Goal: Task Accomplishment & Management: Manage account settings

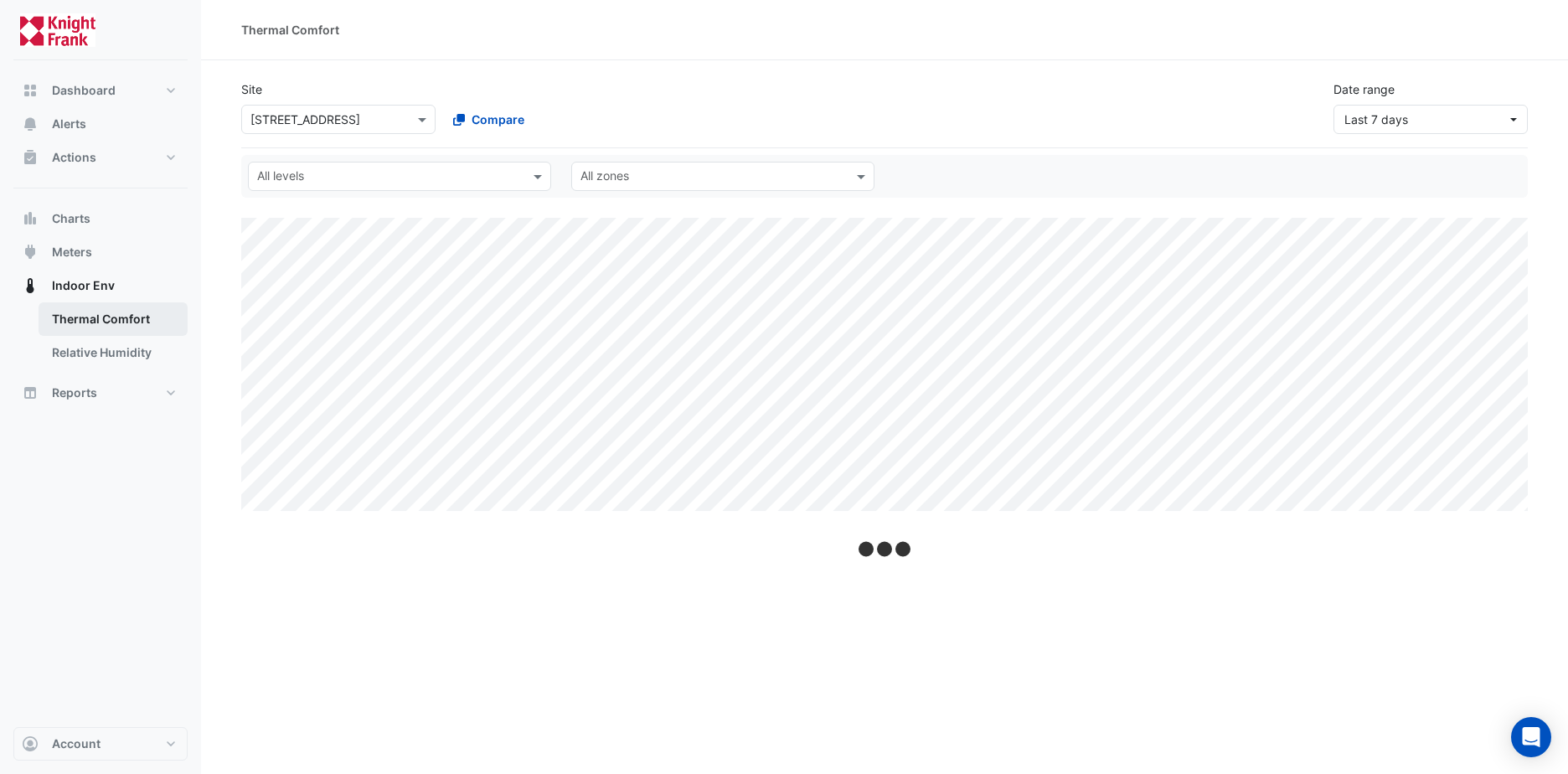
click at [93, 323] on link "Thermal Comfort" at bounding box center [112, 318] width 149 height 33
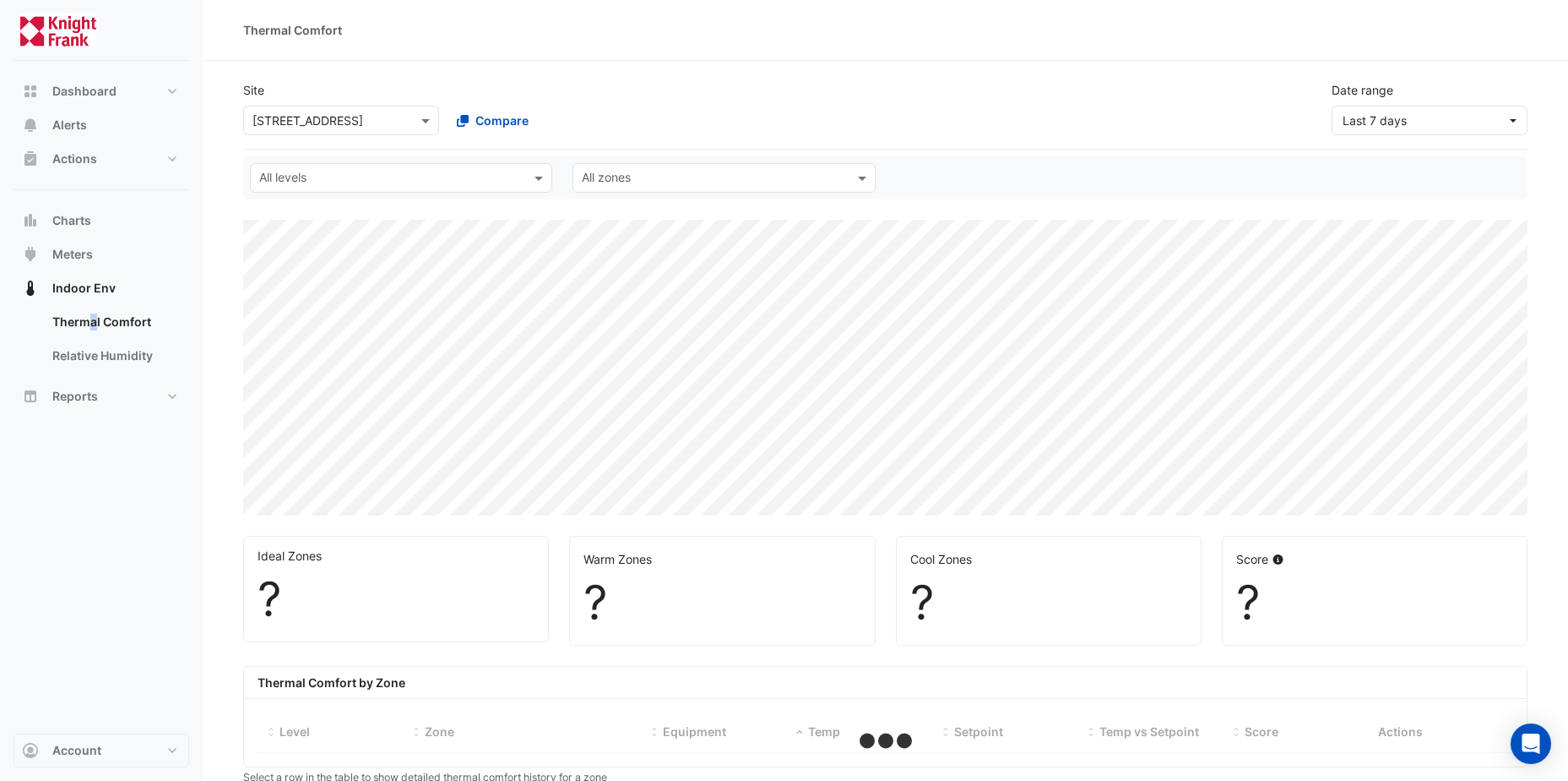
select select "**"
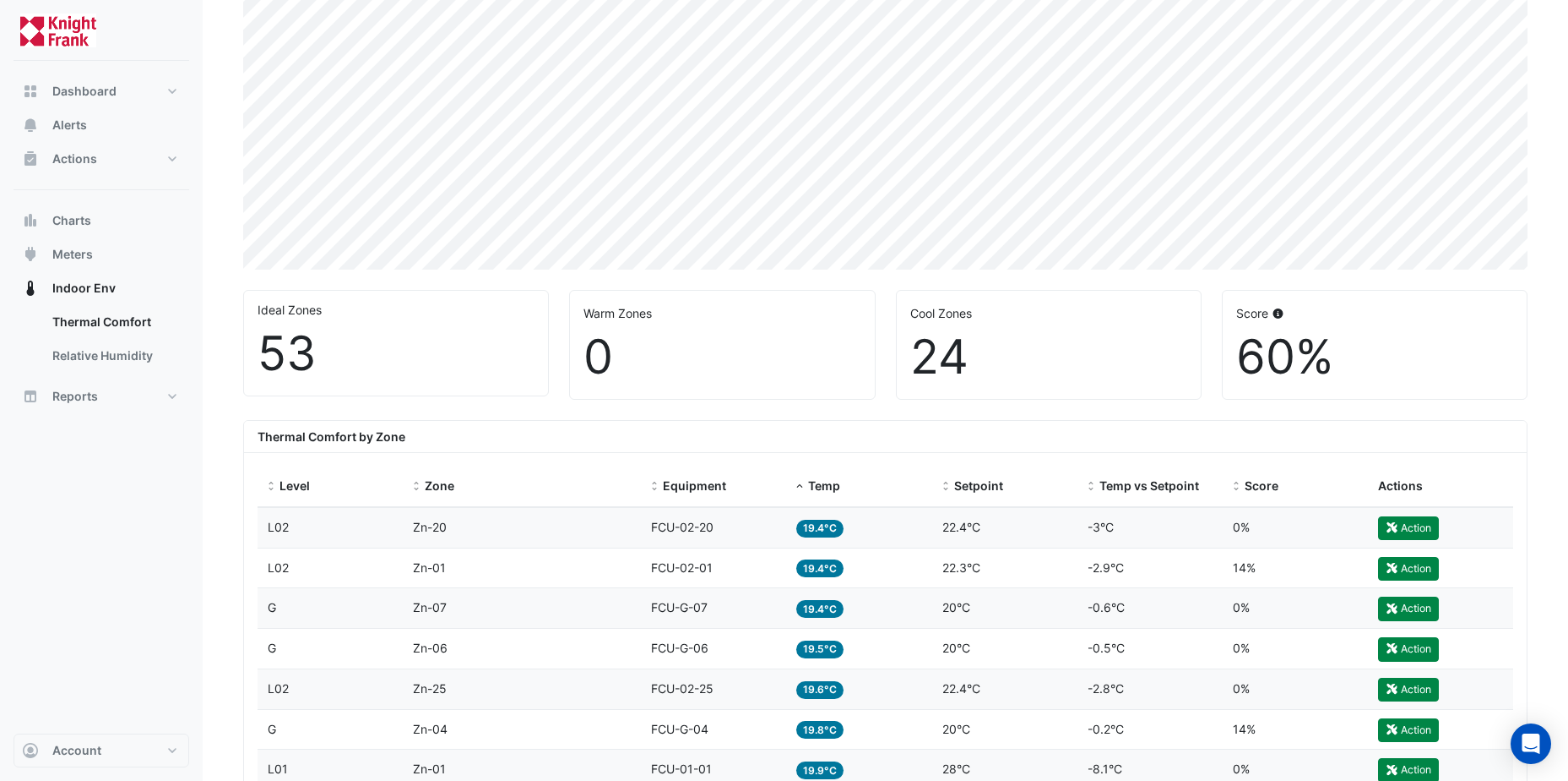
scroll to position [253, 0]
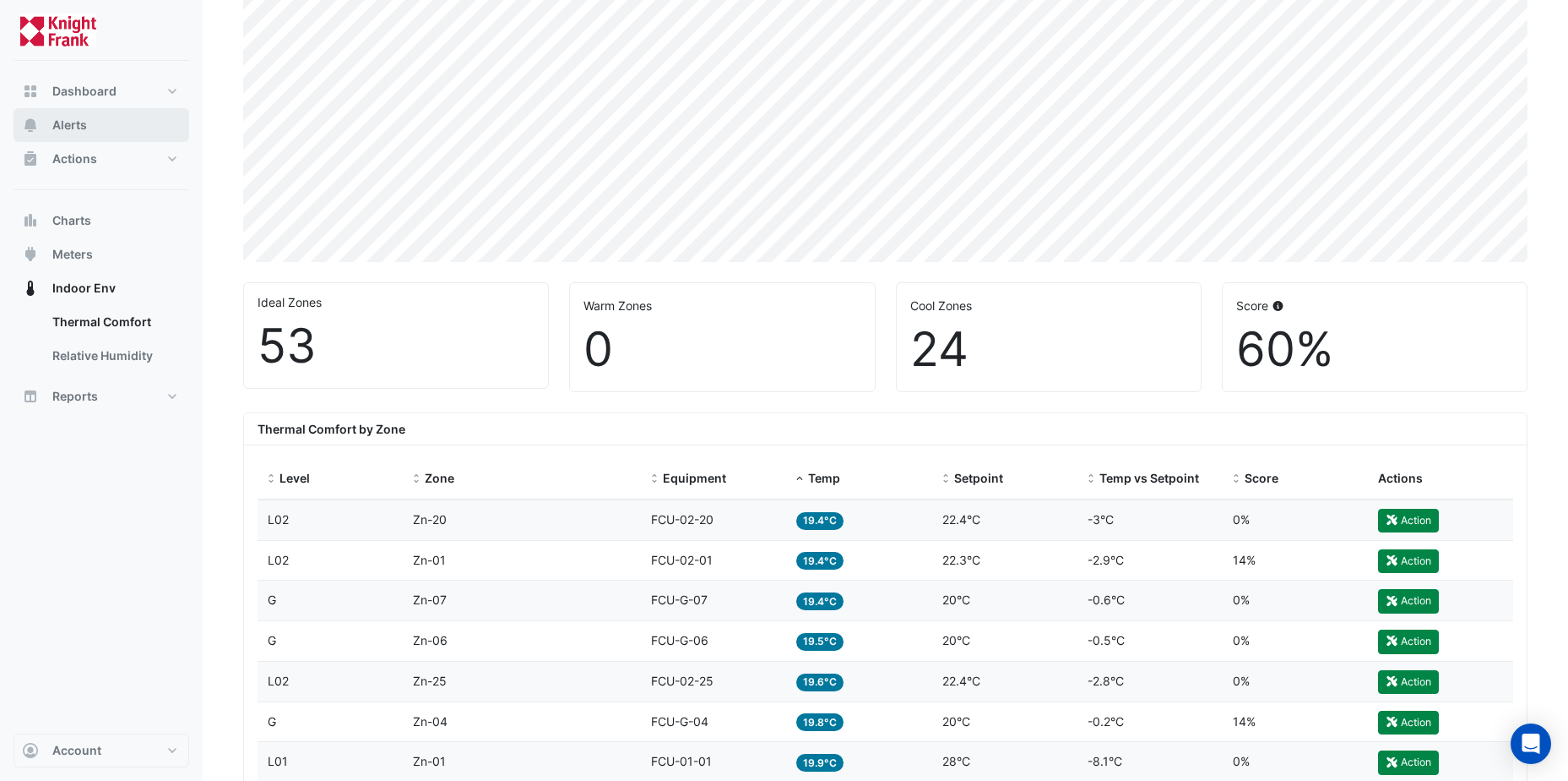
click at [76, 121] on span "Alerts" at bounding box center [69, 125] width 34 height 17
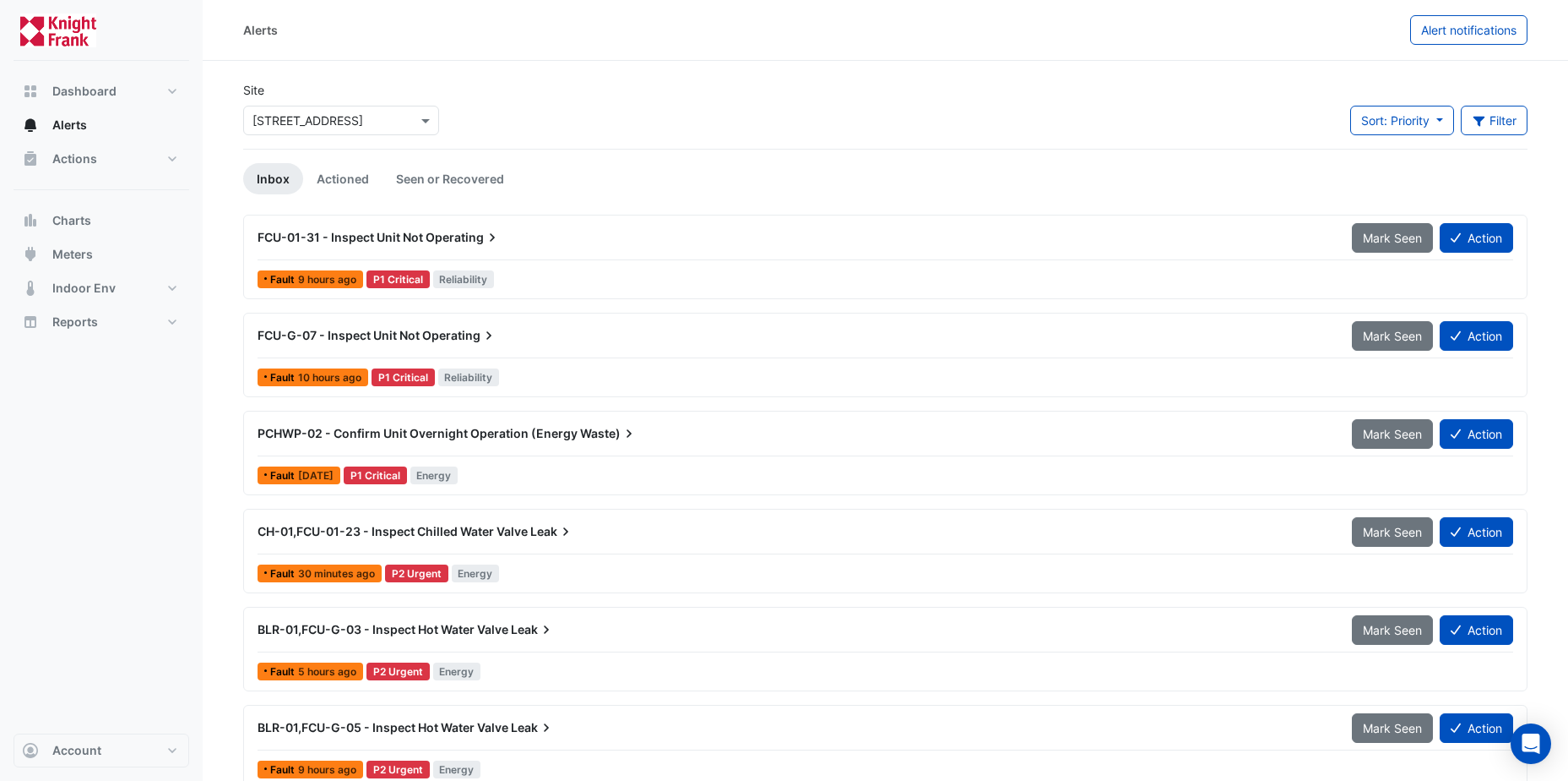
click at [431, 239] on span "Operating" at bounding box center [463, 238] width 75 height 17
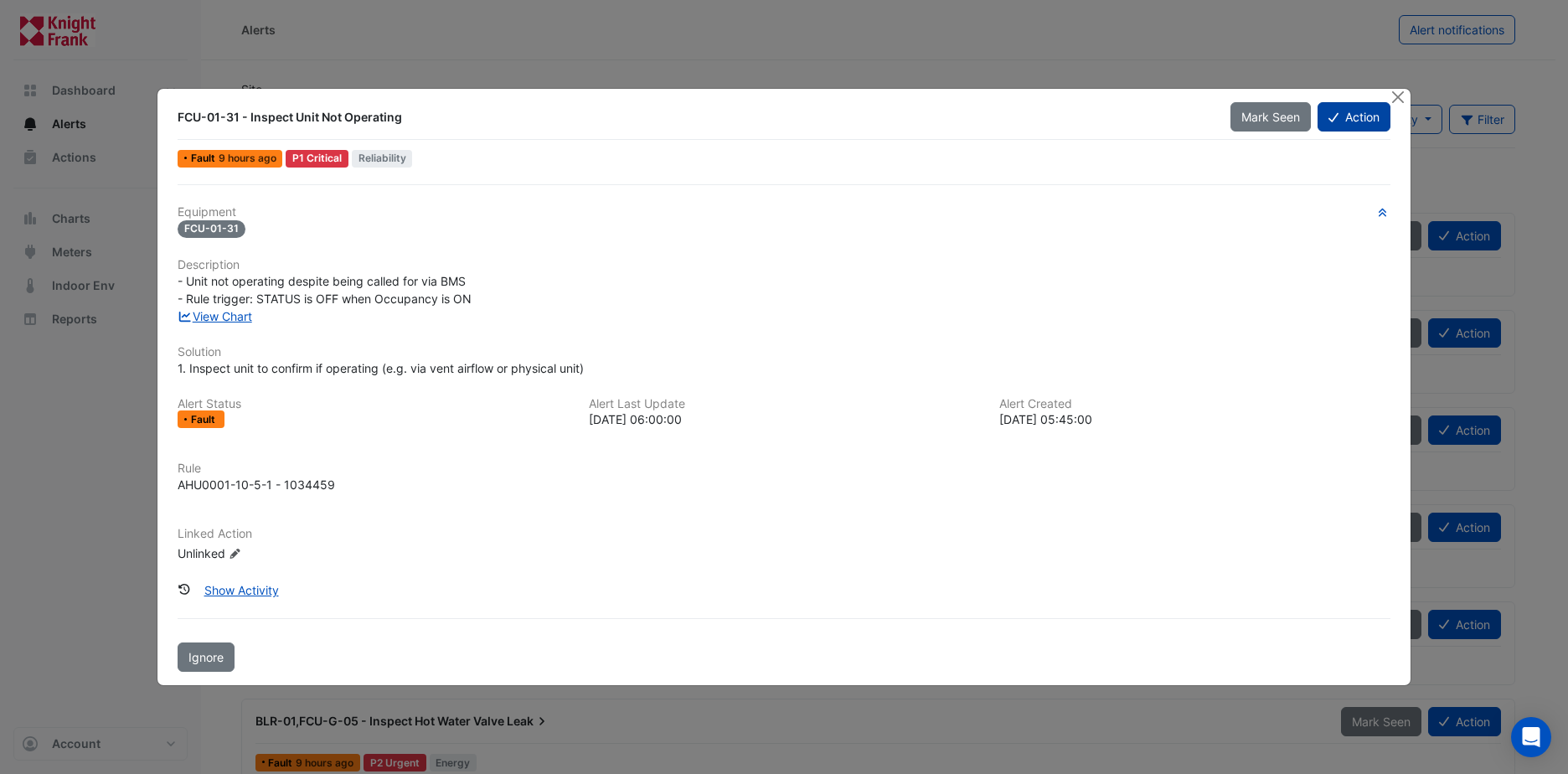
click at [1372, 113] on button "Action" at bounding box center [1354, 117] width 73 height 29
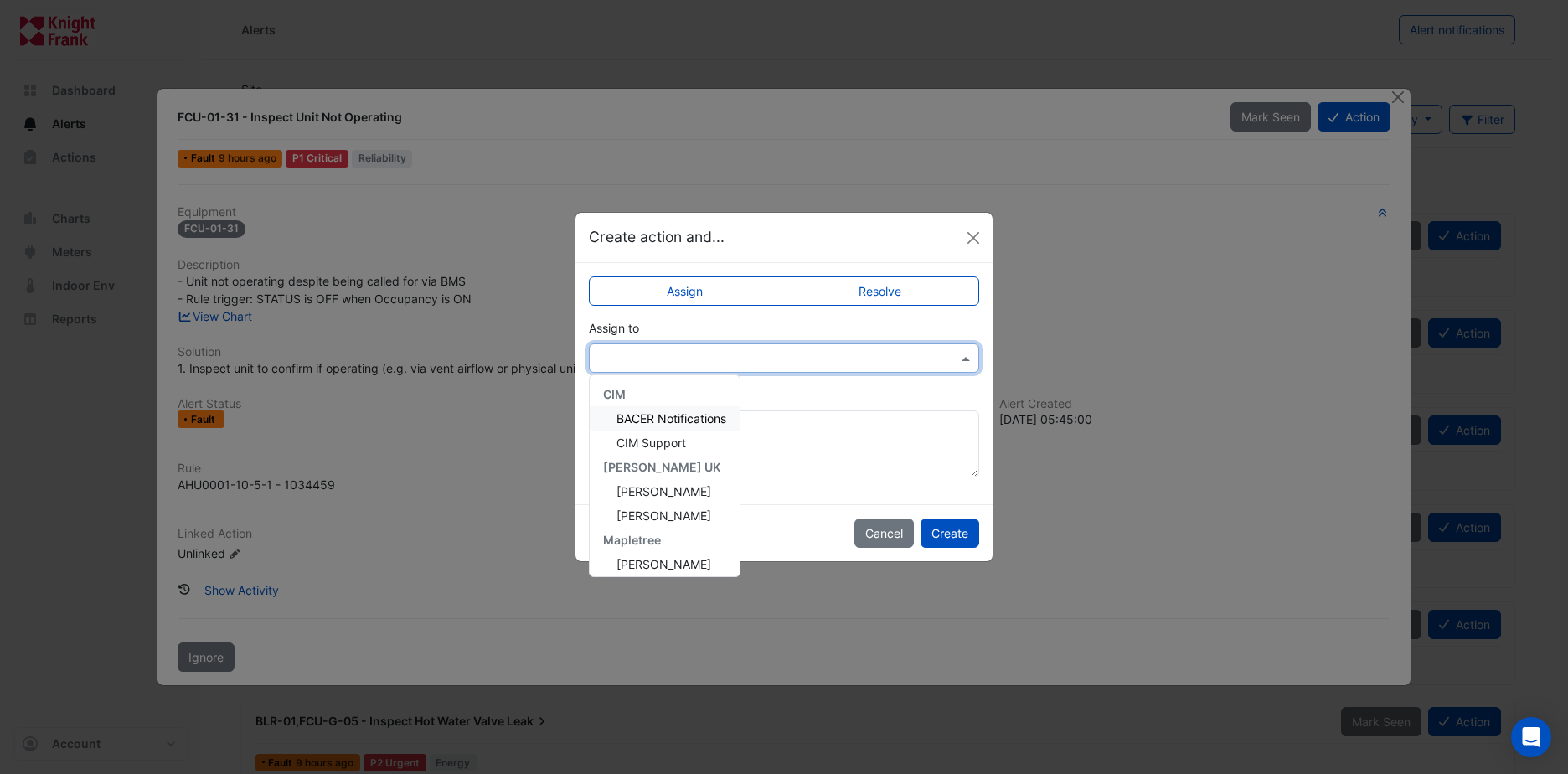
click at [972, 356] on span at bounding box center [967, 357] width 21 height 18
click at [701, 493] on span "Callum McGreevy" at bounding box center [664, 491] width 94 height 14
click at [967, 358] on span at bounding box center [967, 357] width 21 height 18
click at [646, 520] on span "Ross Munro" at bounding box center [664, 515] width 94 height 14
click at [971, 357] on span at bounding box center [967, 357] width 21 height 18
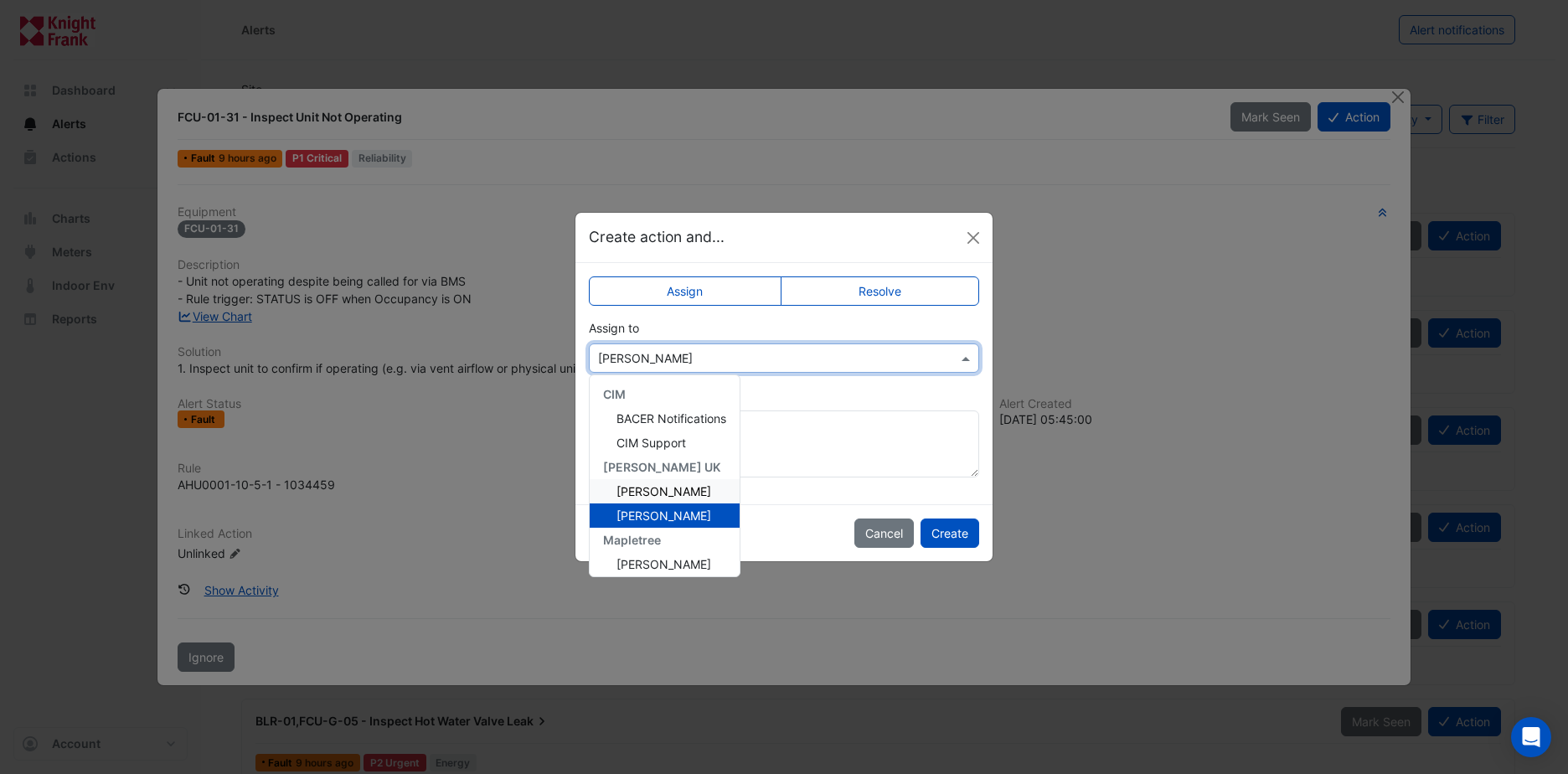
click at [707, 497] on span "Callum McGreevy" at bounding box center [664, 491] width 94 height 14
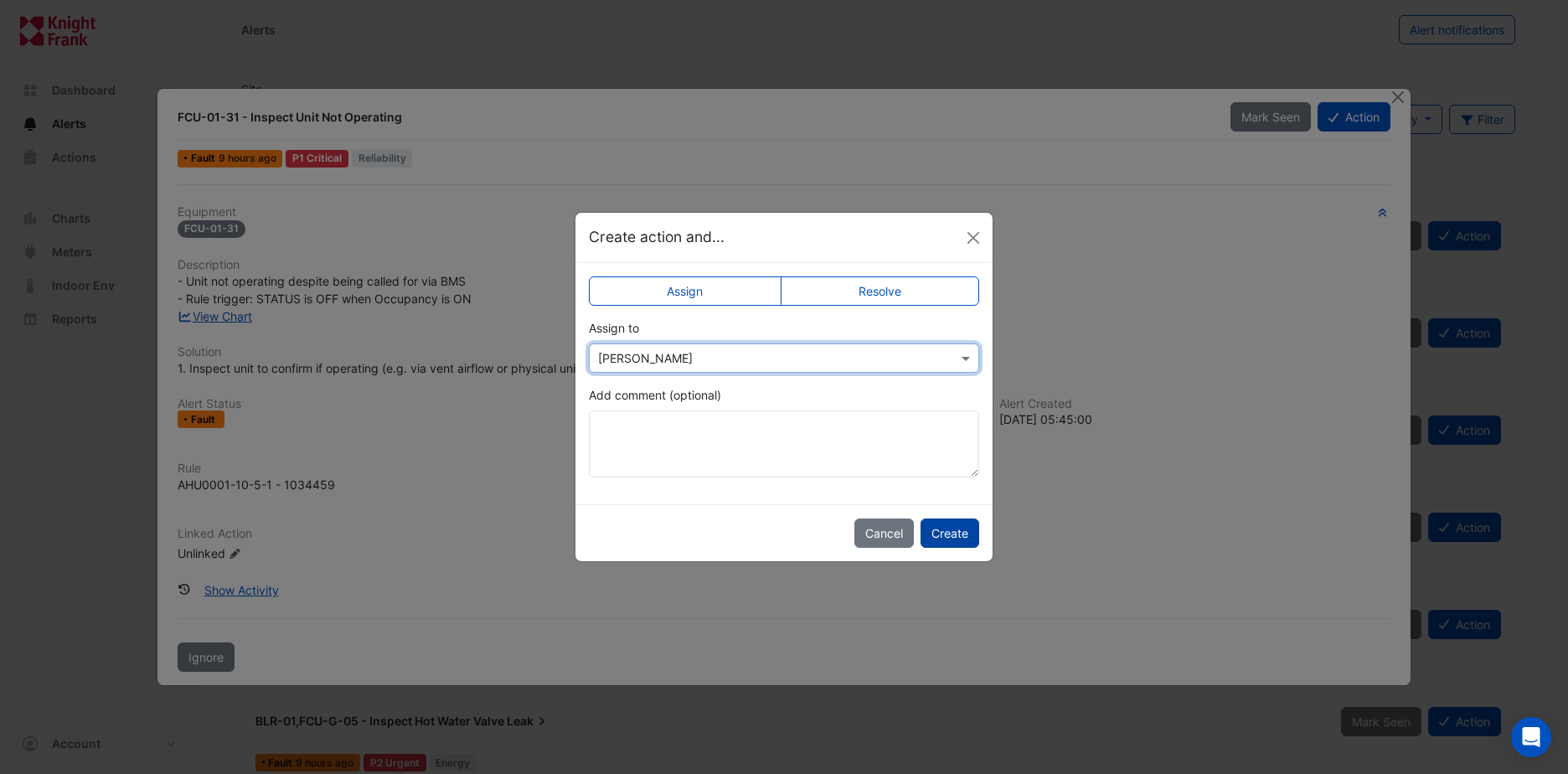
click at [963, 535] on button "Create" at bounding box center [949, 532] width 59 height 29
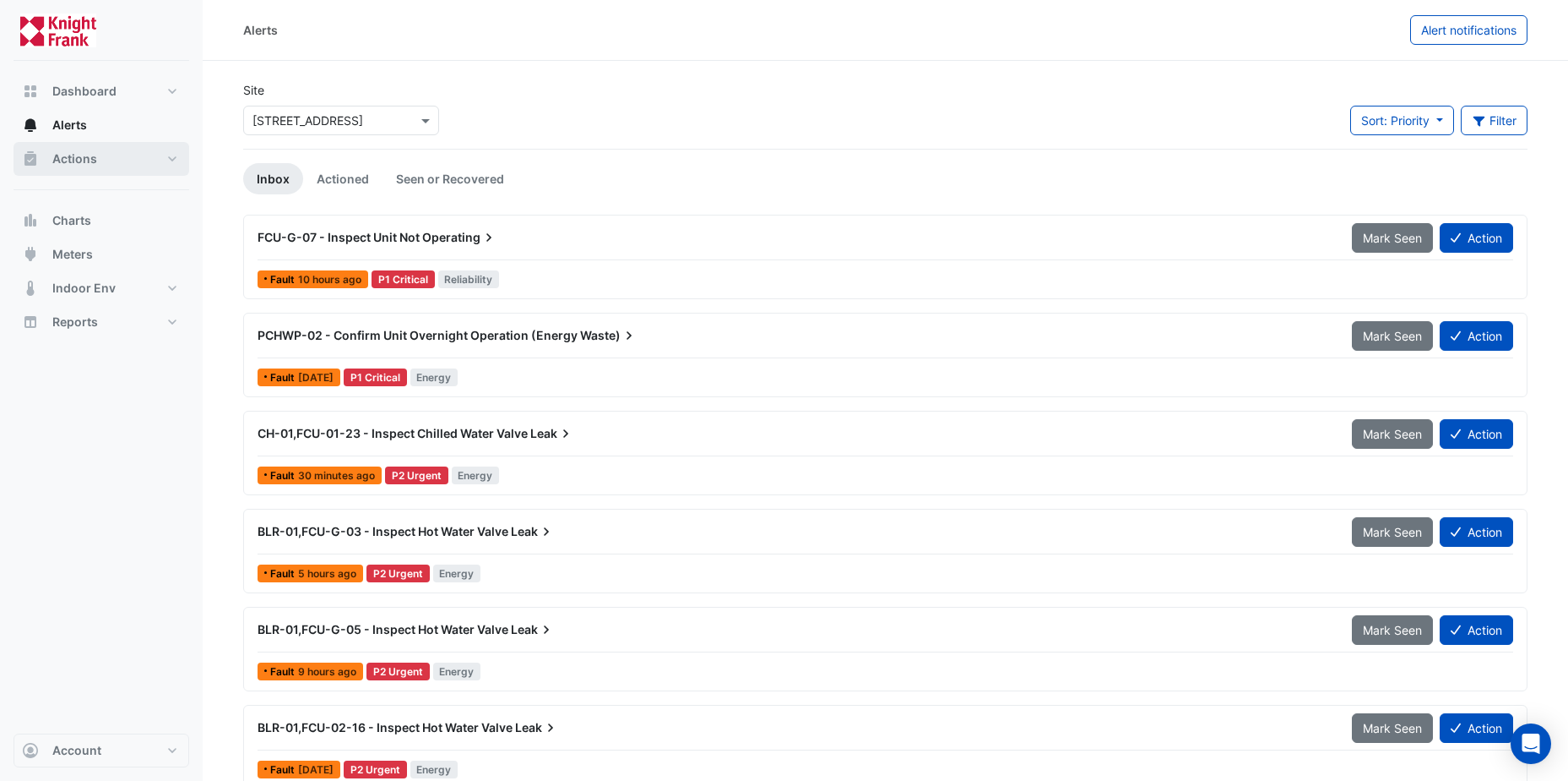
click at [172, 158] on button "Actions" at bounding box center [101, 158] width 176 height 33
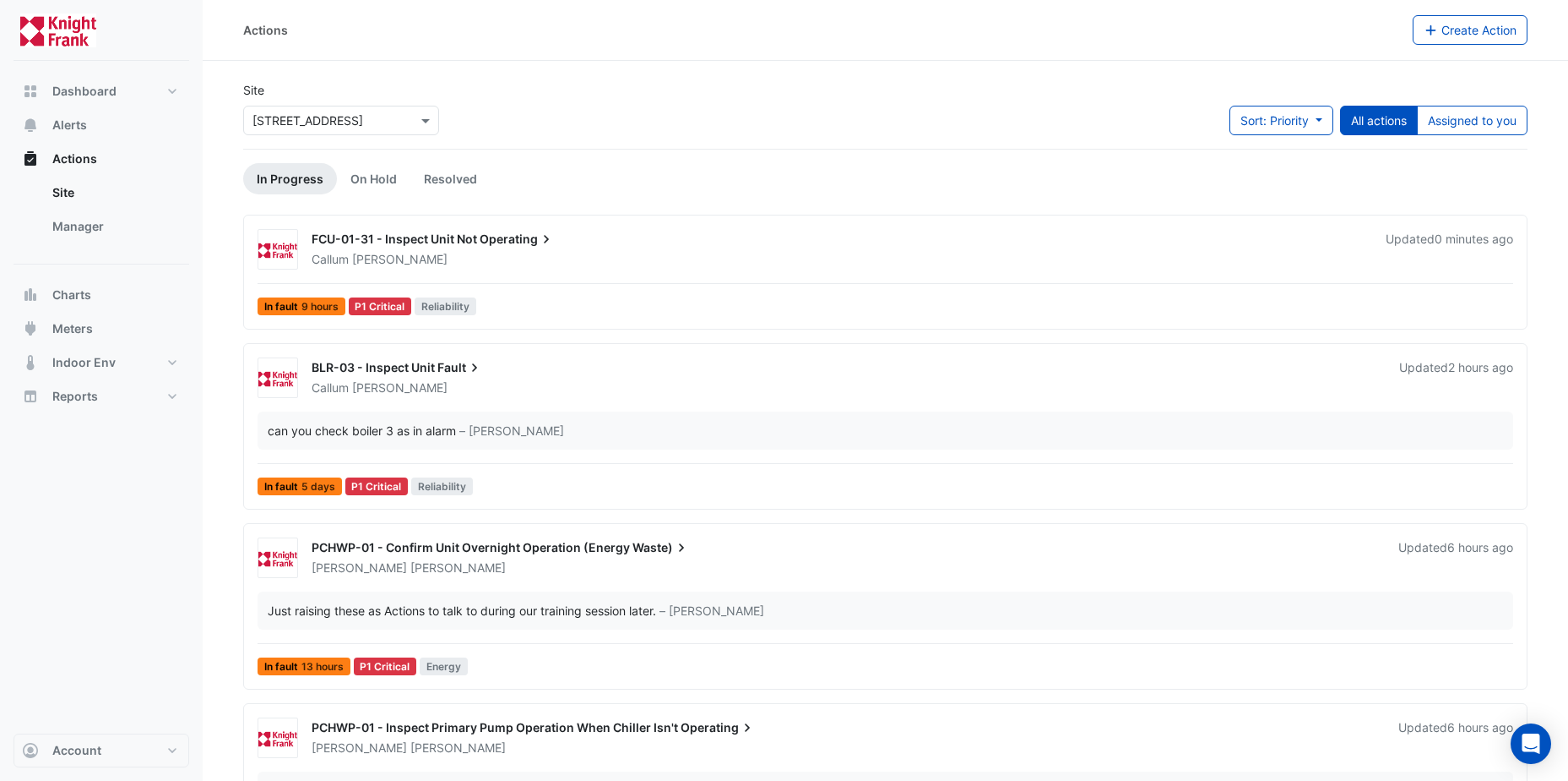
click at [404, 239] on span "FCU-01-31 - Inspect Unit Not" at bounding box center [394, 239] width 166 height 15
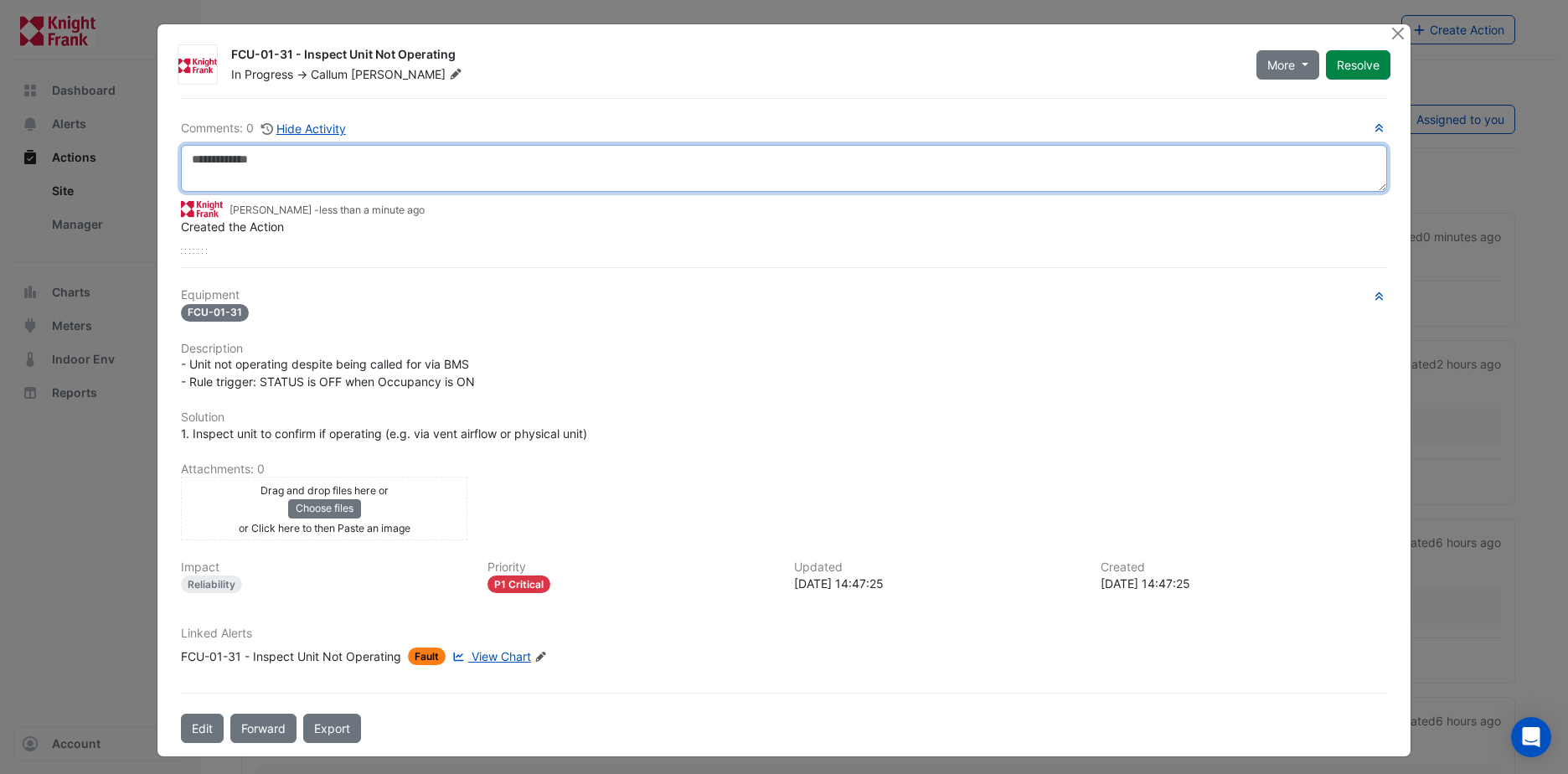
click at [275, 163] on textarea at bounding box center [784, 168] width 1206 height 47
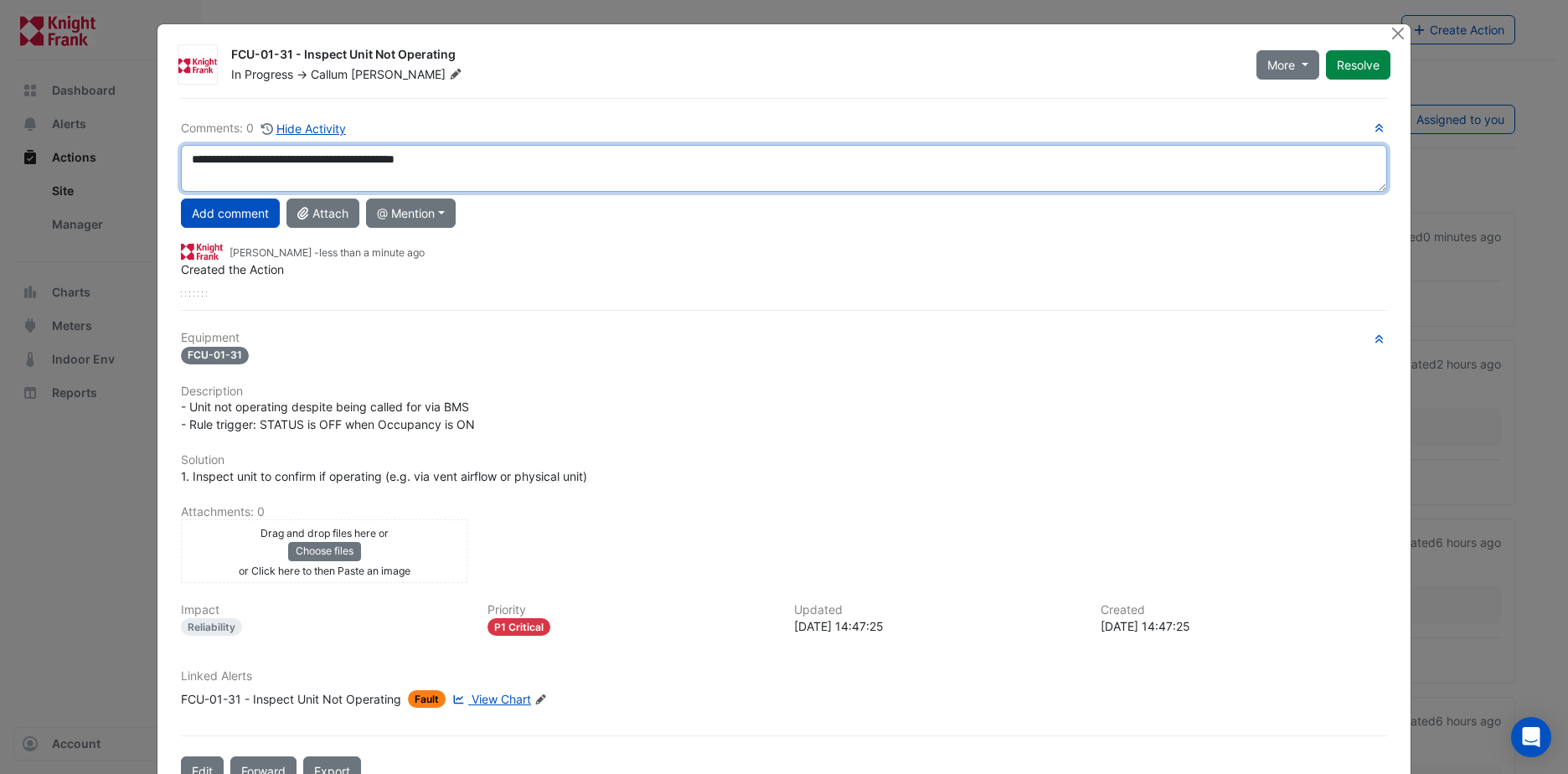
click at [422, 159] on textarea "**********" at bounding box center [784, 168] width 1206 height 47
click at [507, 171] on textarea "**********" at bounding box center [784, 168] width 1206 height 47
type textarea "**********"
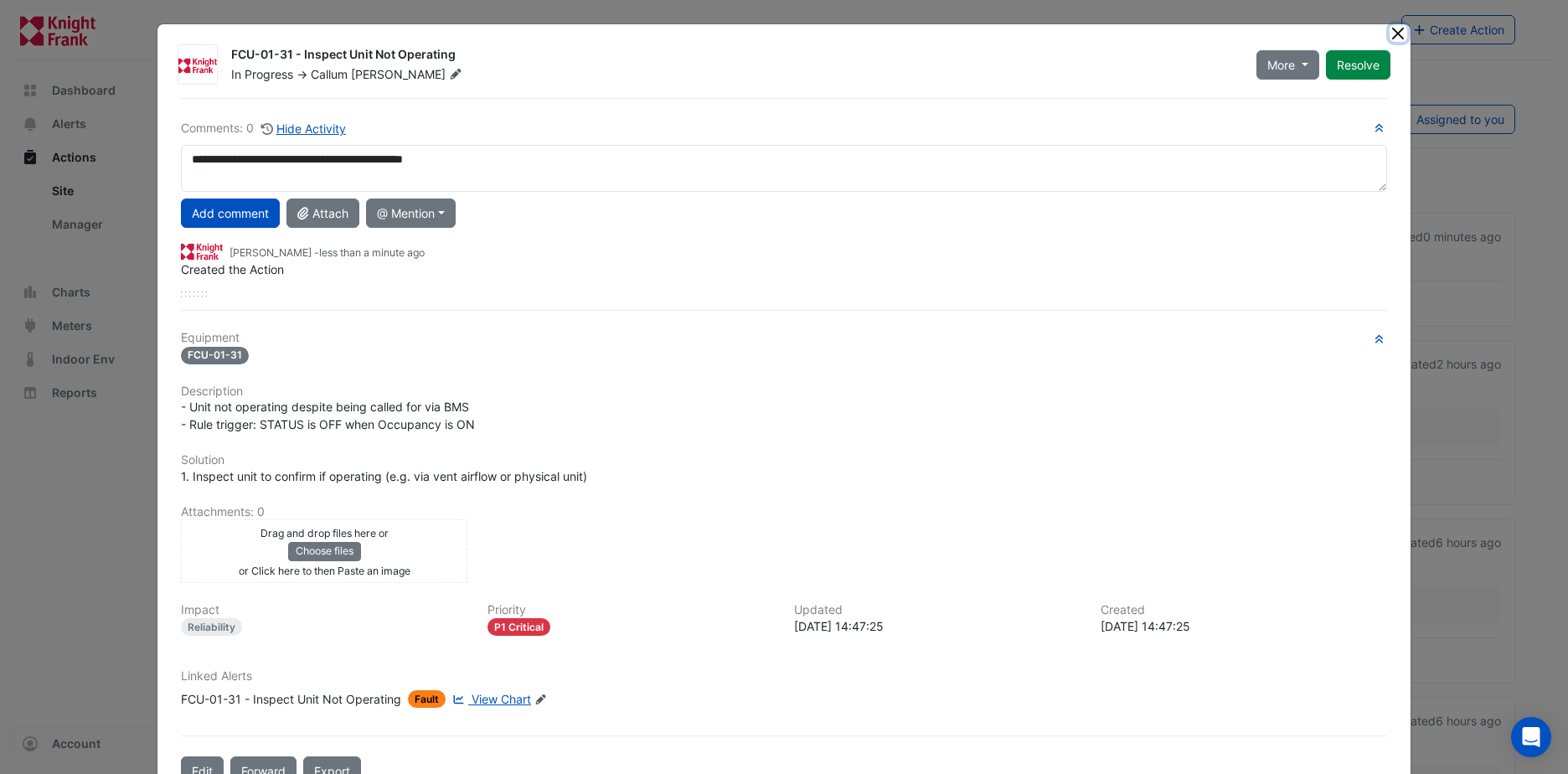
click at [1394, 35] on button "Close" at bounding box center [1398, 33] width 18 height 18
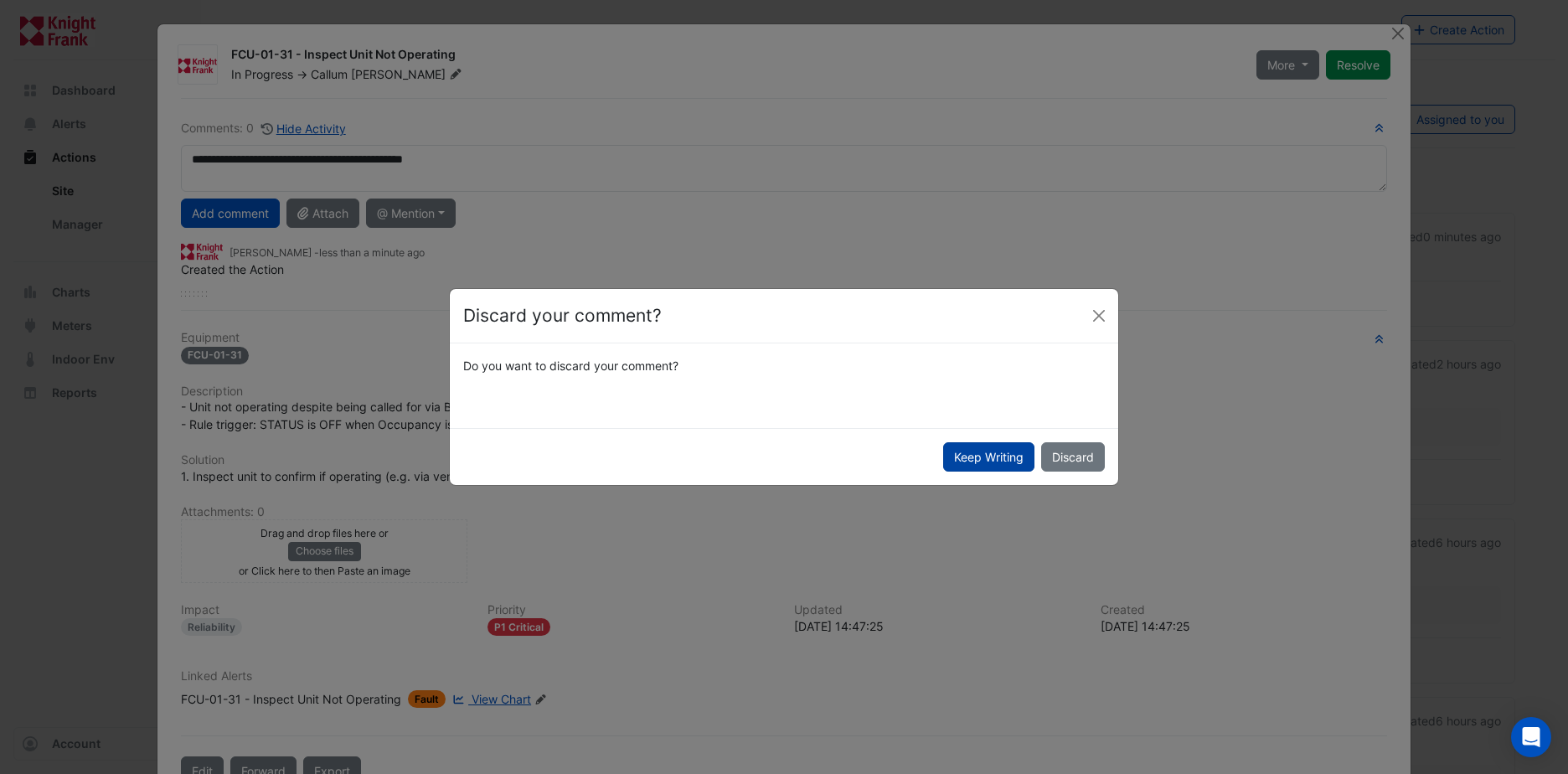
click at [1004, 452] on button "Keep Writing" at bounding box center [988, 457] width 91 height 29
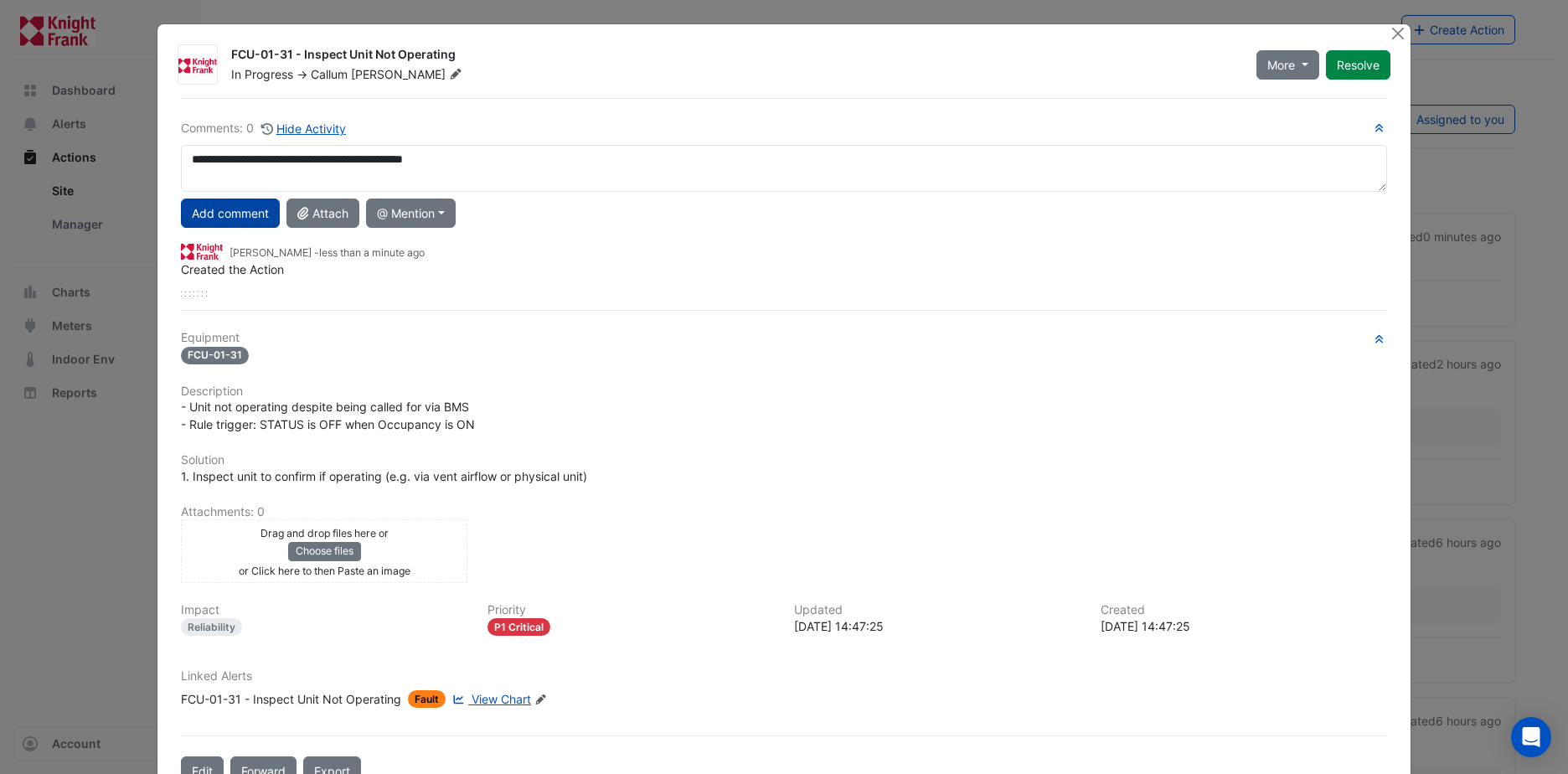
click at [233, 215] on button "Add comment" at bounding box center [231, 213] width 99 height 29
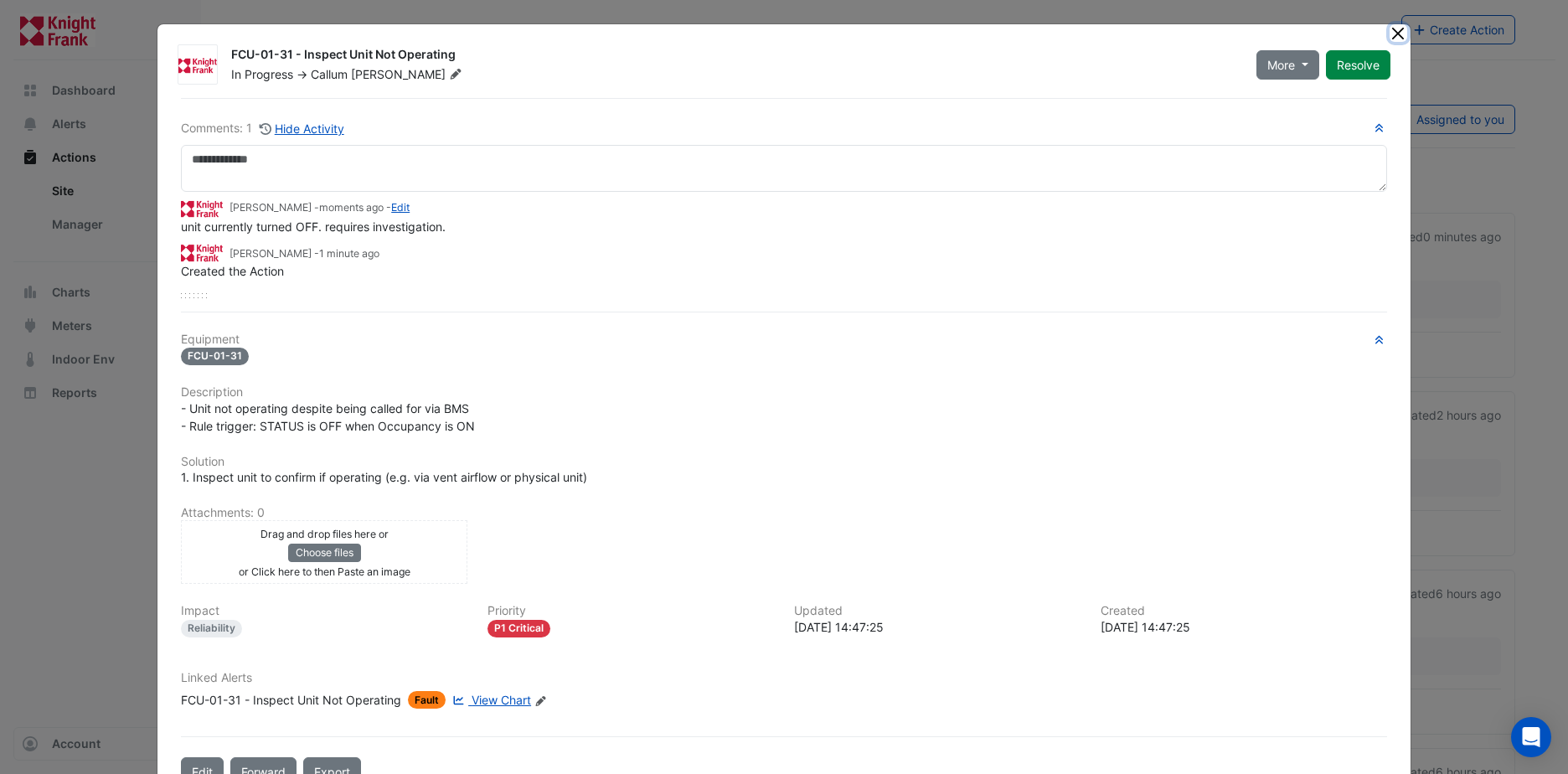
click at [1394, 30] on button "Close" at bounding box center [1398, 33] width 18 height 18
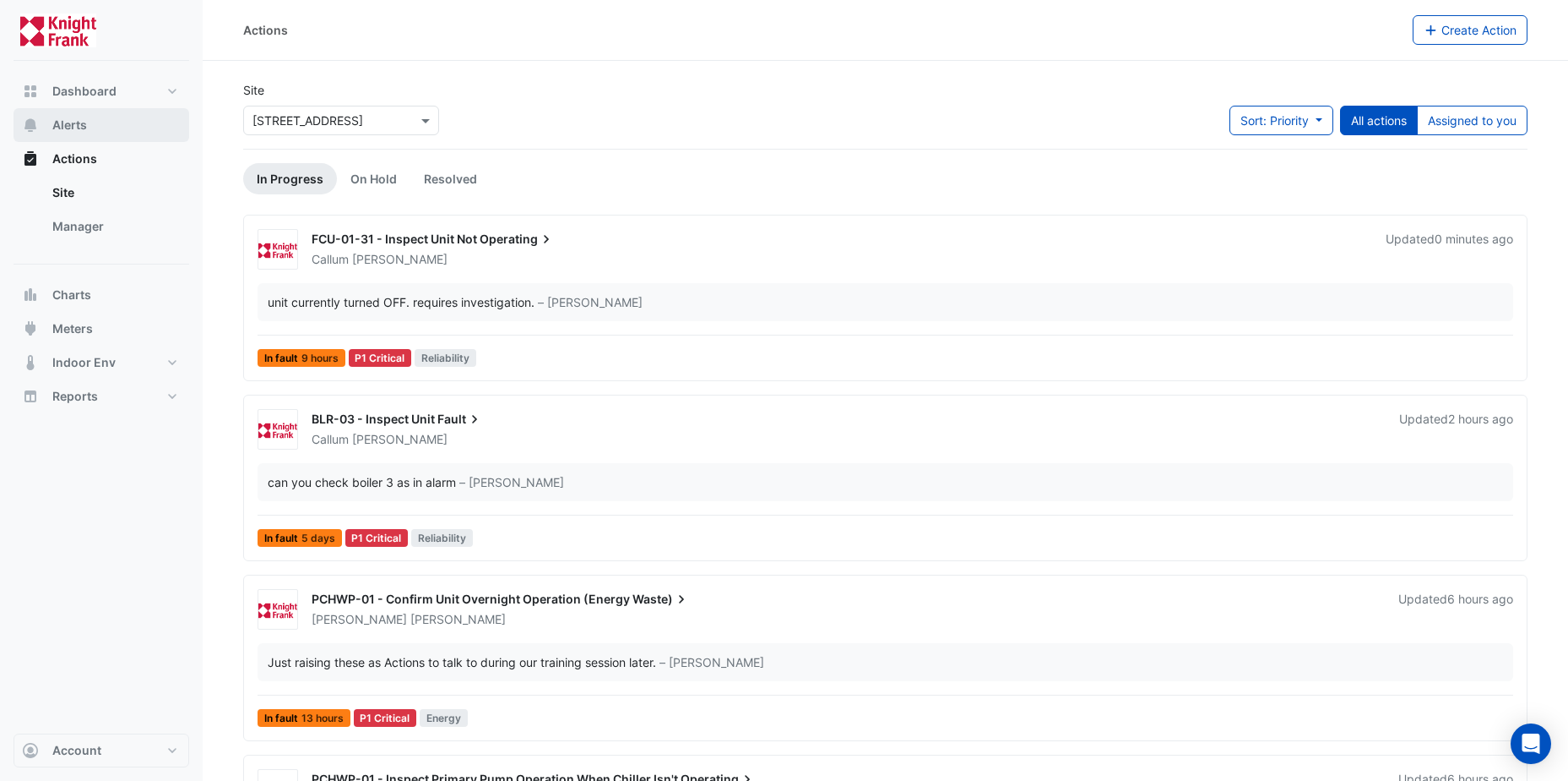
click at [75, 129] on span "Alerts" at bounding box center [69, 125] width 34 height 17
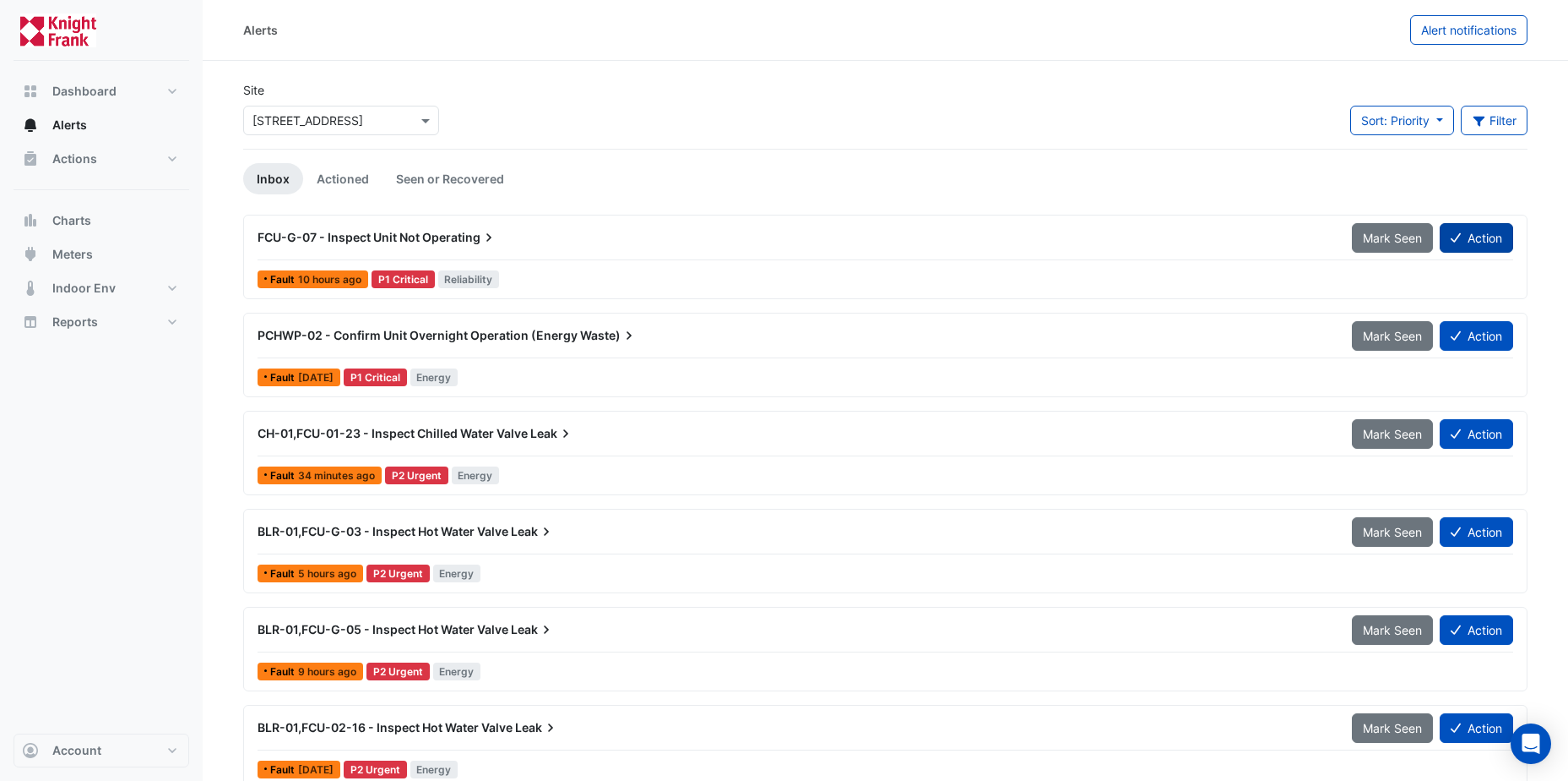
click at [1454, 243] on icon at bounding box center [1456, 238] width 10 height 12
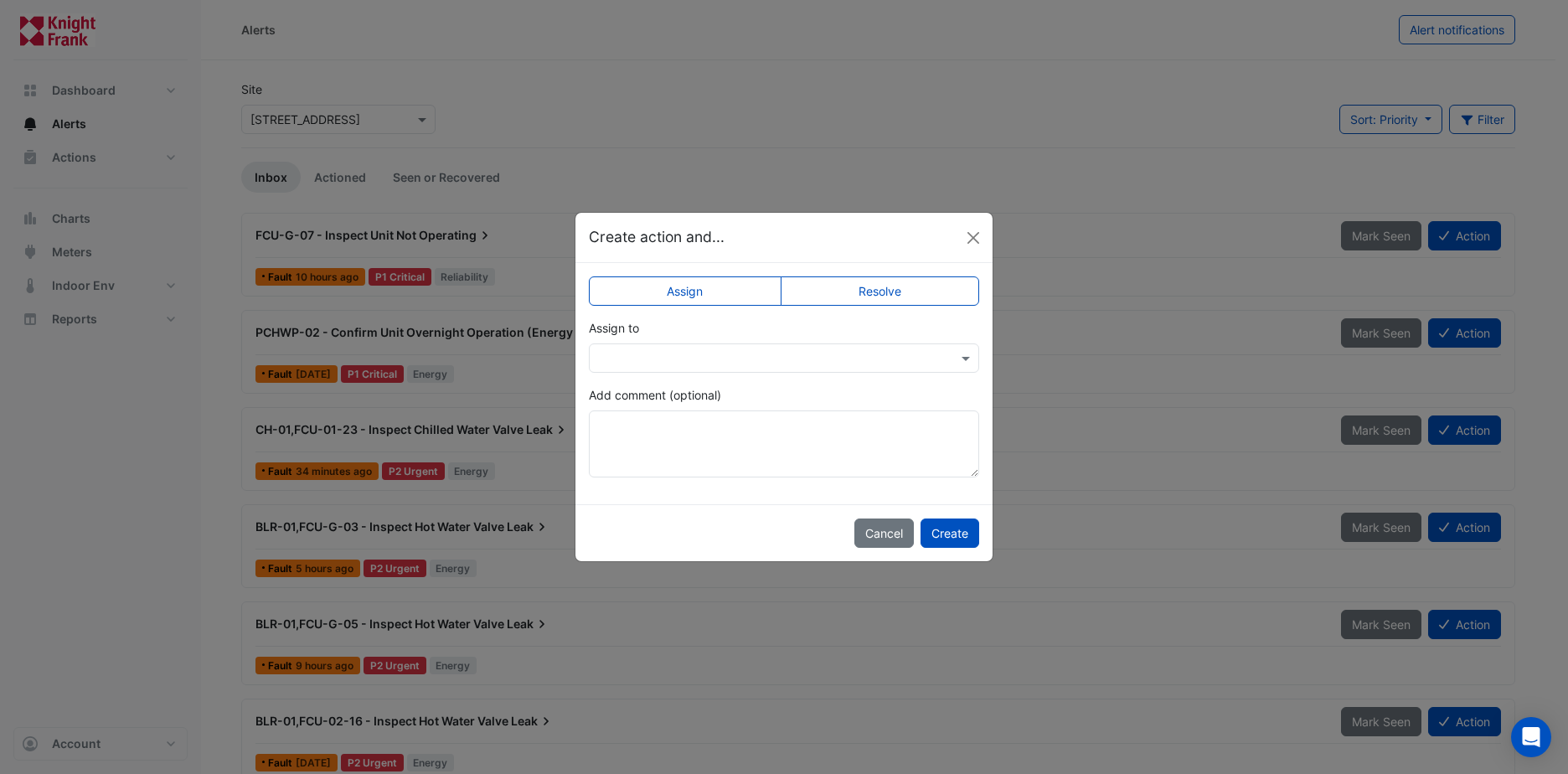
click at [955, 361] on div at bounding box center [784, 358] width 389 height 20
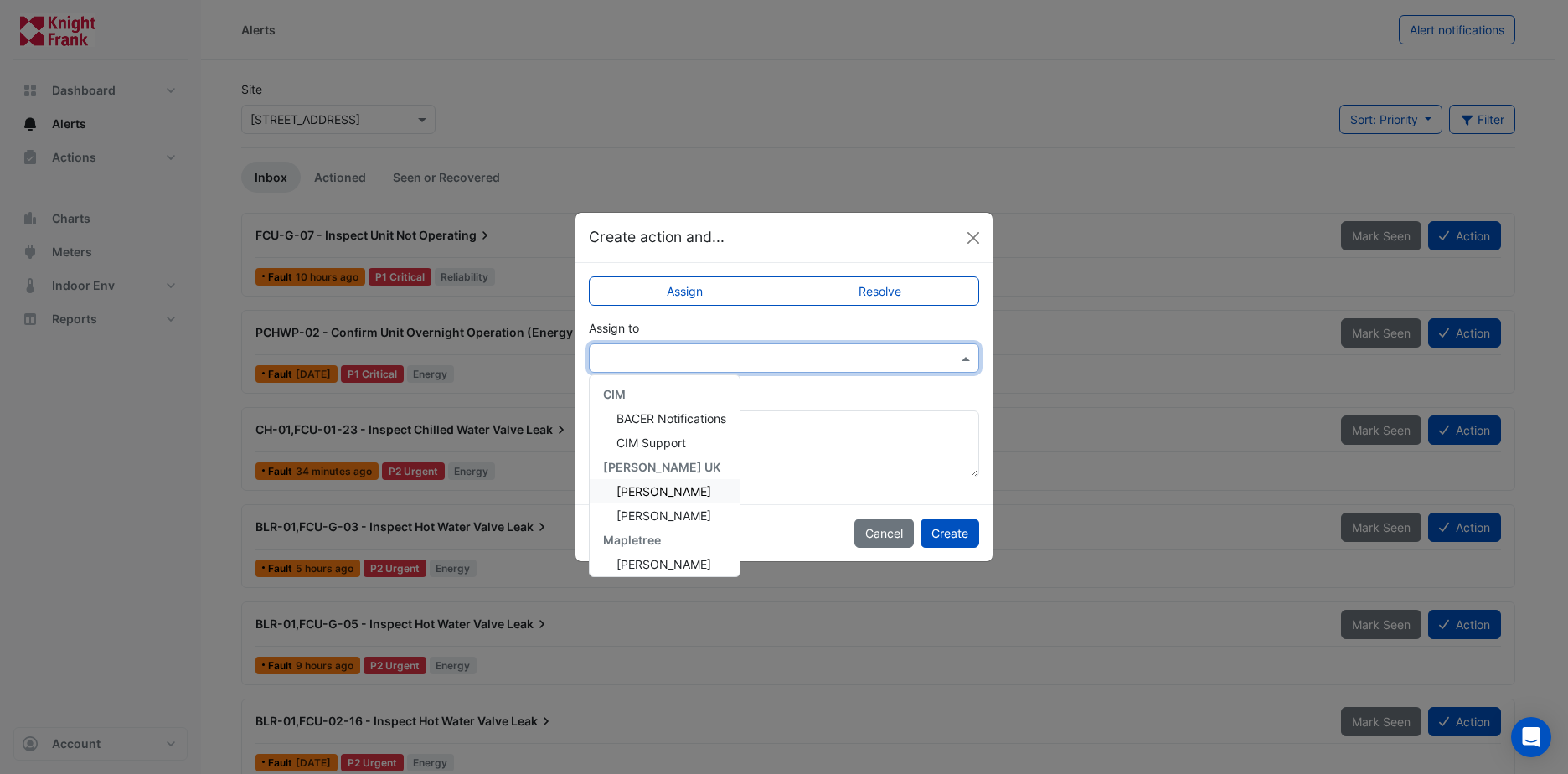
click at [658, 492] on span "[PERSON_NAME]" at bounding box center [664, 491] width 94 height 14
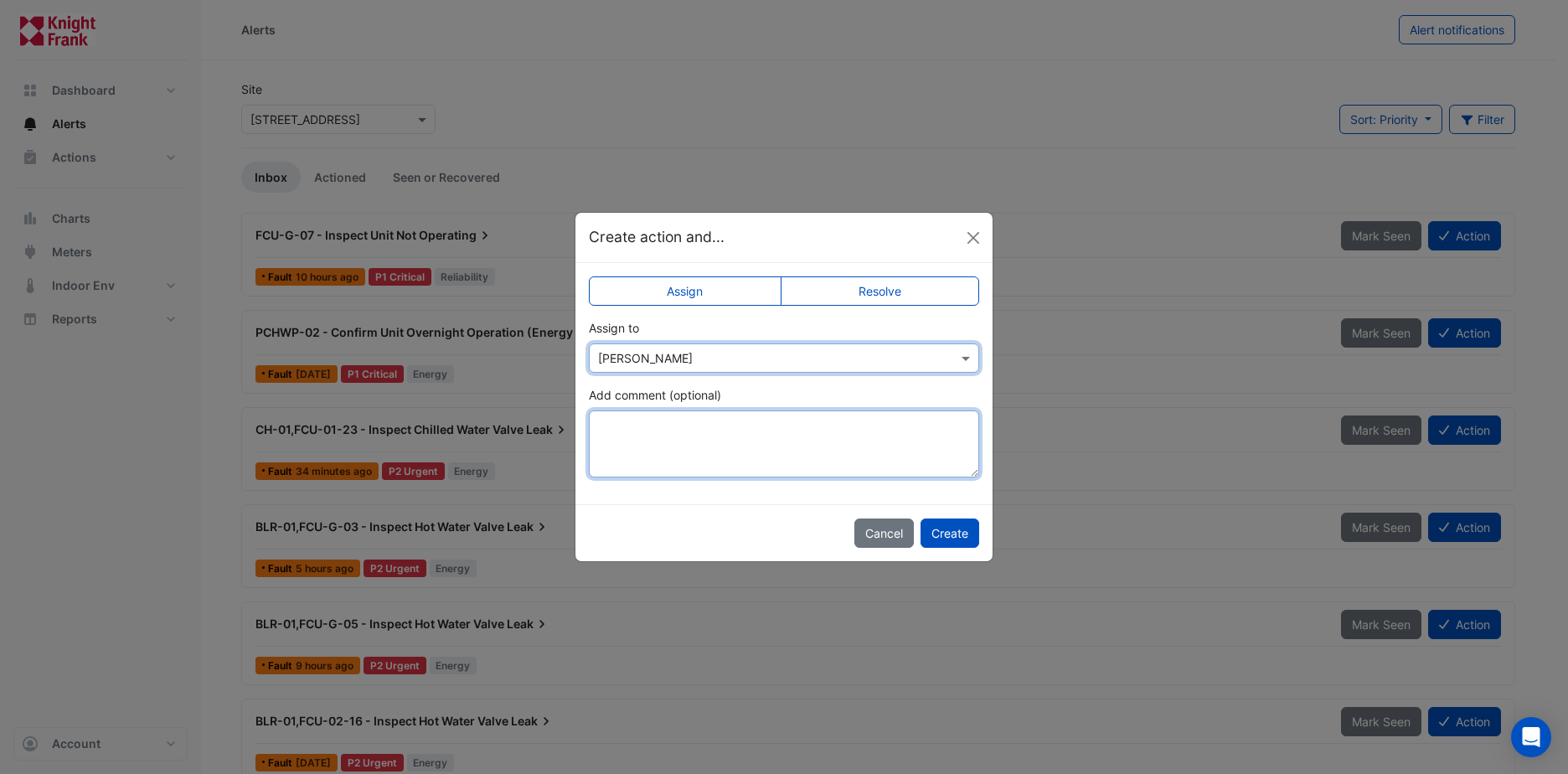
click at [681, 426] on textarea "Add comment (optional)" at bounding box center [784, 443] width 391 height 67
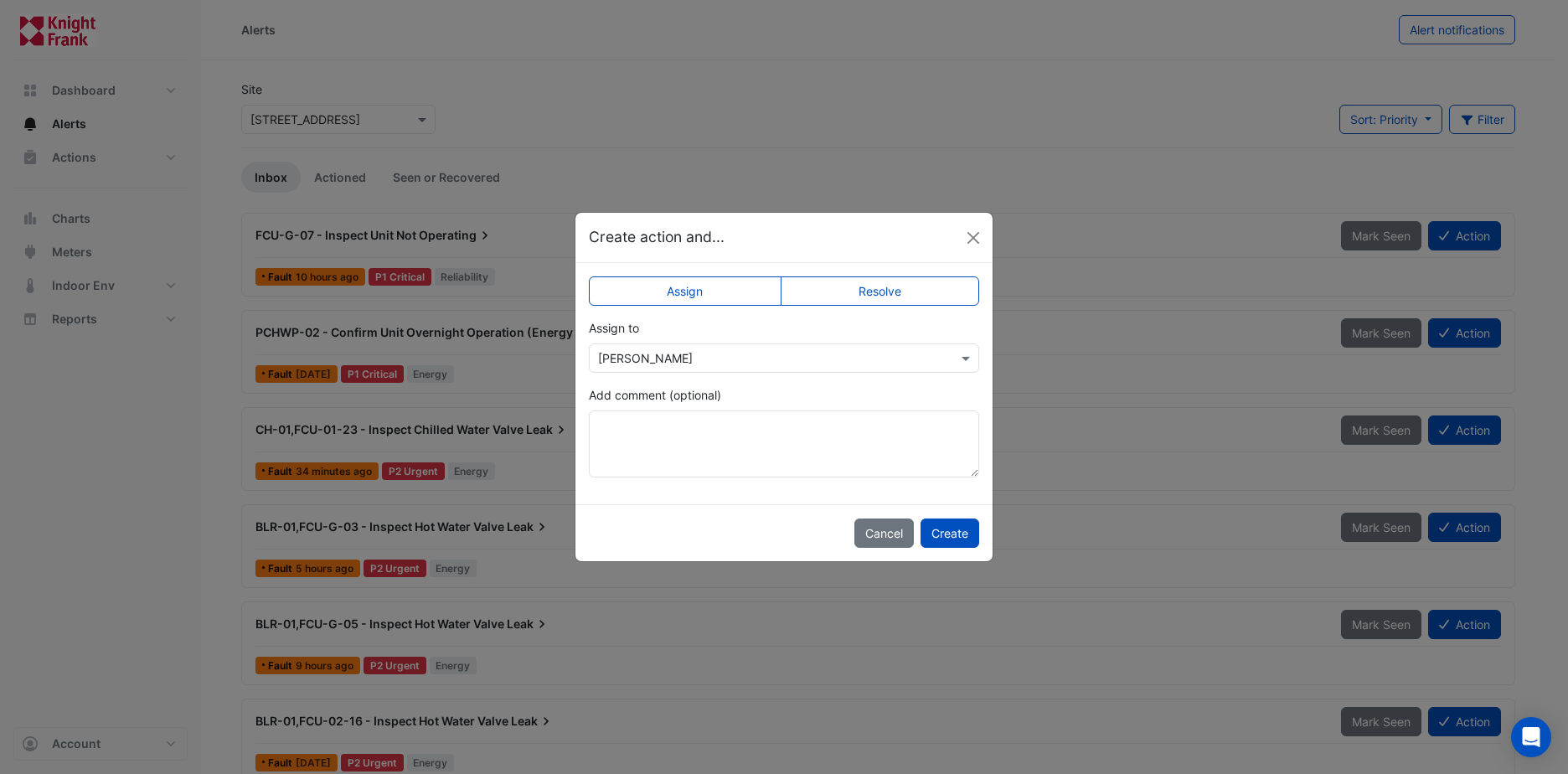
click at [854, 518] on button "Cancel" at bounding box center [884, 532] width 60 height 29
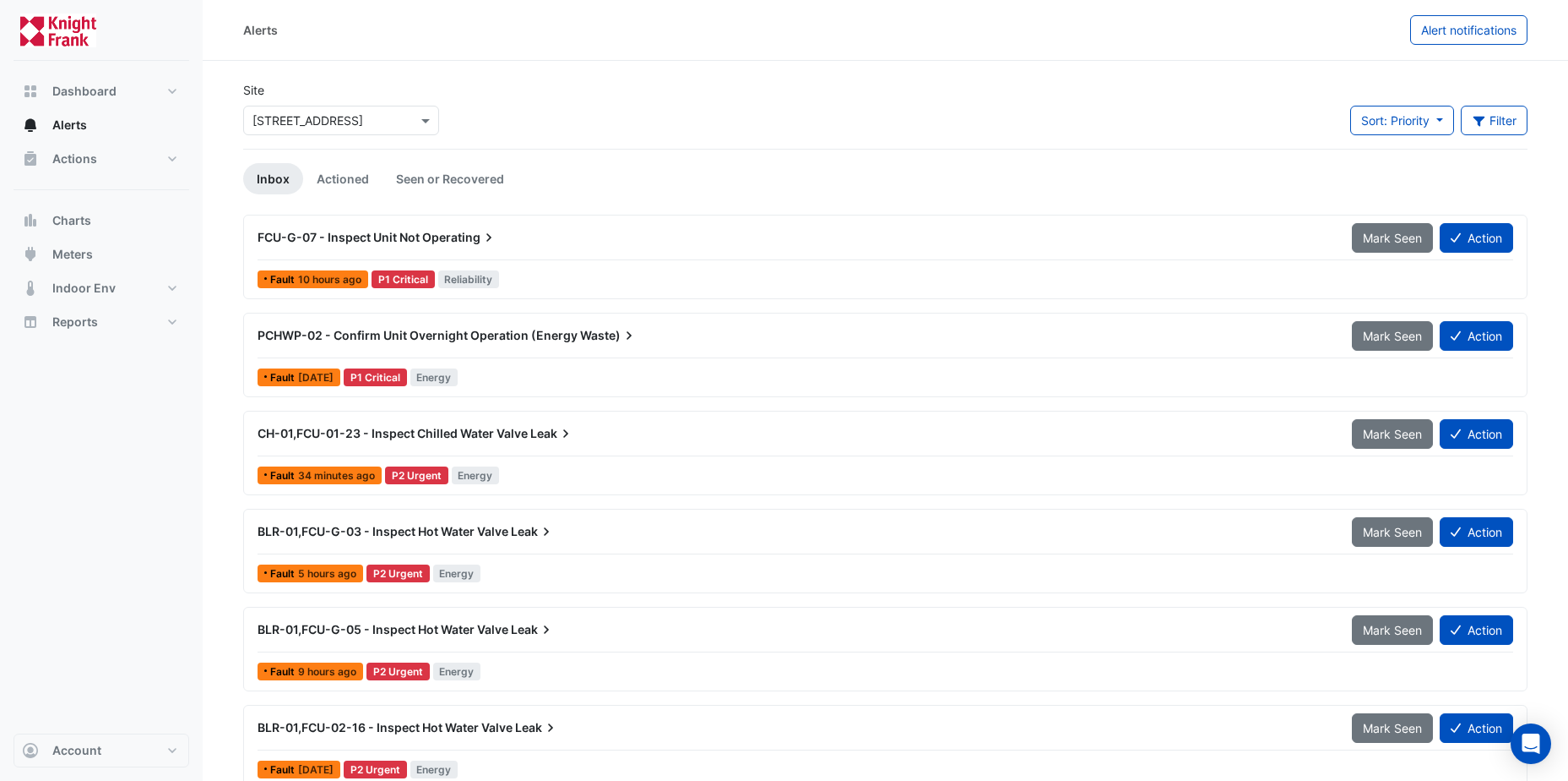
click at [1439, 223] on button "Action" at bounding box center [1476, 238] width 74 height 29
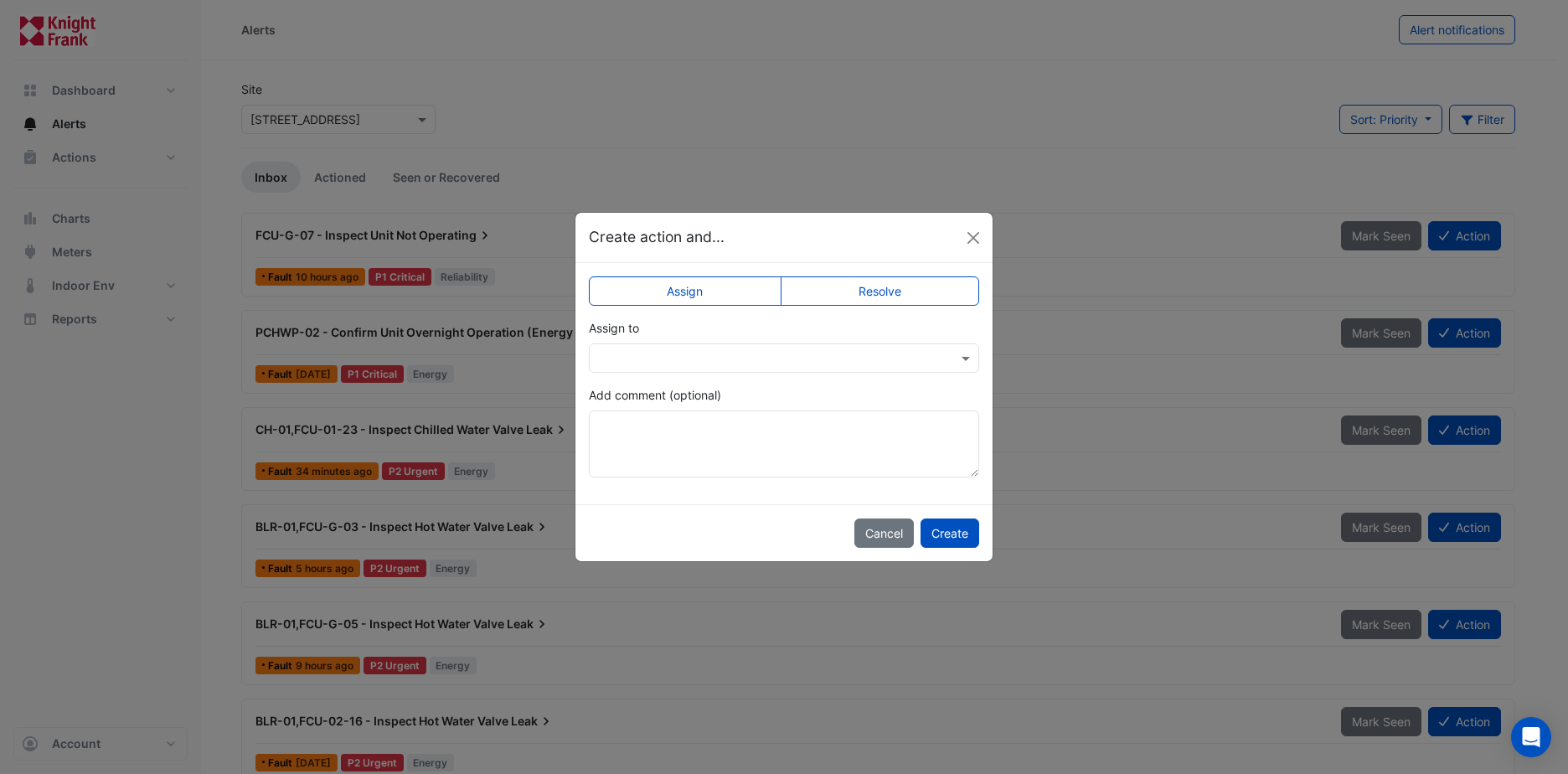
click at [760, 353] on input "text" at bounding box center [767, 358] width 339 height 18
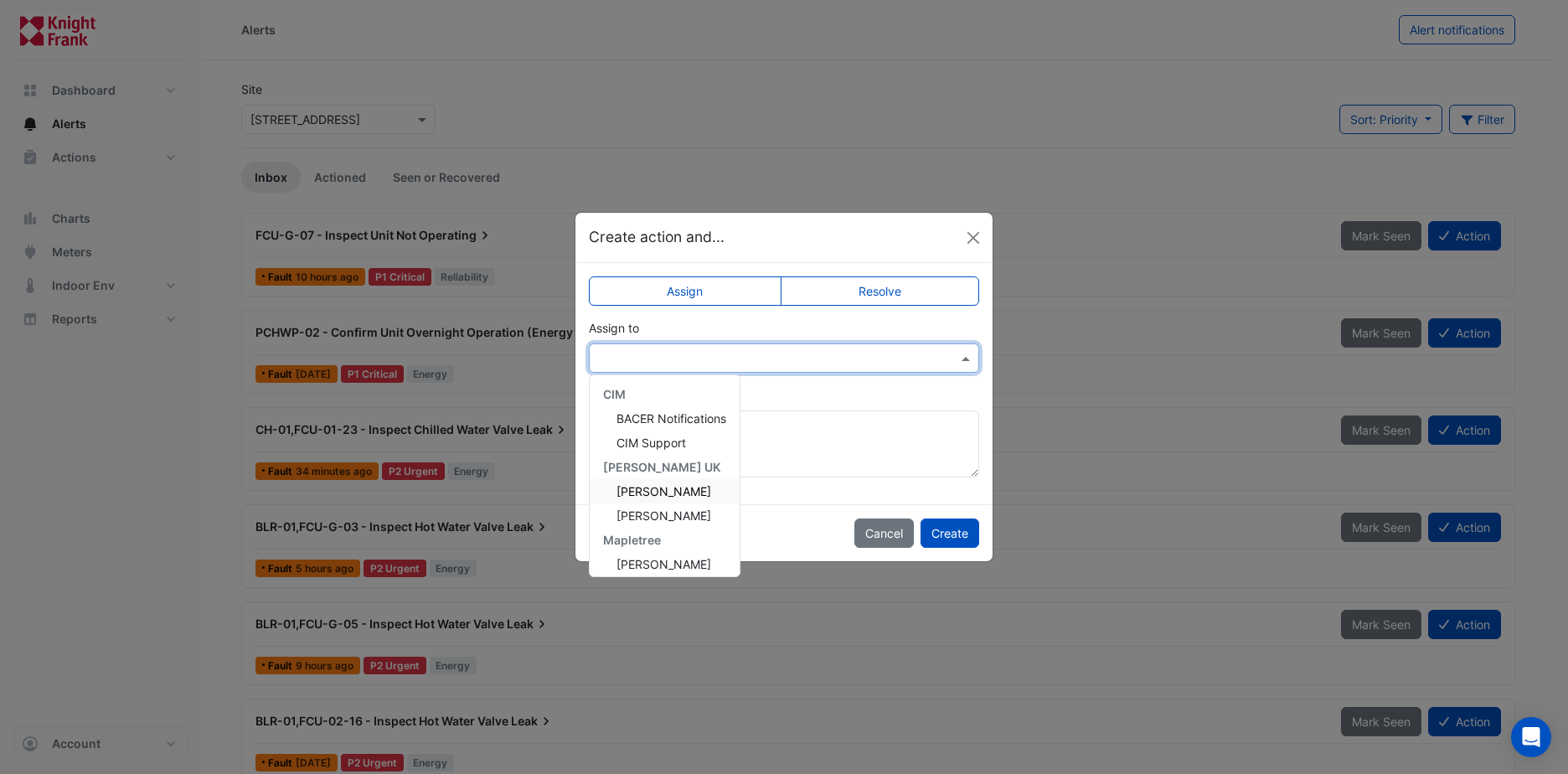
click at [638, 492] on span "[PERSON_NAME]" at bounding box center [664, 491] width 94 height 14
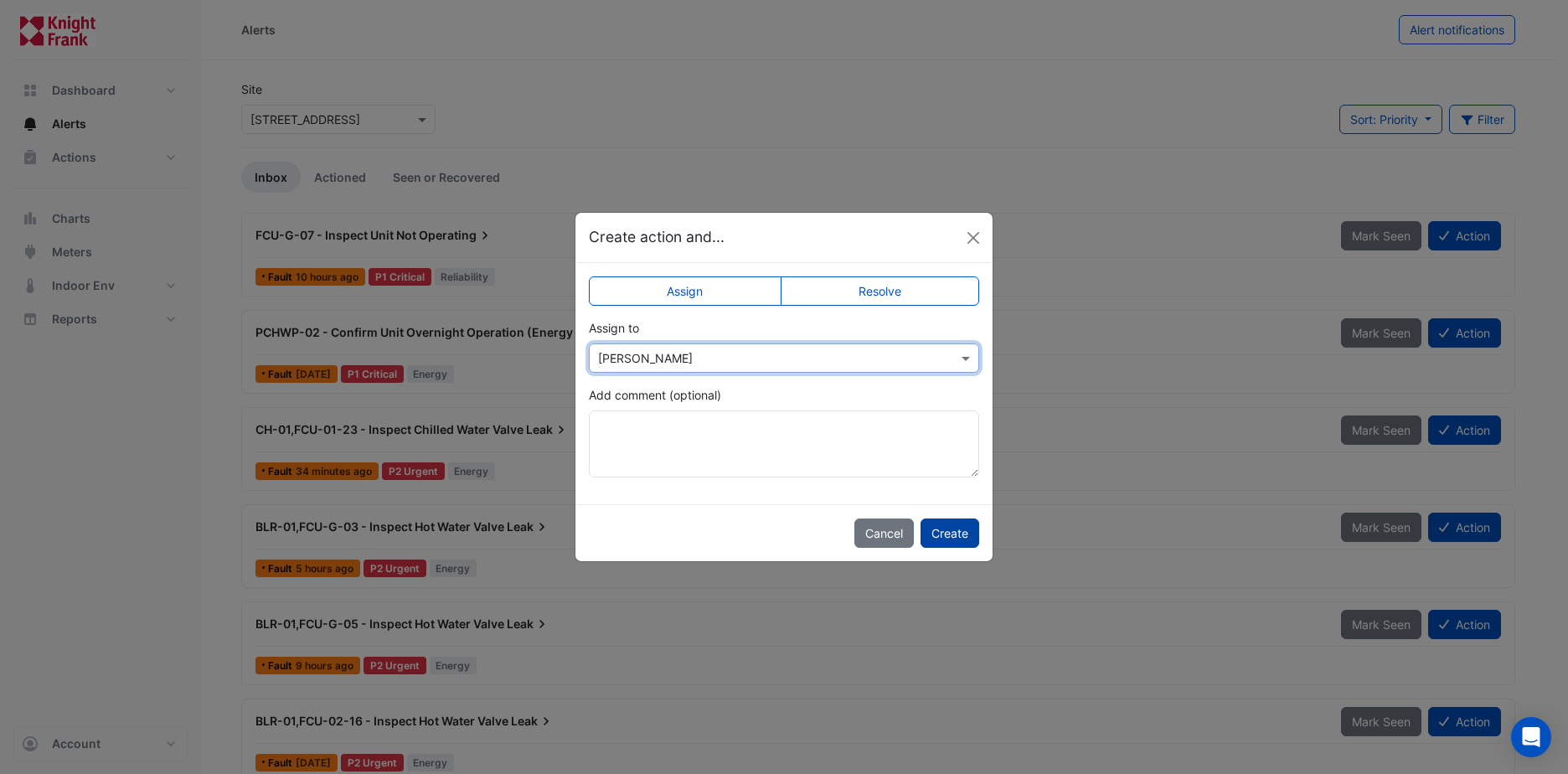
click at [967, 536] on button "Create" at bounding box center [949, 532] width 59 height 29
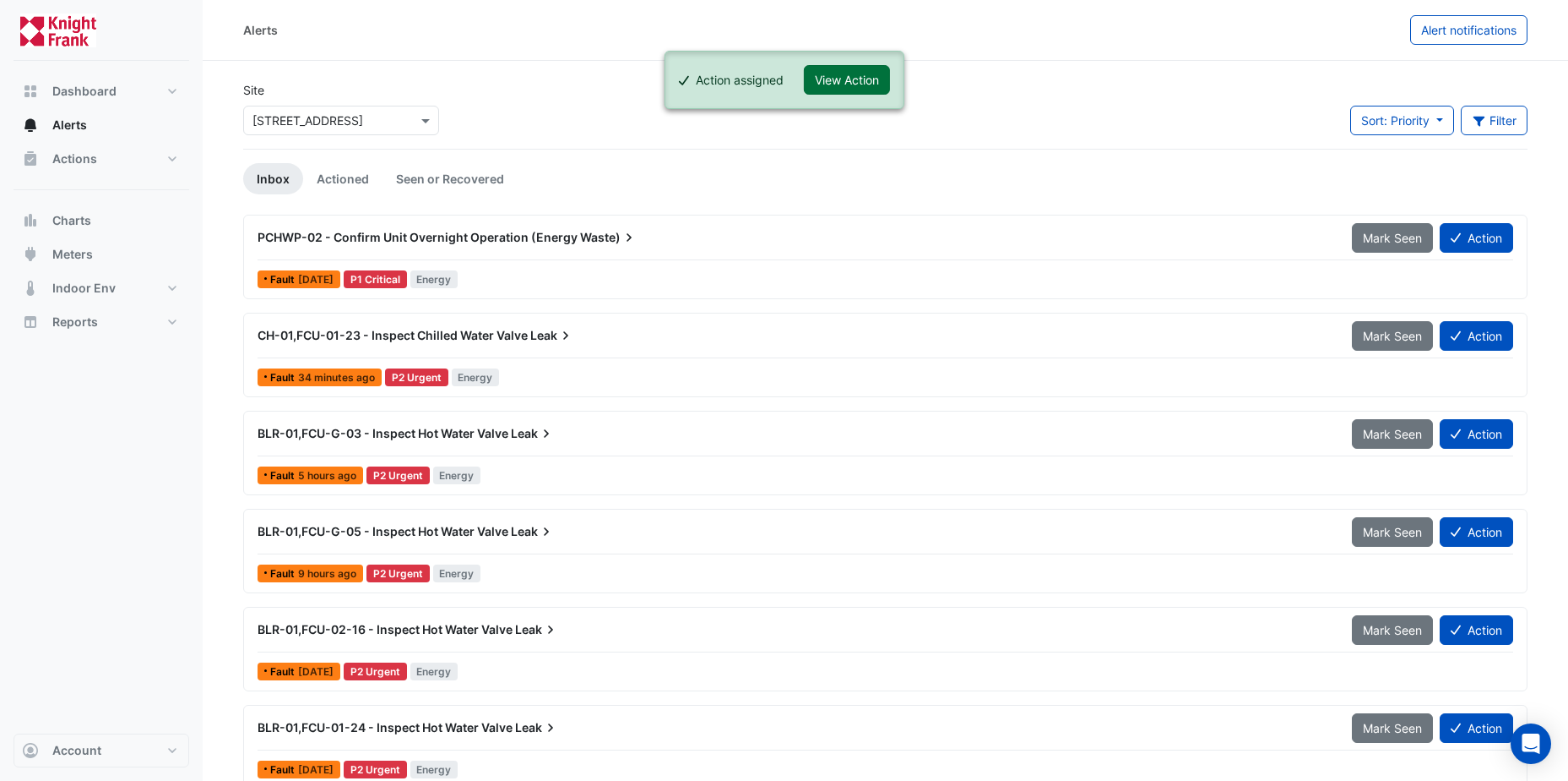
click at [852, 83] on button "View Action" at bounding box center [847, 80] width 86 height 29
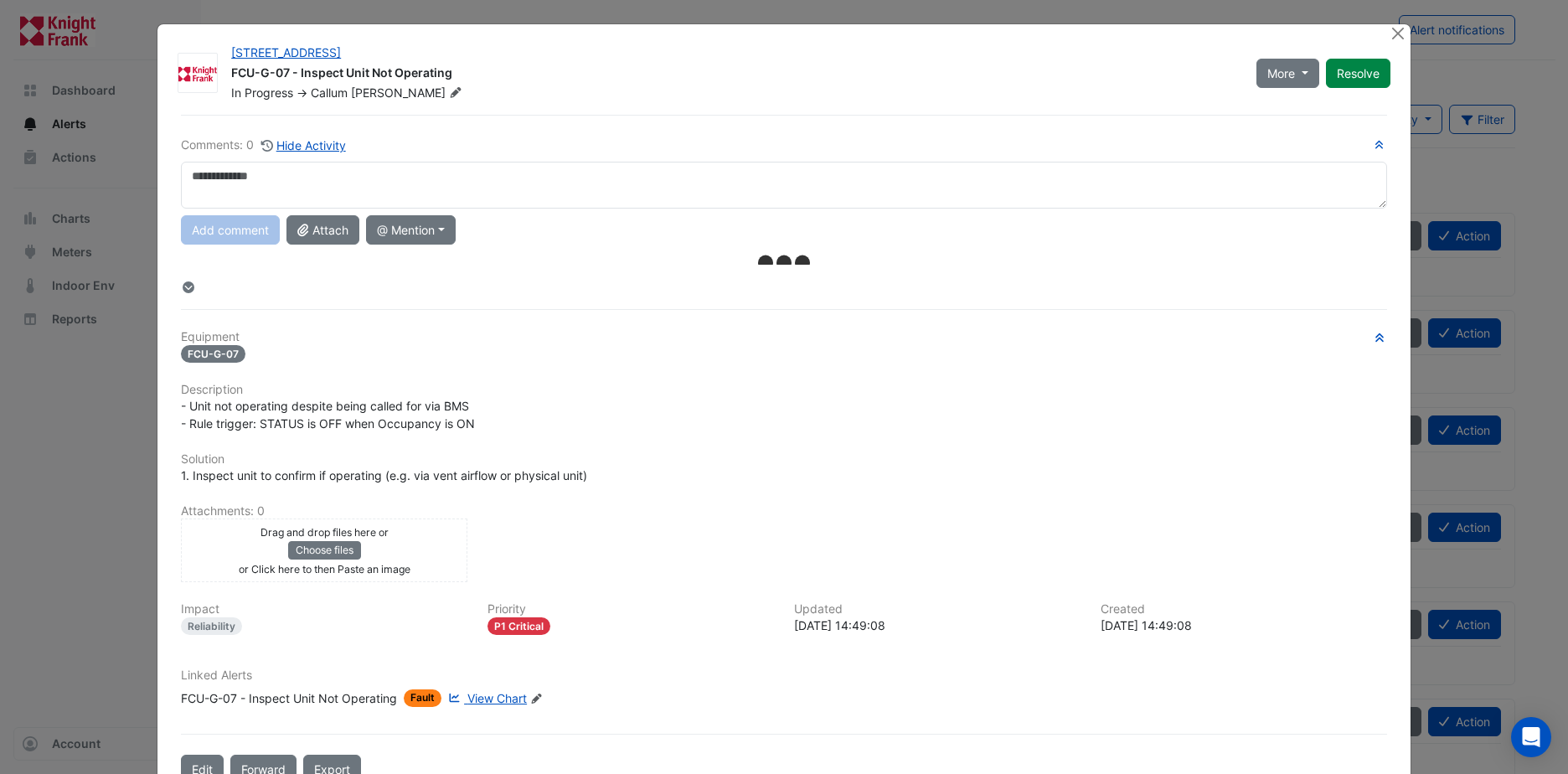
click at [205, 178] on textarea at bounding box center [784, 185] width 1206 height 47
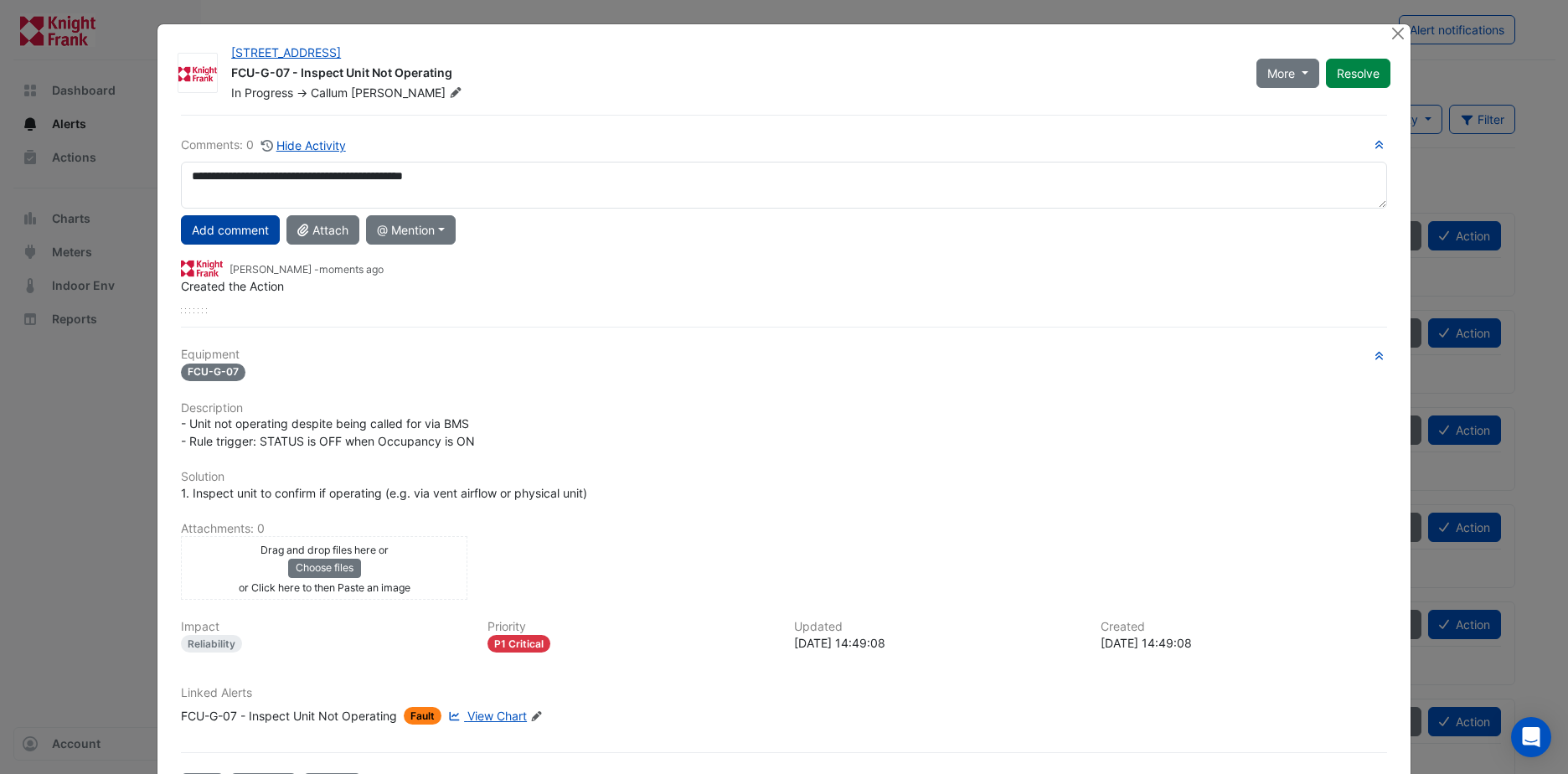
type textarea "**********"
click at [199, 235] on button "Add comment" at bounding box center [231, 230] width 99 height 29
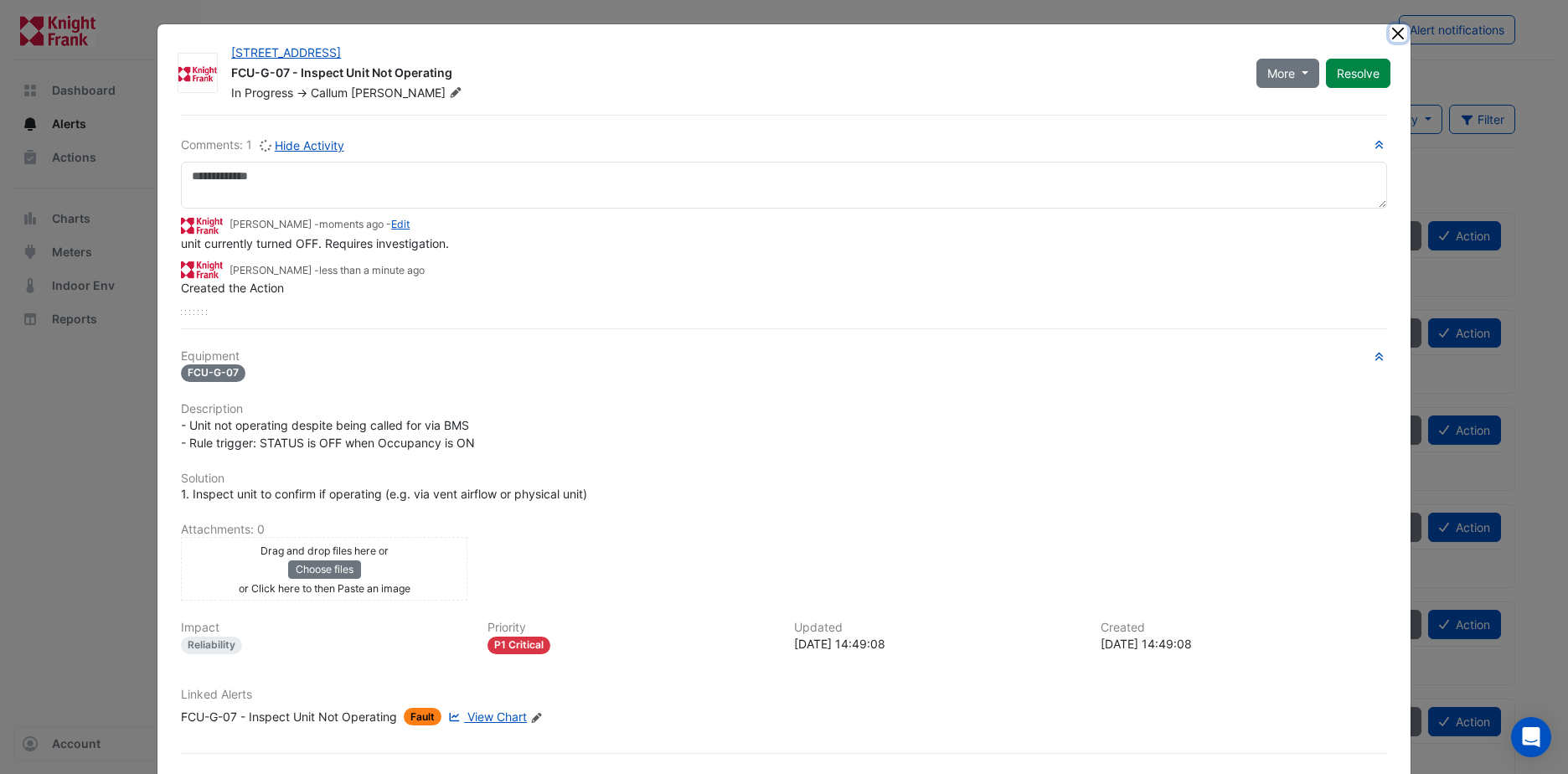
click at [1389, 34] on button "Close" at bounding box center [1398, 33] width 18 height 18
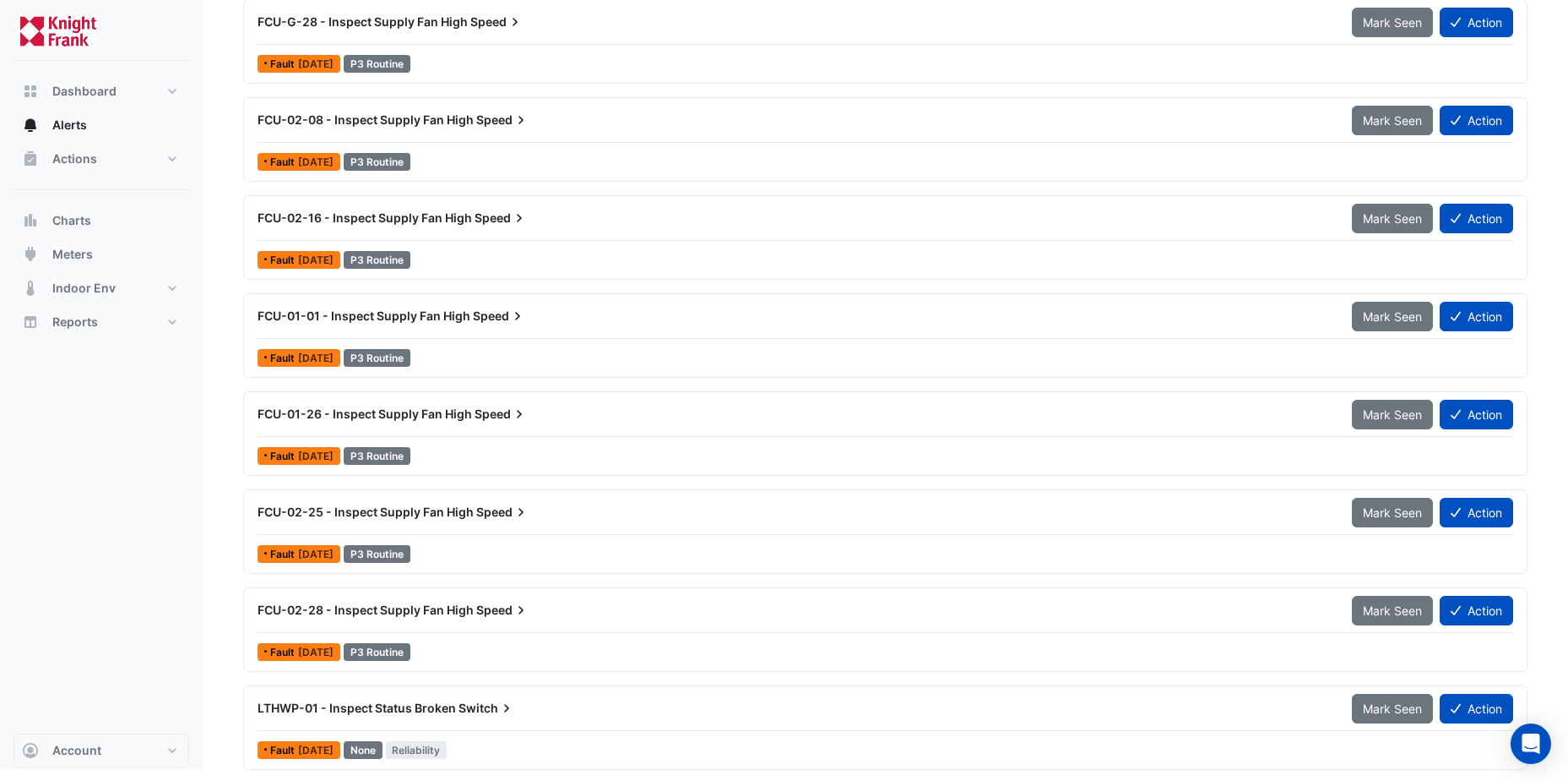
scroll to position [6784, 0]
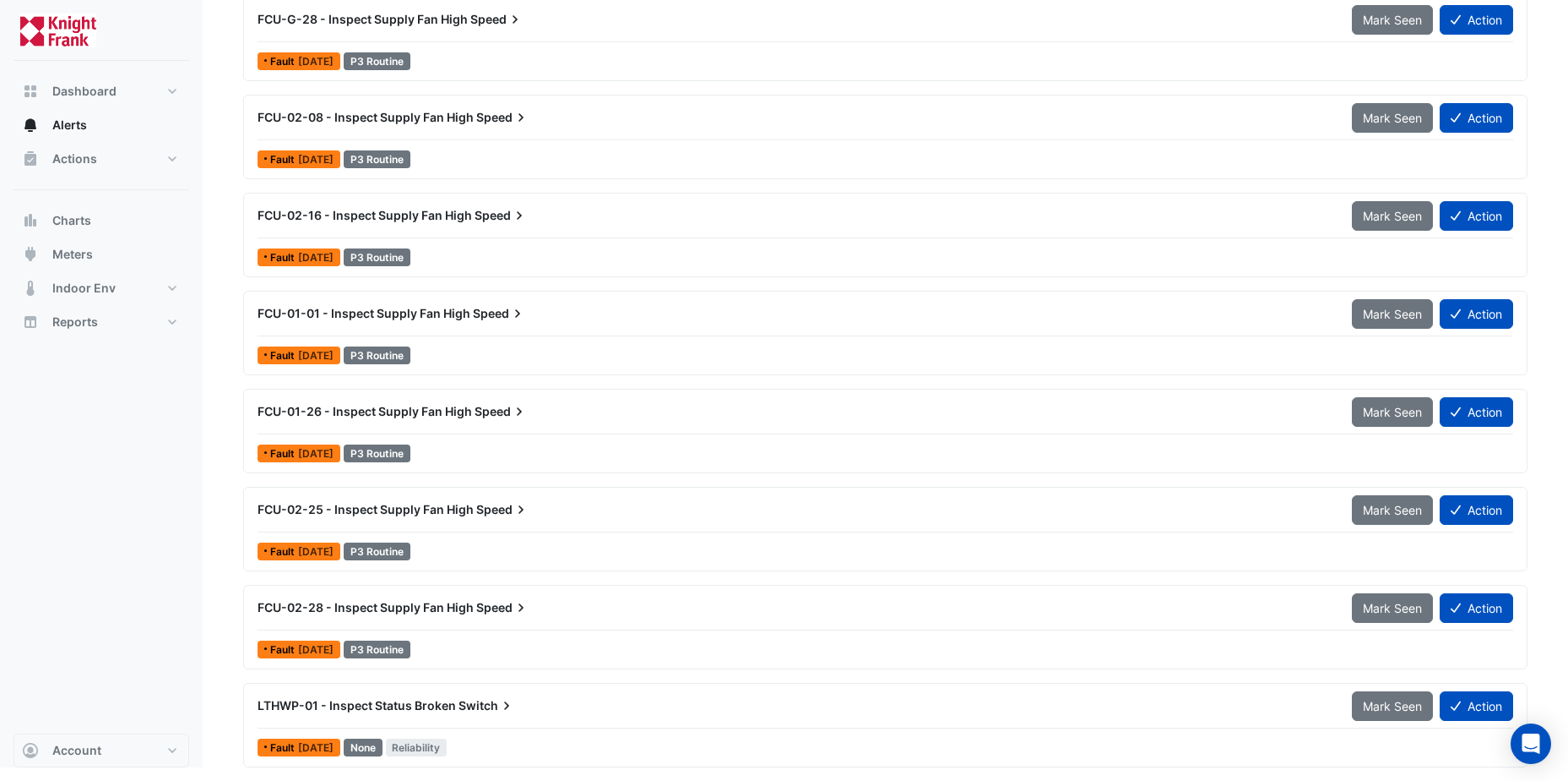
click at [448, 707] on span "LTHWP-01 - Inspect Status Broken" at bounding box center [356, 705] width 198 height 15
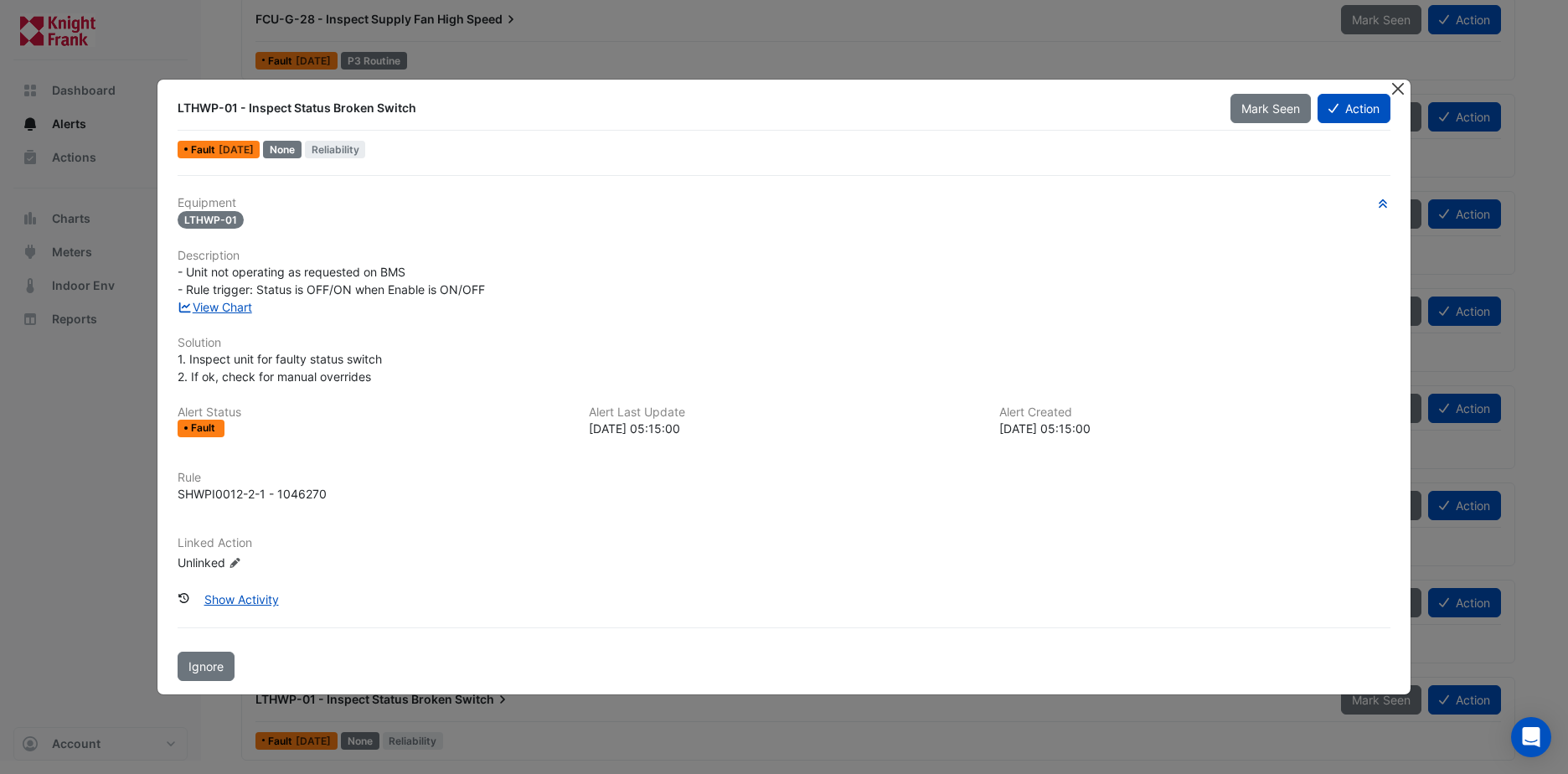
click at [1398, 89] on button "Close" at bounding box center [1398, 88] width 18 height 18
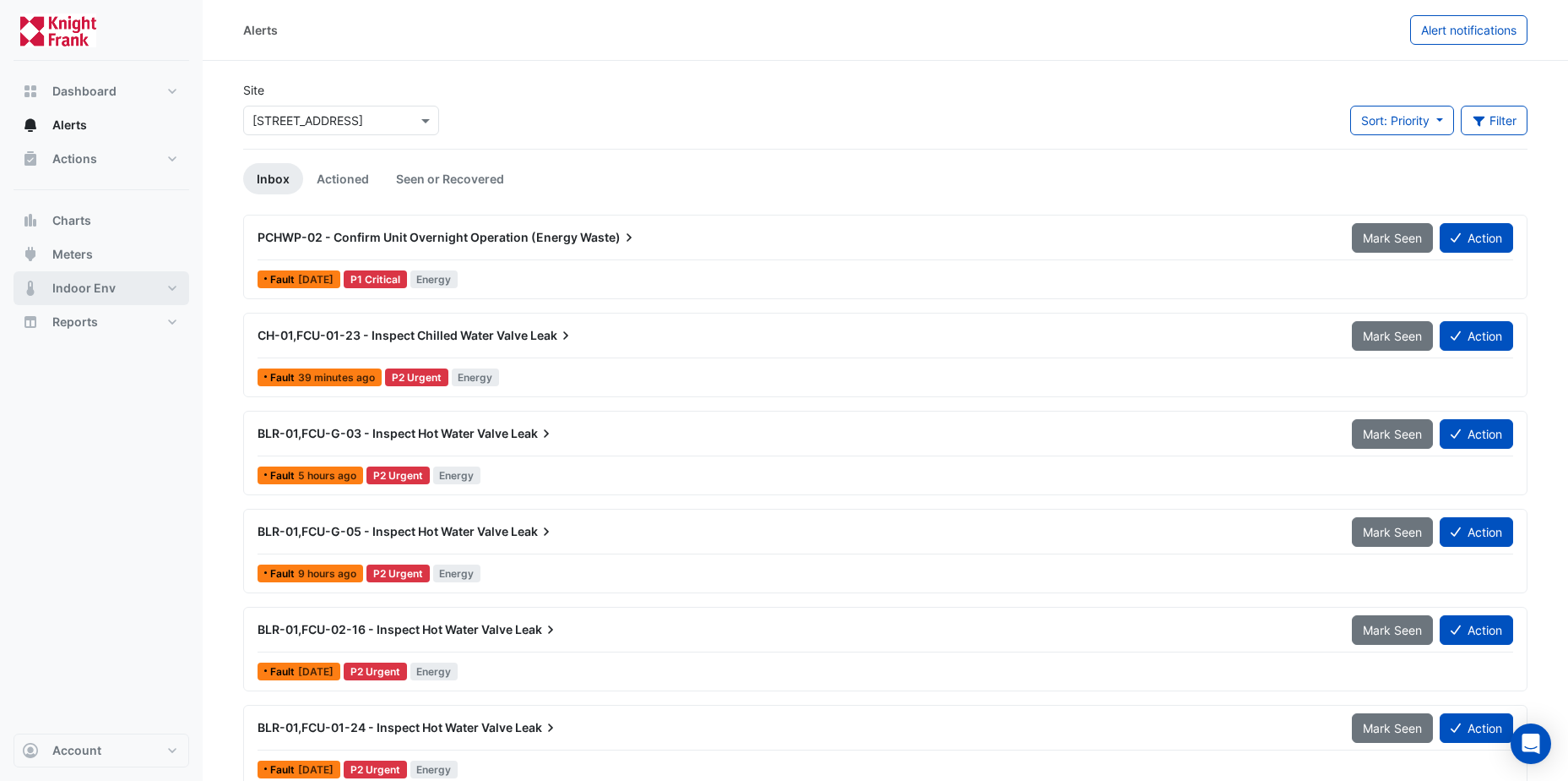
click at [85, 291] on span "Indoor Env" at bounding box center [84, 288] width 63 height 17
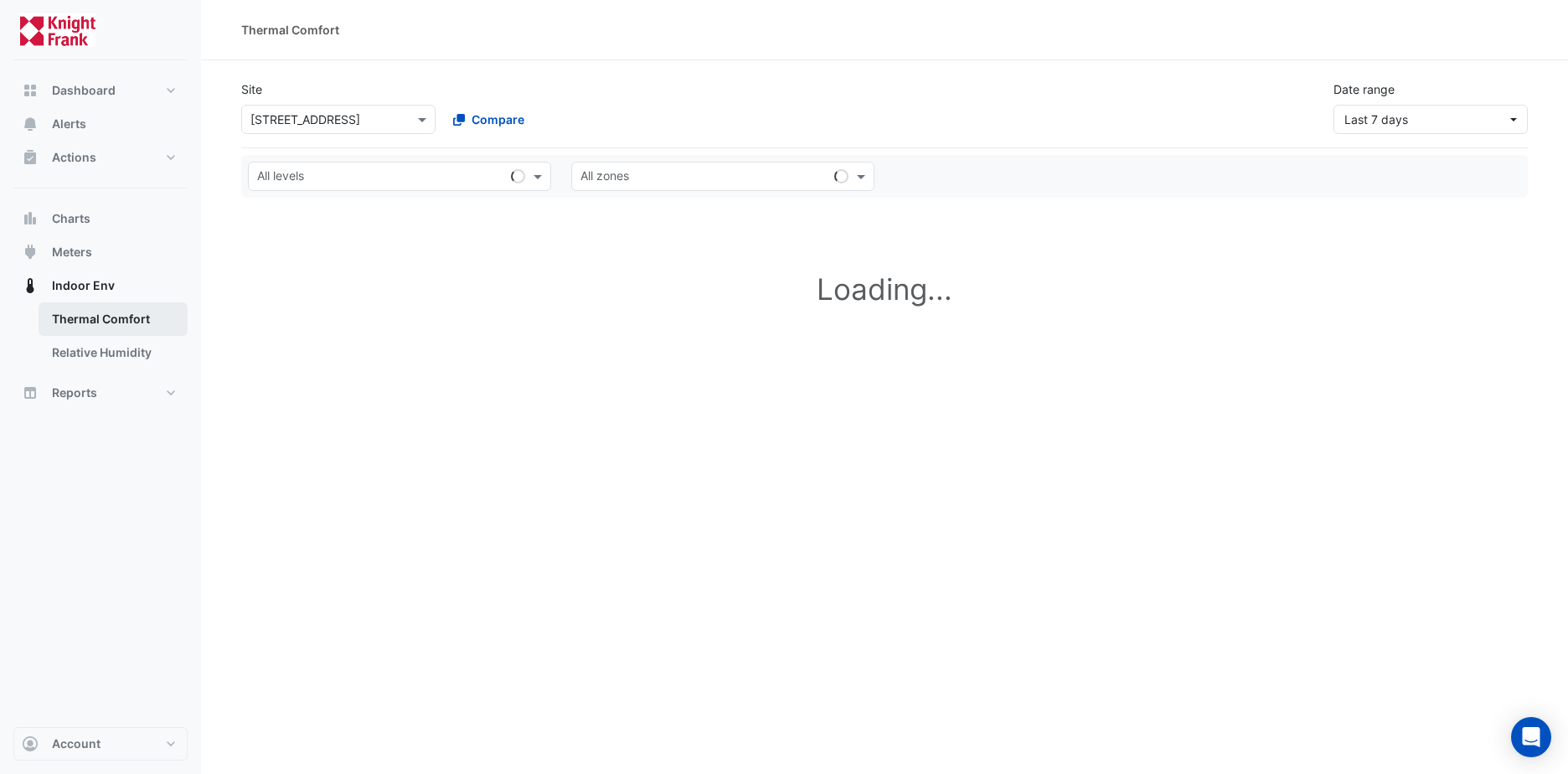
click at [86, 316] on link "Thermal Comfort" at bounding box center [112, 318] width 149 height 33
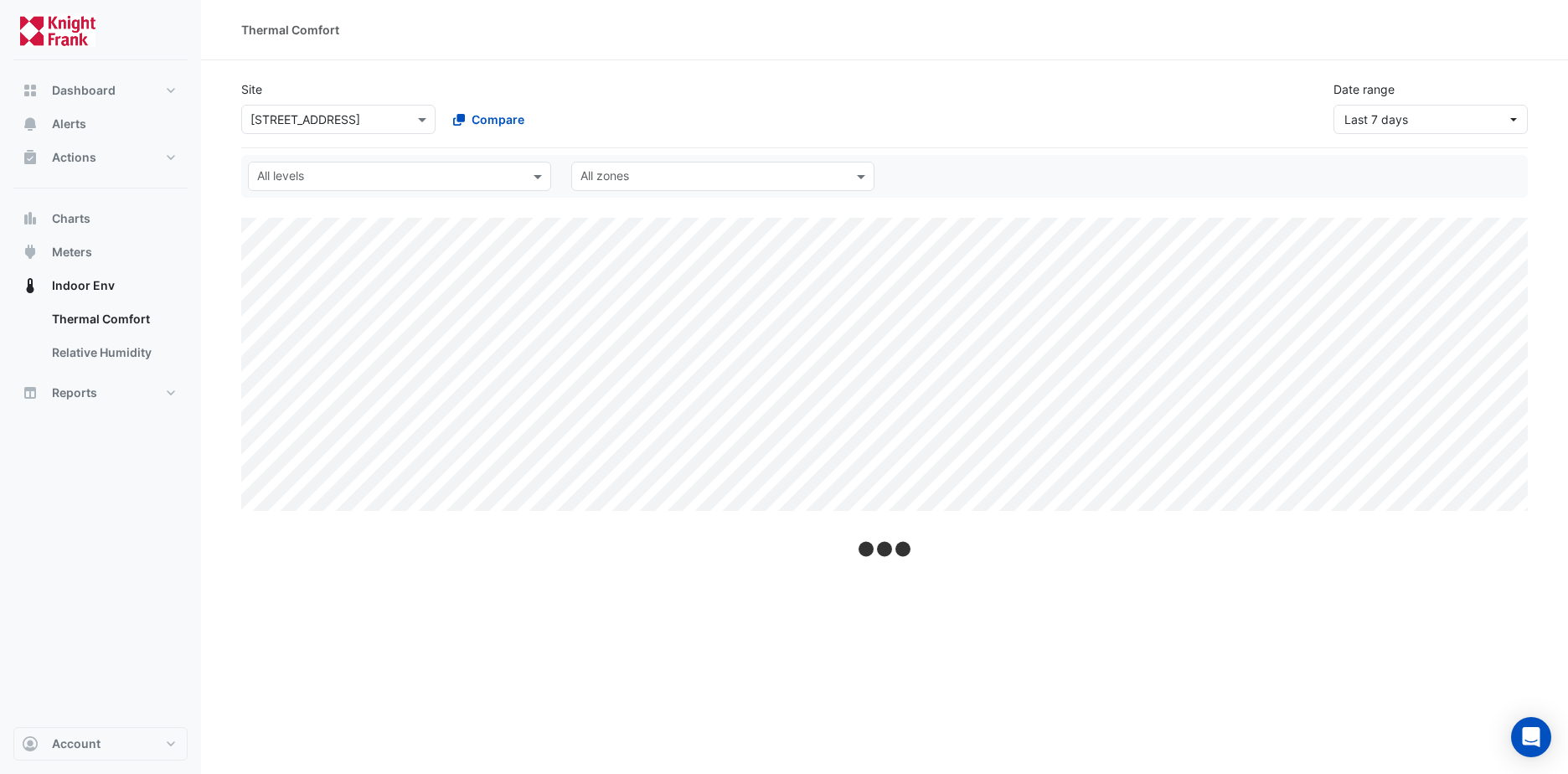
select select "**"
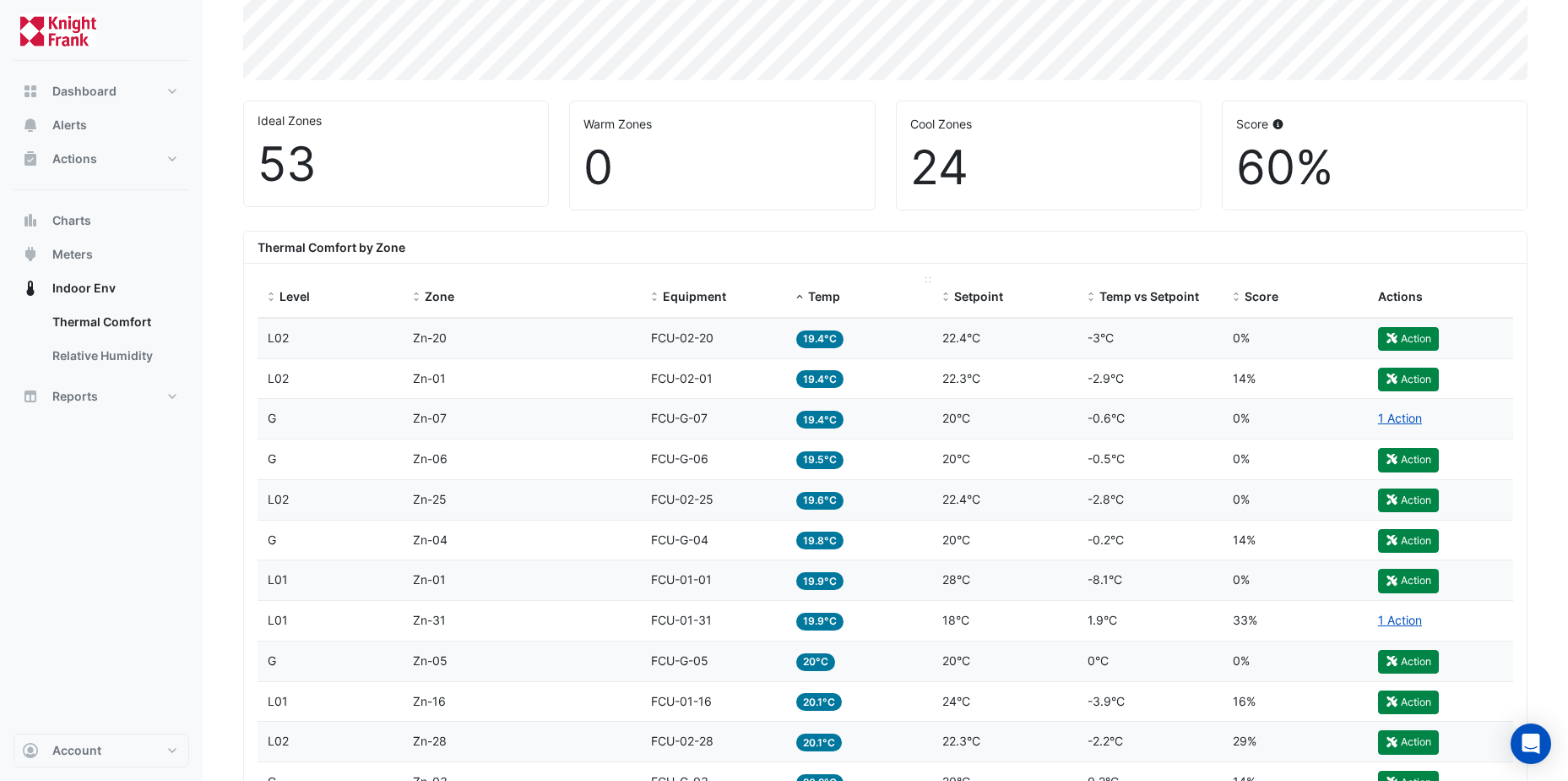
scroll to position [591, 0]
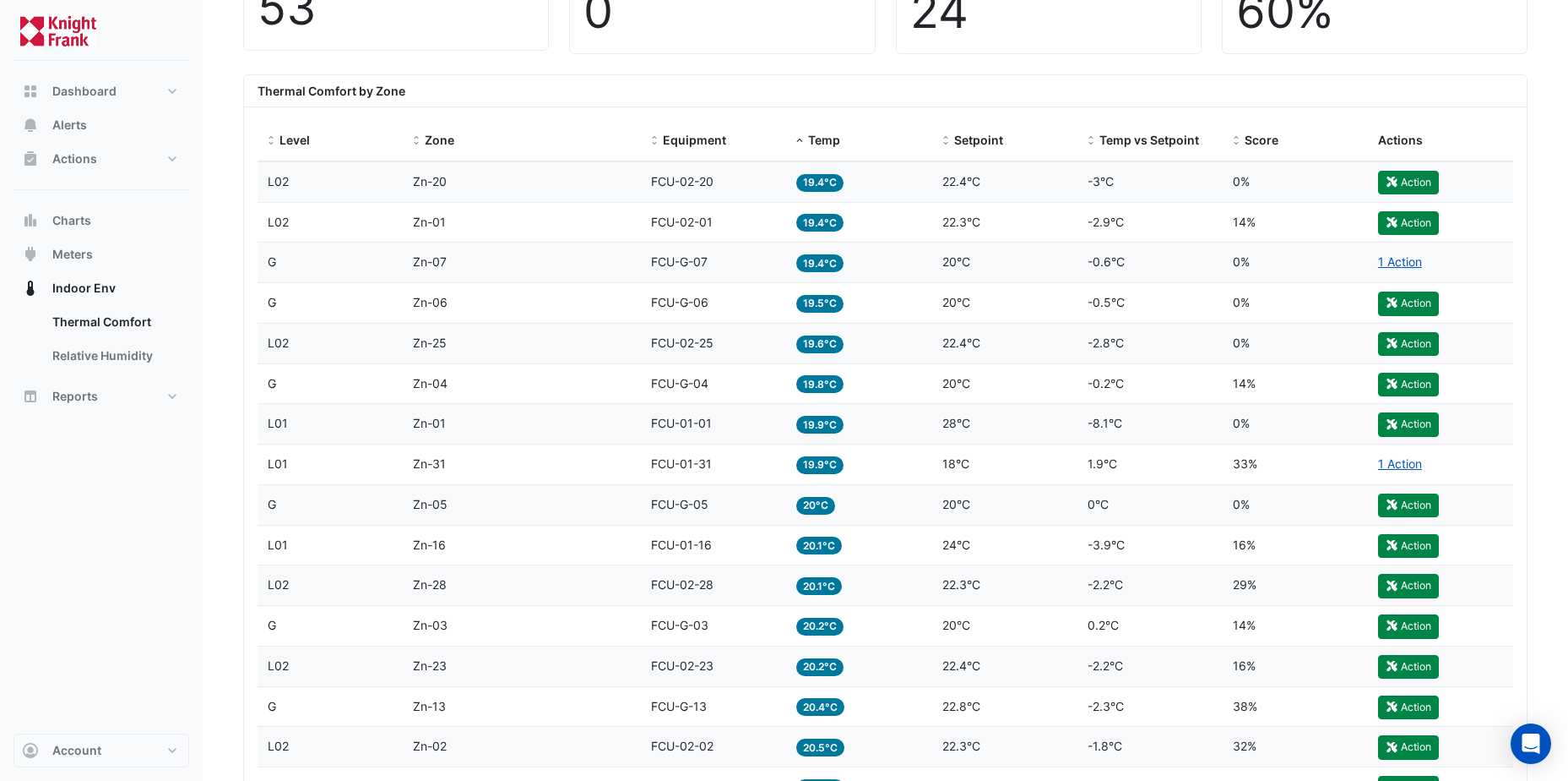
click at [668, 257] on span "FCU-G-07" at bounding box center [679, 261] width 57 height 15
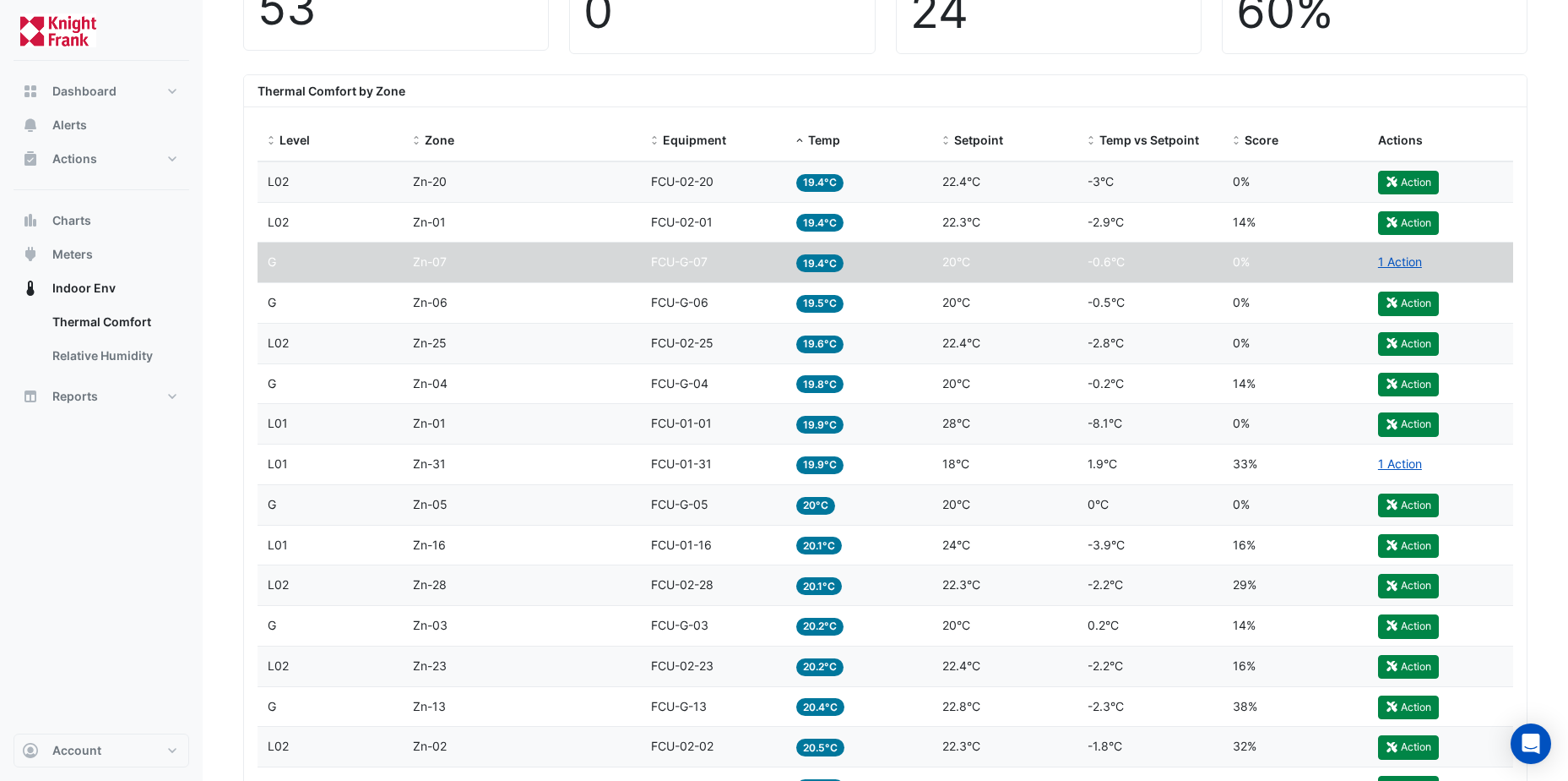
click at [669, 385] on span "FCU-G-04" at bounding box center [679, 383] width 57 height 15
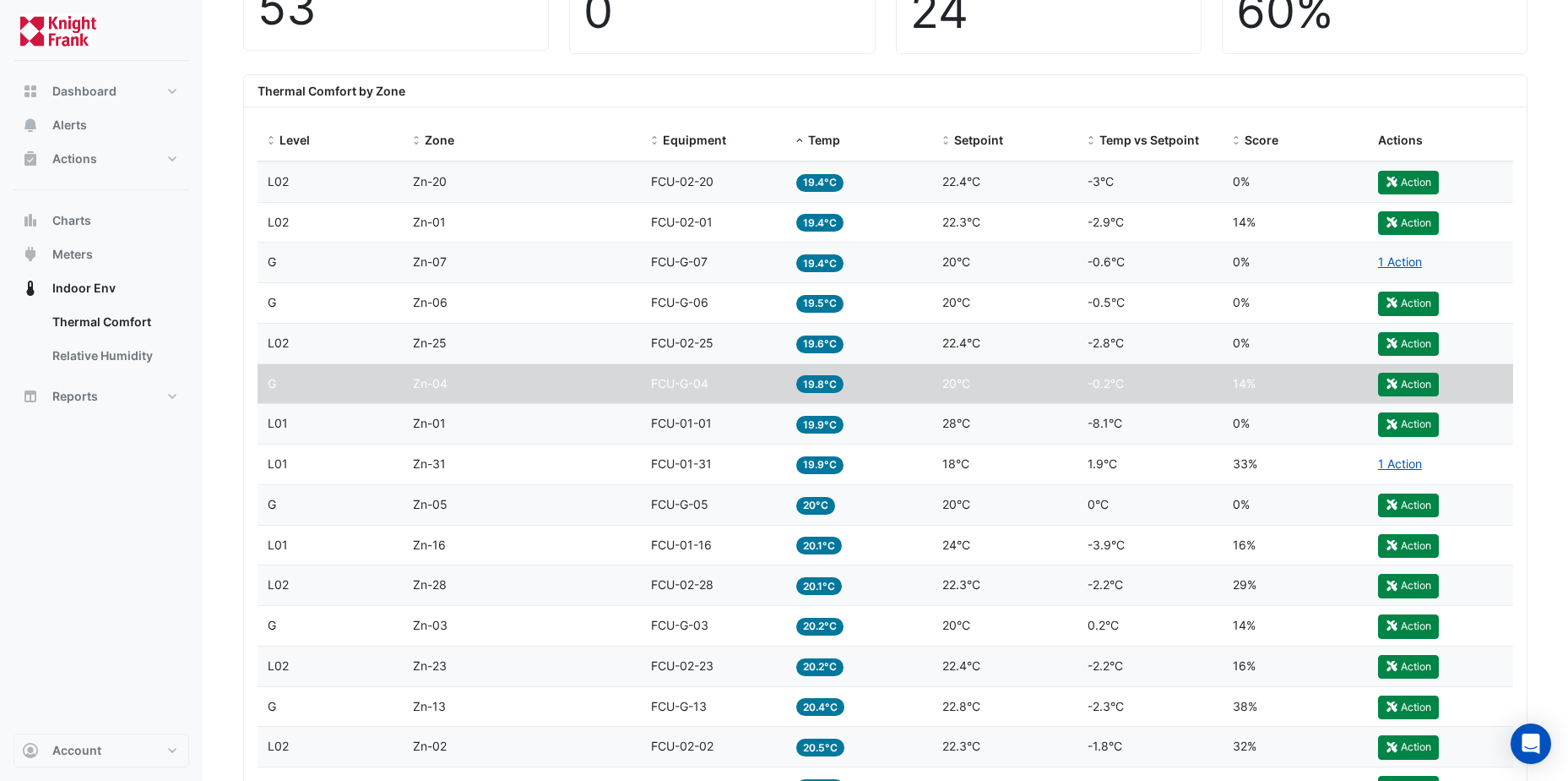
click at [672, 384] on span "FCU-G-04" at bounding box center [679, 383] width 57 height 15
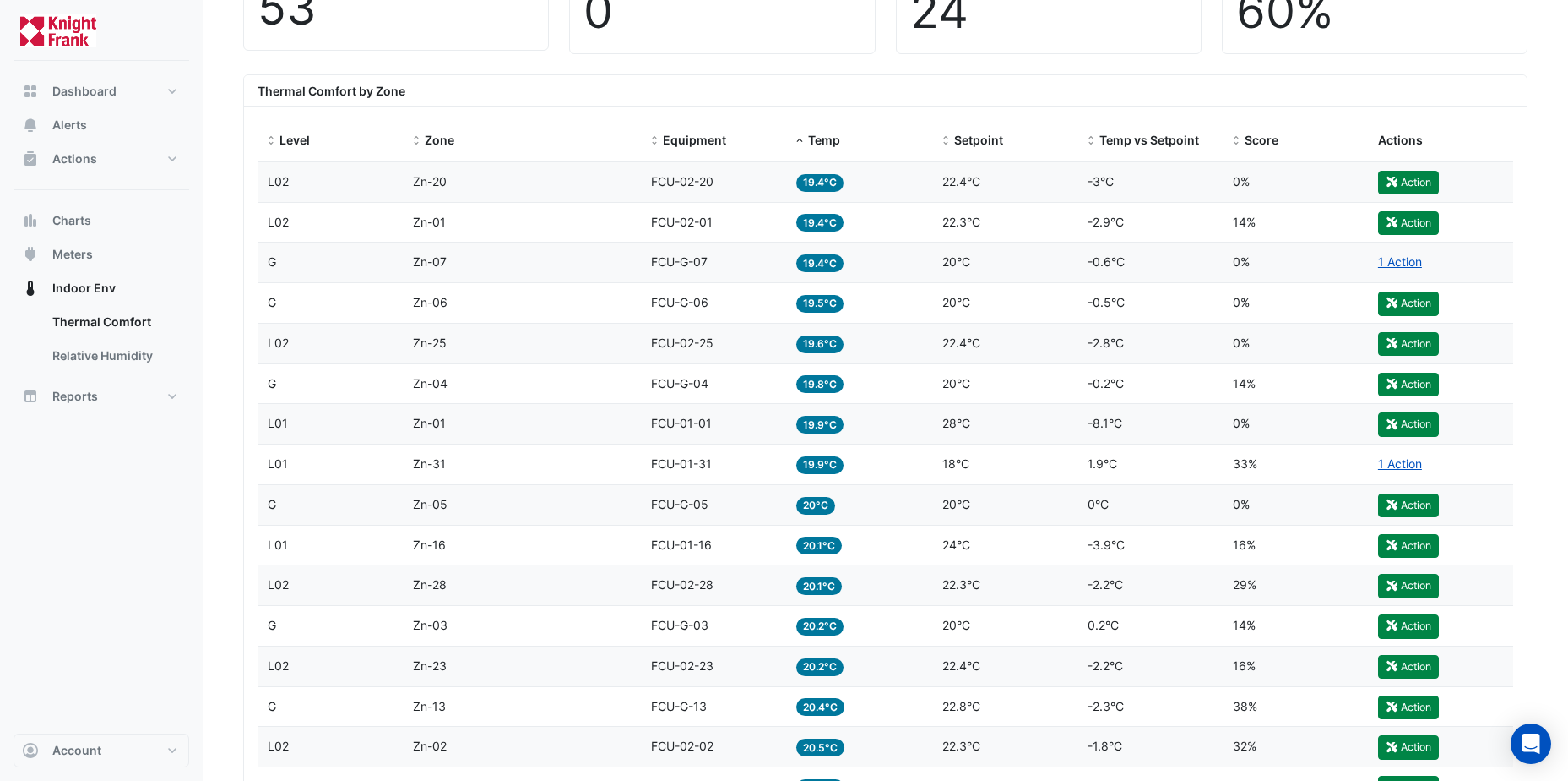
click at [664, 382] on span "FCU-G-04" at bounding box center [679, 383] width 57 height 15
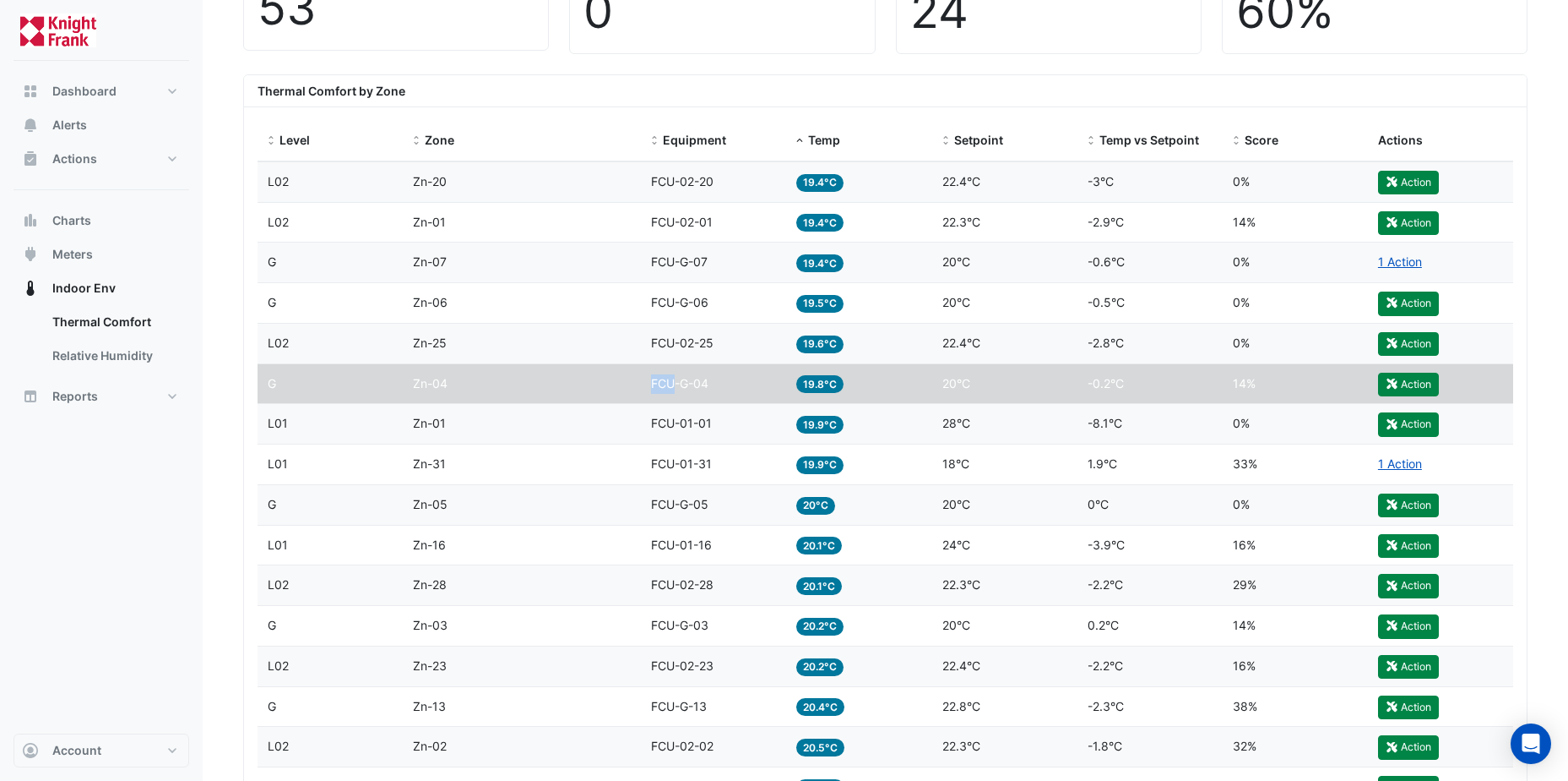
click at [664, 383] on span "FCU-G-04" at bounding box center [679, 383] width 57 height 15
drag, startPoint x: 663, startPoint y: 383, endPoint x: 610, endPoint y: 386, distance: 53.1
click at [609, 386] on div "Zone Zn-04" at bounding box center [522, 384] width 218 height 20
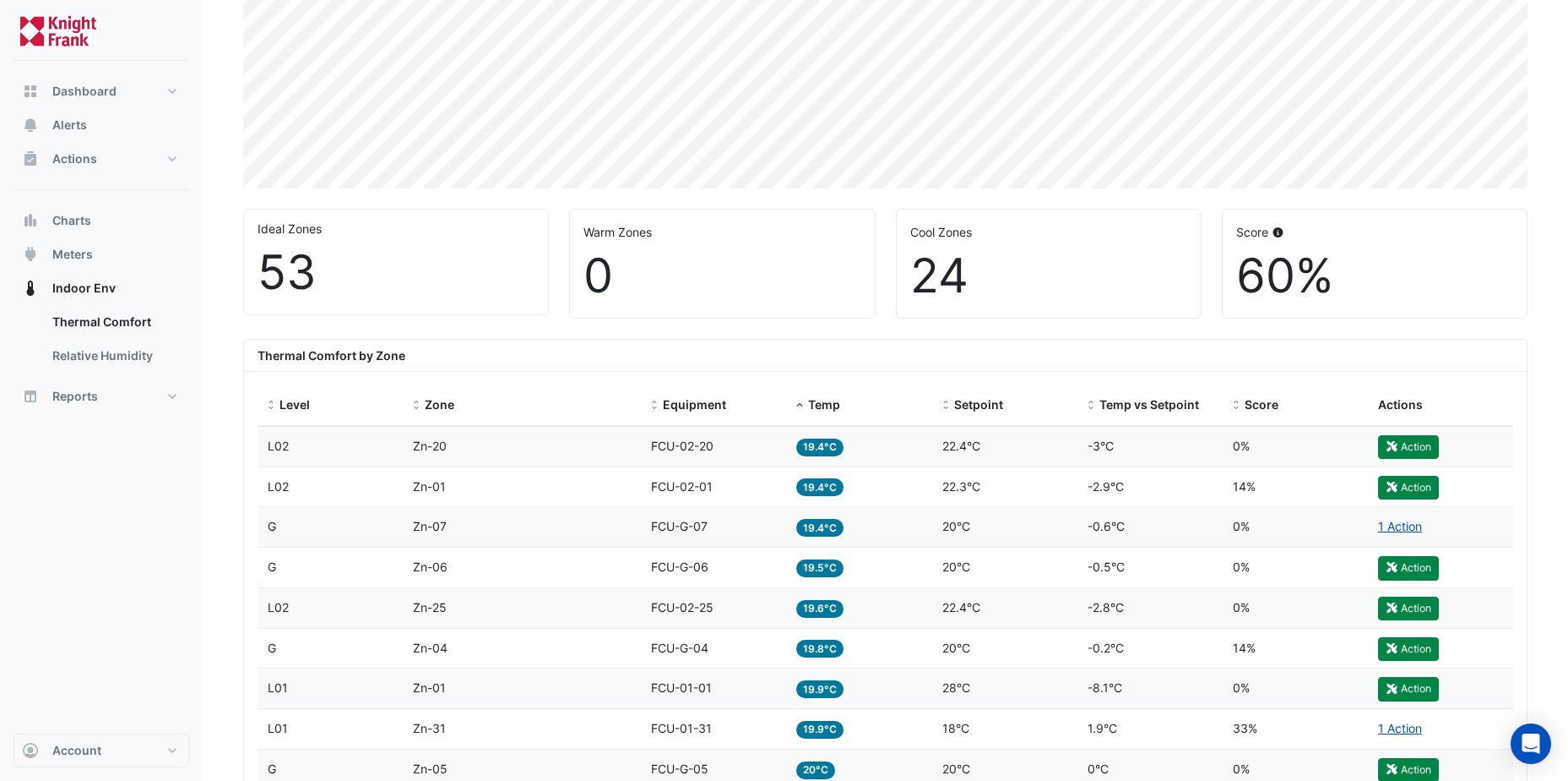
scroll to position [507, 0]
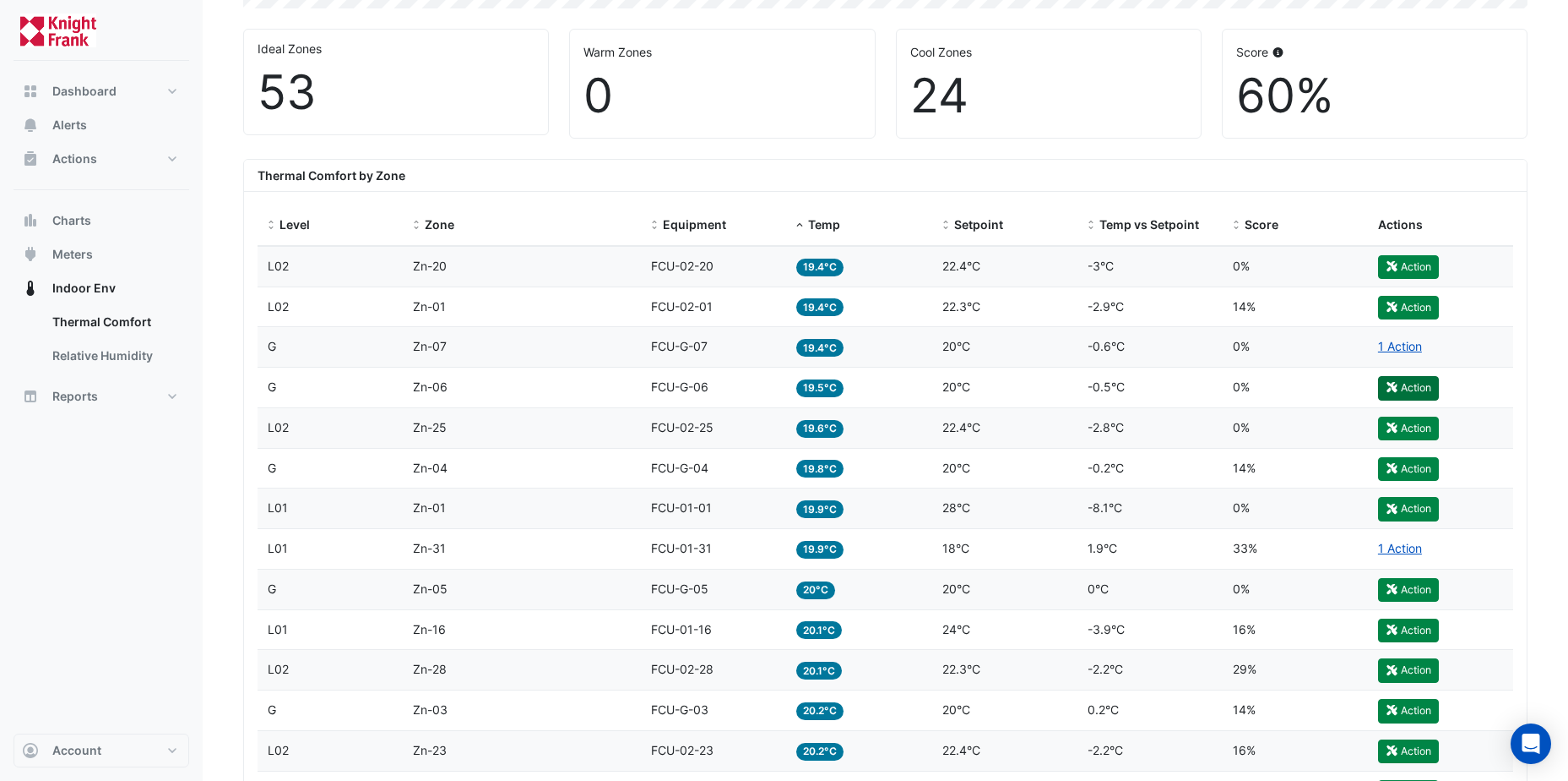
click at [1404, 384] on button "Action" at bounding box center [1408, 388] width 61 height 24
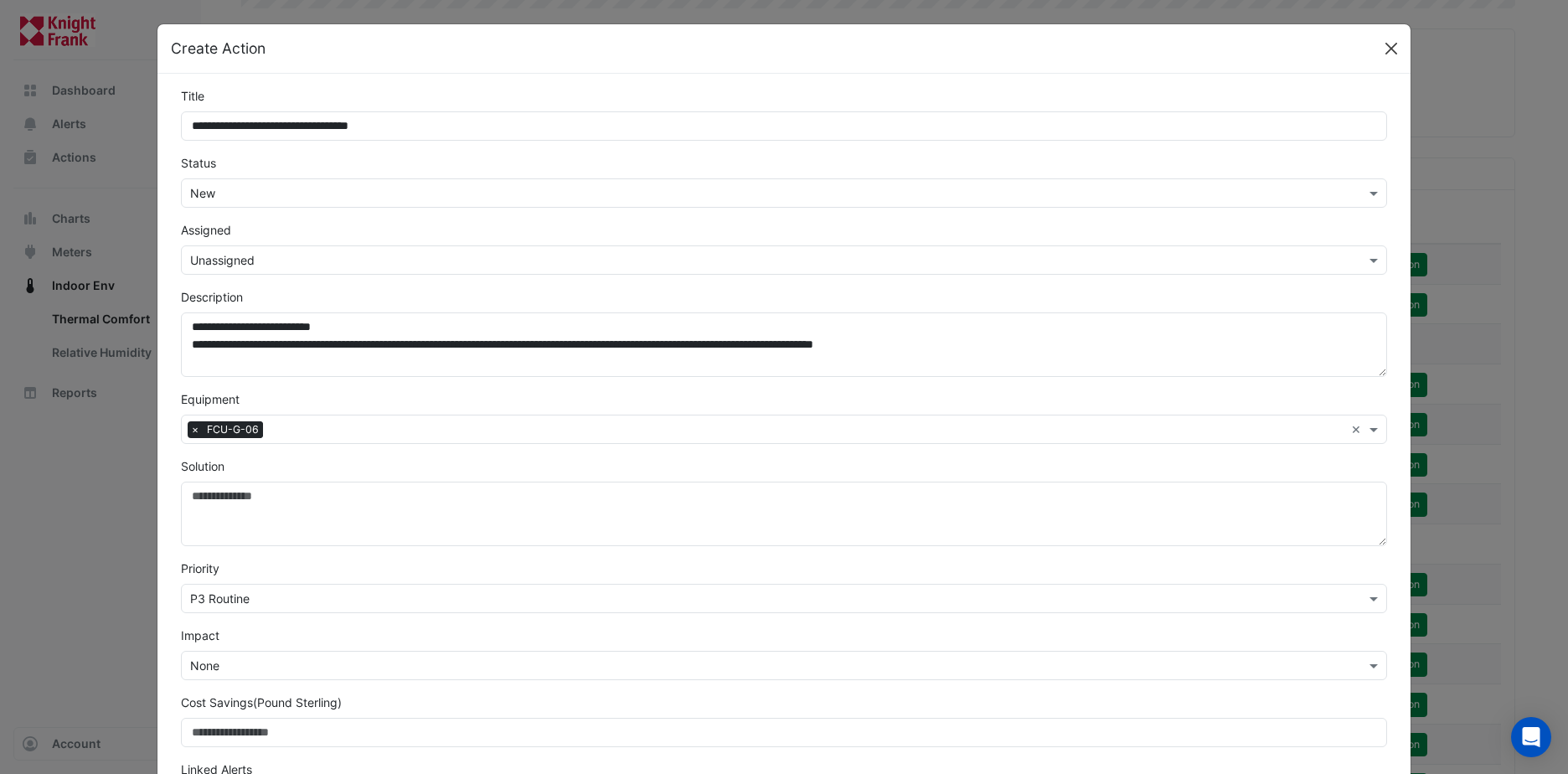
click at [1381, 44] on button "Close" at bounding box center [1391, 48] width 26 height 26
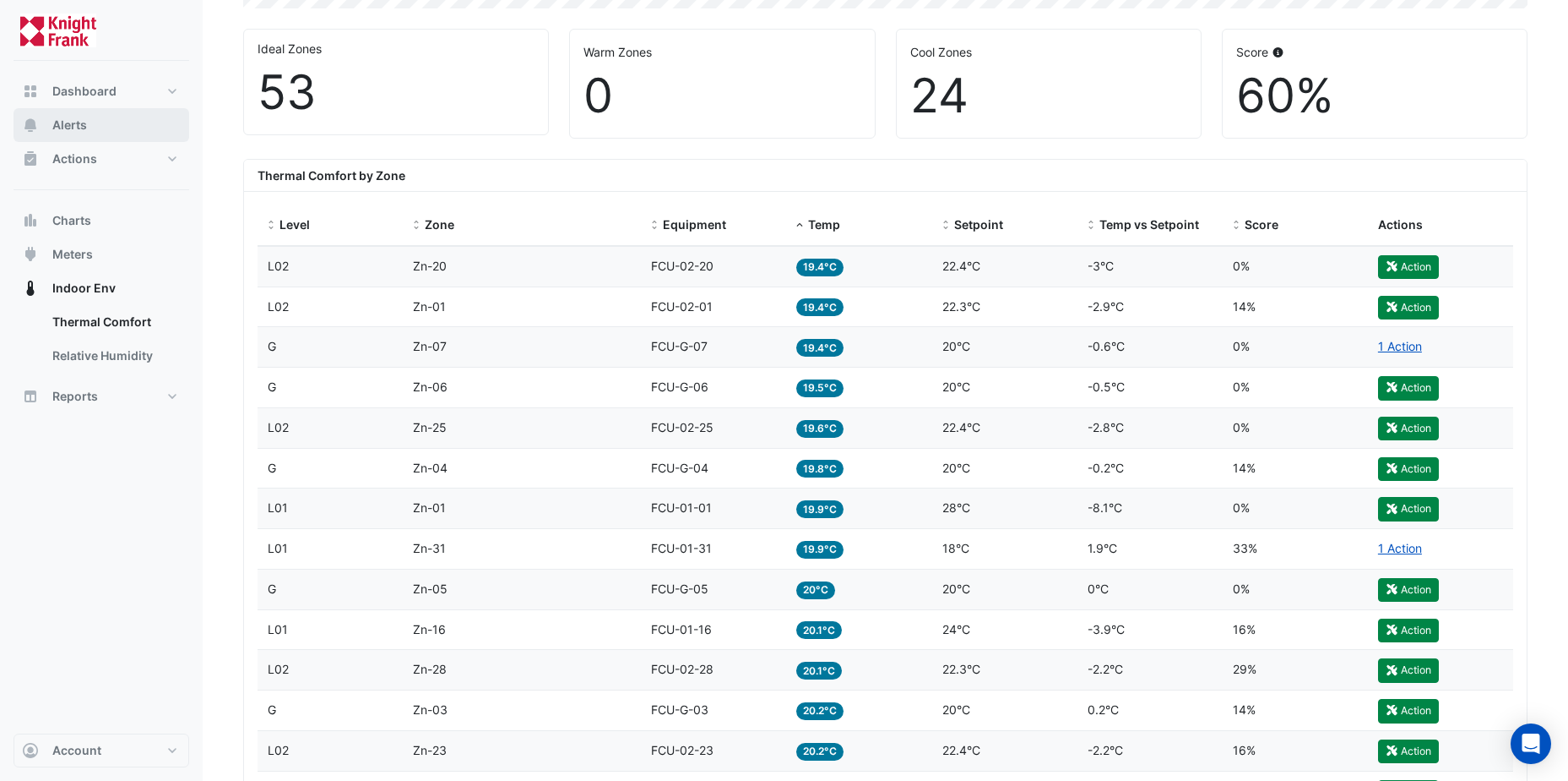
click at [77, 121] on span "Alerts" at bounding box center [69, 125] width 34 height 17
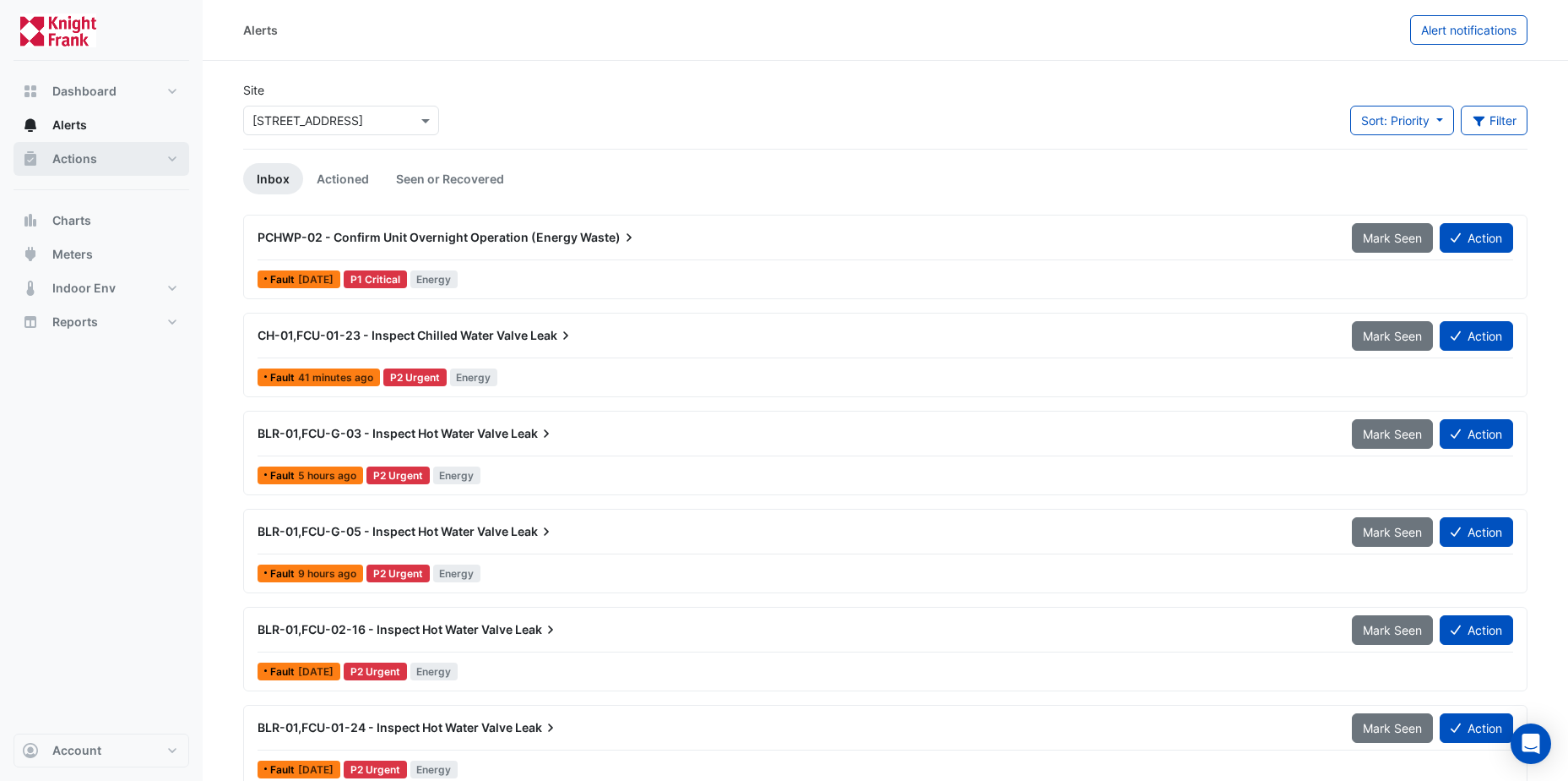
click at [69, 158] on span "Actions" at bounding box center [75, 159] width 45 height 17
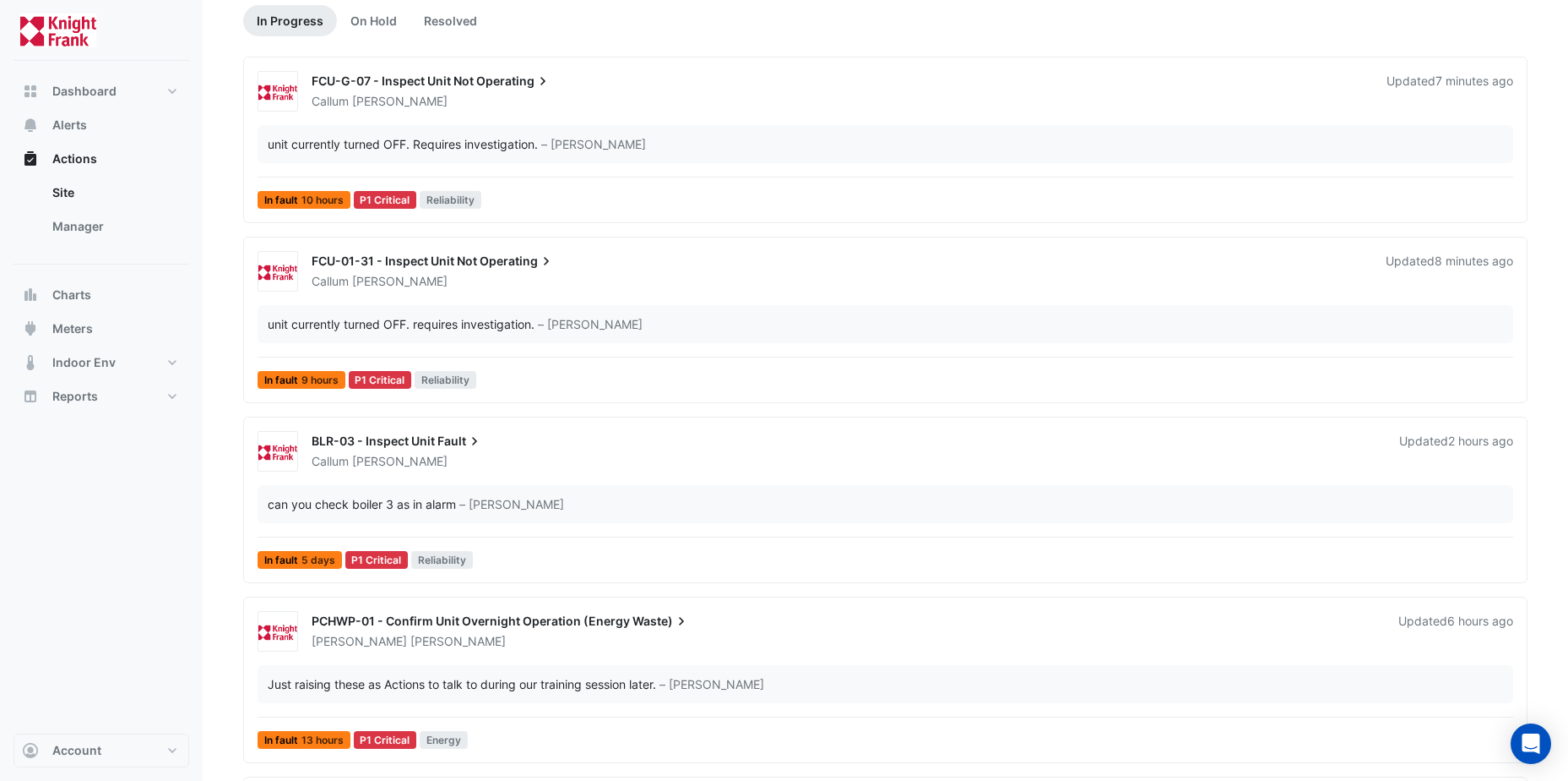
scroll to position [169, 0]
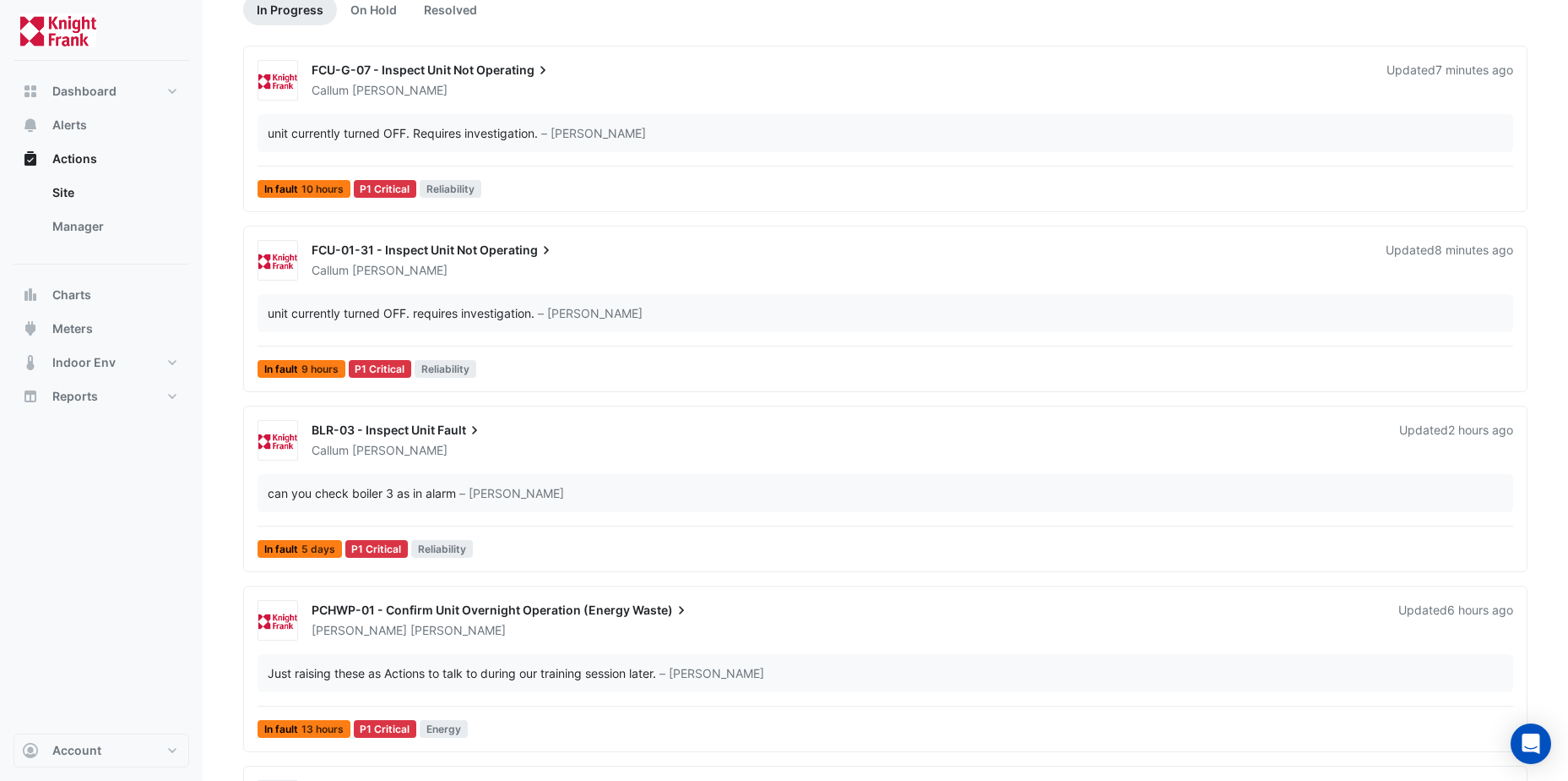
click at [375, 430] on span "BLR-03 - Inspect Unit" at bounding box center [373, 429] width 124 height 15
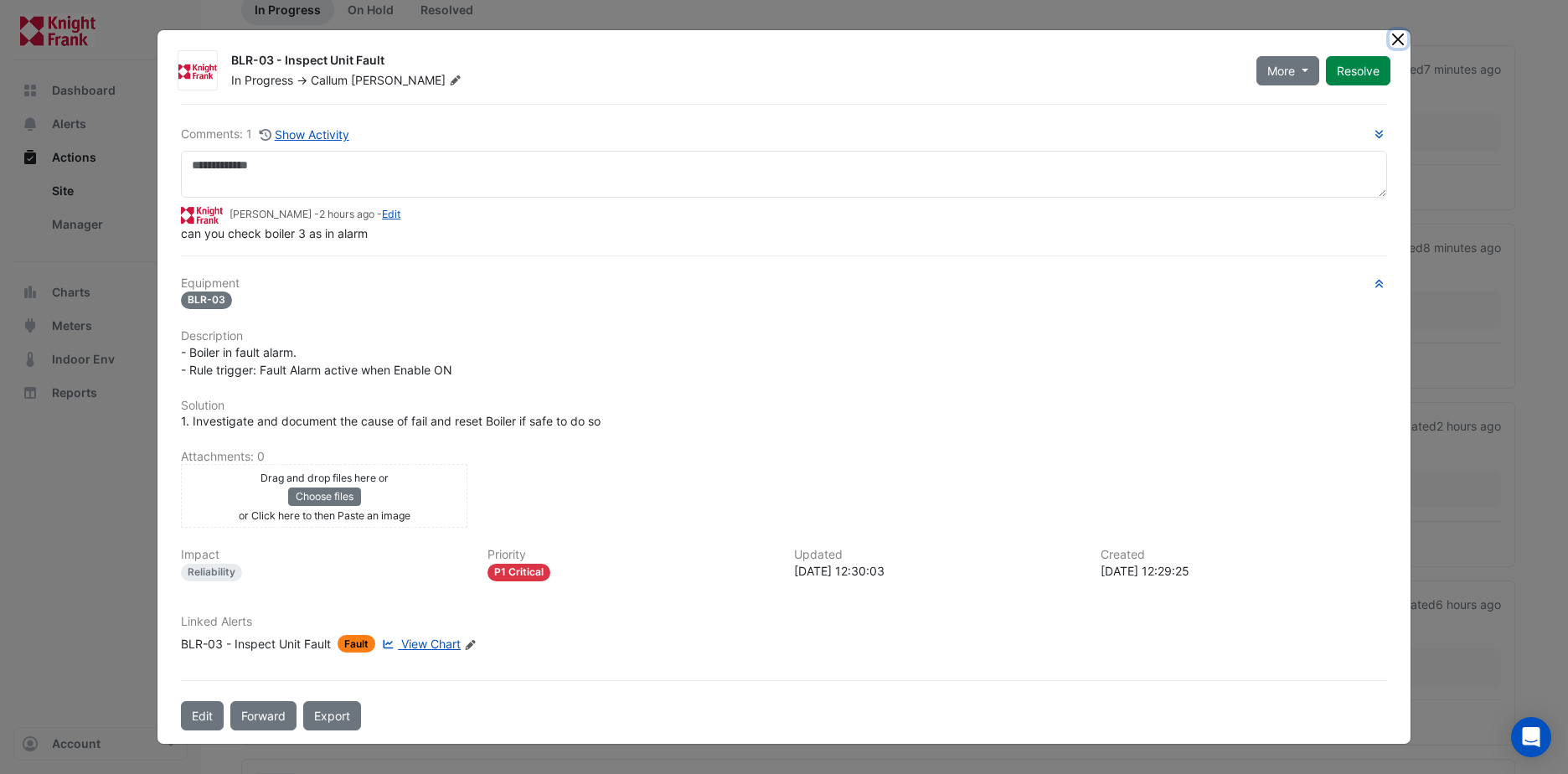
click at [1398, 44] on button "Close" at bounding box center [1398, 38] width 18 height 18
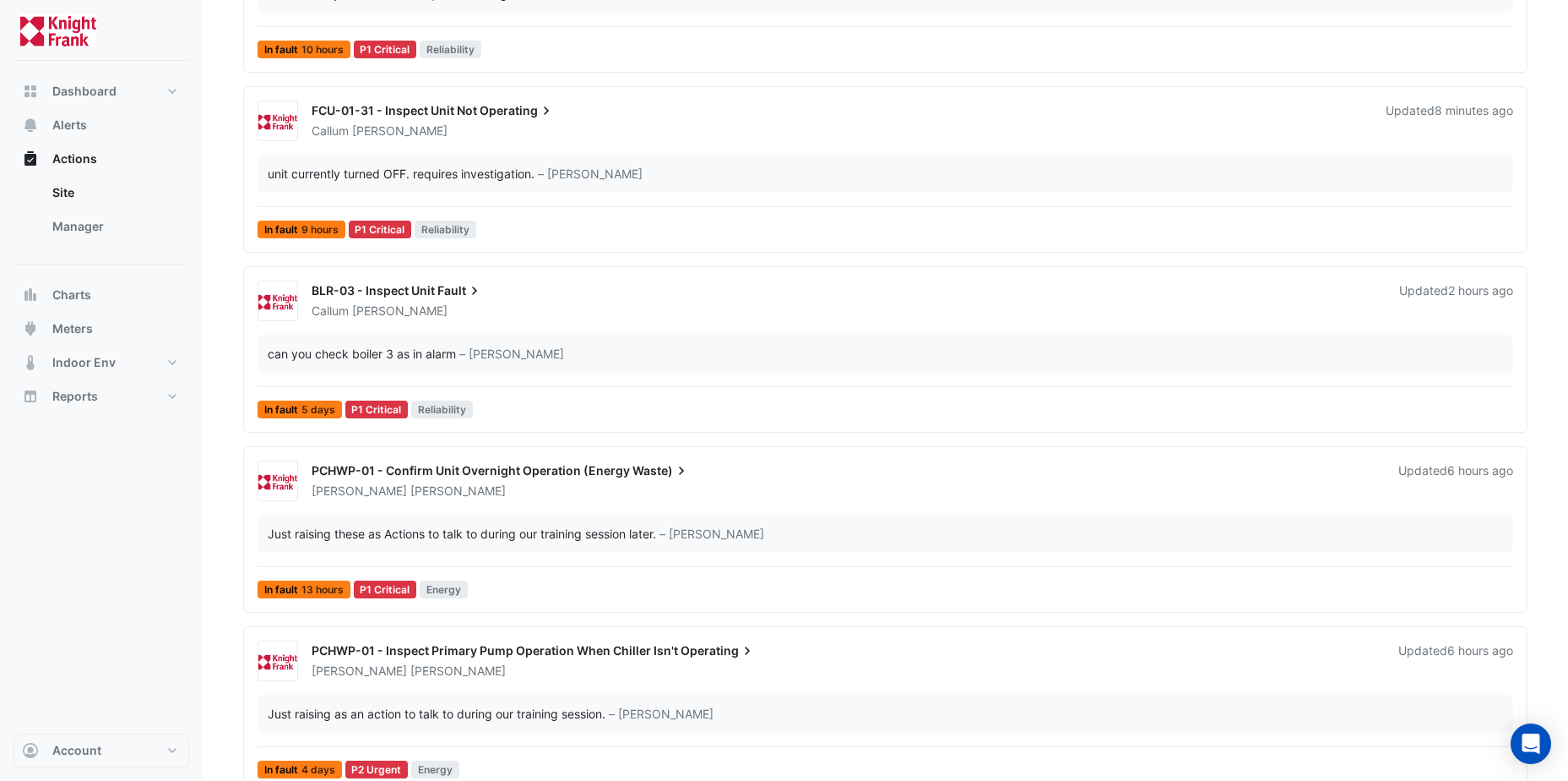
scroll to position [338, 0]
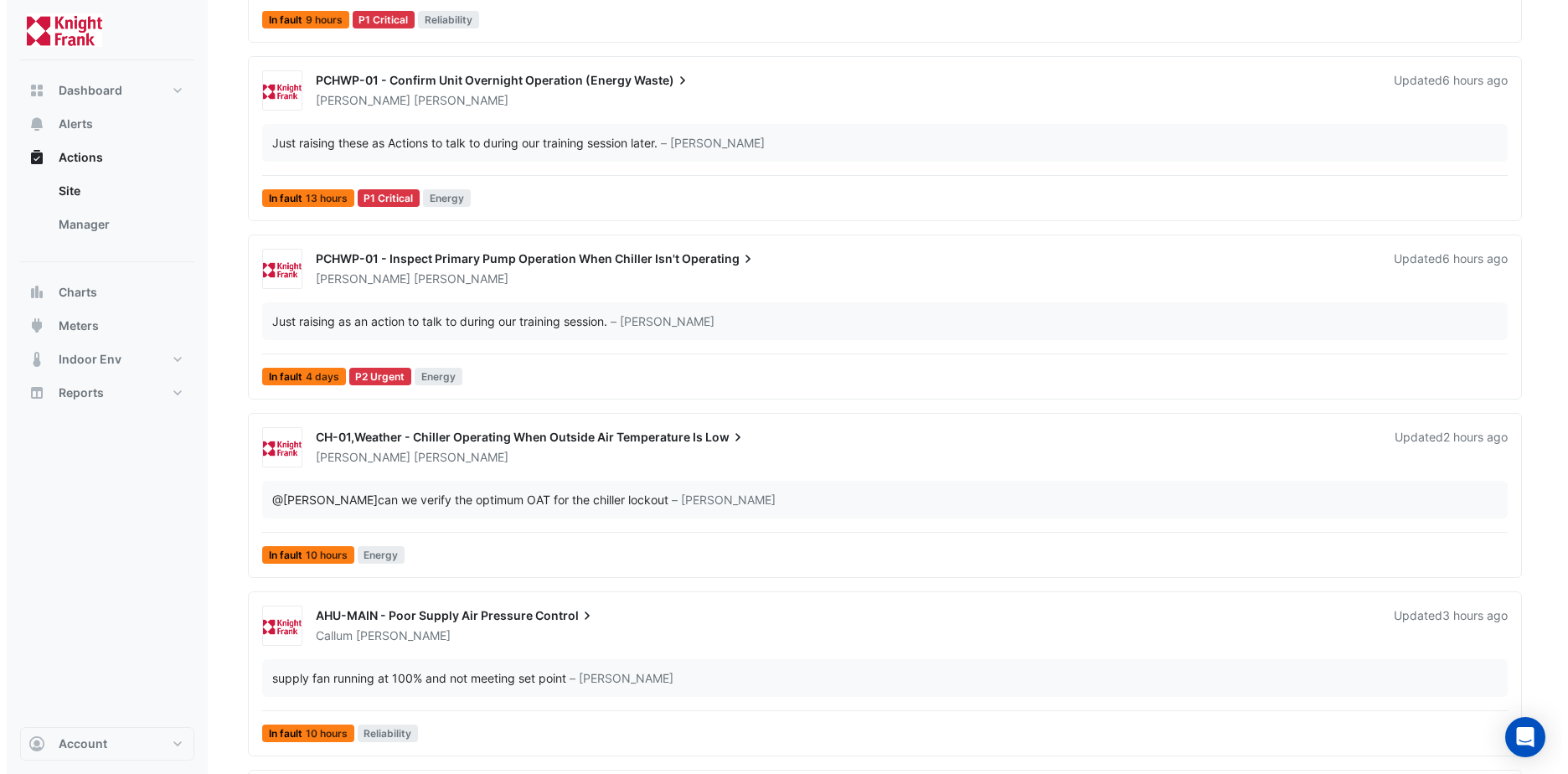
scroll to position [687, 0]
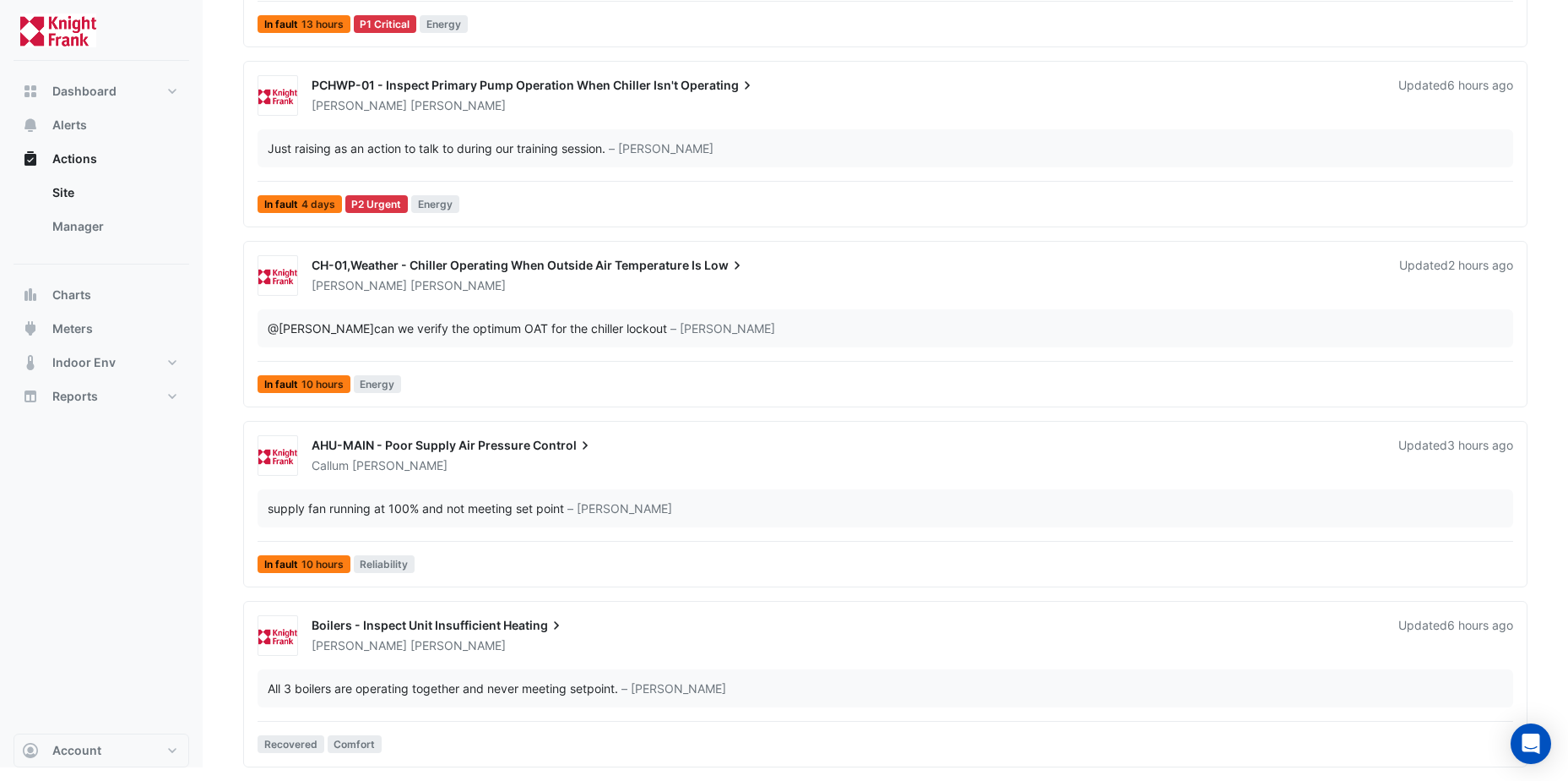
click at [477, 628] on span "Boilers - Inspect Unit Insufficient" at bounding box center [406, 625] width 190 height 15
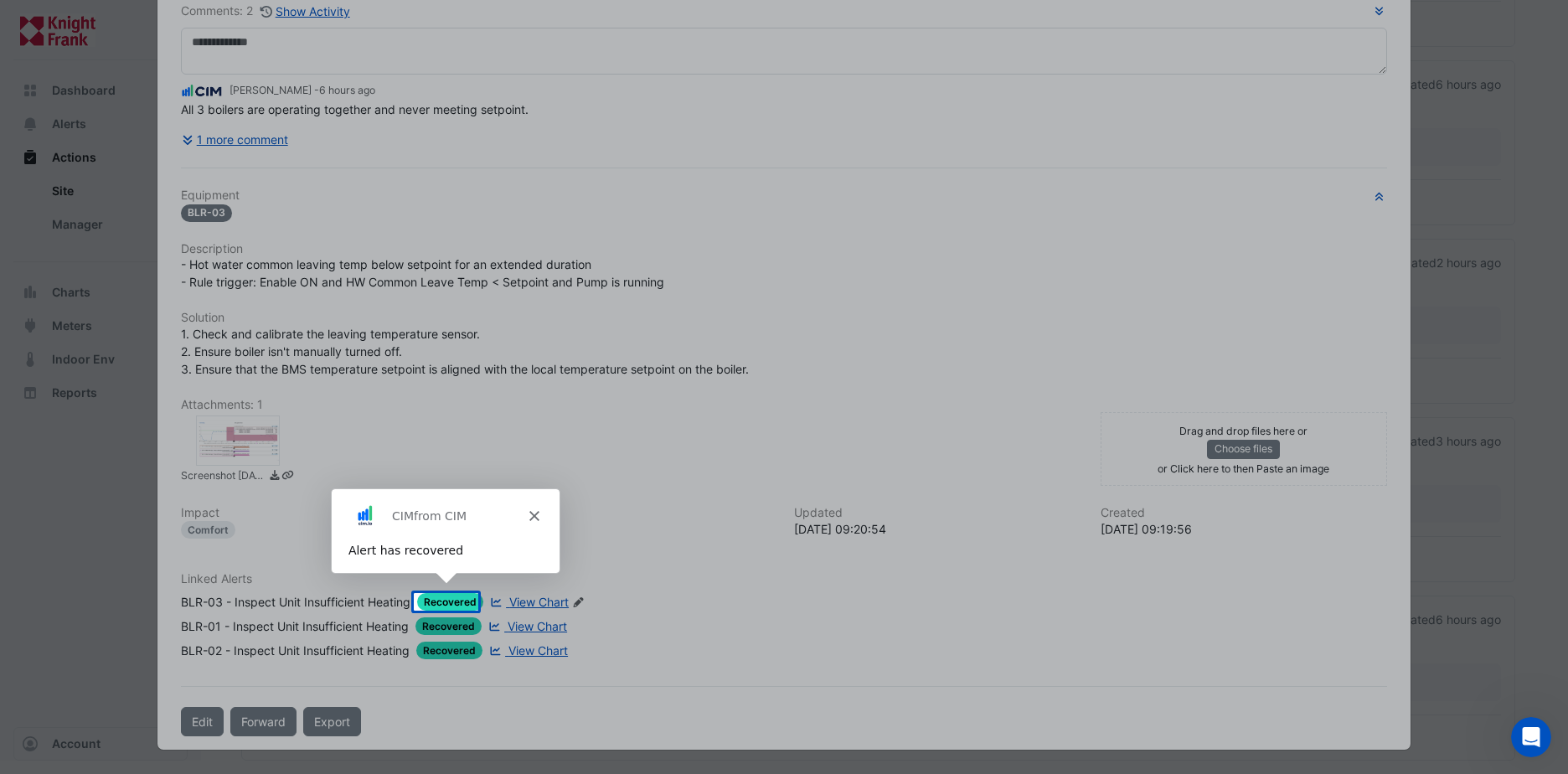
click at [534, 510] on icon "Close" at bounding box center [533, 515] width 10 height 10
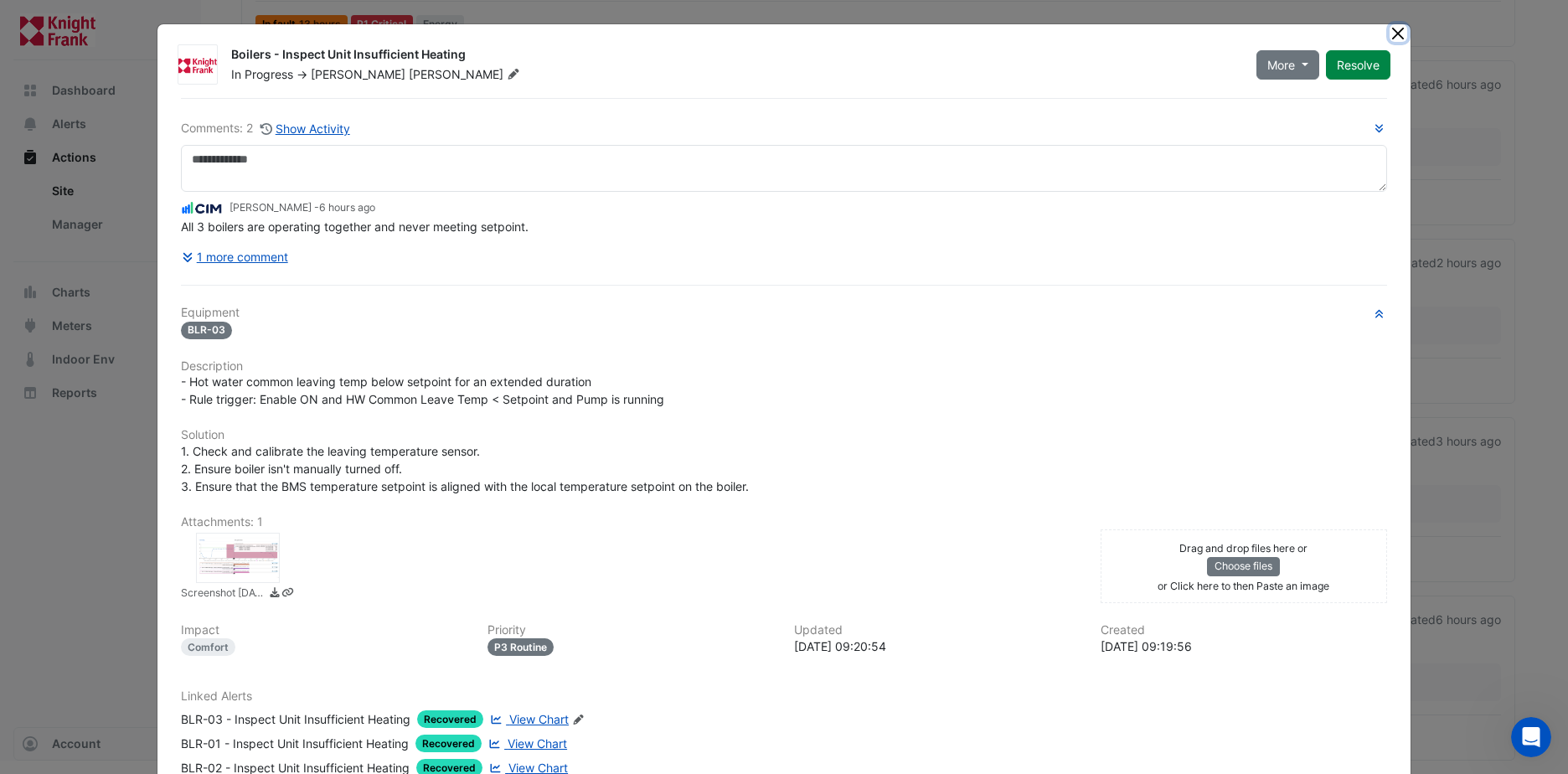
click at [1389, 27] on button "Close" at bounding box center [1398, 33] width 18 height 18
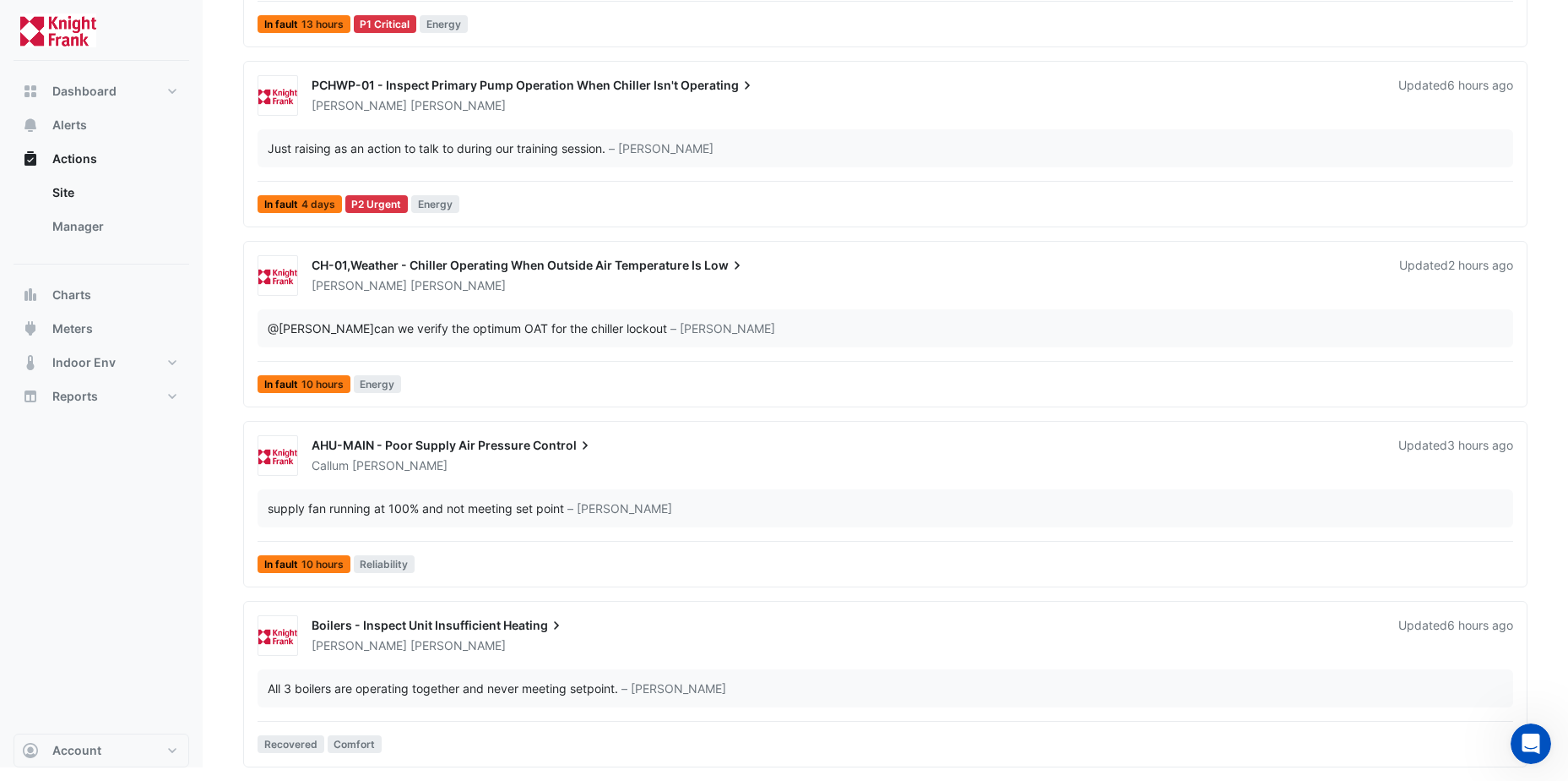
click at [381, 628] on span "Boilers - Inspect Unit Insufficient" at bounding box center [406, 625] width 190 height 15
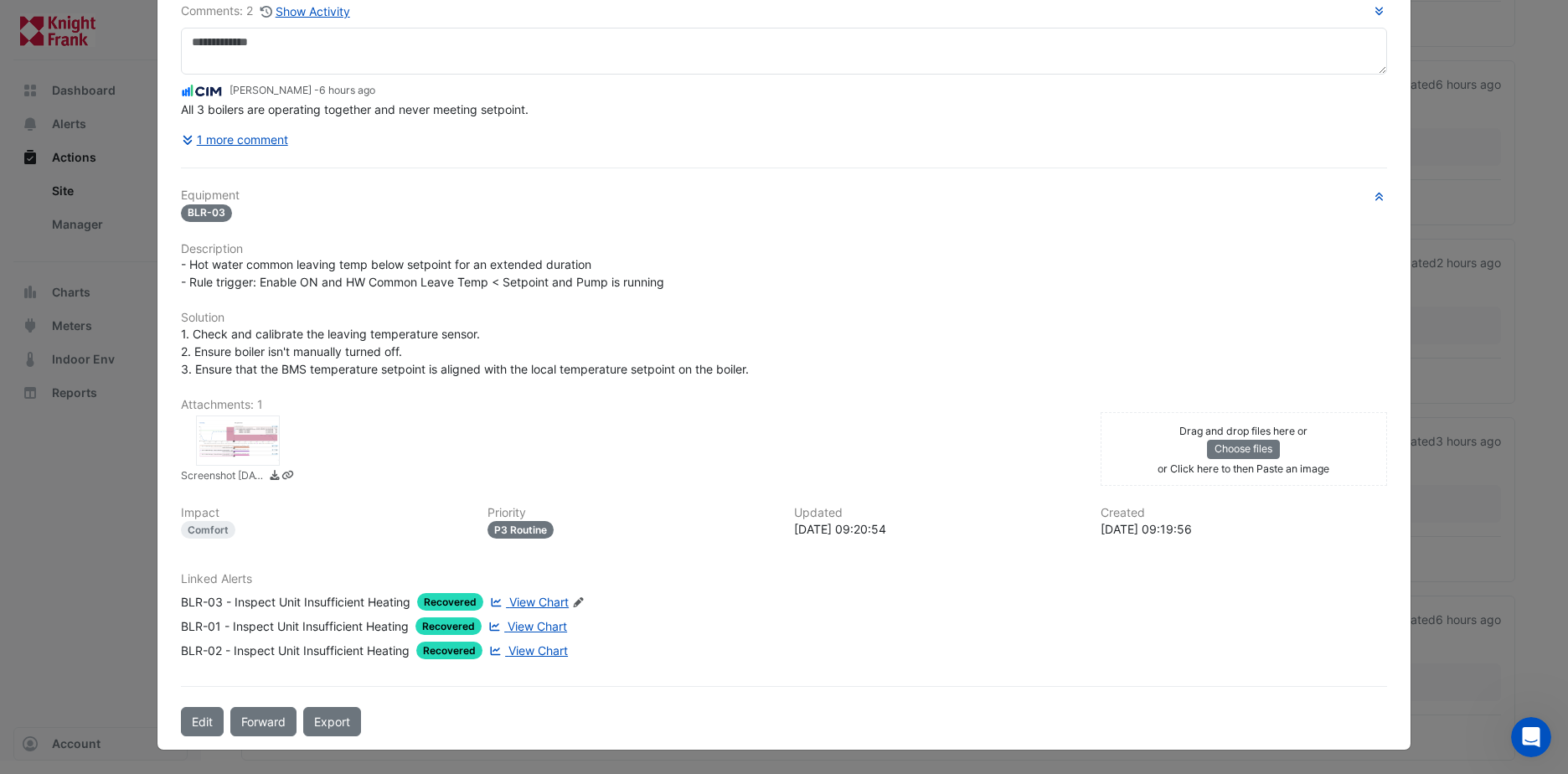
scroll to position [33, 0]
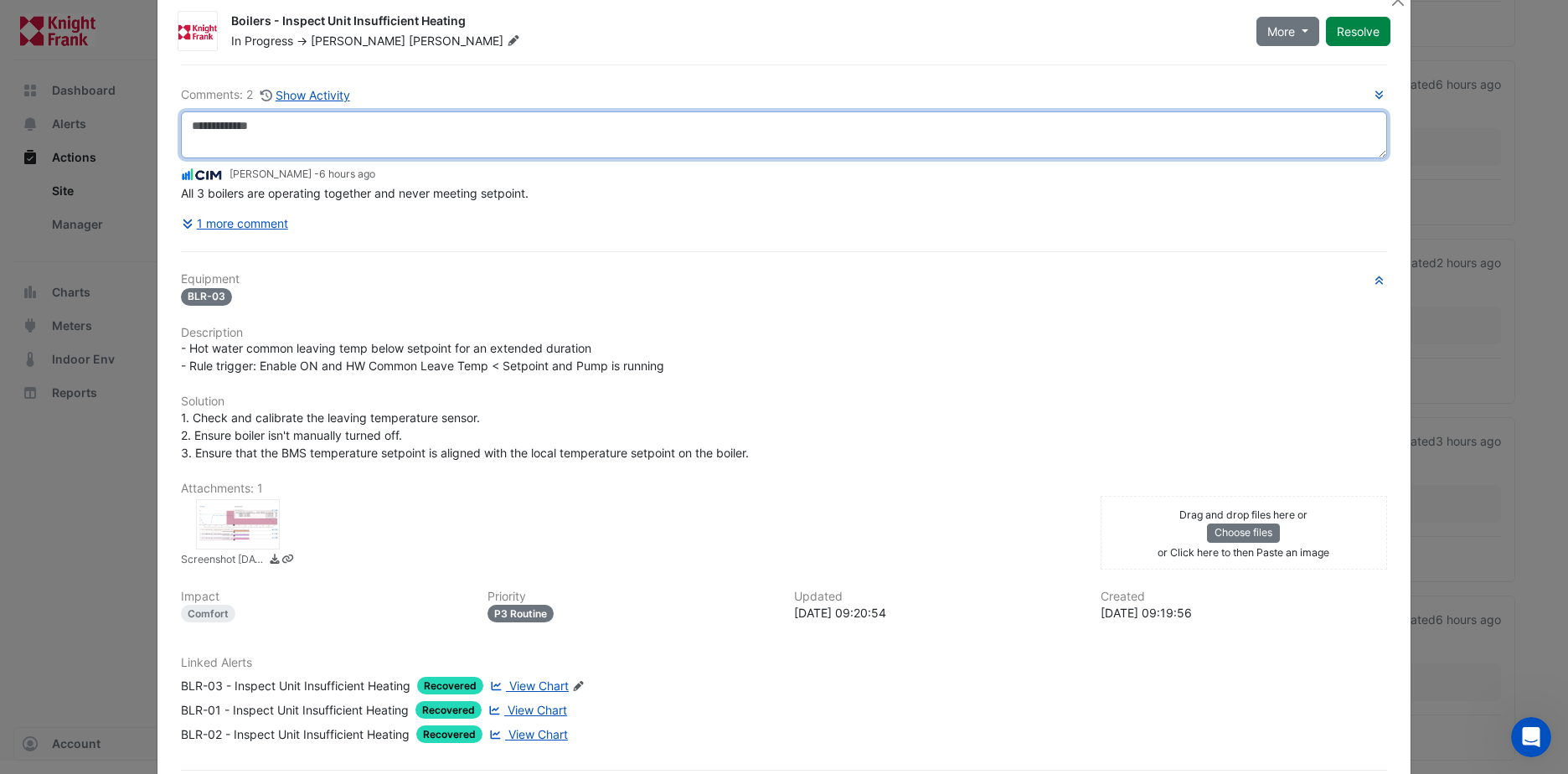
click at [238, 122] on textarea at bounding box center [784, 134] width 1206 height 47
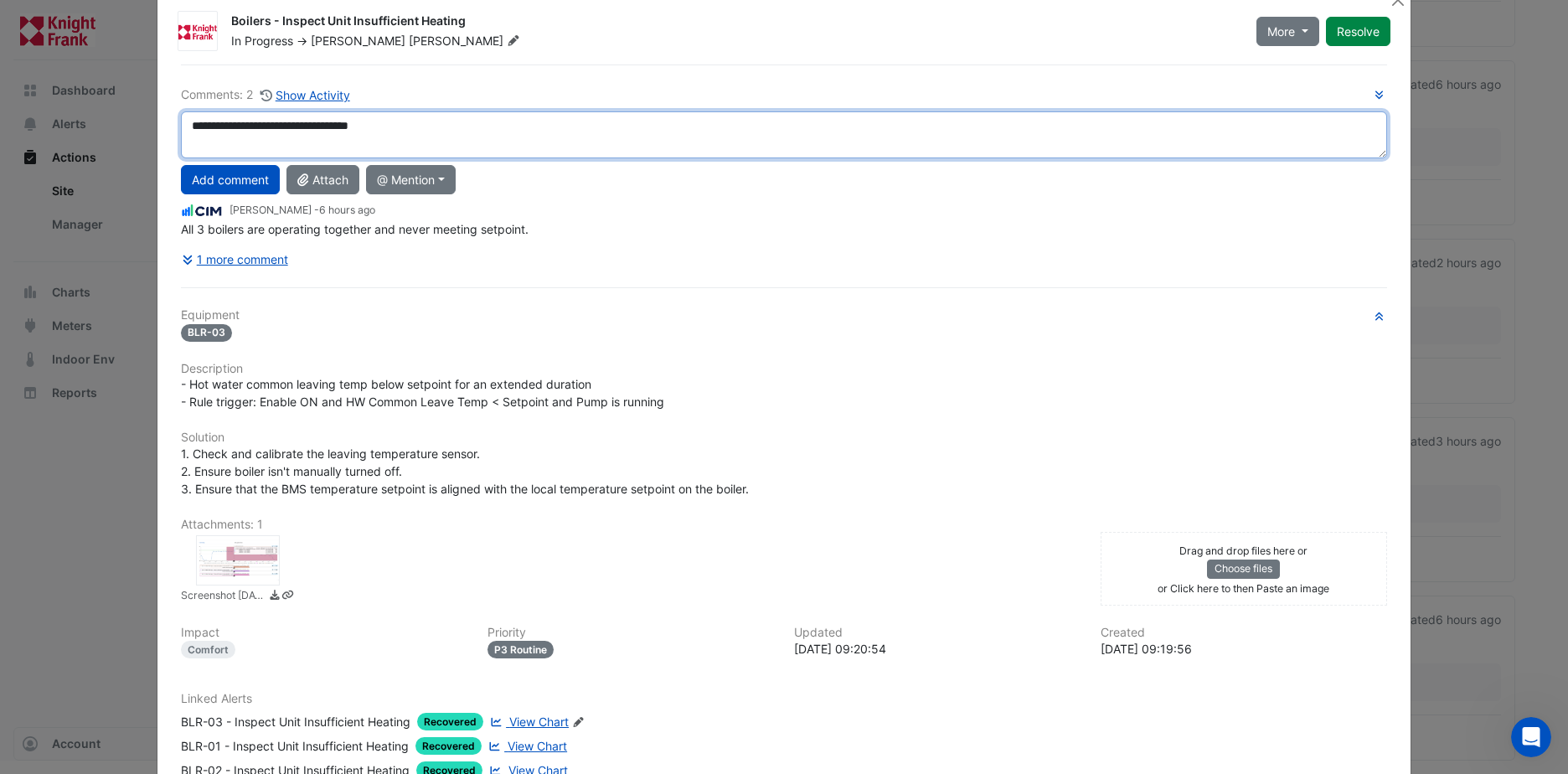
click at [329, 125] on textarea "**********" at bounding box center [784, 134] width 1206 height 47
click at [327, 117] on textarea "**********" at bounding box center [784, 134] width 1206 height 47
click at [322, 121] on textarea "**********" at bounding box center [784, 134] width 1206 height 47
click at [414, 124] on textarea "**********" at bounding box center [784, 134] width 1206 height 47
type textarea "**********"
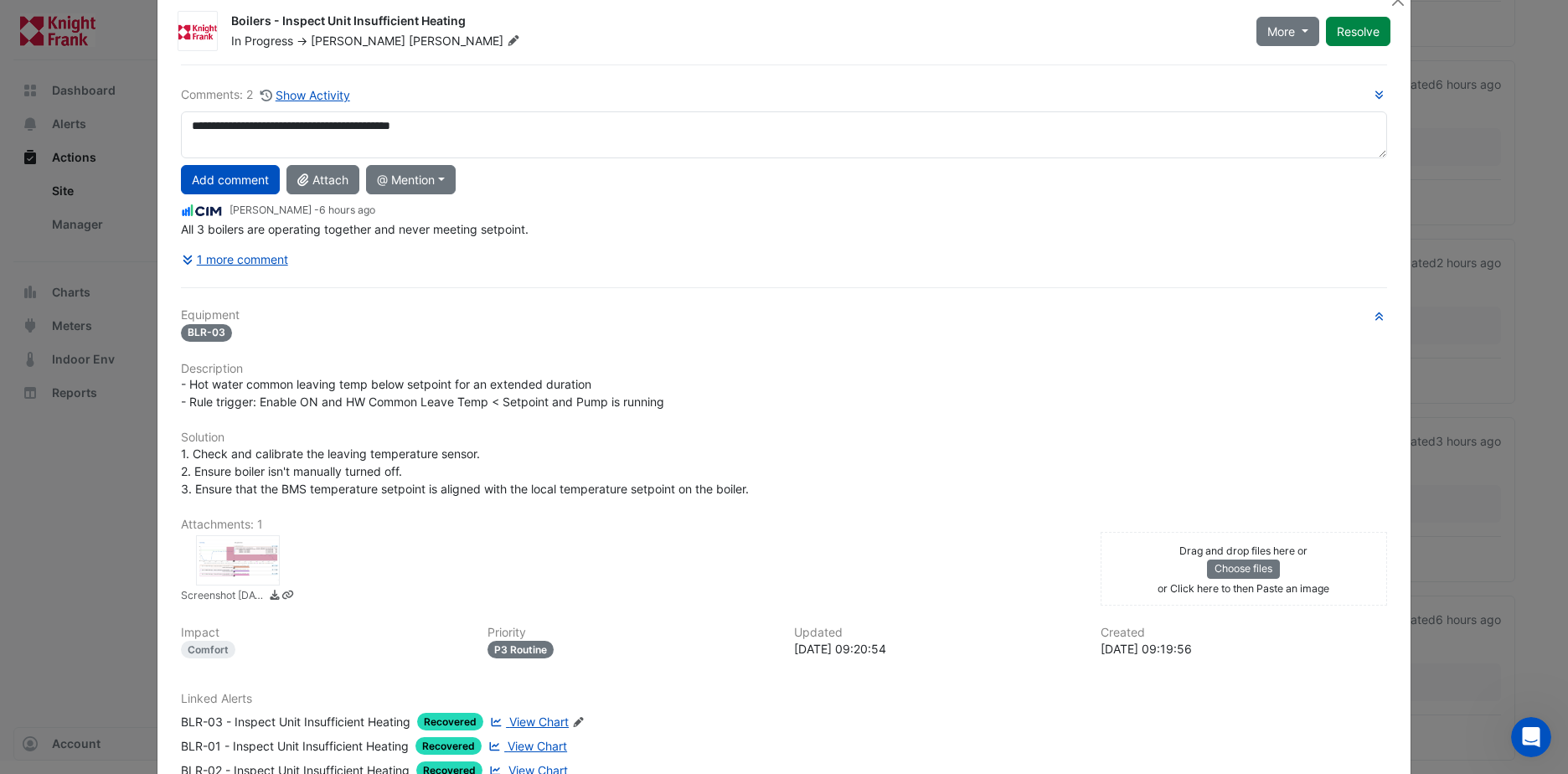
drag, startPoint x: 217, startPoint y: 178, endPoint x: 231, endPoint y: 181, distance: 14.3
click at [219, 177] on button "Add comment" at bounding box center [231, 179] width 99 height 29
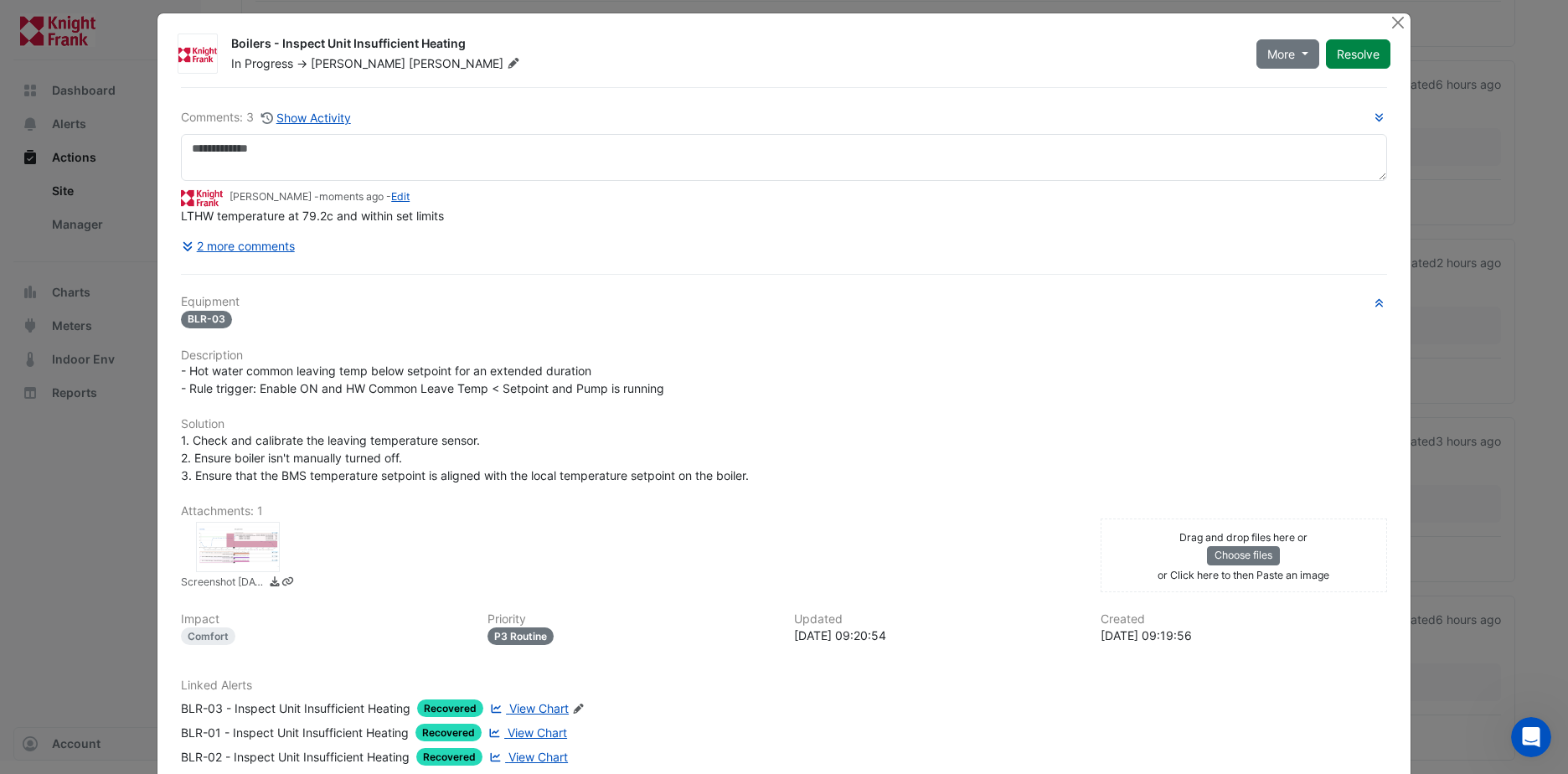
scroll to position [0, 0]
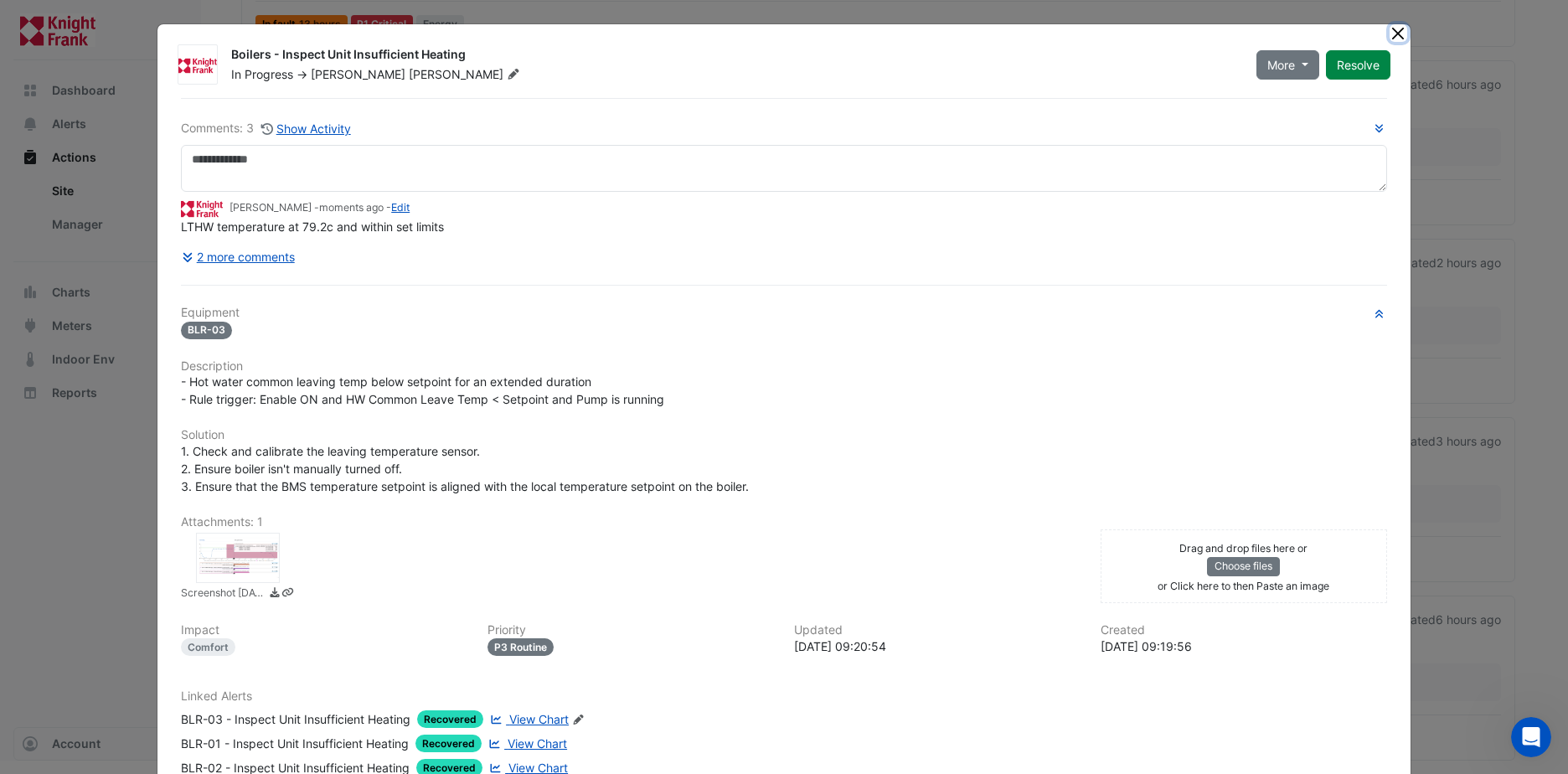
click at [1389, 34] on button "Close" at bounding box center [1398, 33] width 18 height 18
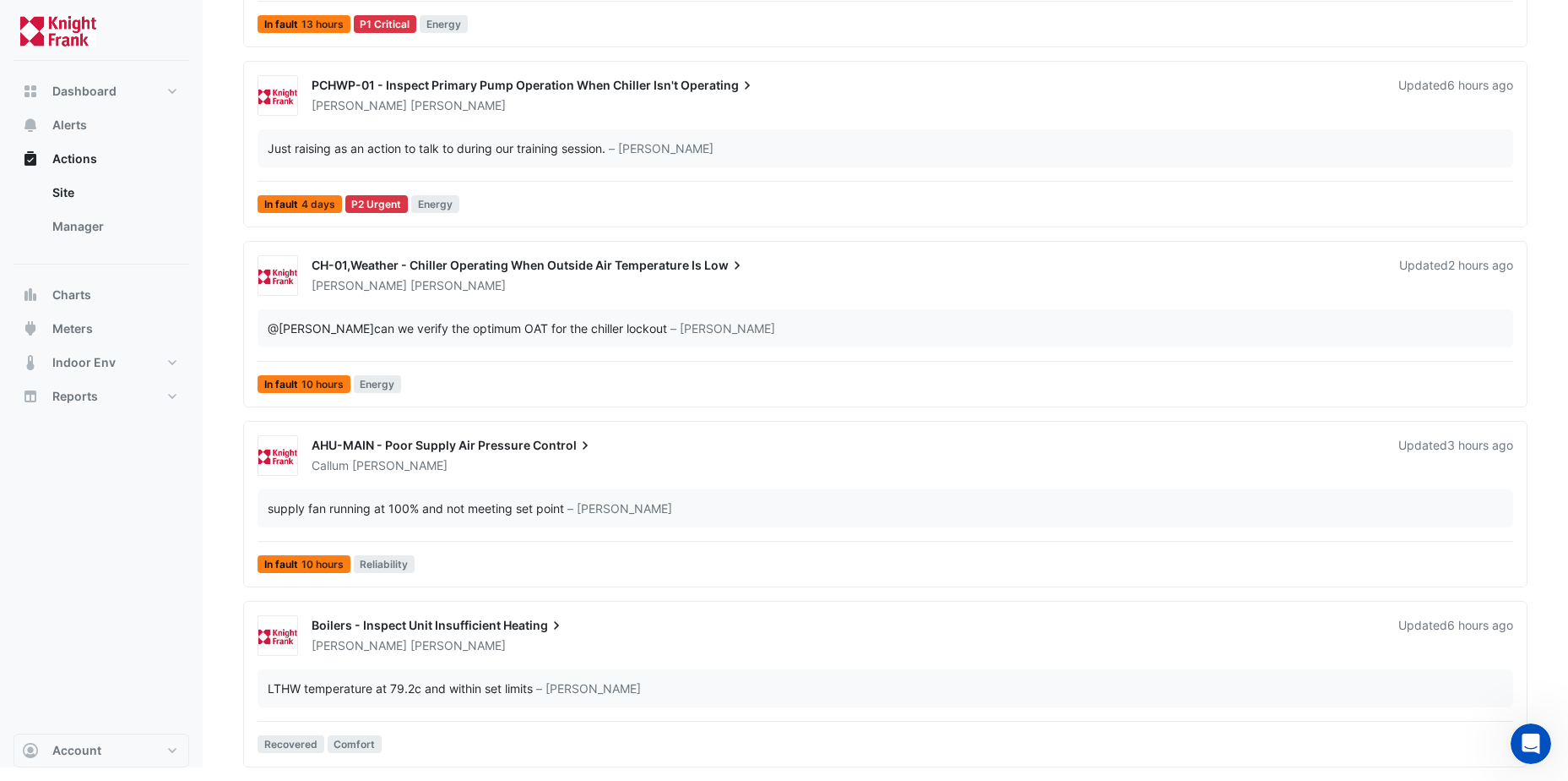
click at [464, 625] on span "Boilers - Inspect Unit Insufficient" at bounding box center [406, 625] width 190 height 15
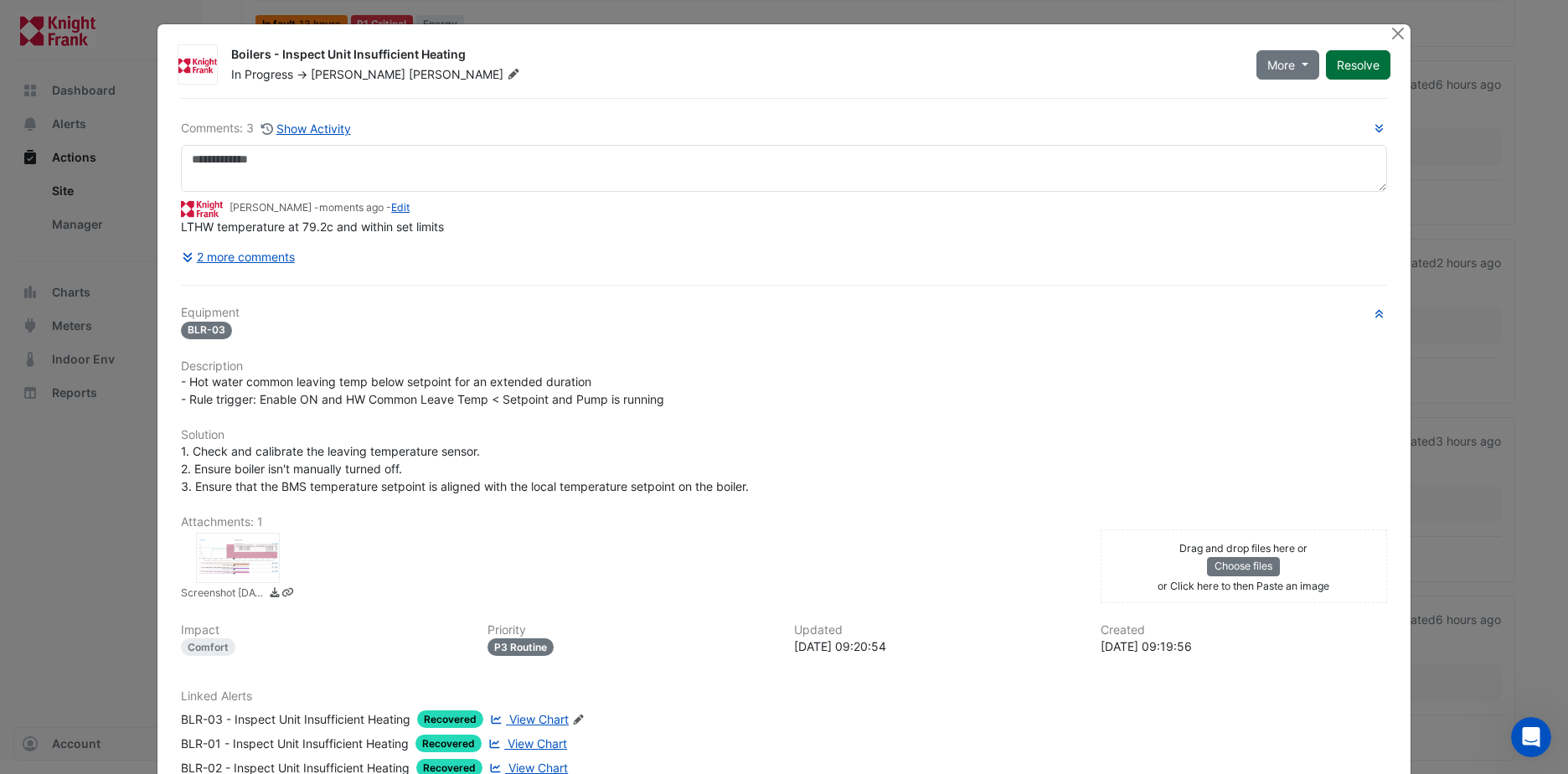
click at [1344, 64] on button "Resolve" at bounding box center [1358, 65] width 65 height 29
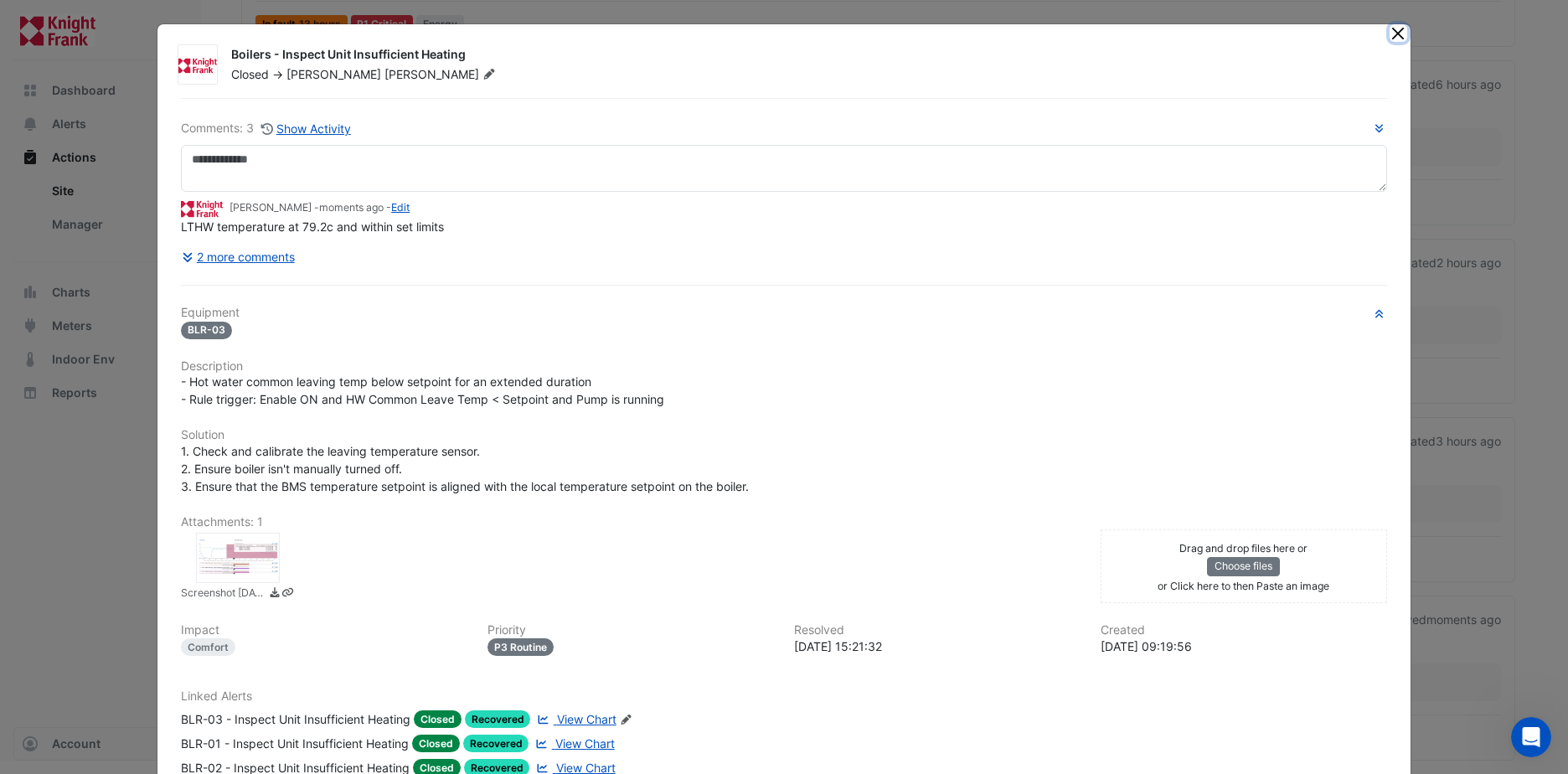
click at [1394, 31] on button "Close" at bounding box center [1398, 33] width 18 height 18
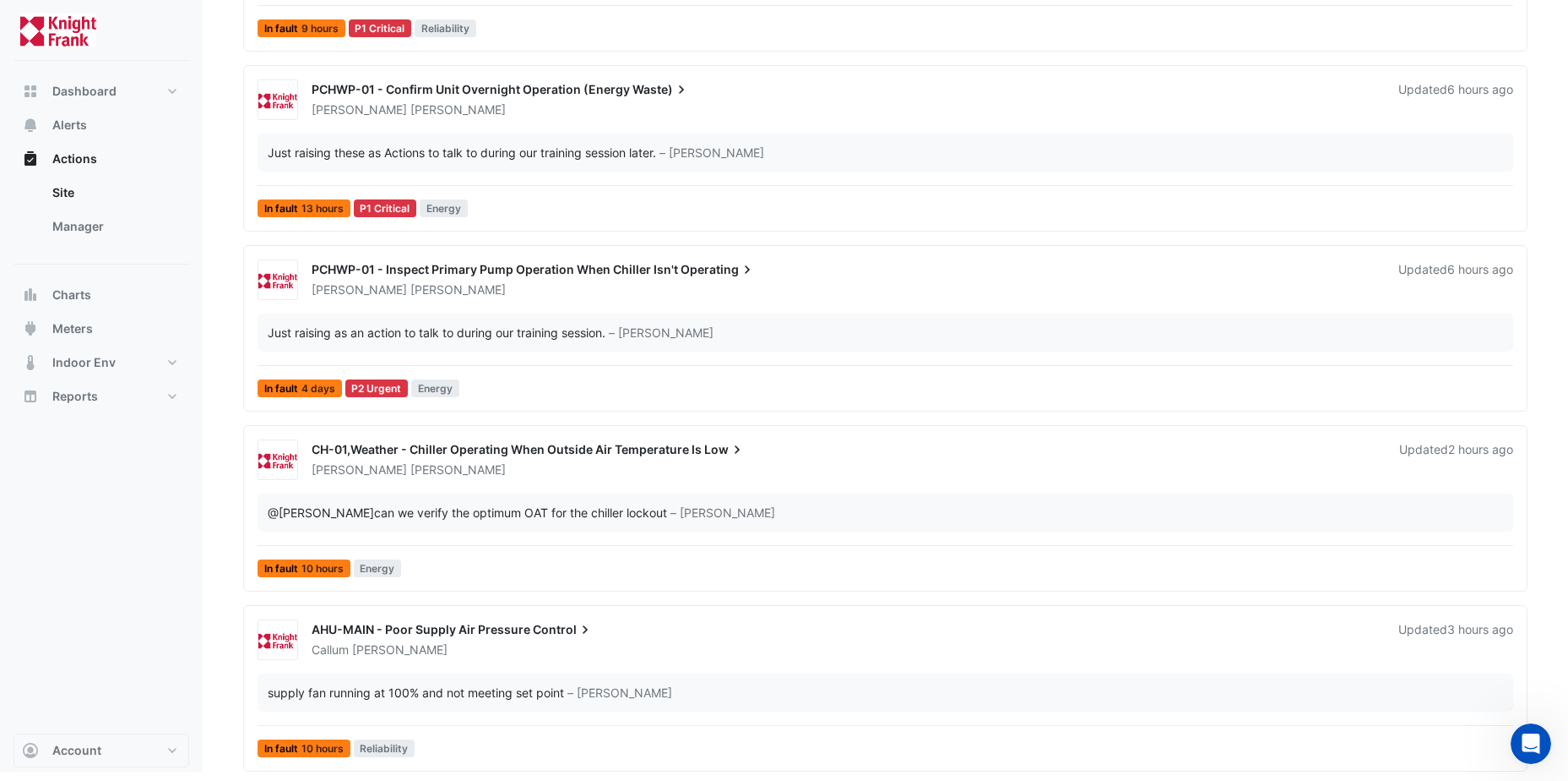
scroll to position [514, 0]
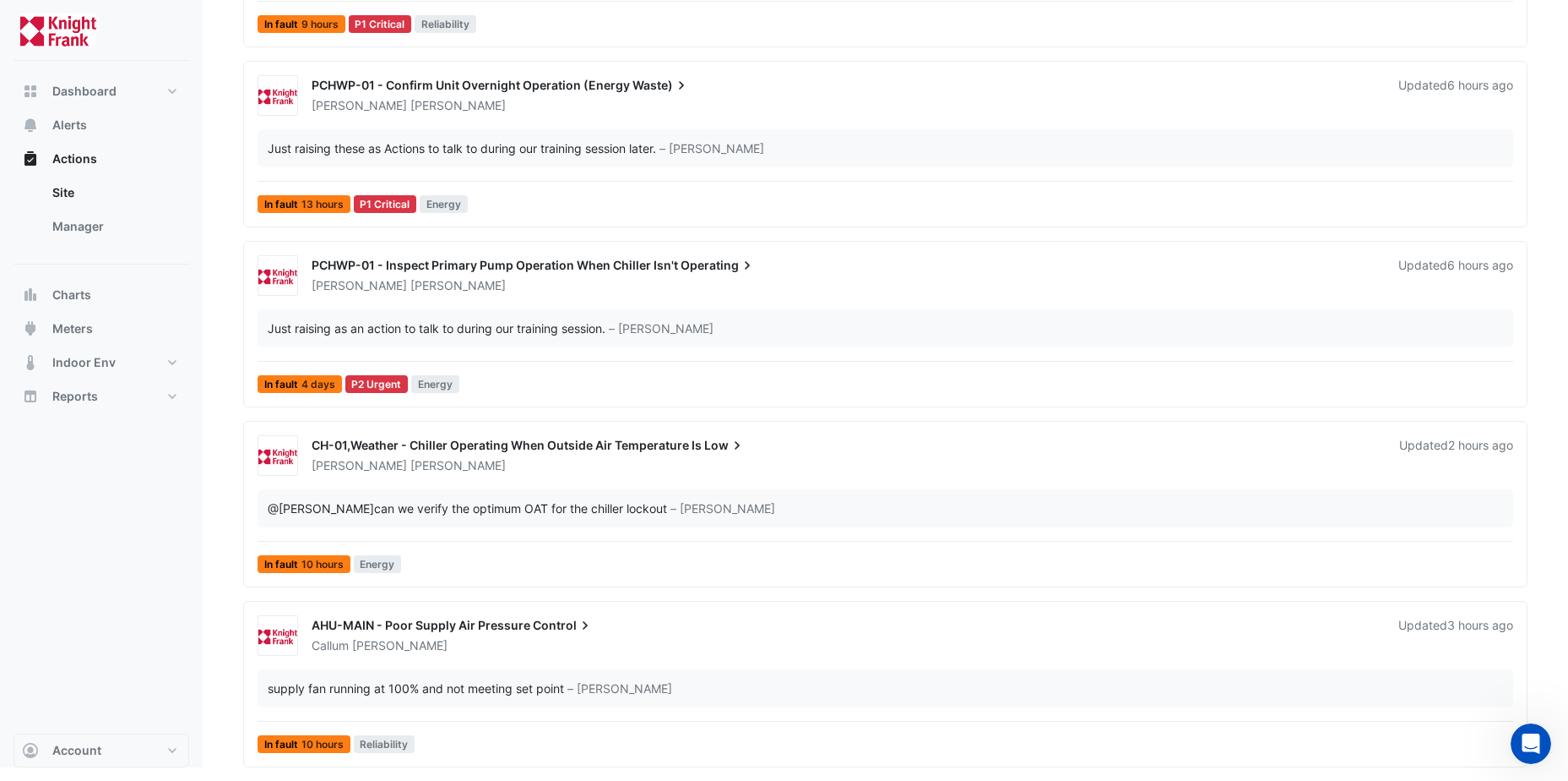
click at [441, 266] on span "PCHWP-01 - Inspect Primary Pump Operation When Chiller Isn't" at bounding box center [494, 264] width 366 height 15
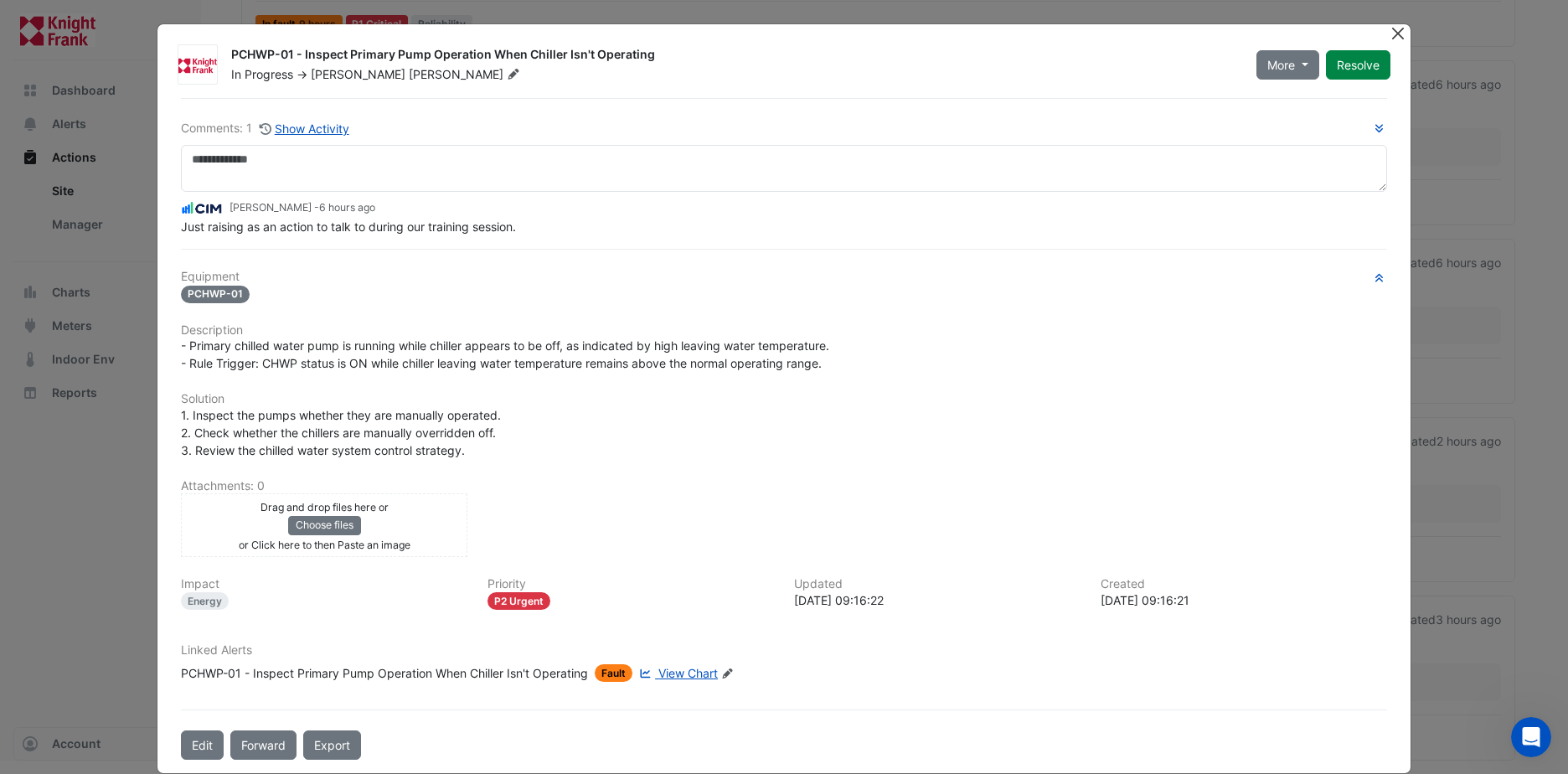
click at [1398, 31] on button "Close" at bounding box center [1398, 33] width 18 height 18
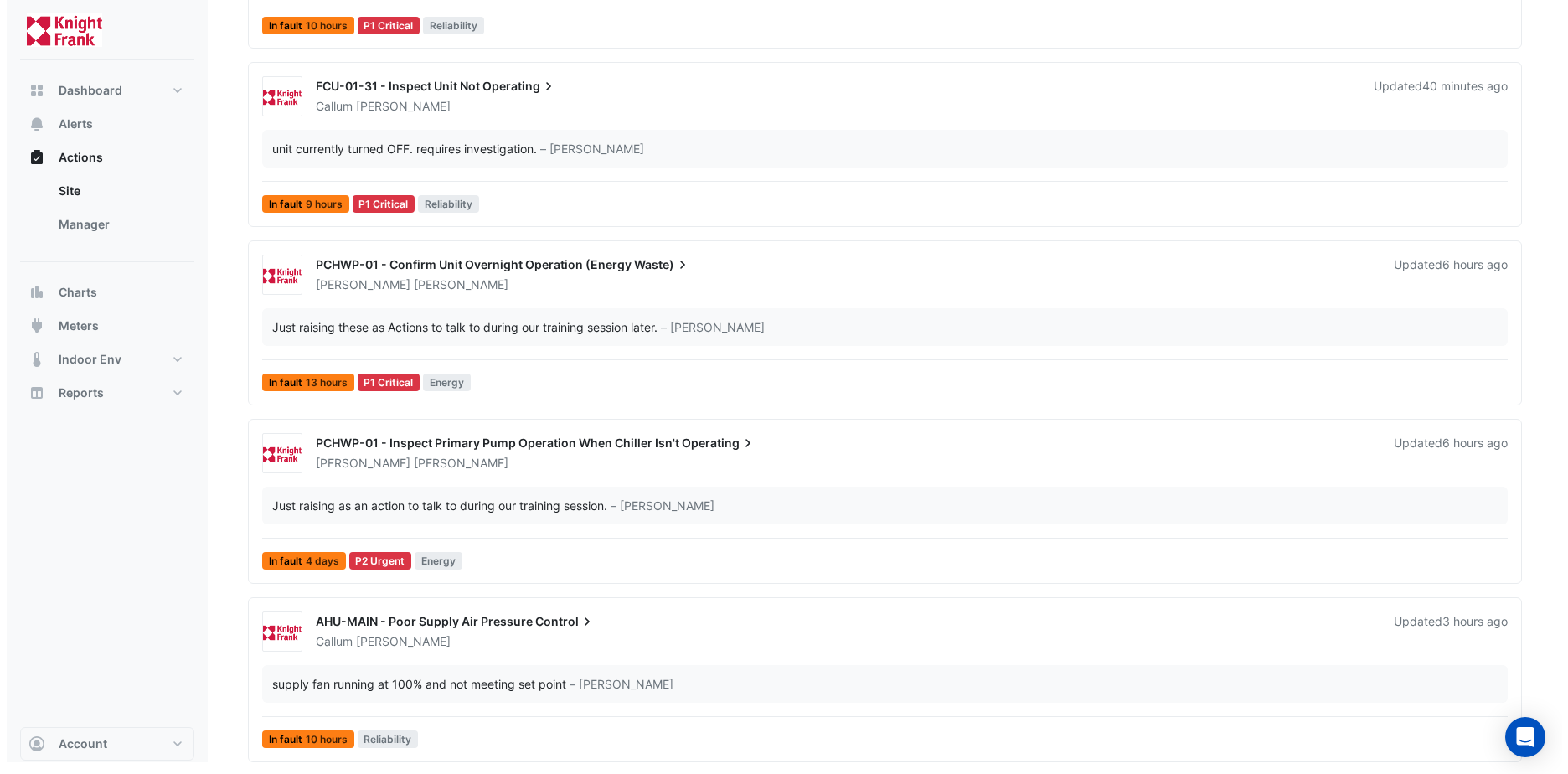
scroll to position [331, 0]
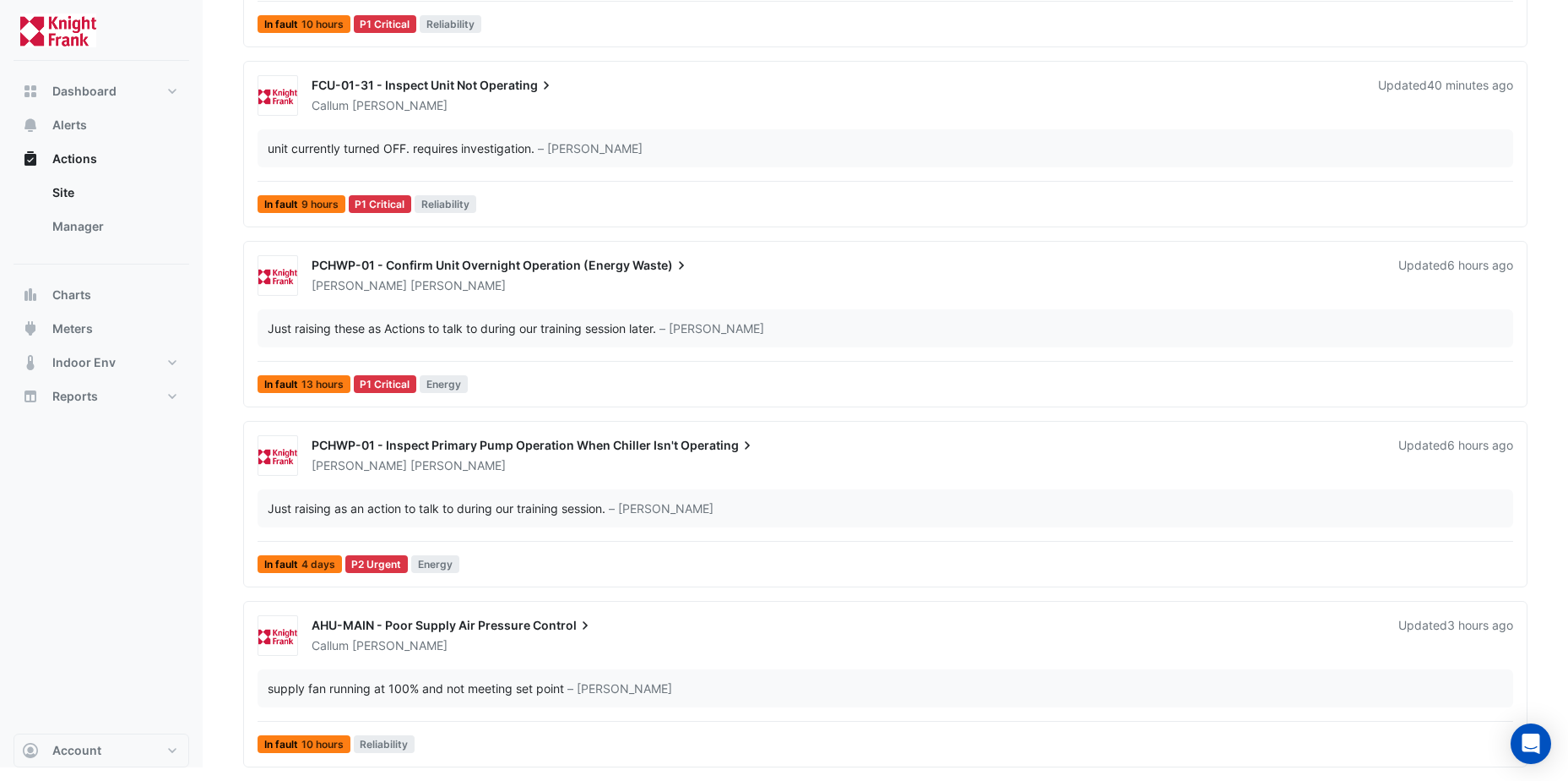
click at [576, 625] on icon at bounding box center [585, 626] width 17 height 17
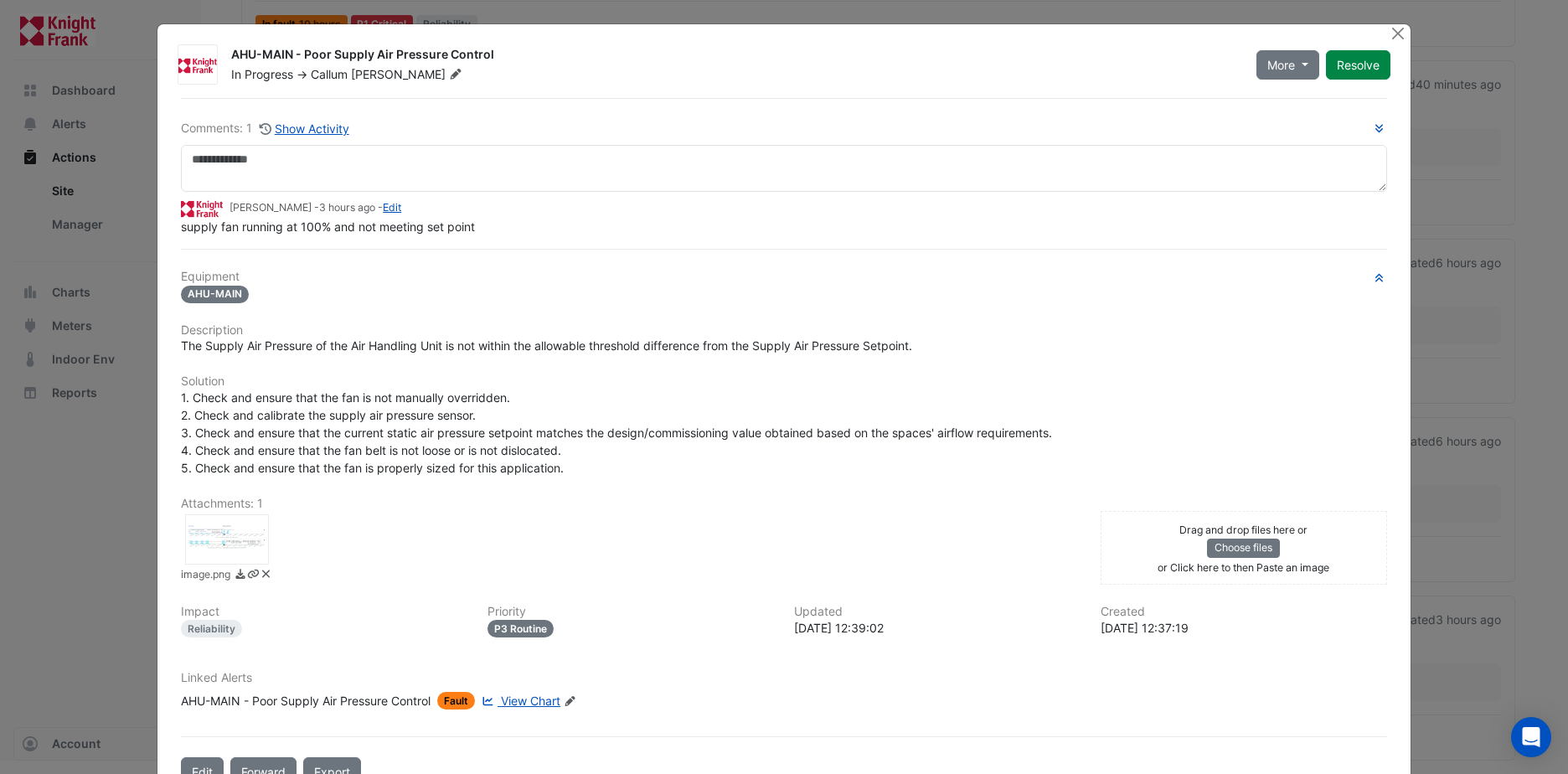
click at [208, 537] on div at bounding box center [227, 538] width 83 height 50
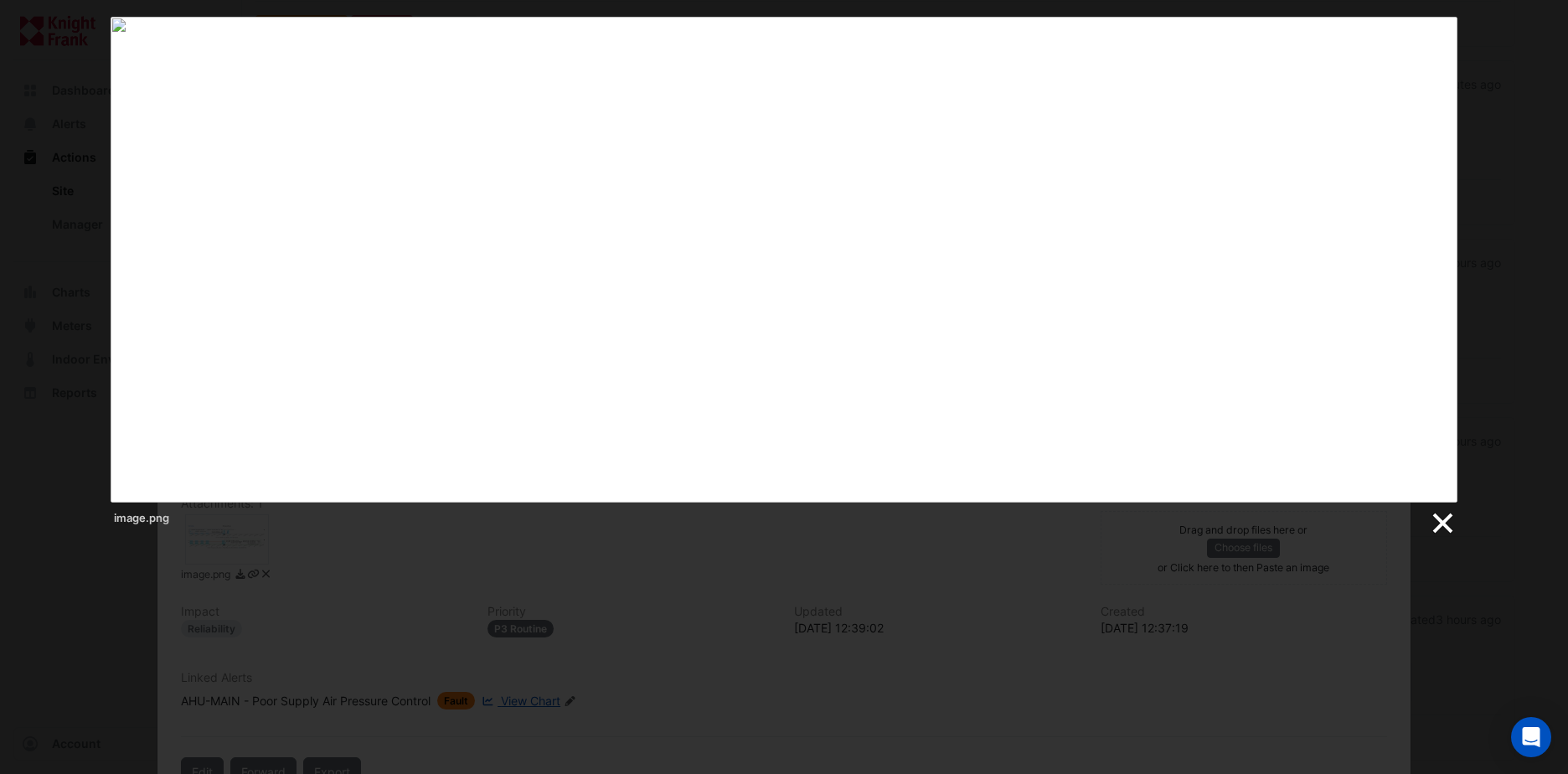
click at [1446, 521] on link at bounding box center [1441, 523] width 26 height 26
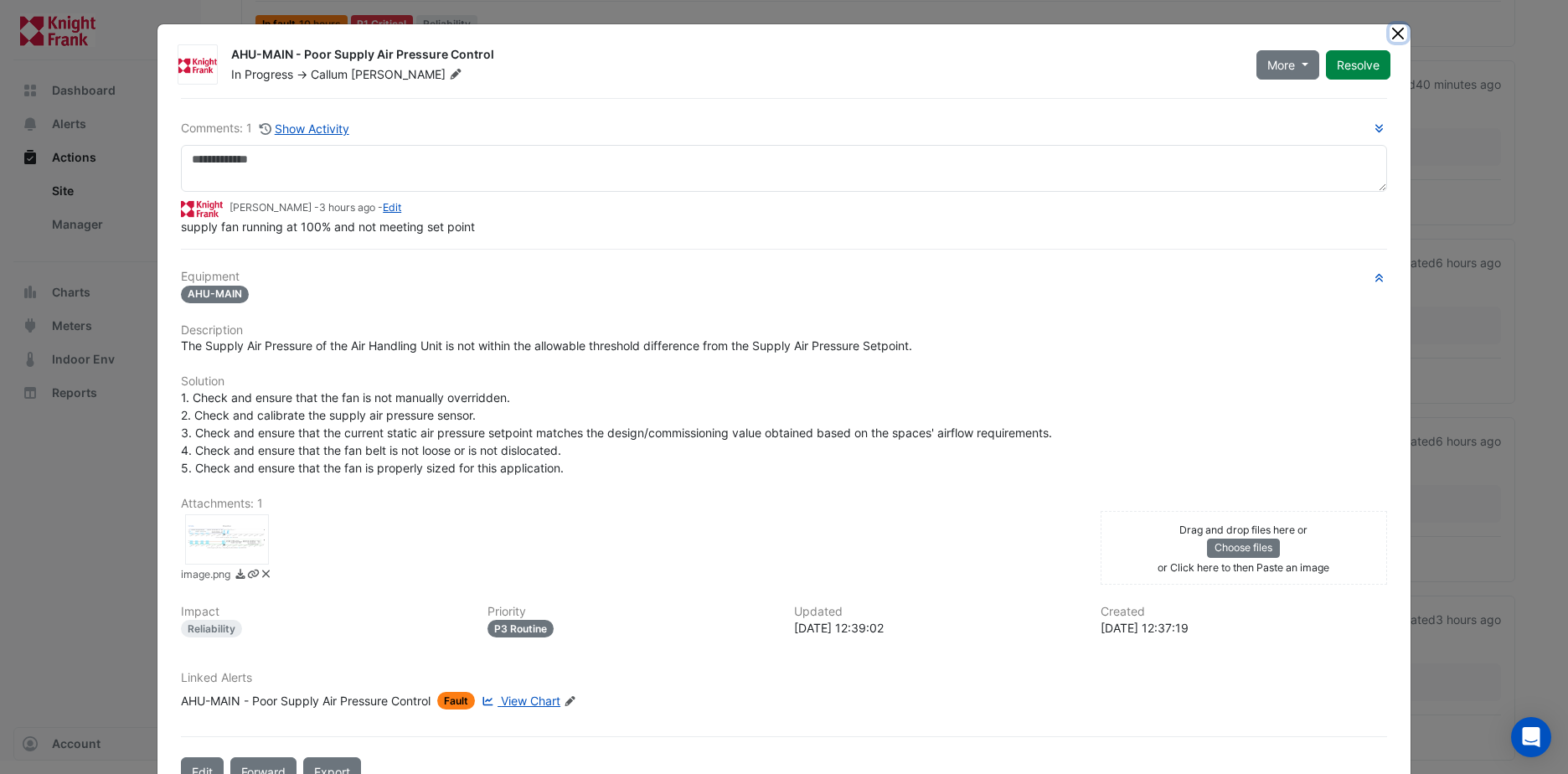
click at [1389, 35] on button "Close" at bounding box center [1398, 33] width 18 height 18
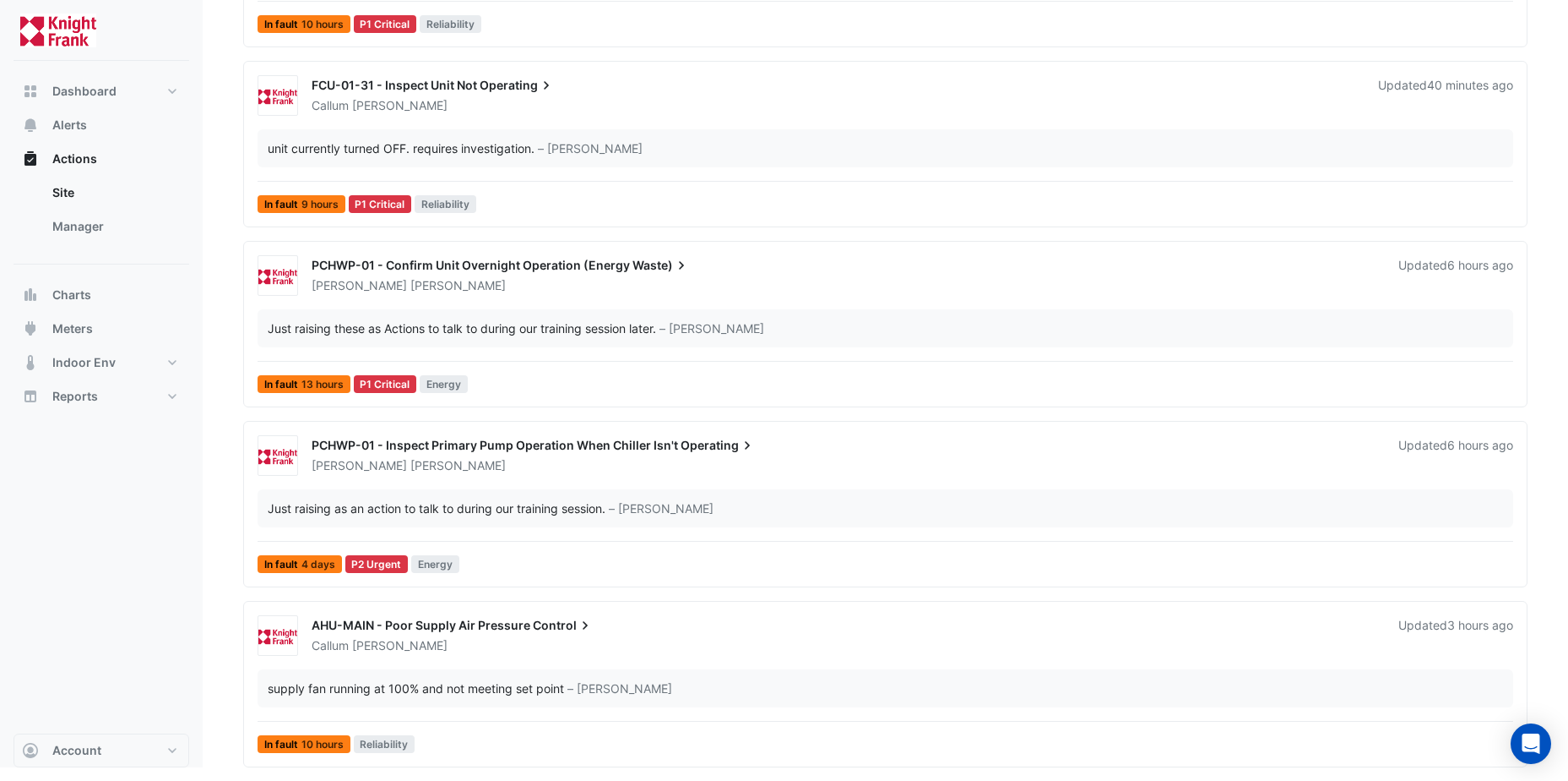
click at [477, 443] on span "PCHWP-01 - Inspect Primary Pump Operation When Chiller Isn't" at bounding box center [494, 445] width 366 height 15
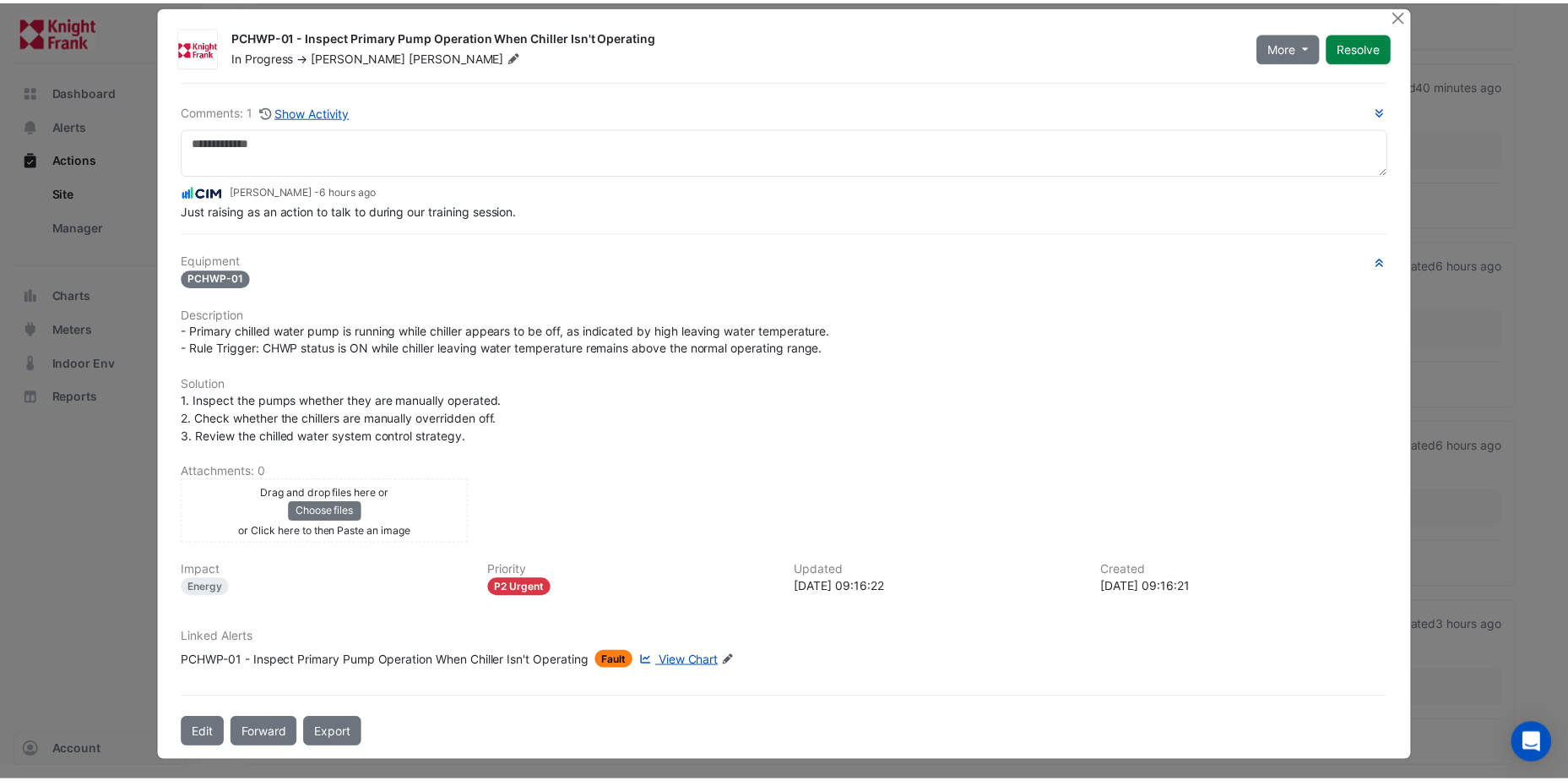
scroll to position [24, 0]
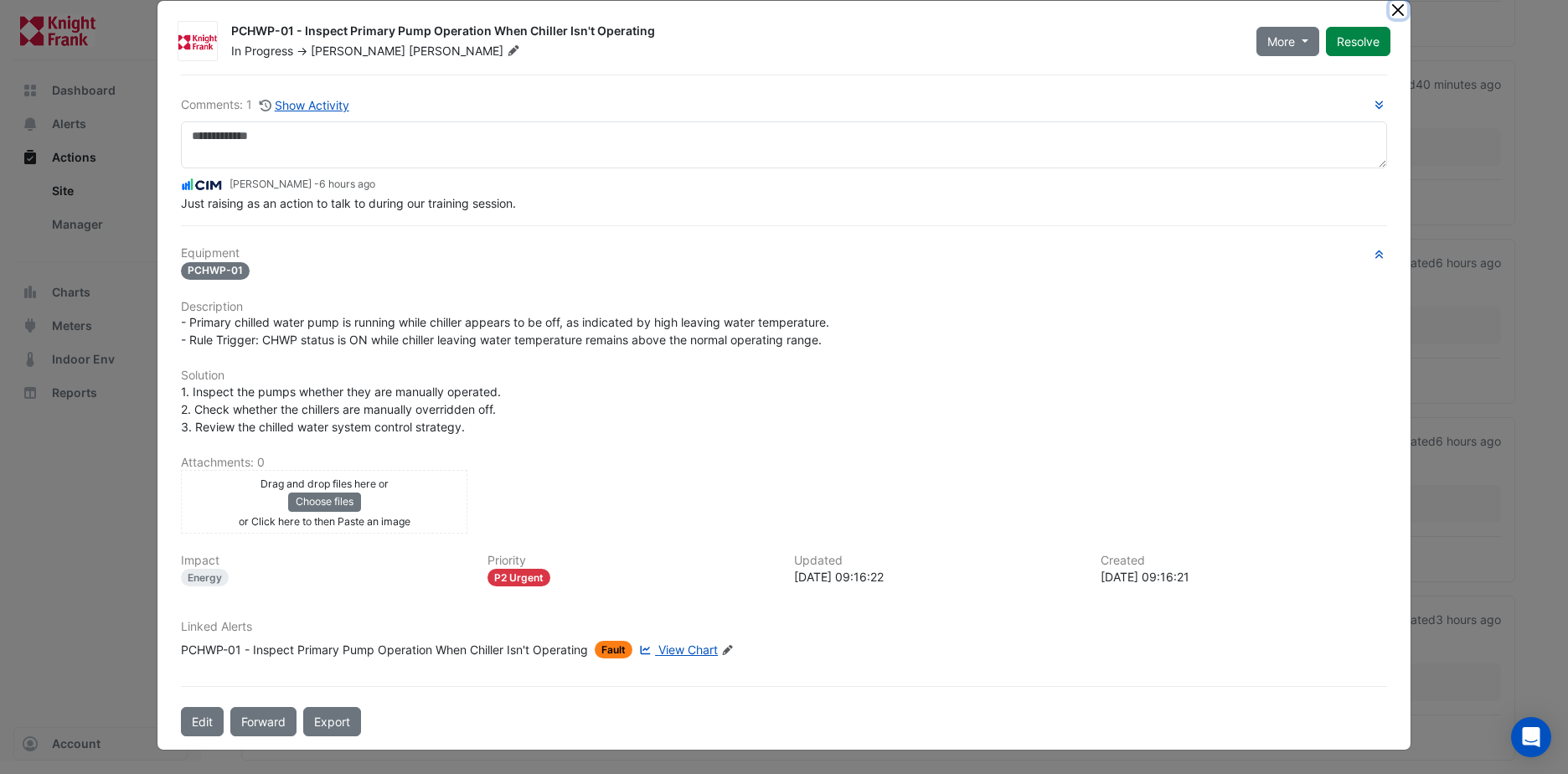
click at [1394, 13] on button "Close" at bounding box center [1398, 9] width 18 height 18
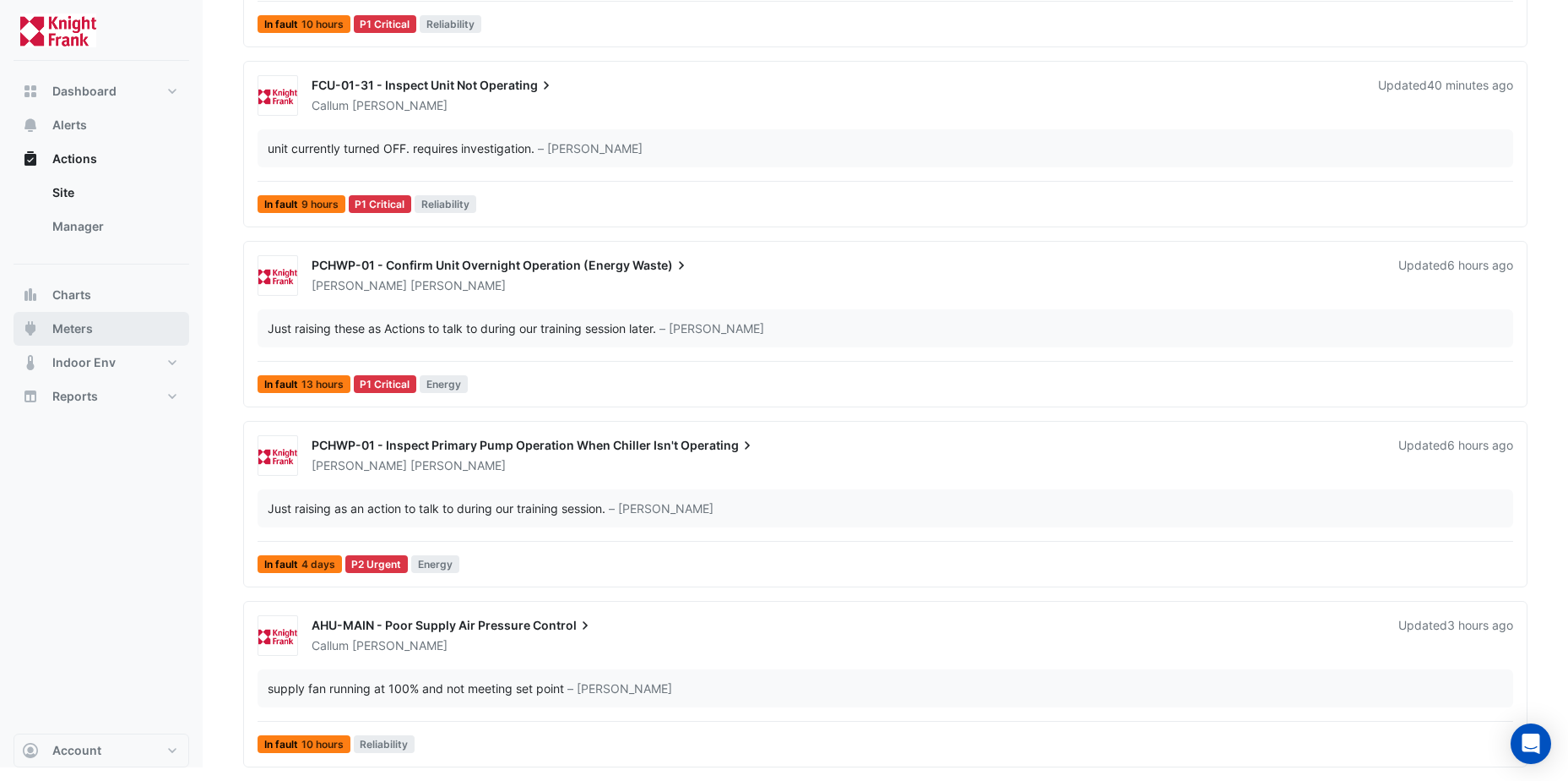
click at [60, 325] on span "Meters" at bounding box center [72, 329] width 40 height 17
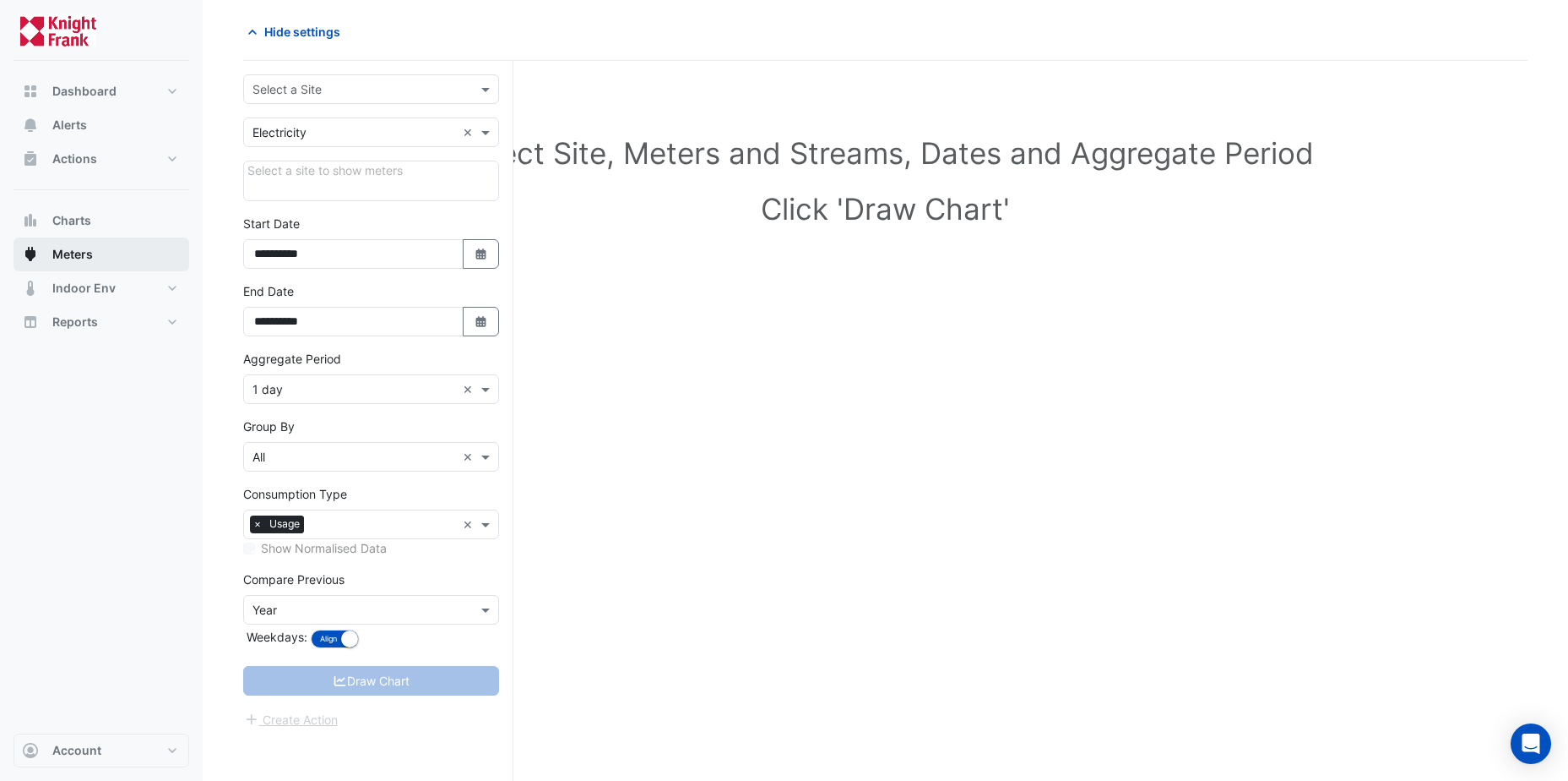
scroll to position [64, 0]
click at [71, 296] on span "Indoor Env" at bounding box center [84, 288] width 63 height 17
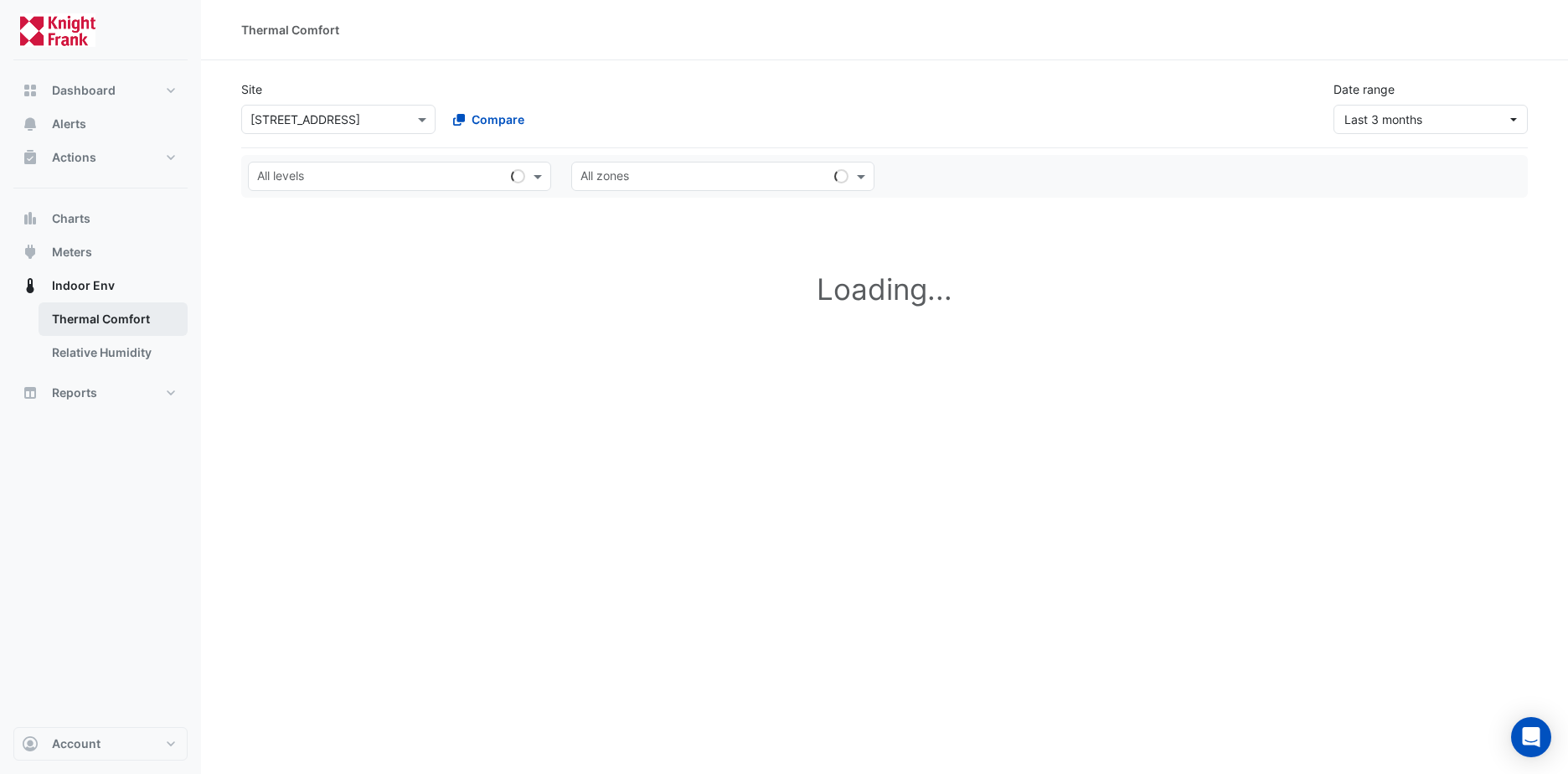
click at [129, 319] on link "Thermal Comfort" at bounding box center [112, 318] width 149 height 33
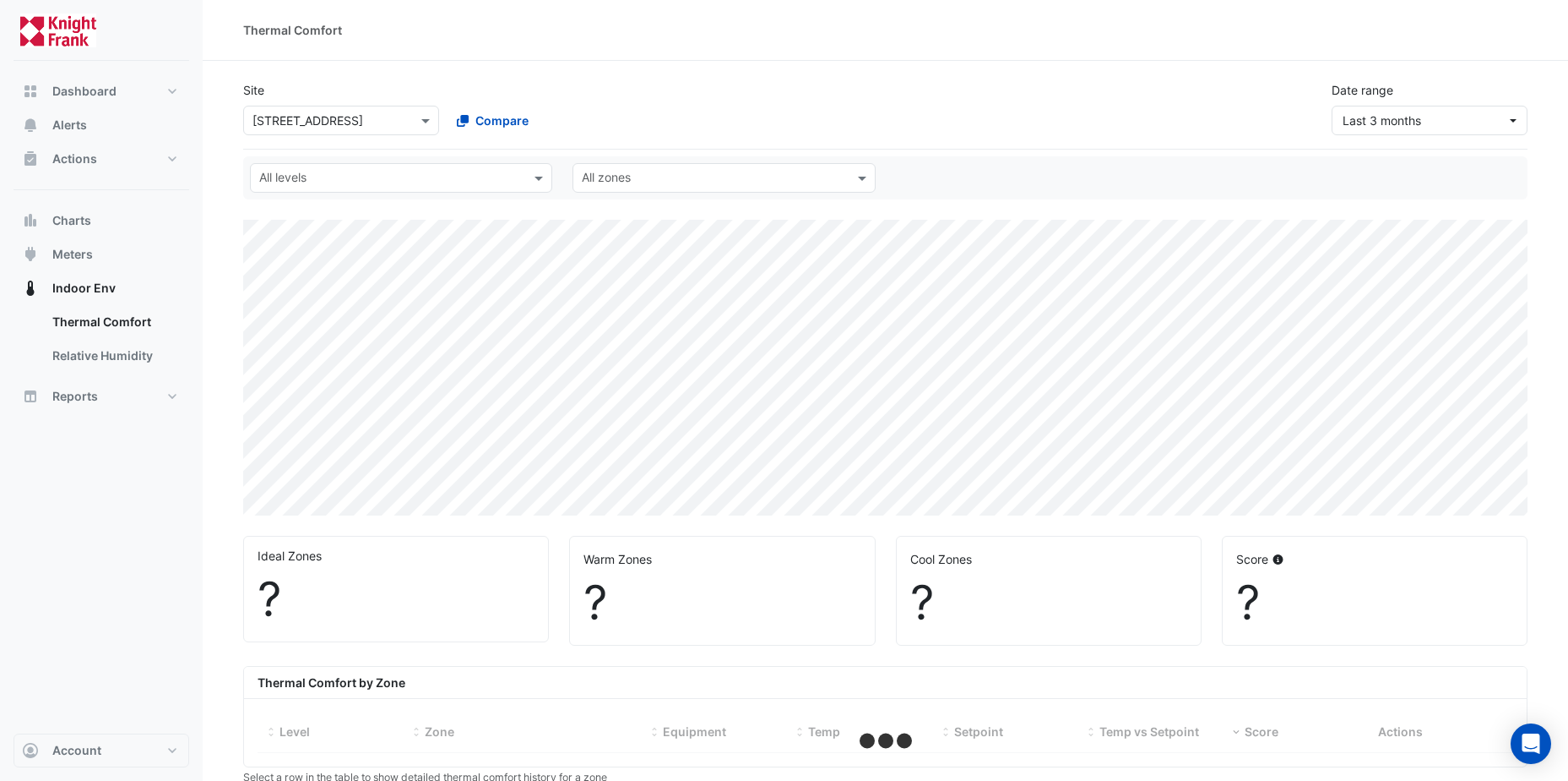
select select "**"
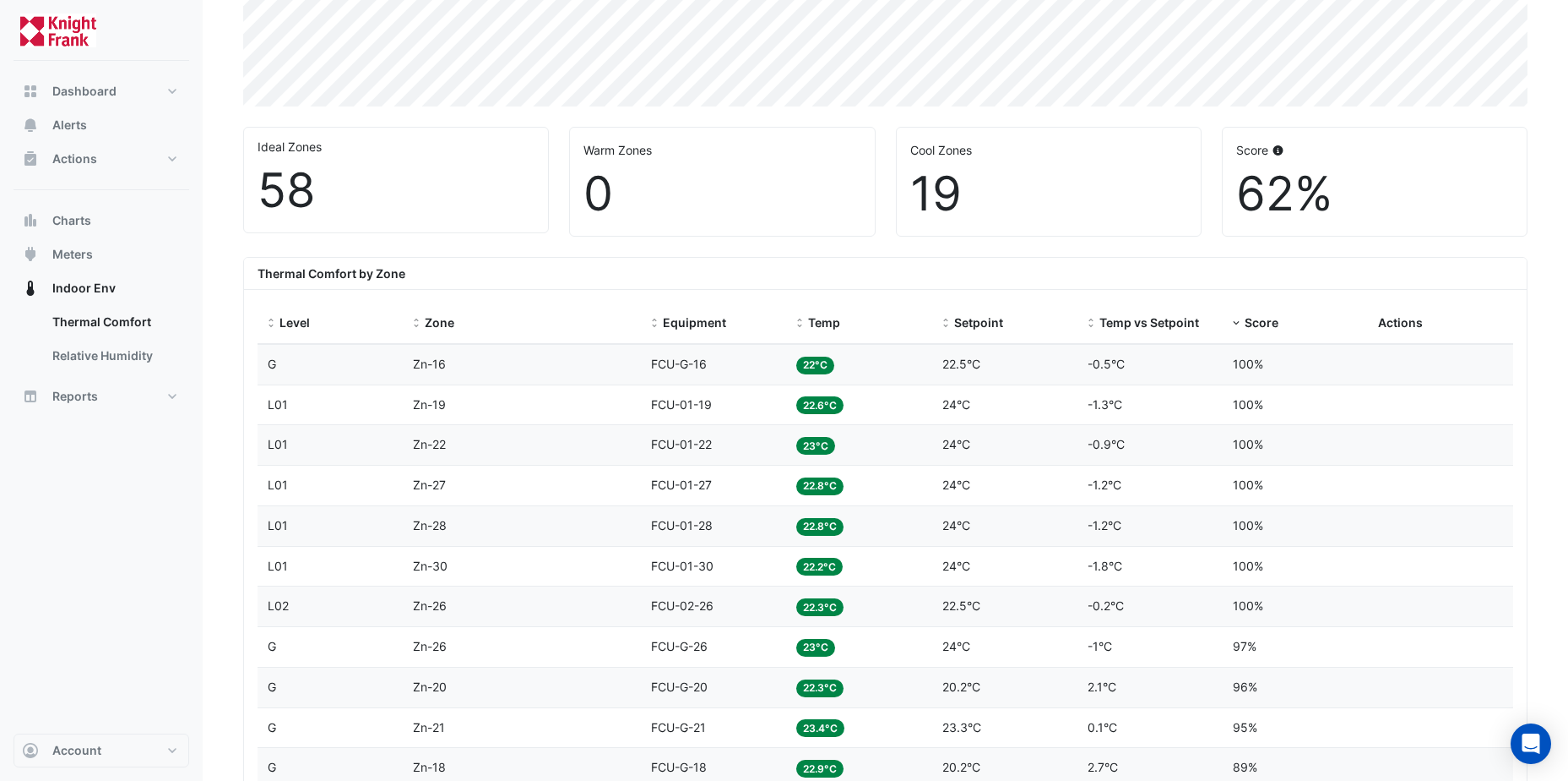
scroll to position [416, 0]
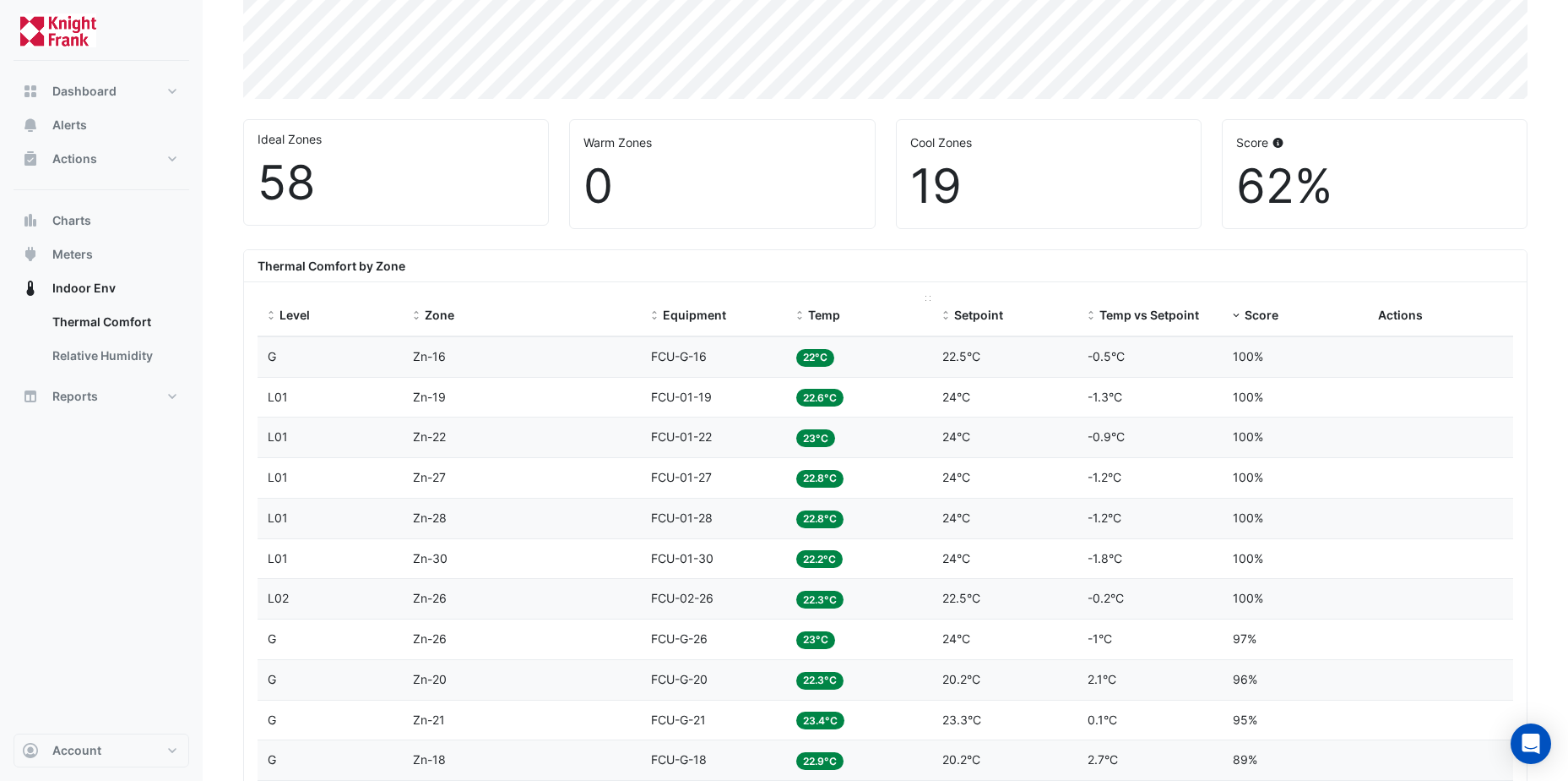
click at [822, 312] on span "Temp" at bounding box center [823, 314] width 32 height 15
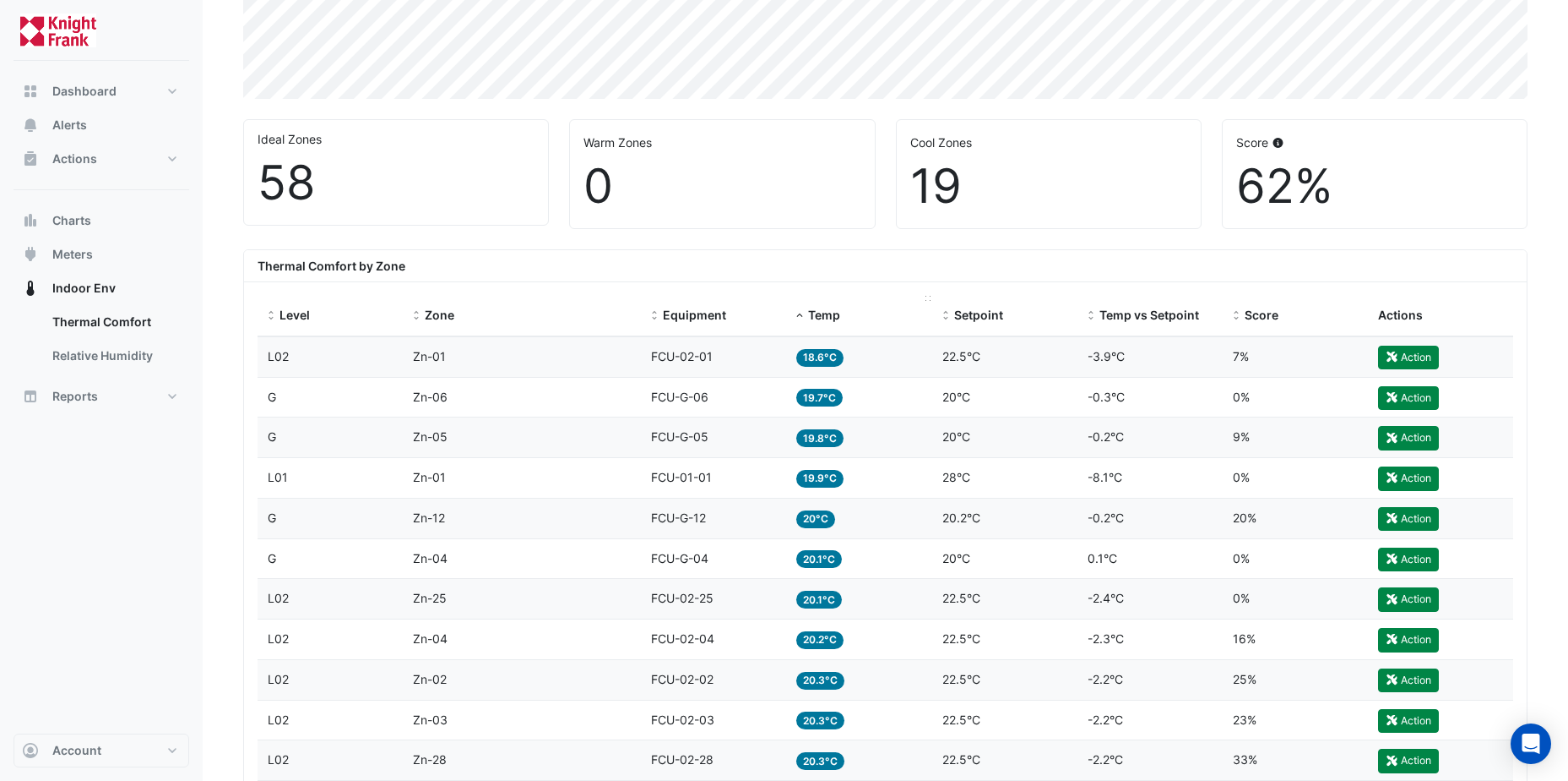
click at [825, 314] on span "Temp" at bounding box center [823, 314] width 32 height 15
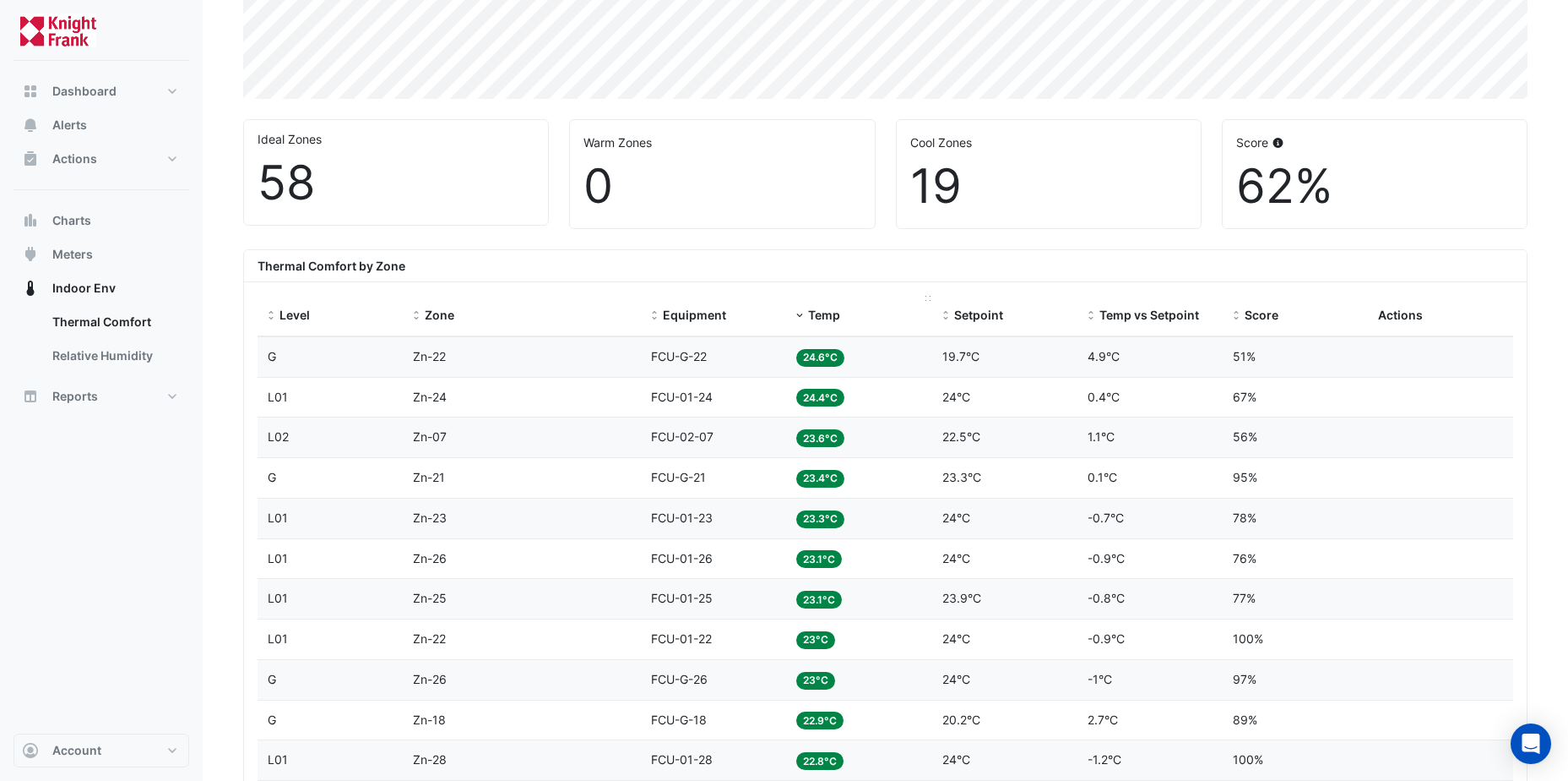
click at [833, 316] on span "Temp" at bounding box center [823, 314] width 32 height 15
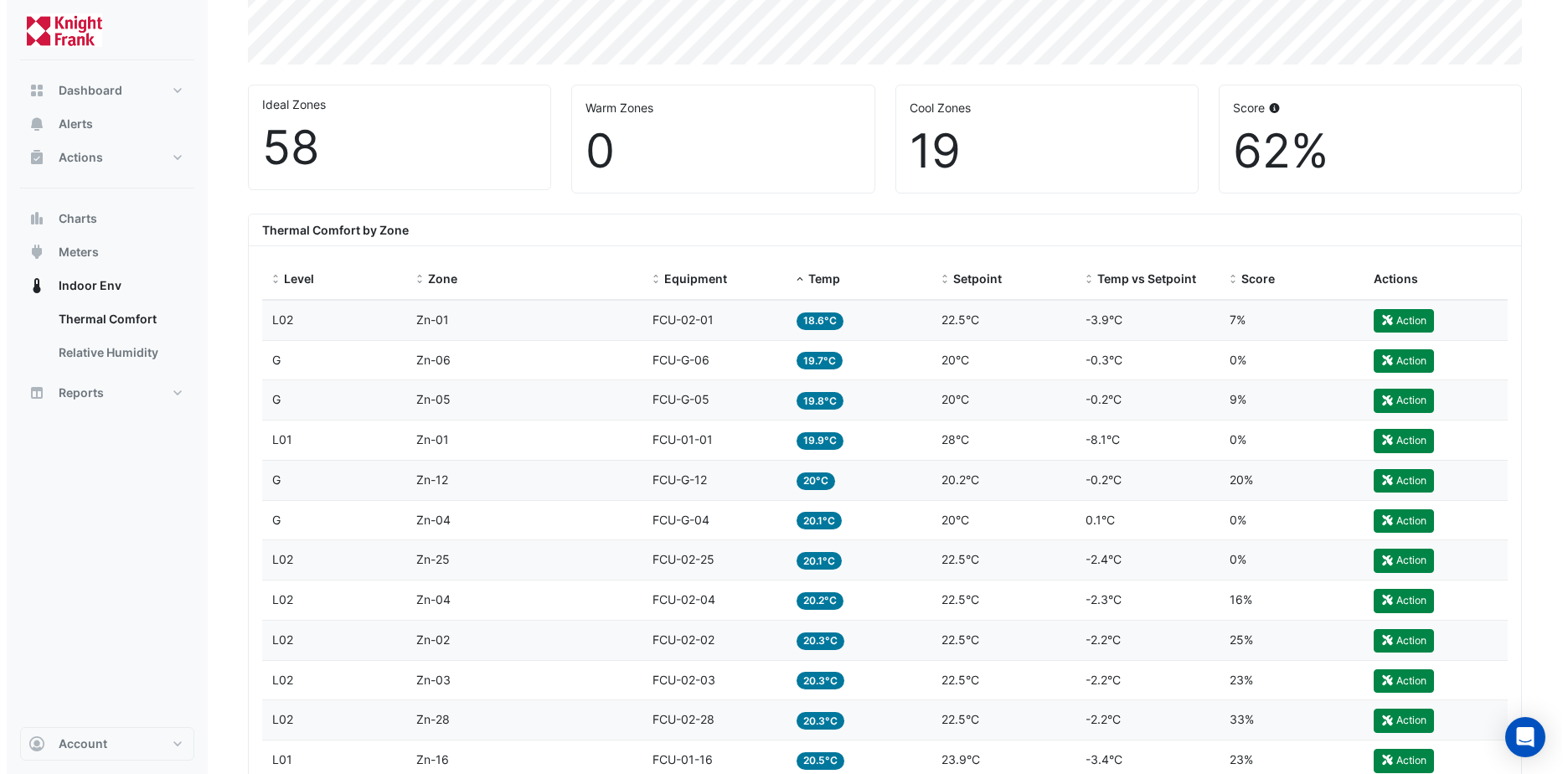
scroll to position [413, 0]
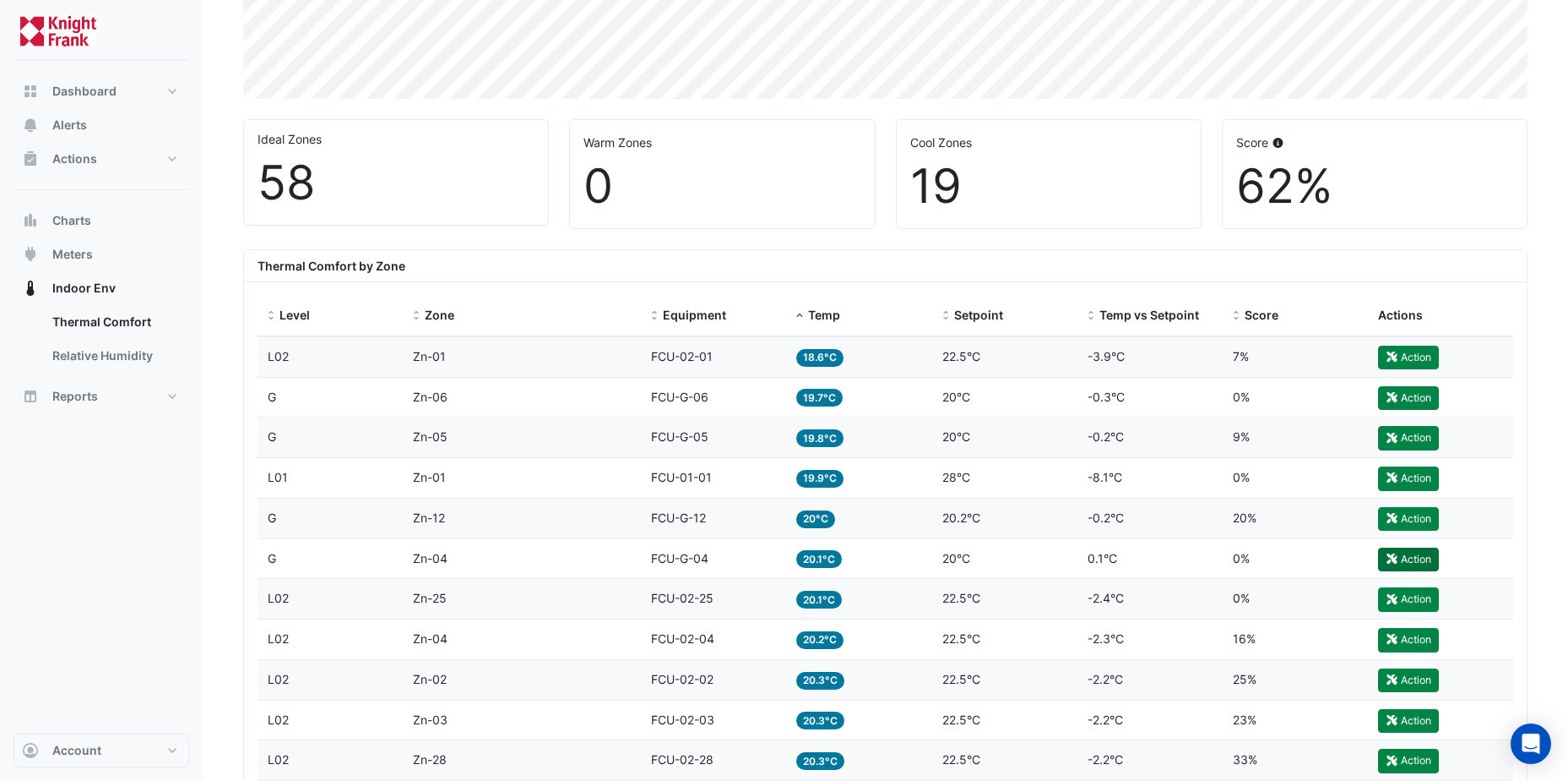
click at [1421, 559] on button "Action" at bounding box center [1408, 560] width 61 height 24
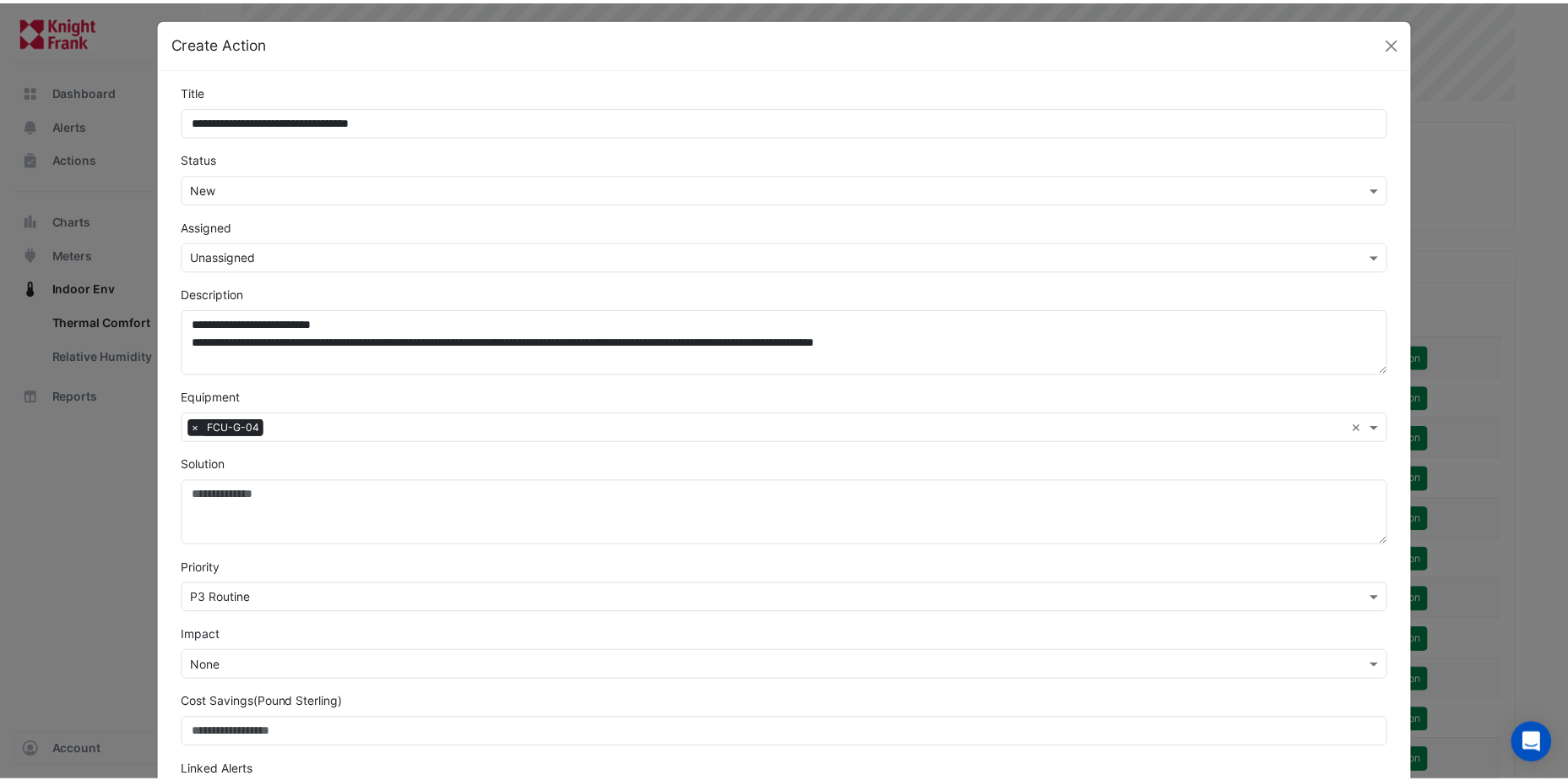
scroll to position [0, 0]
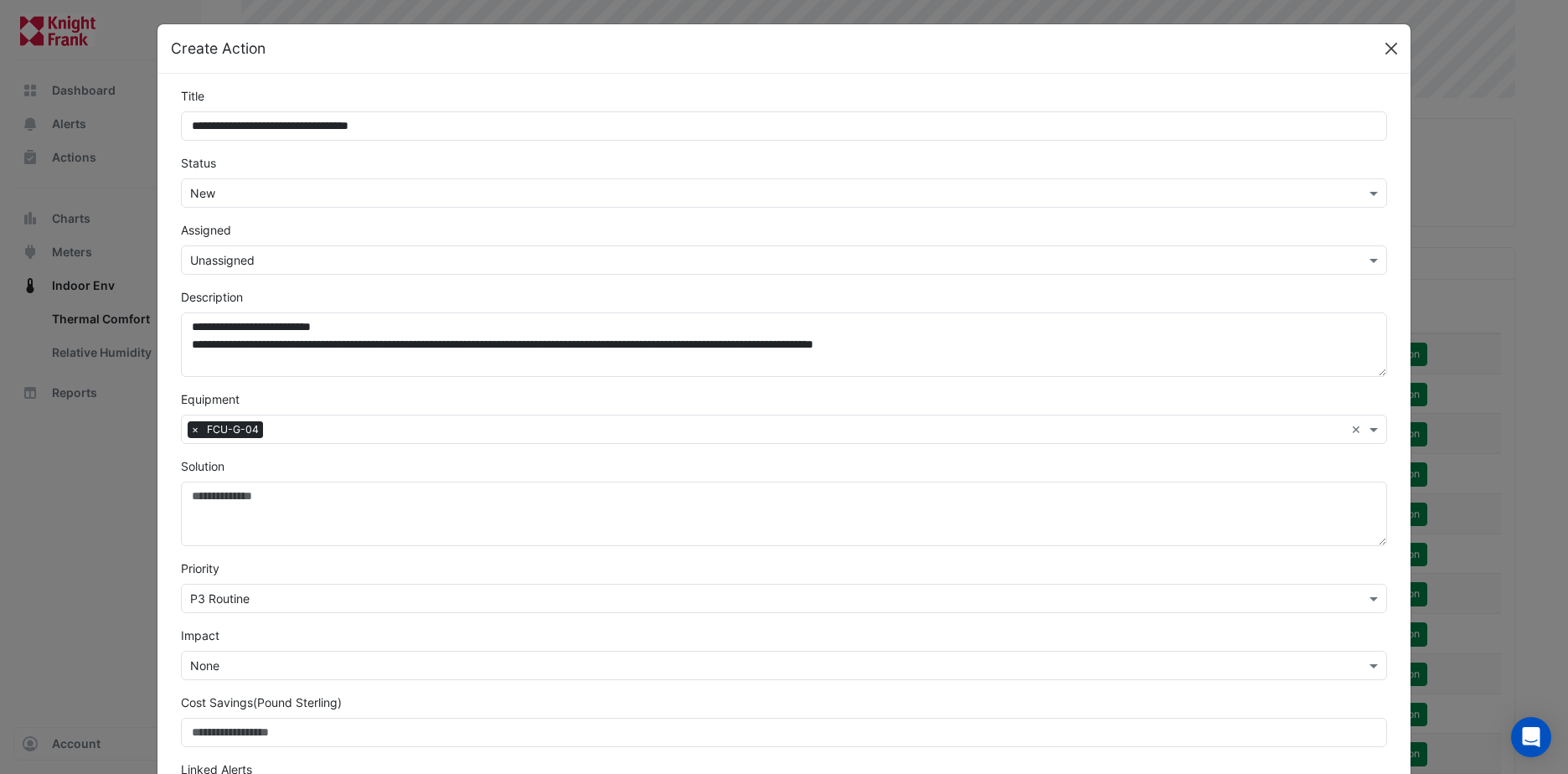
click at [1378, 50] on button "Close" at bounding box center [1391, 48] width 26 height 26
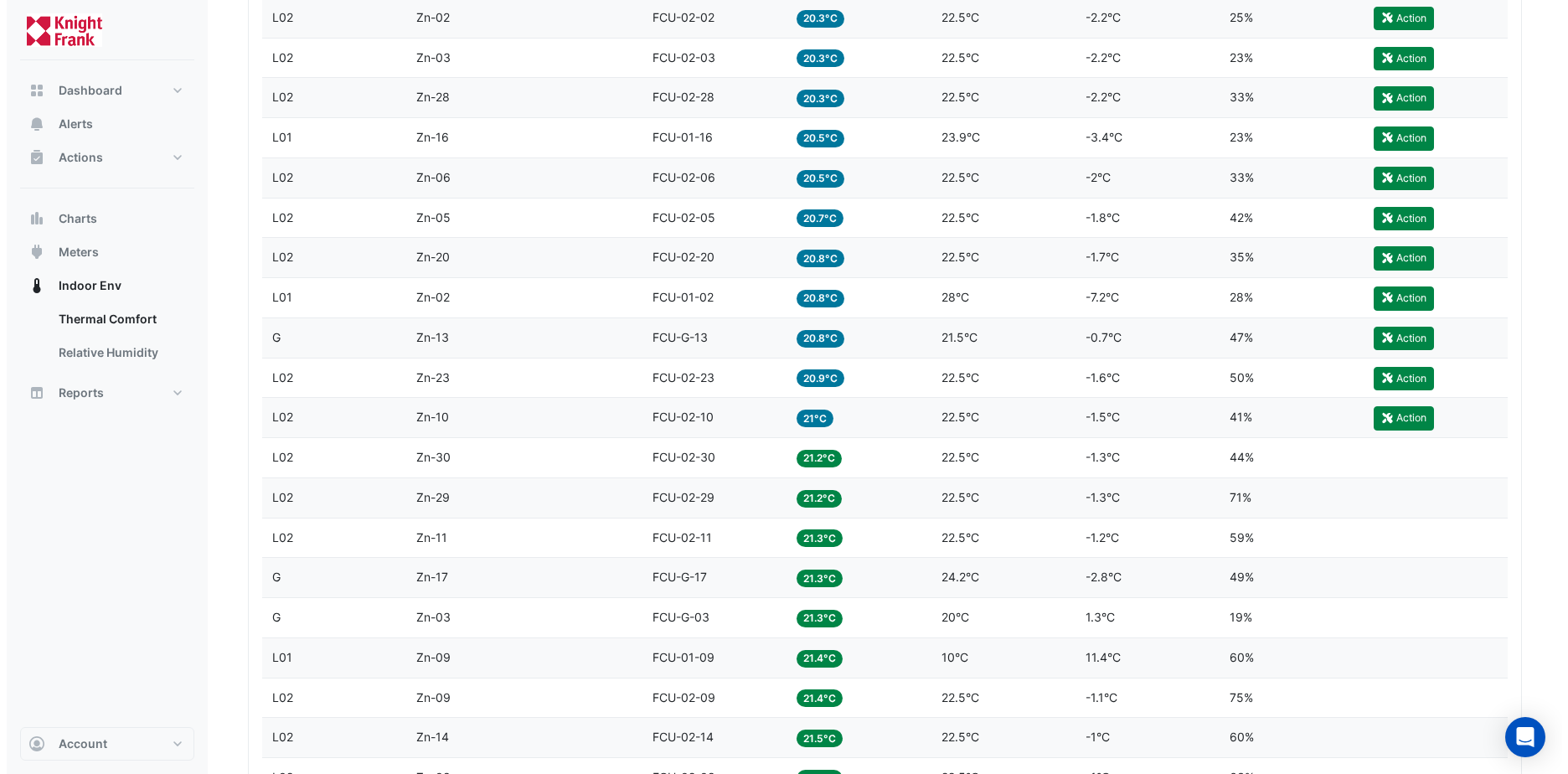
scroll to position [1083, 0]
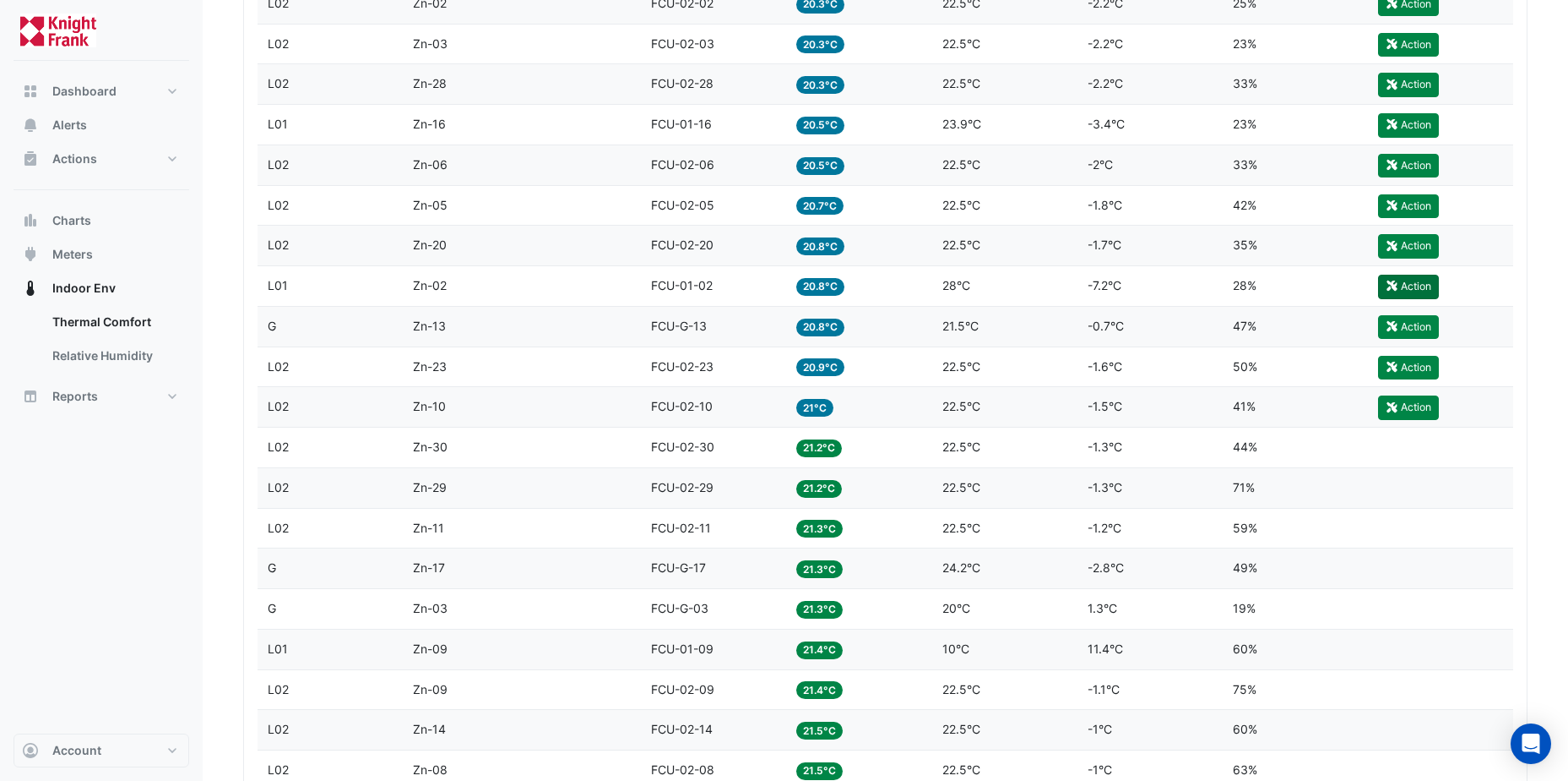
click at [1391, 282] on icon "button" at bounding box center [1391, 286] width 13 height 10
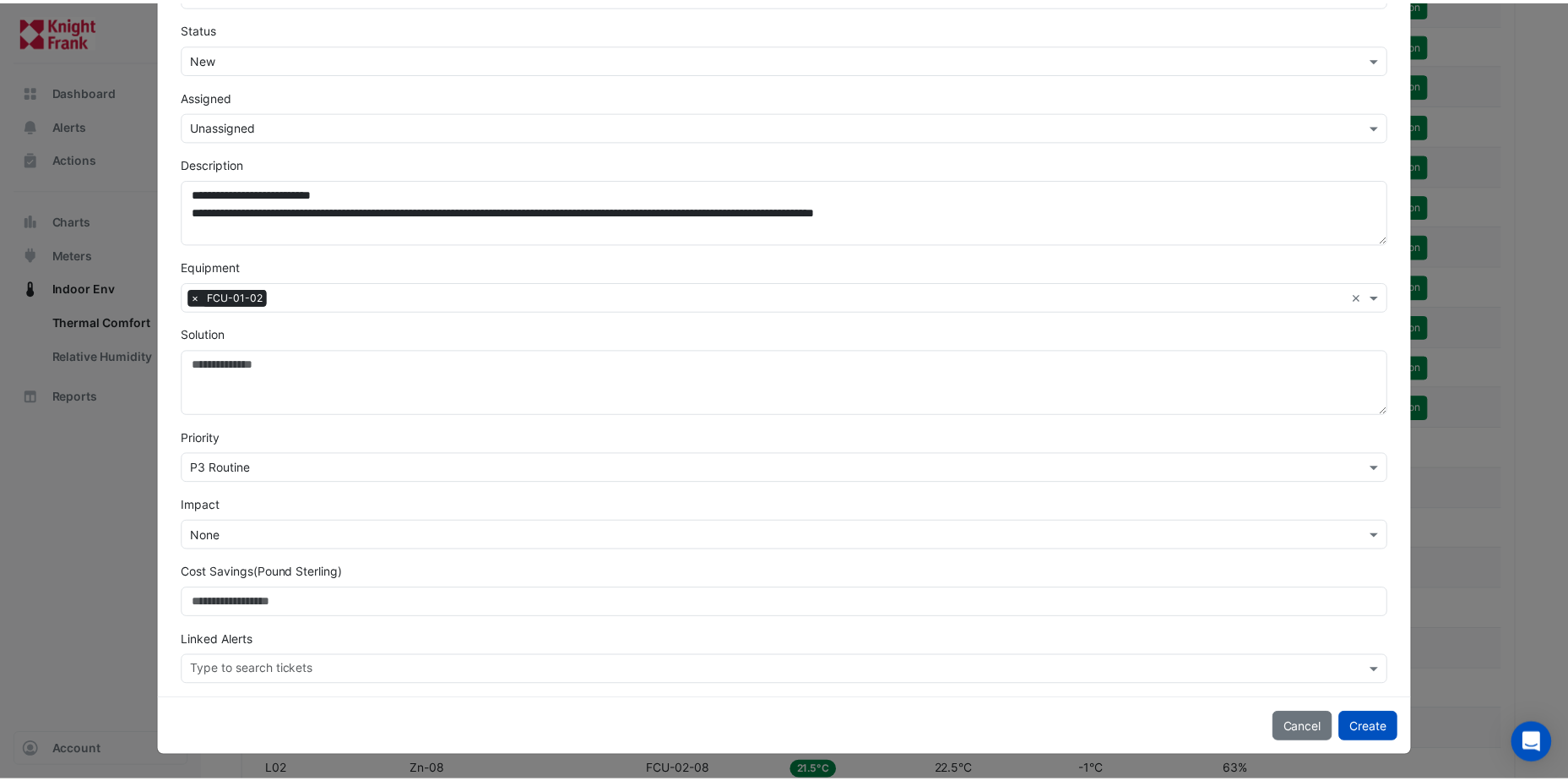
scroll to position [0, 0]
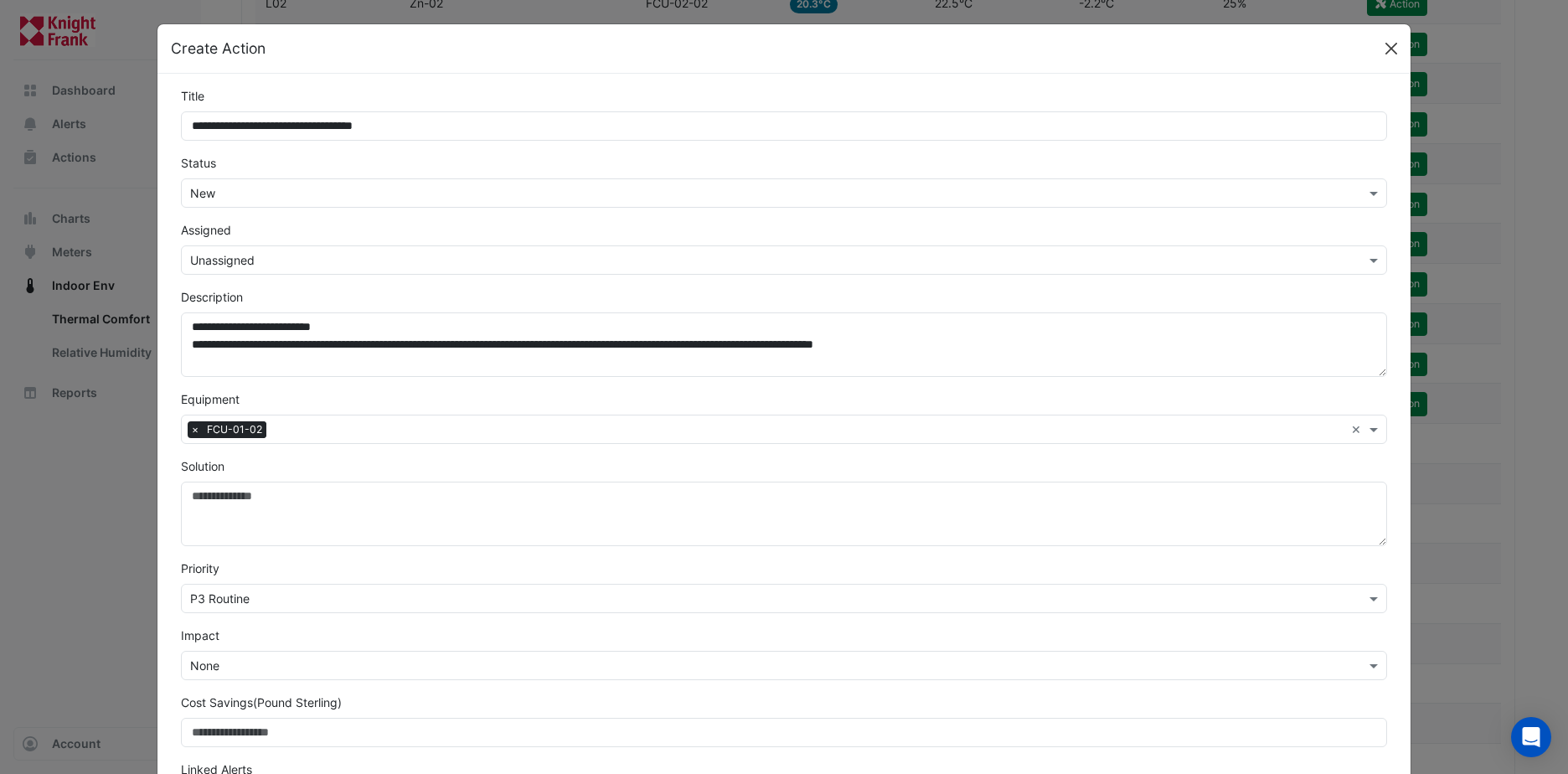
click at [1386, 53] on button "Close" at bounding box center [1391, 48] width 26 height 26
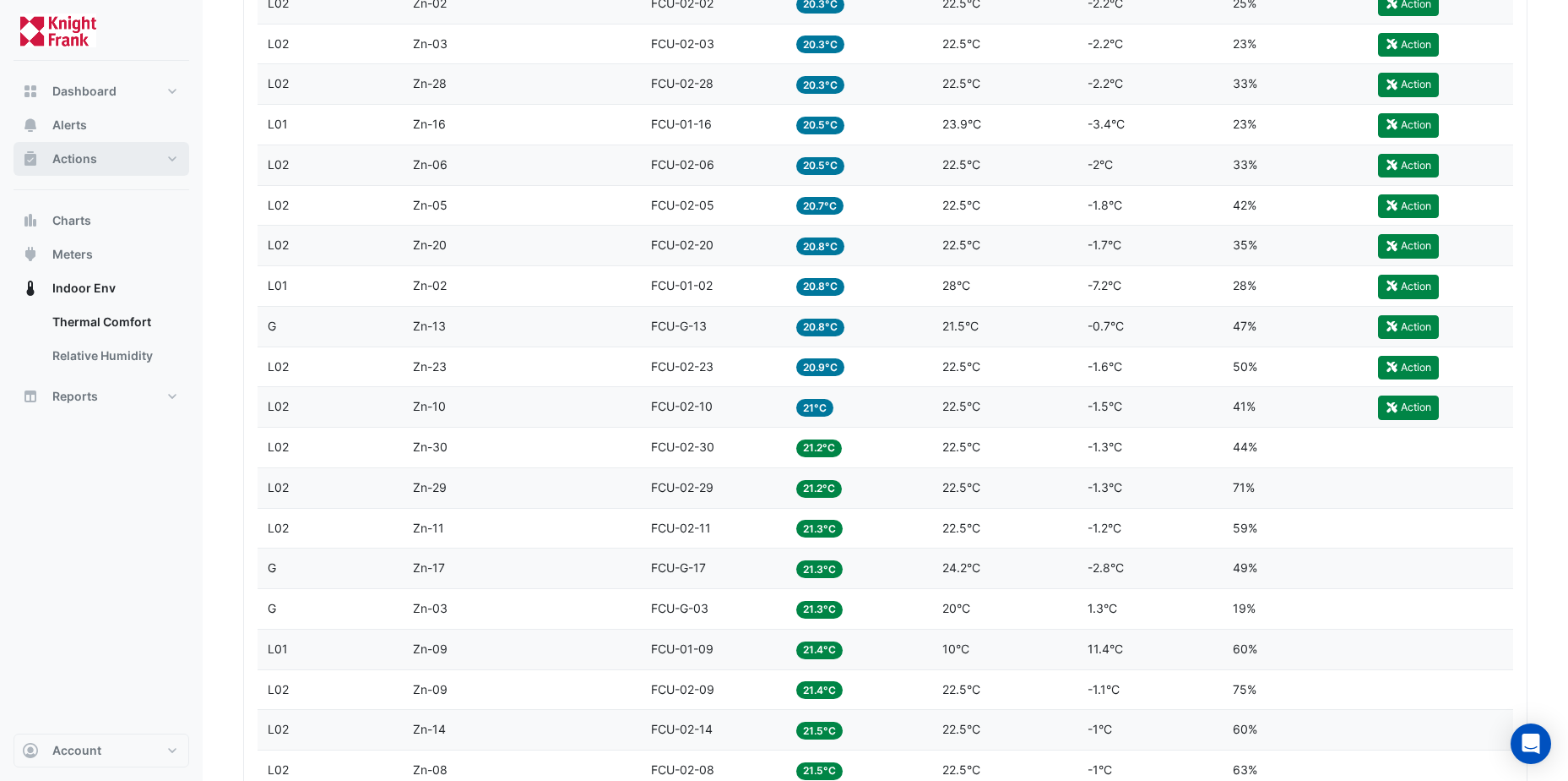
click at [109, 159] on button "Actions" at bounding box center [101, 158] width 176 height 33
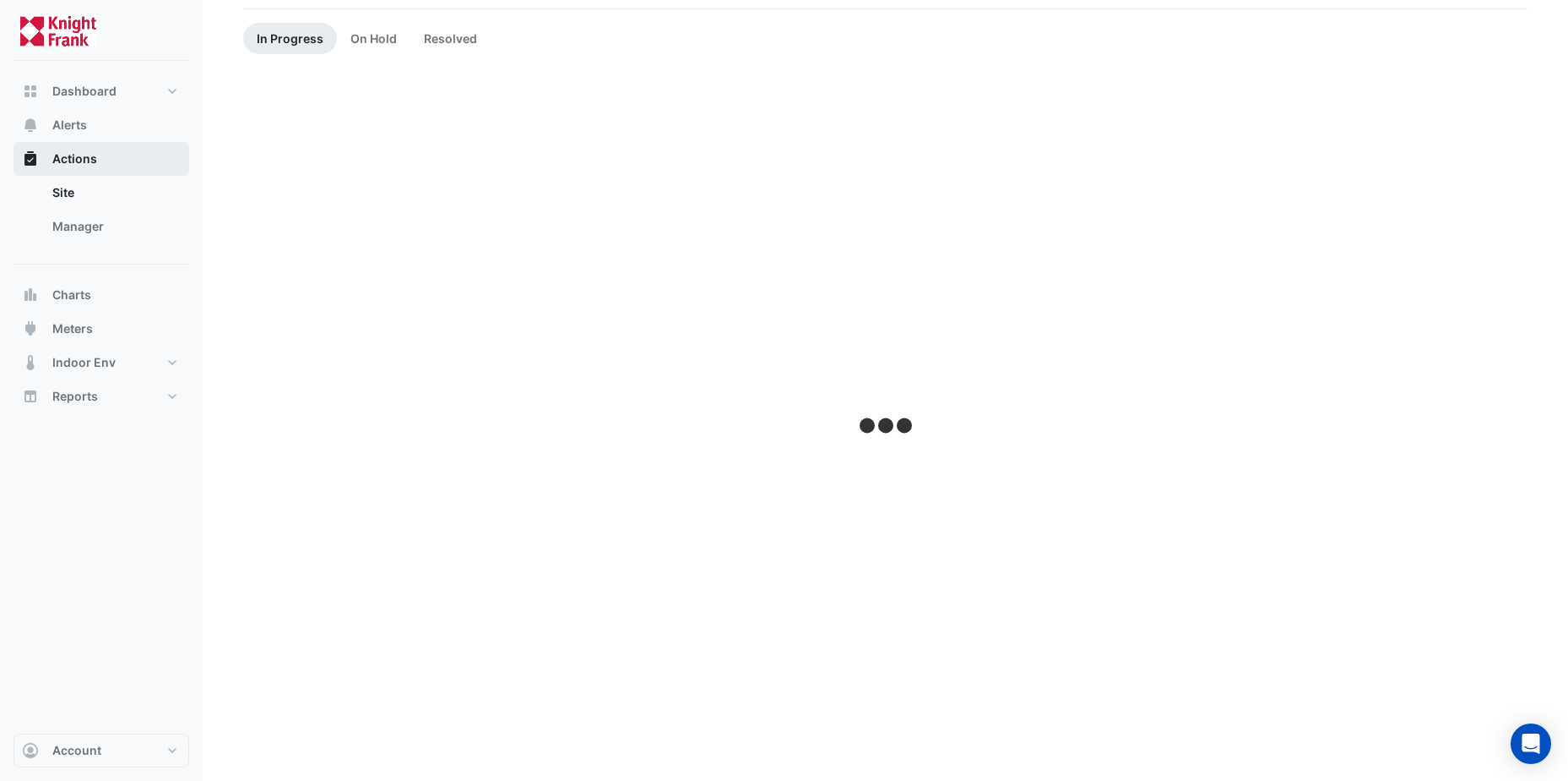
scroll to position [140, 0]
click at [85, 193] on link "Site" at bounding box center [113, 192] width 150 height 33
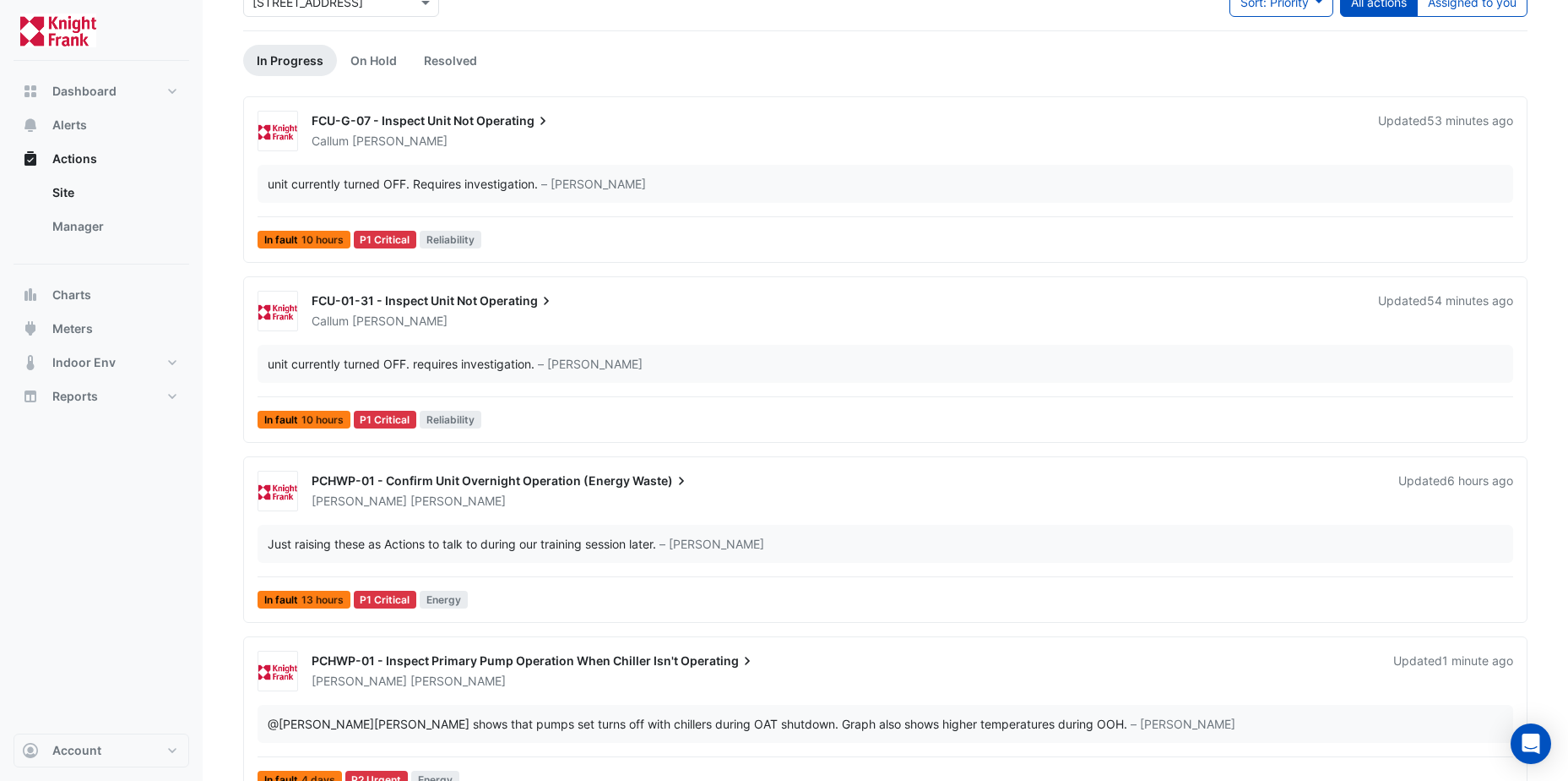
scroll to position [0, 0]
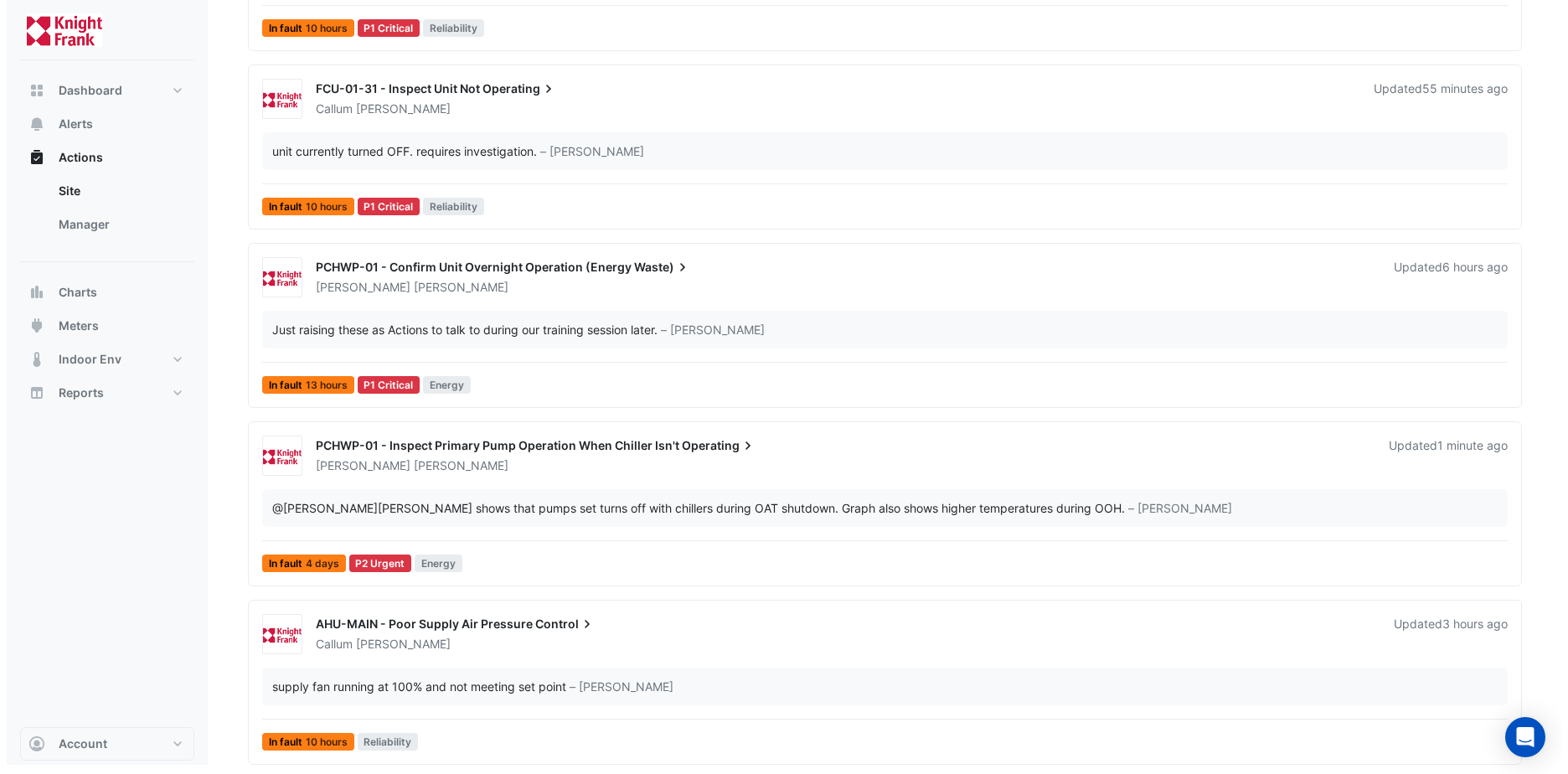
scroll to position [331, 0]
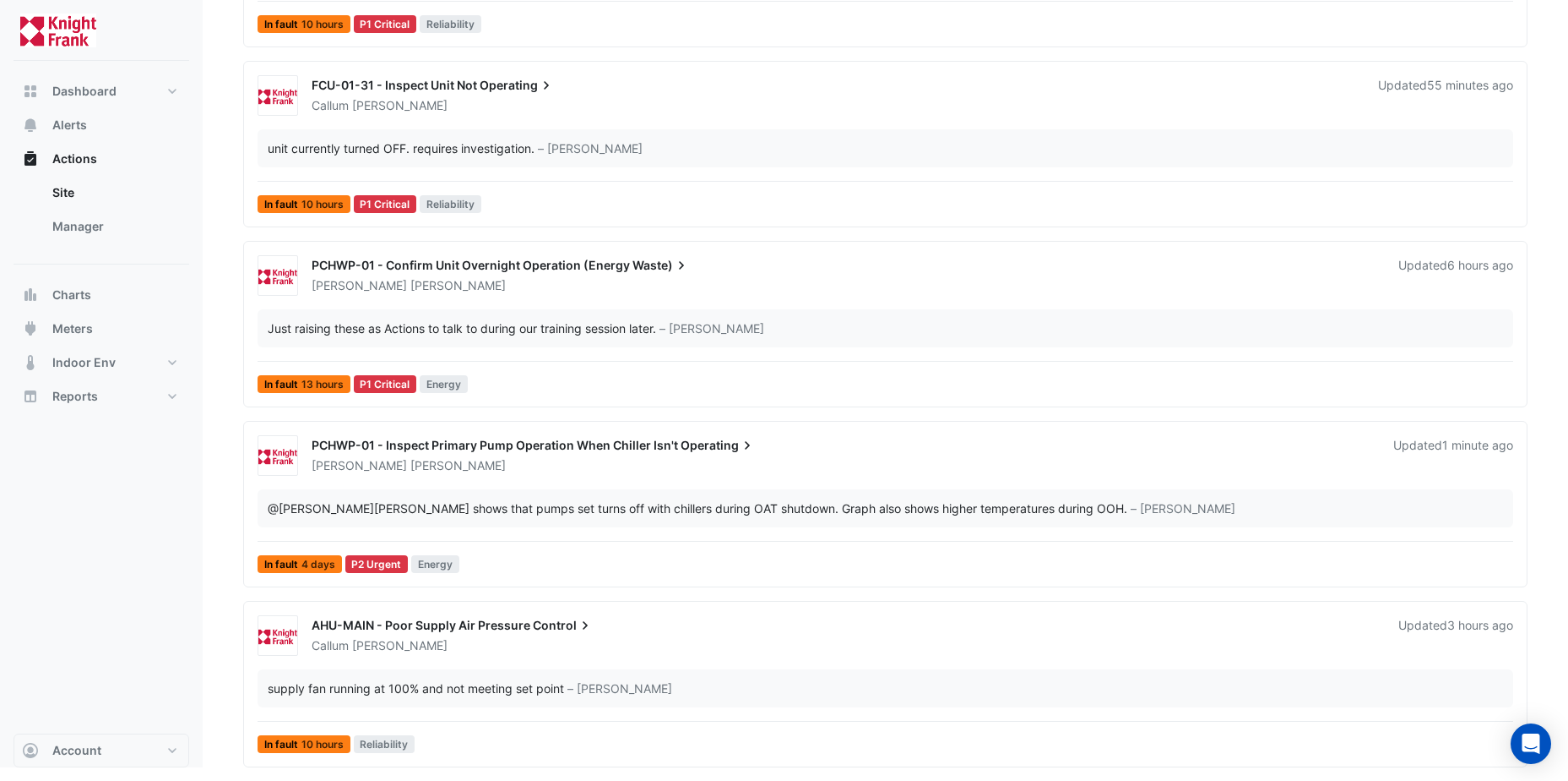
click at [429, 444] on span "PCHWP-01 - Inspect Primary Pump Operation When Chiller Isn't" at bounding box center [494, 445] width 366 height 15
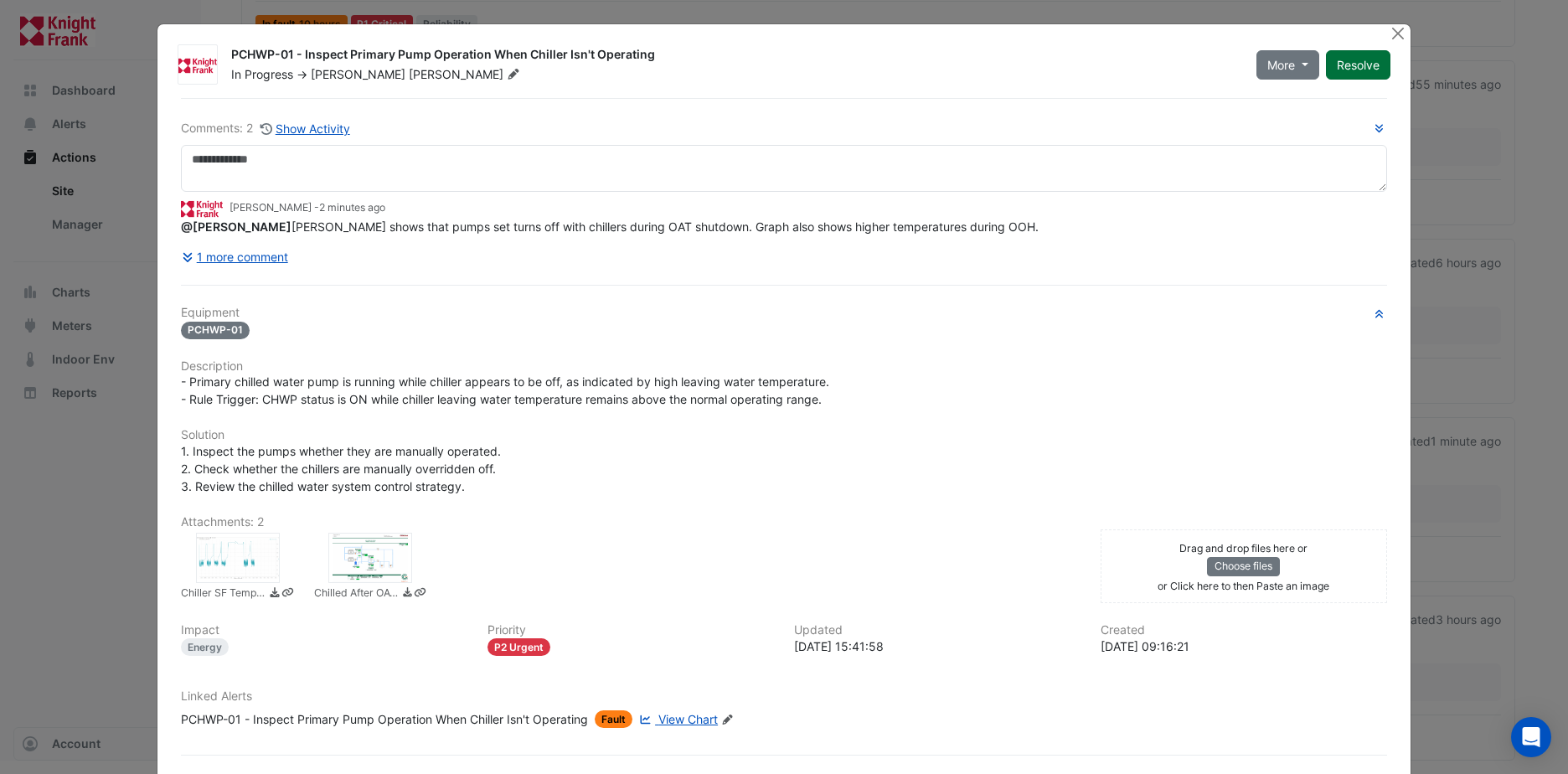
click at [1347, 62] on button "Resolve" at bounding box center [1358, 65] width 65 height 29
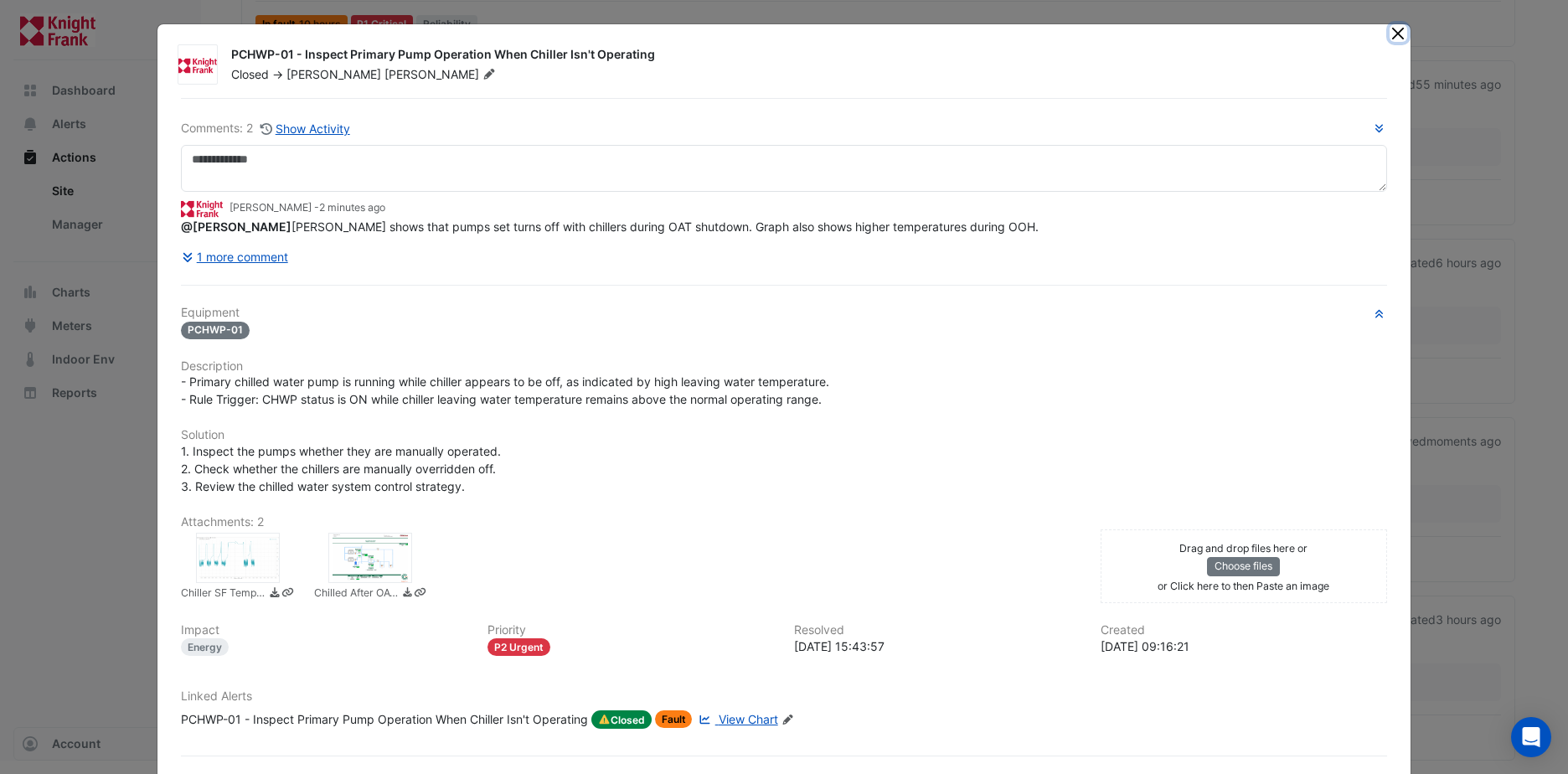
click at [1389, 32] on button "Close" at bounding box center [1398, 33] width 18 height 18
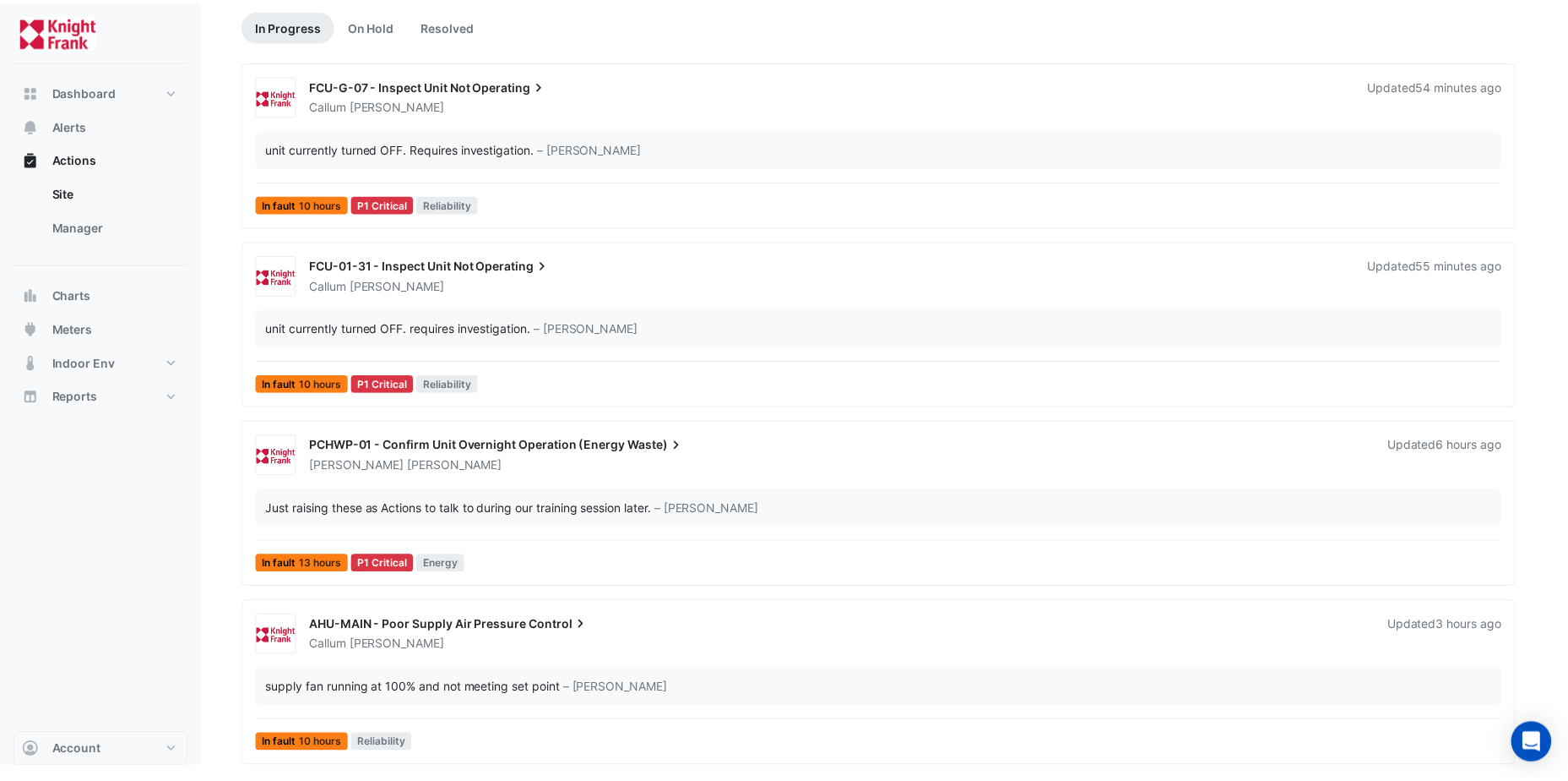
scroll to position [154, 0]
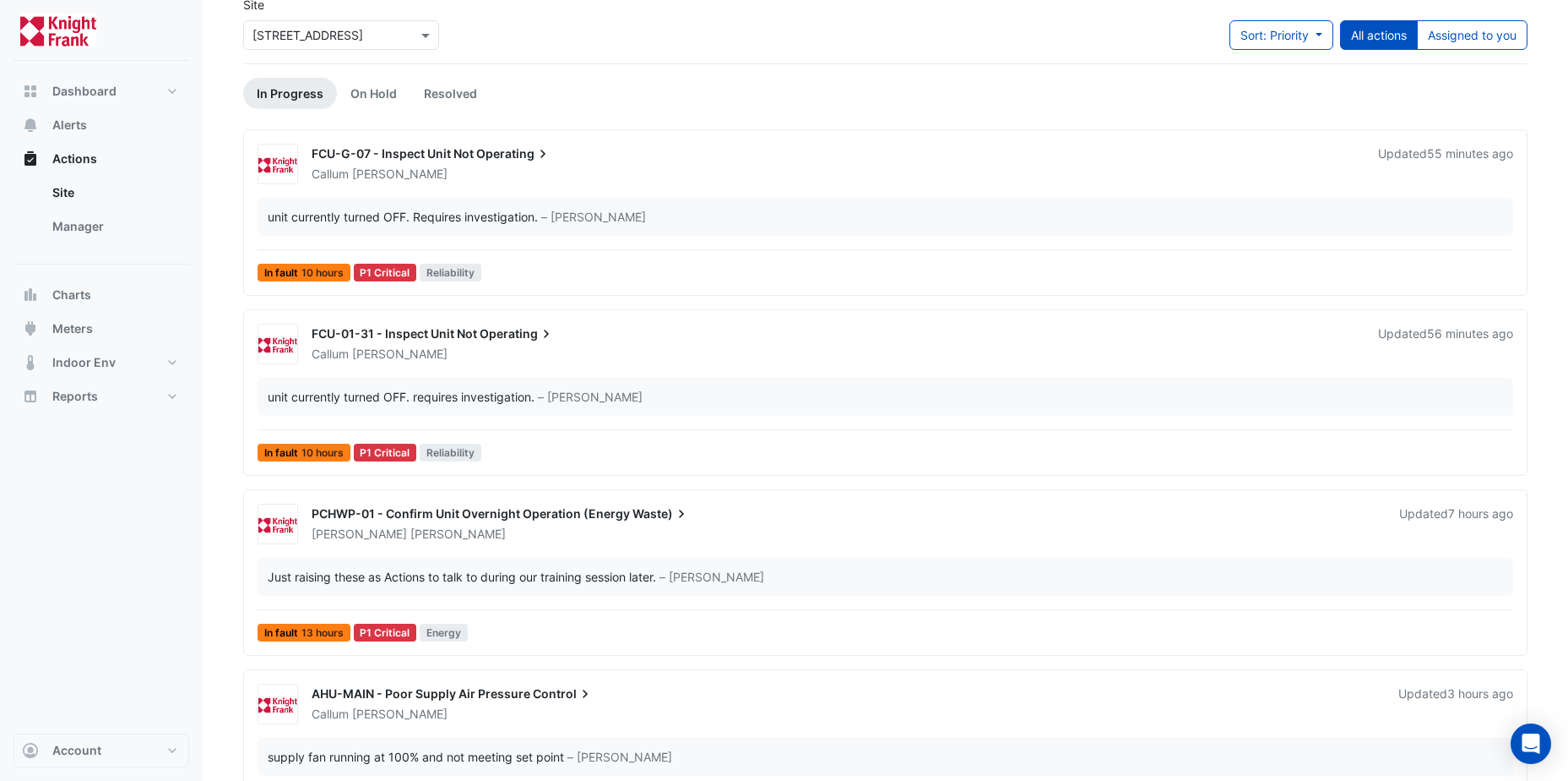
scroll to position [154, 0]
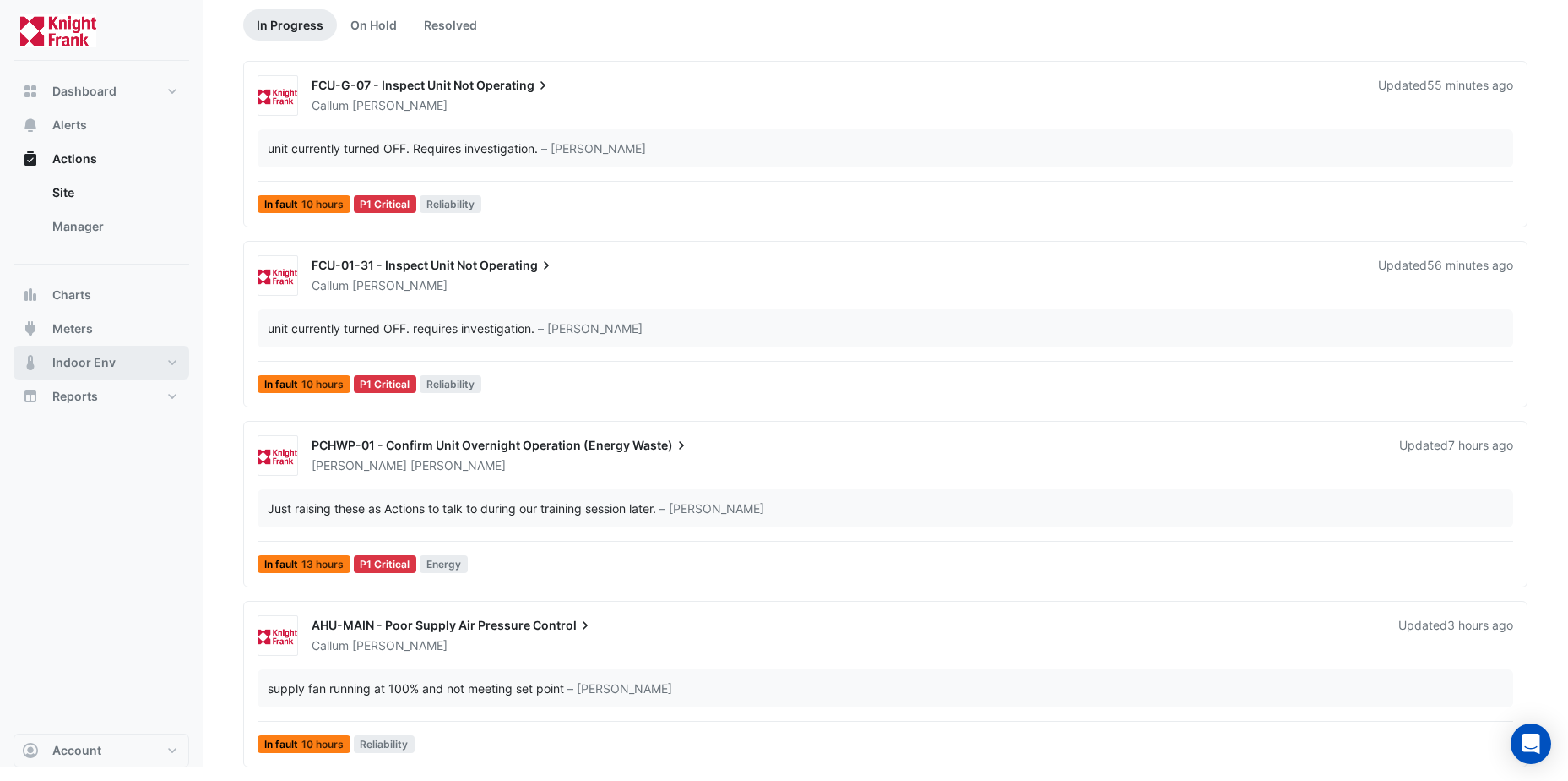
click at [94, 361] on span "Indoor Env" at bounding box center [84, 362] width 63 height 17
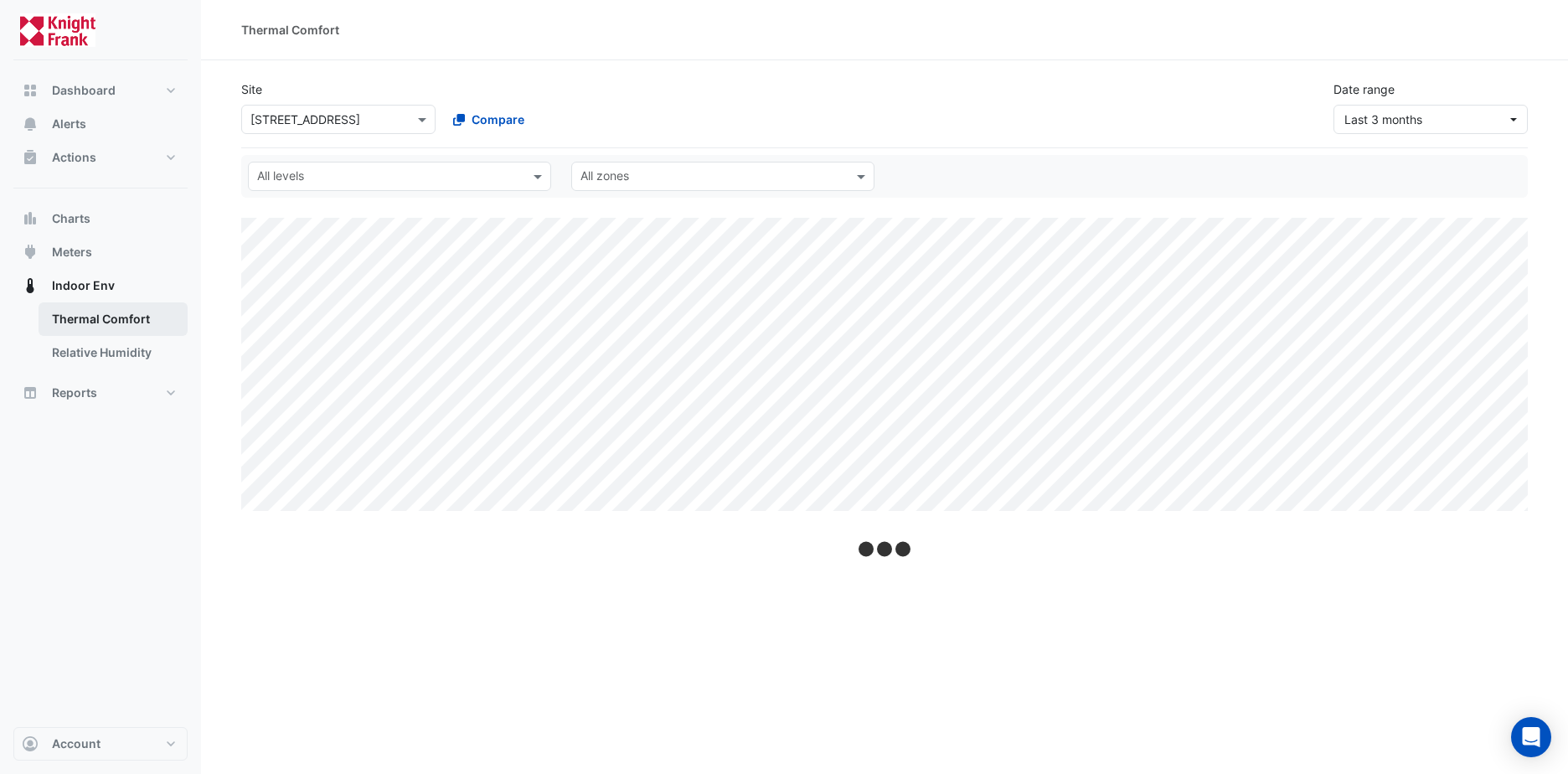
click at [107, 321] on link "Thermal Comfort" at bounding box center [112, 318] width 149 height 33
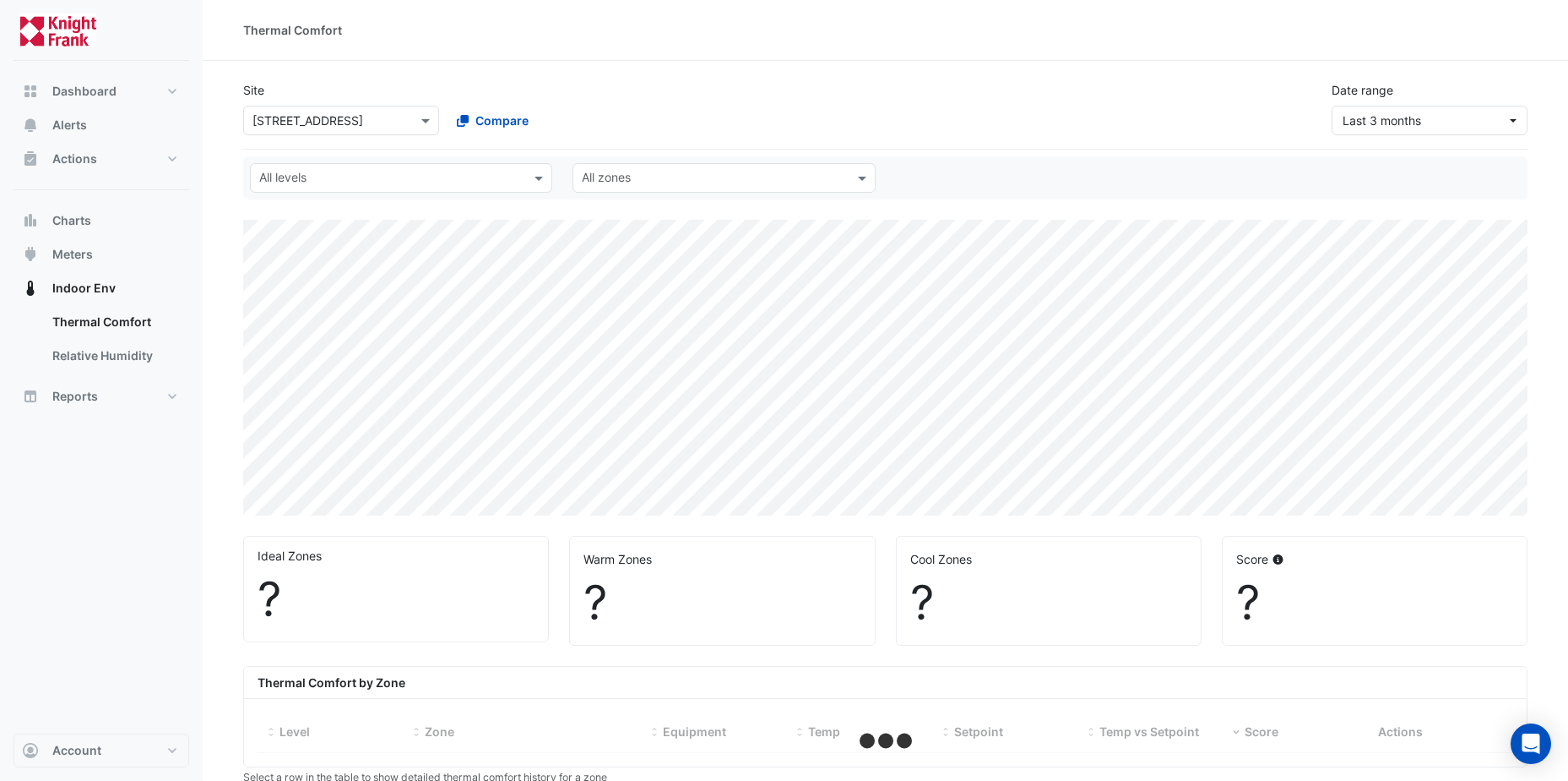
select select "**"
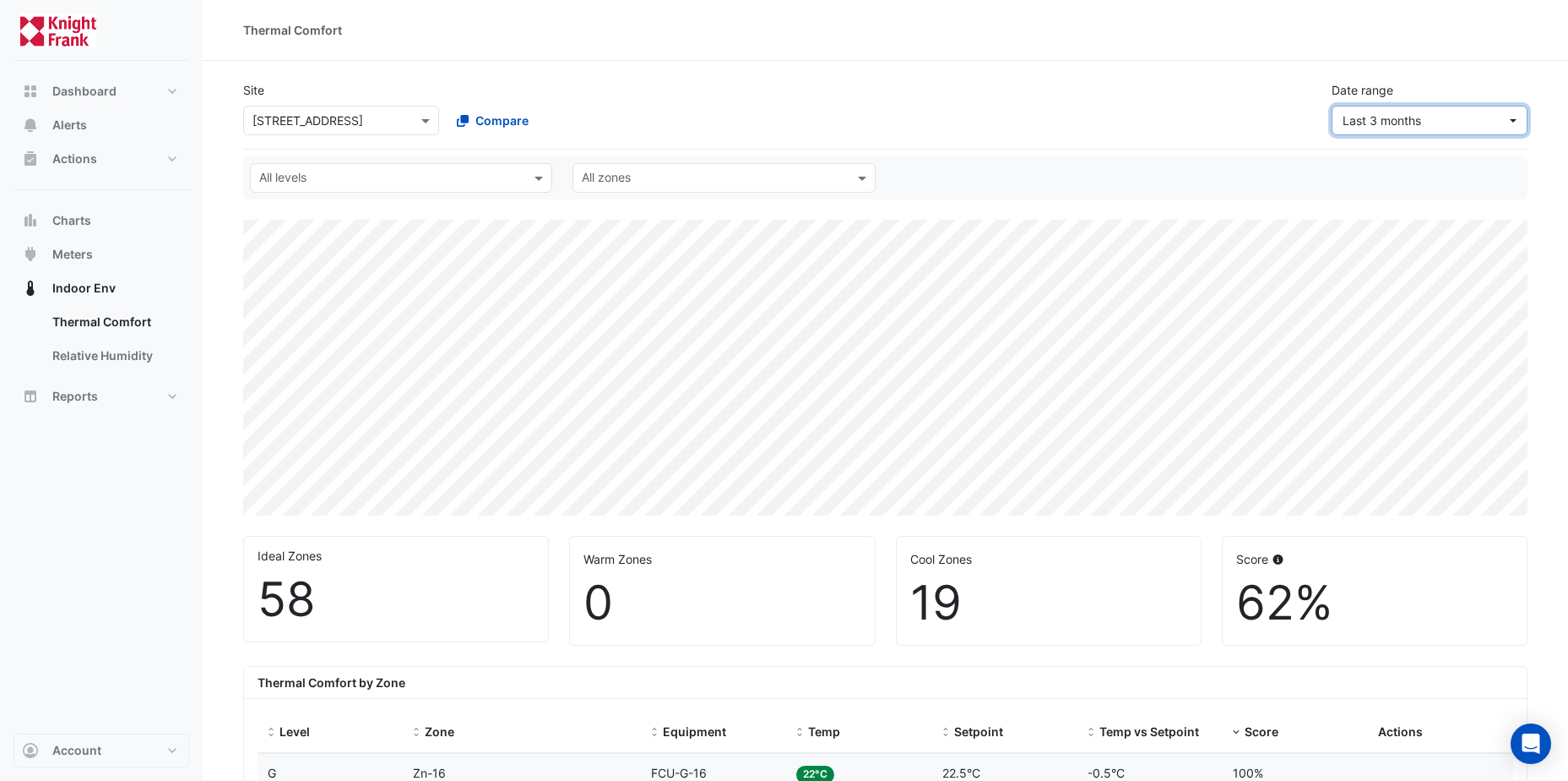
click at [1514, 119] on button "Last 3 months" at bounding box center [1429, 120] width 196 height 29
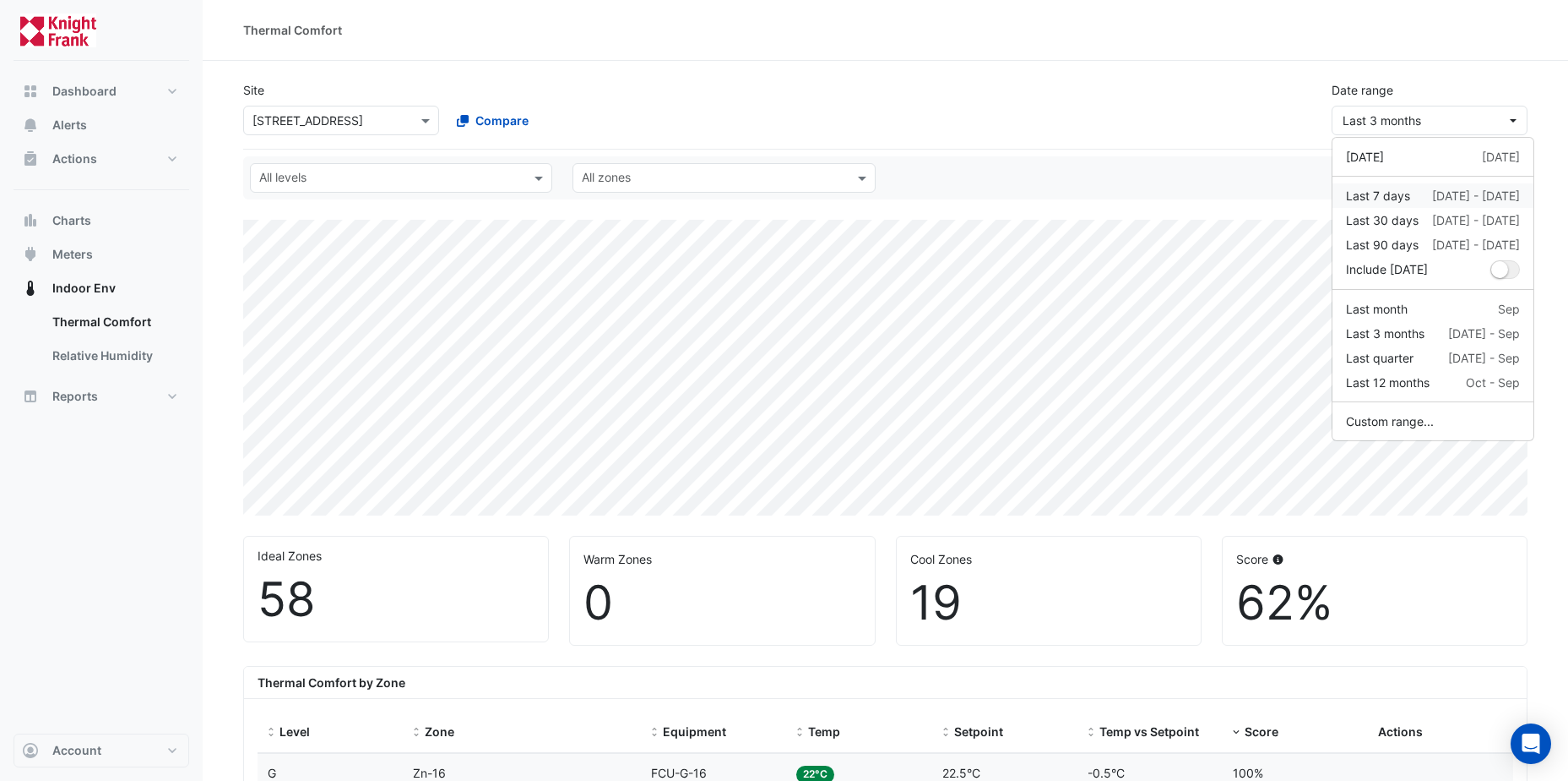
click at [1398, 197] on div "Last 7 days" at bounding box center [1378, 196] width 64 height 18
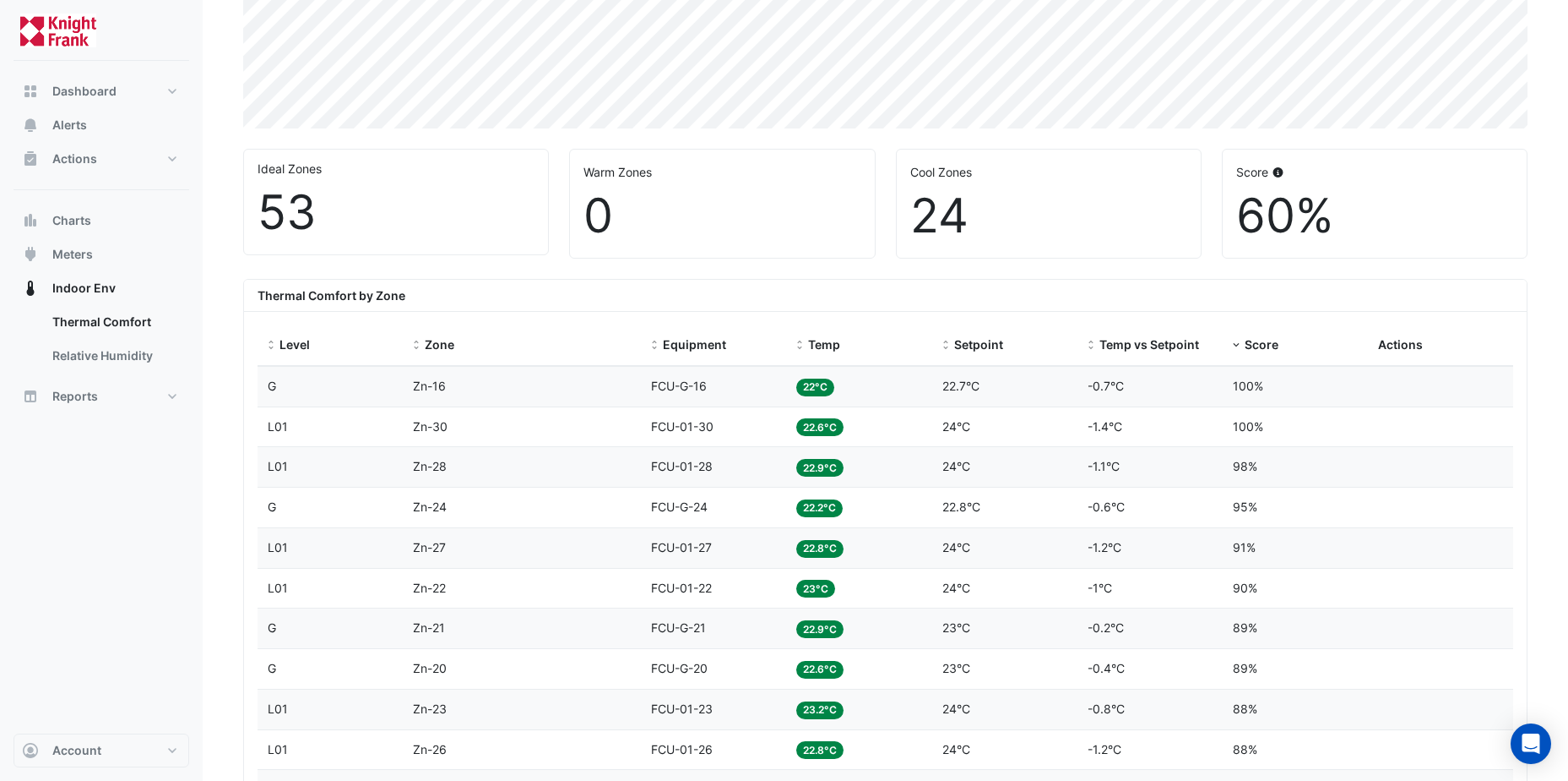
scroll to position [422, 0]
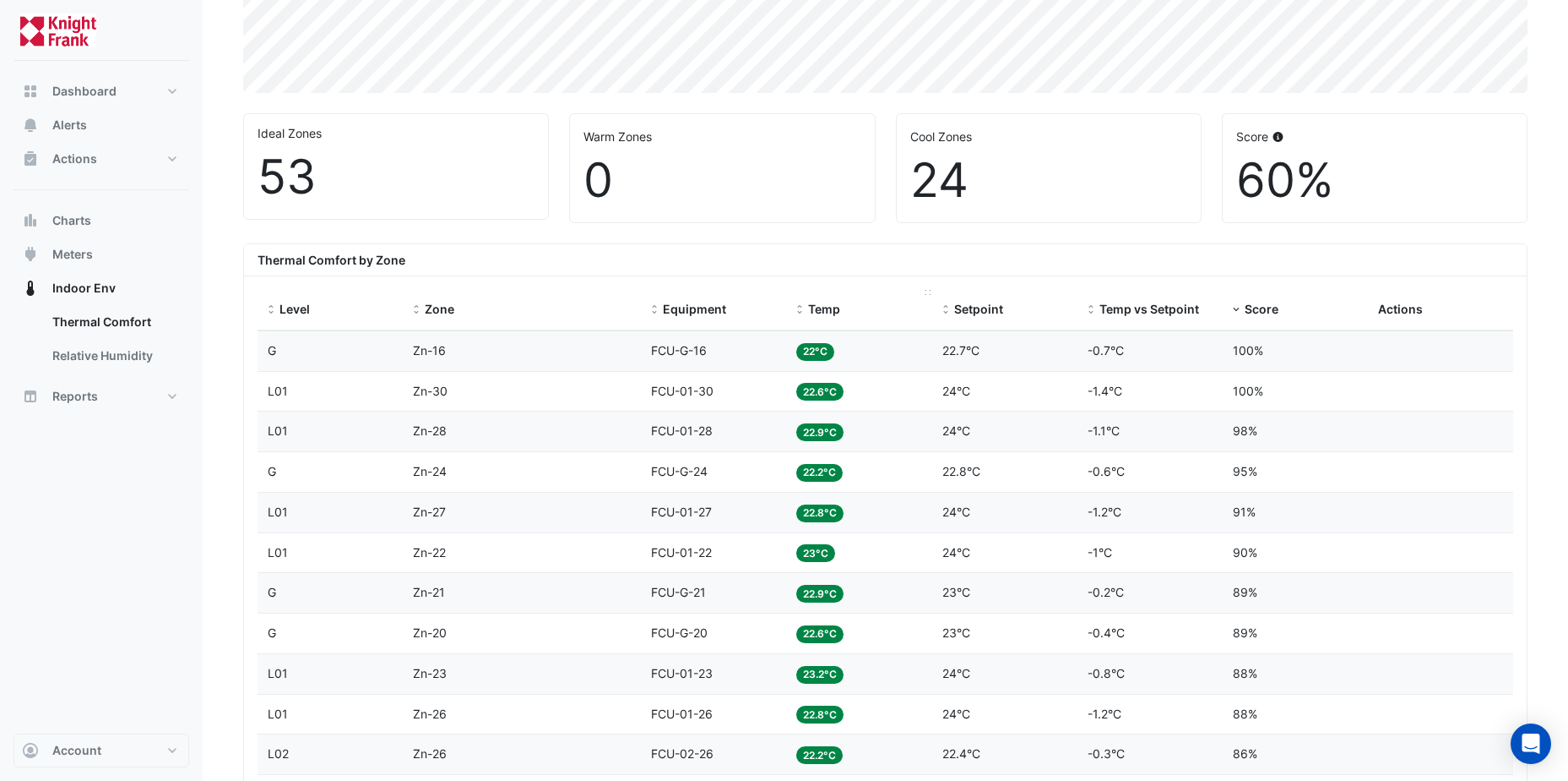
click at [831, 308] on span "Temp" at bounding box center [823, 308] width 32 height 15
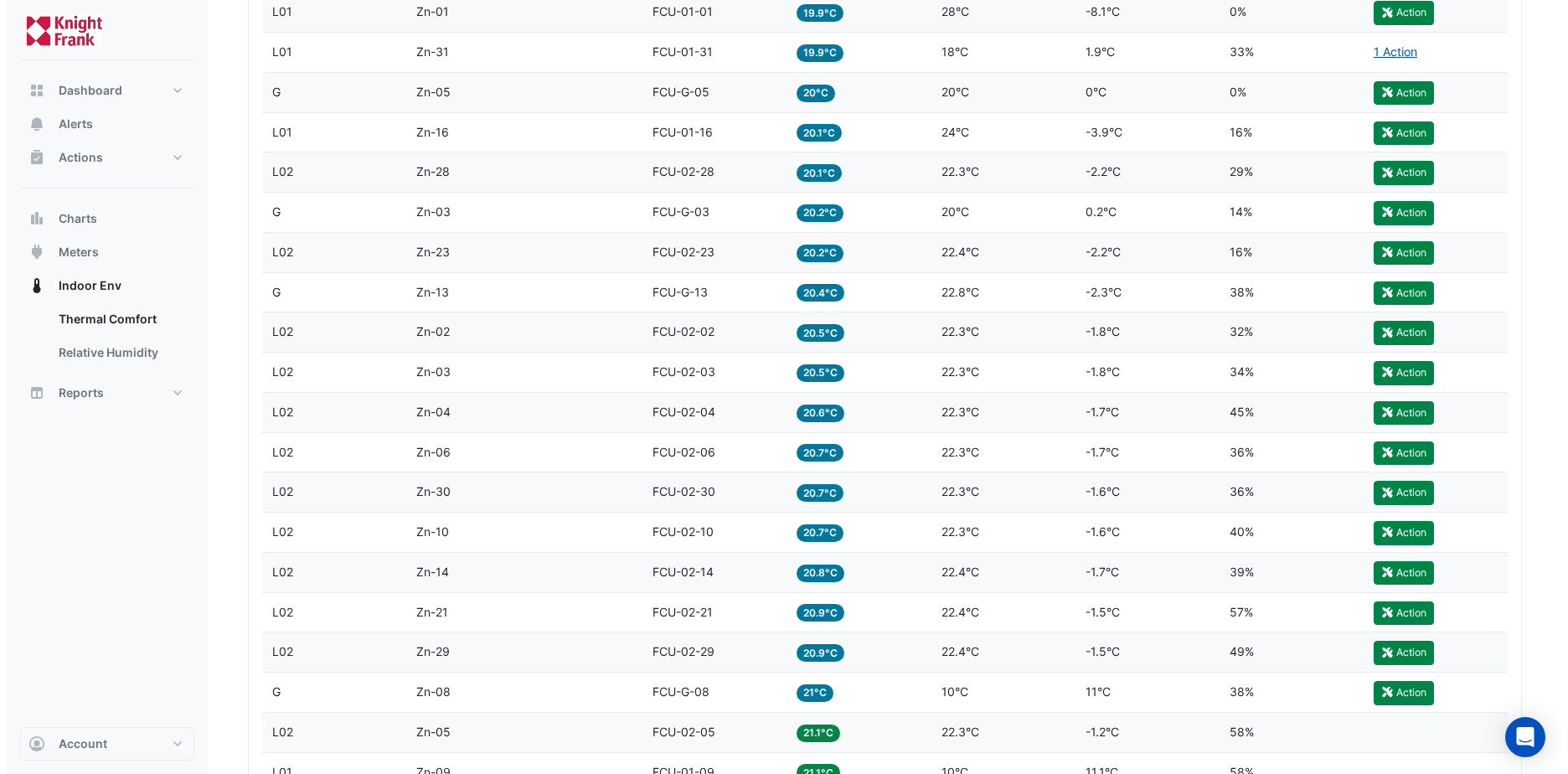
scroll to position [1004, 0]
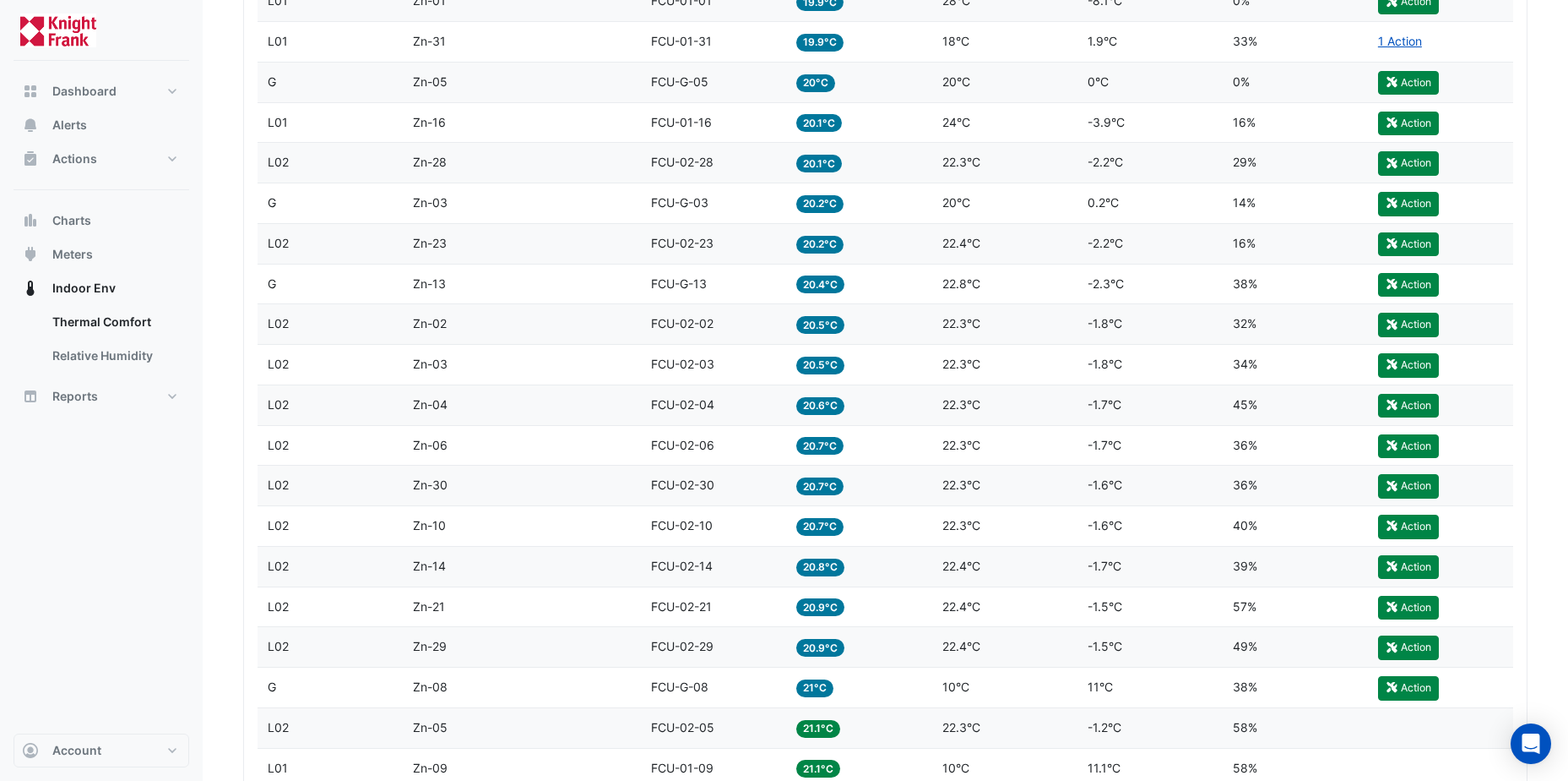
click at [809, 371] on span "20.5°C" at bounding box center [820, 365] width 48 height 18
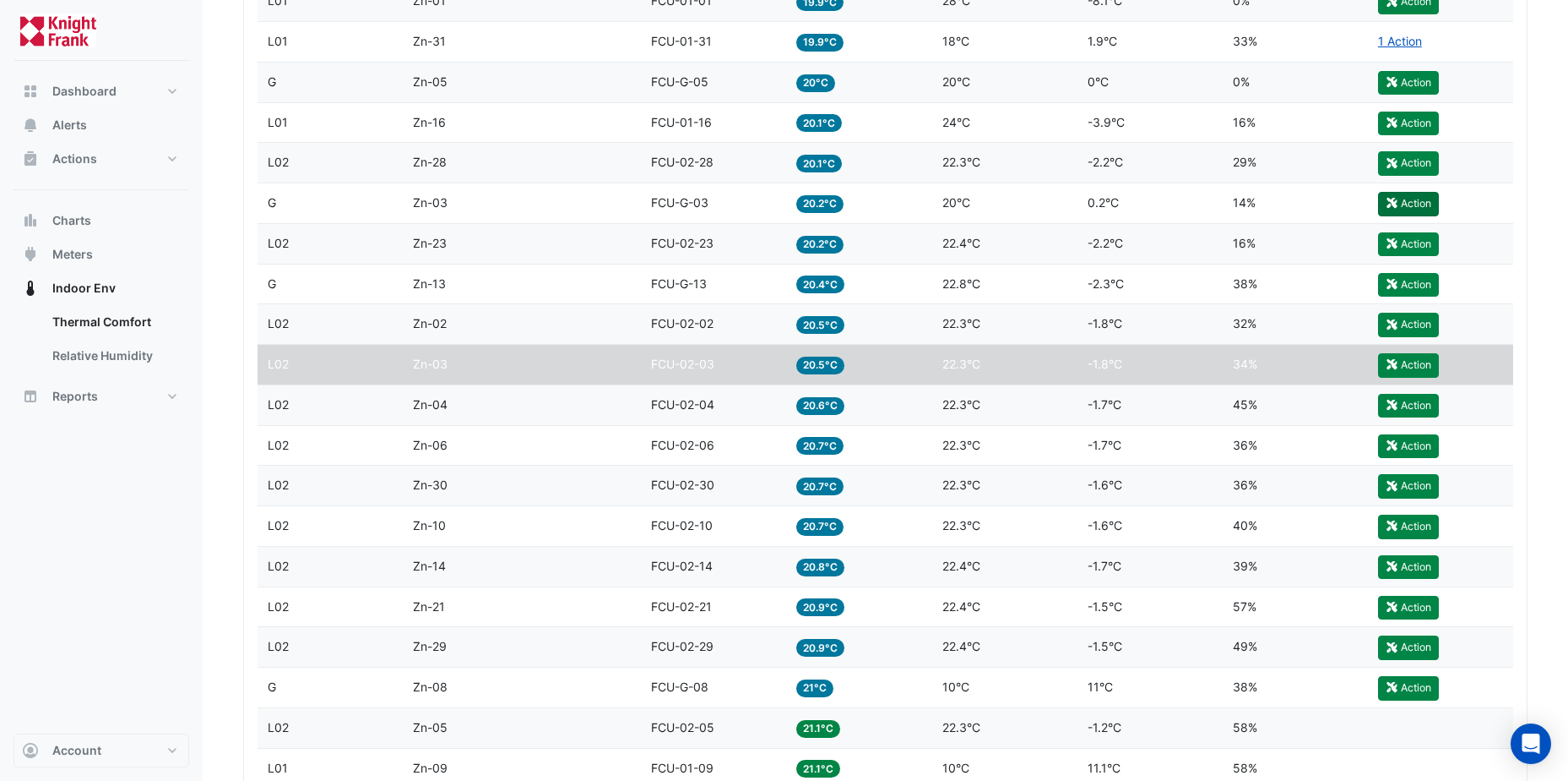
click at [1404, 206] on button "Action" at bounding box center [1408, 203] width 61 height 24
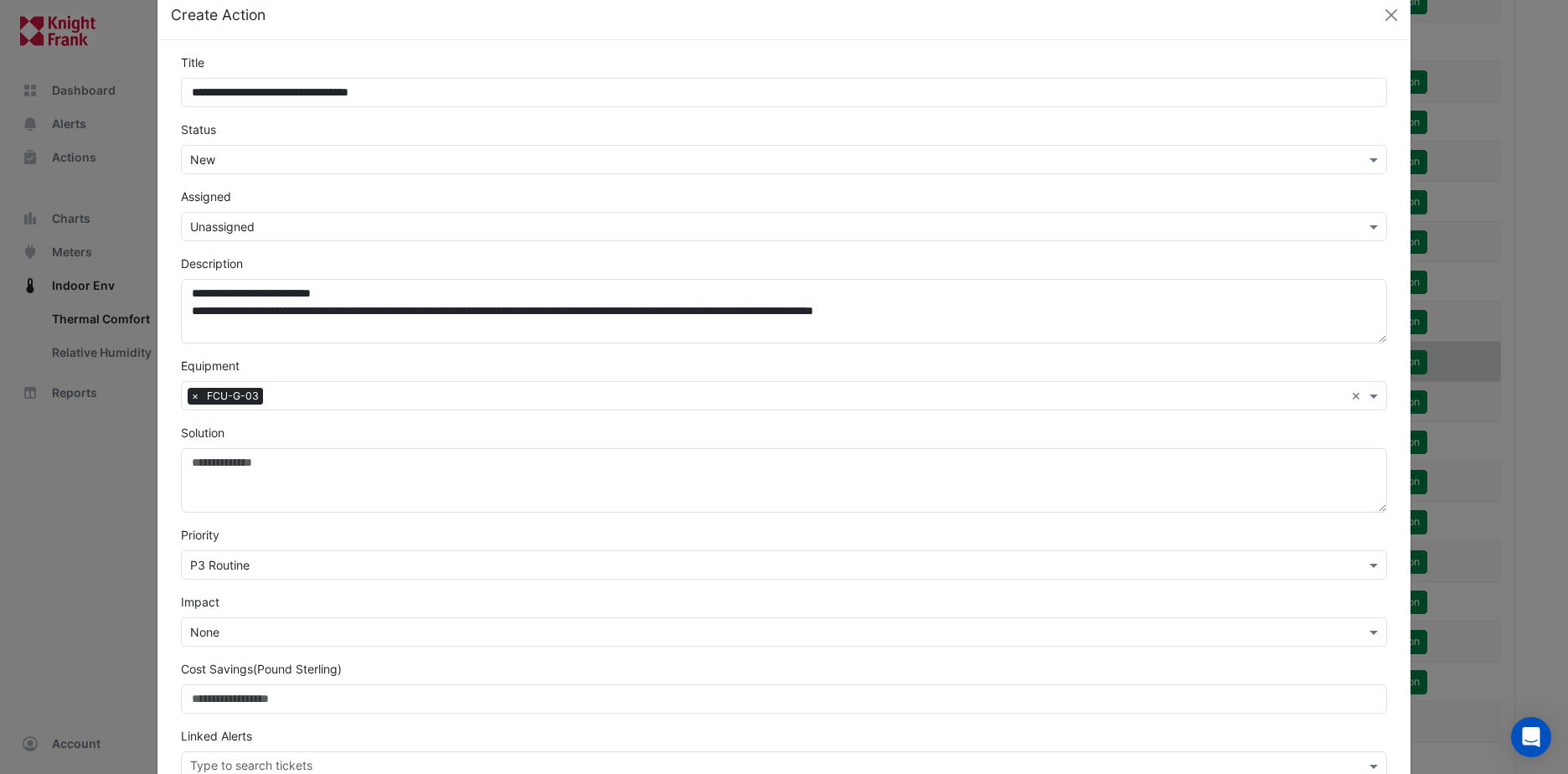
scroll to position [0, 0]
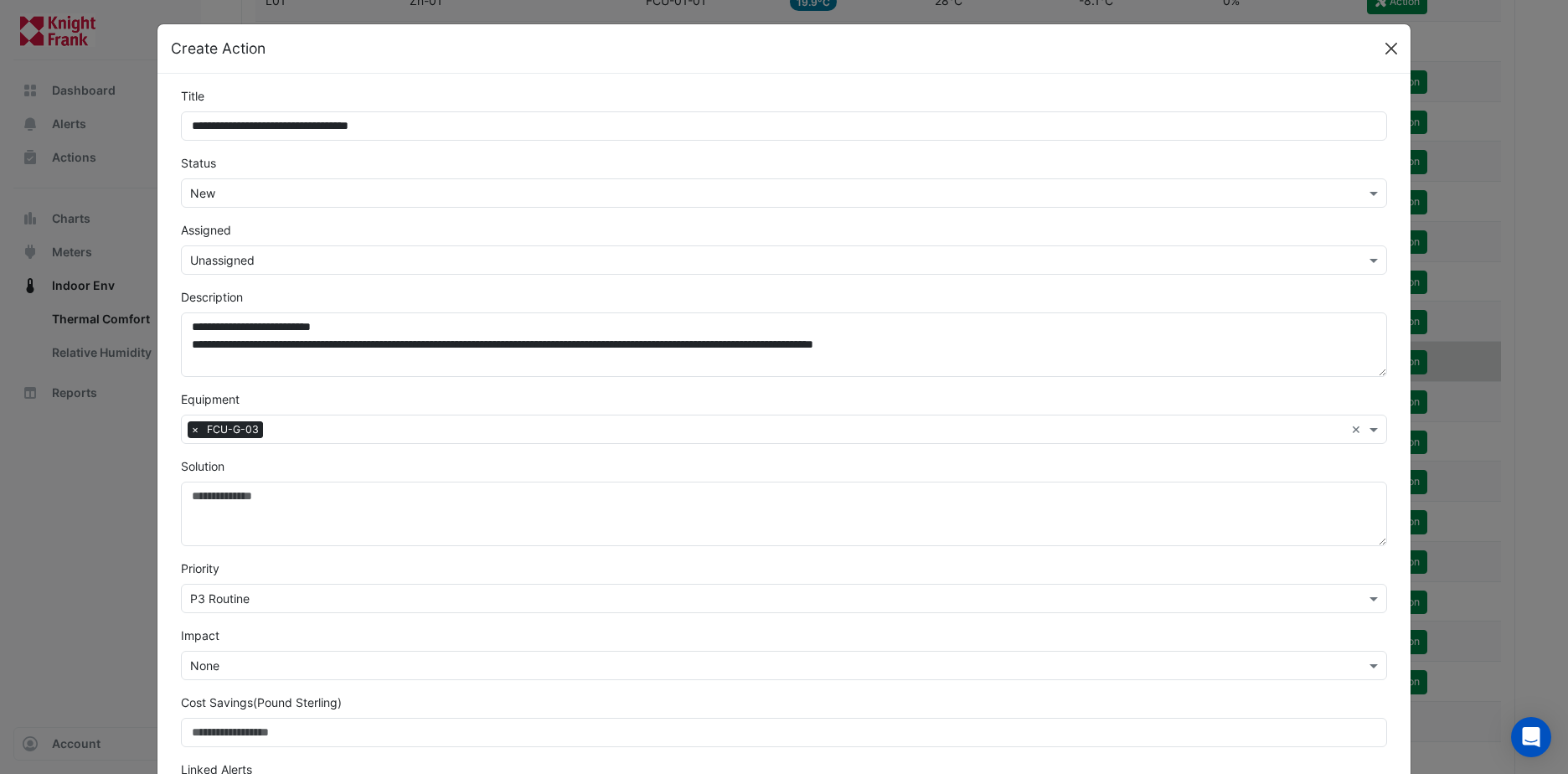
click at [1388, 54] on button "Close" at bounding box center [1391, 48] width 26 height 26
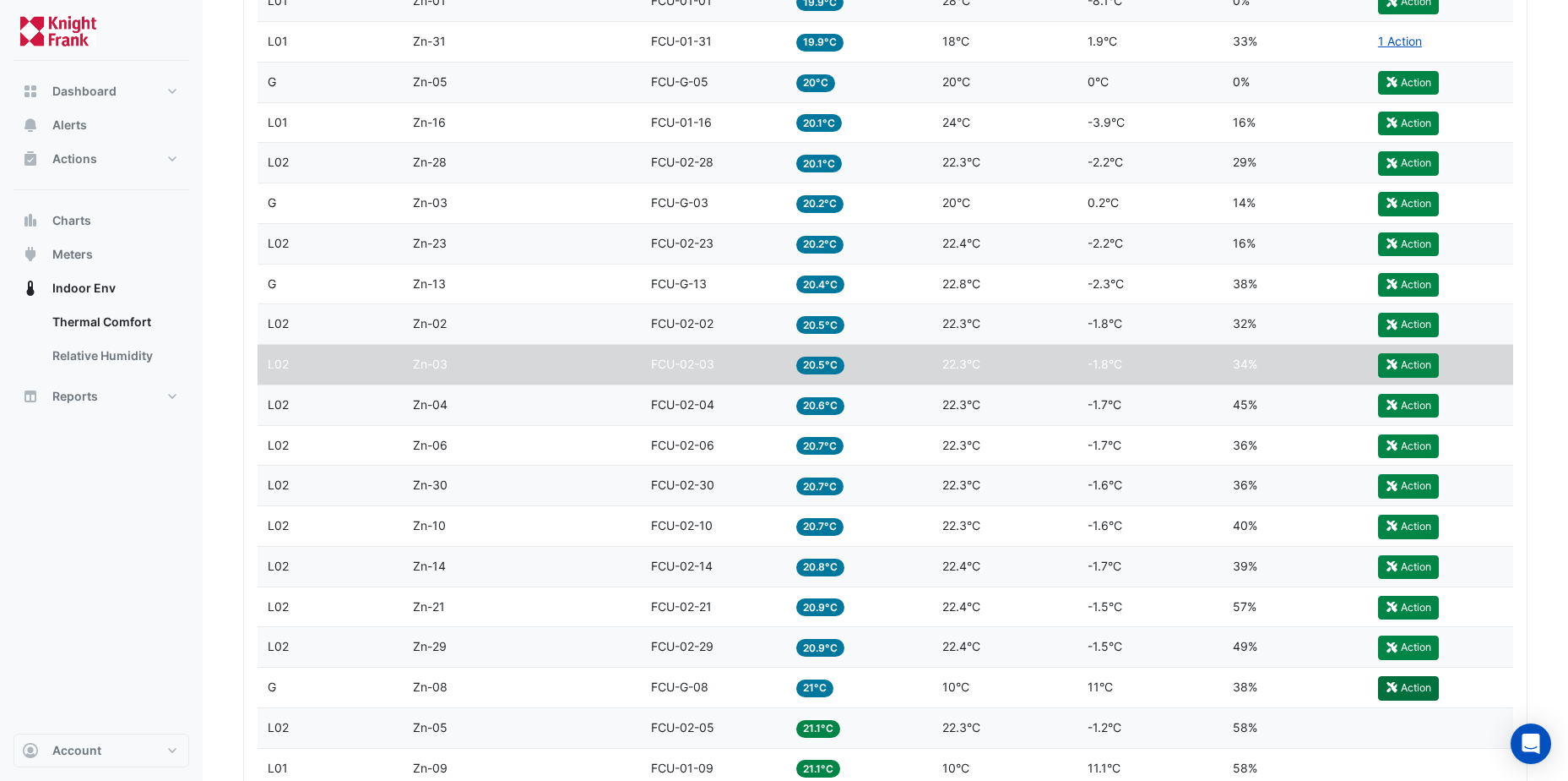
click at [1420, 685] on button "Action" at bounding box center [1408, 688] width 61 height 24
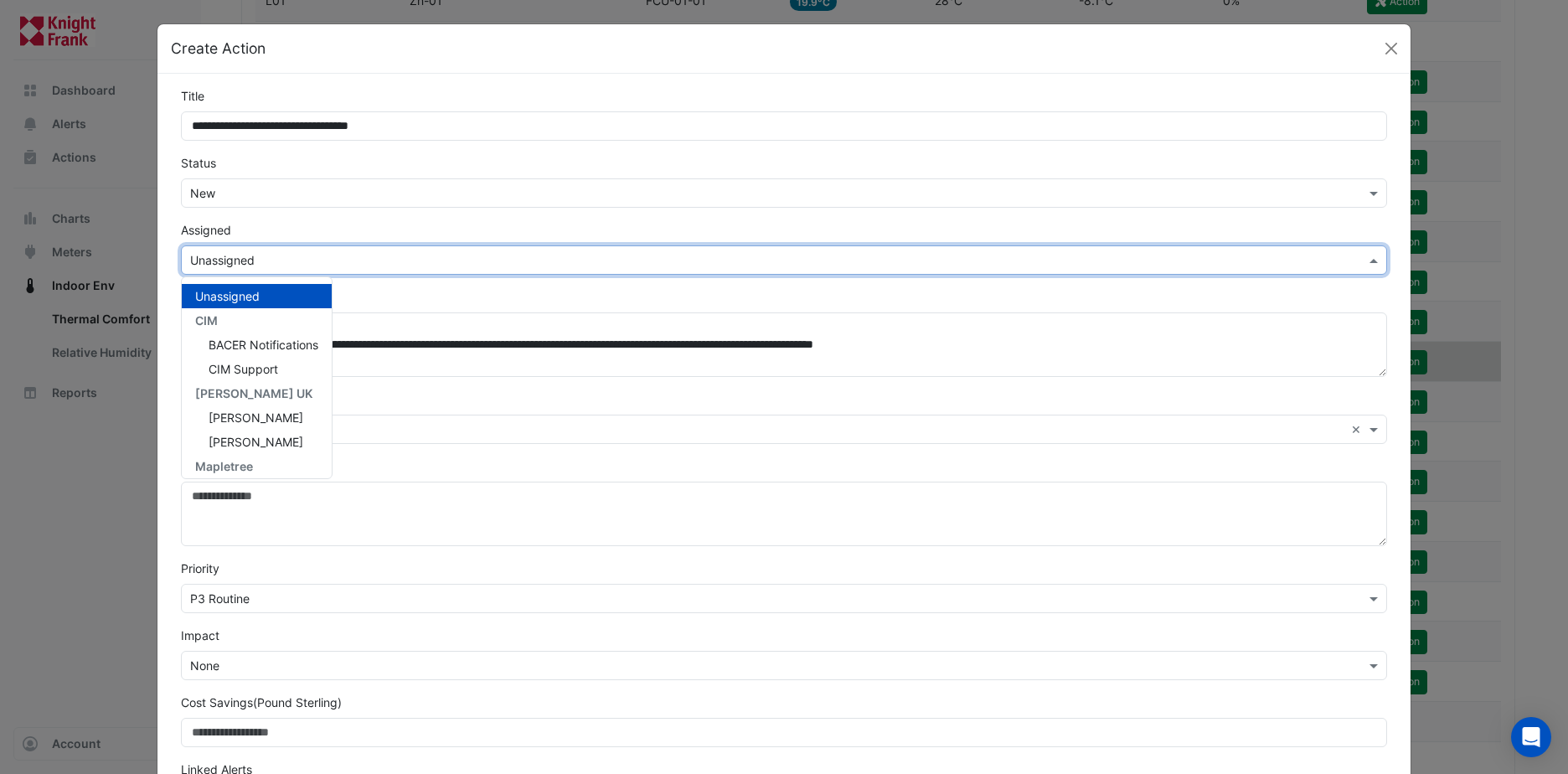
click at [629, 259] on input "text" at bounding box center [767, 260] width 1154 height 18
click at [259, 437] on span "[PERSON_NAME]" at bounding box center [255, 441] width 94 height 14
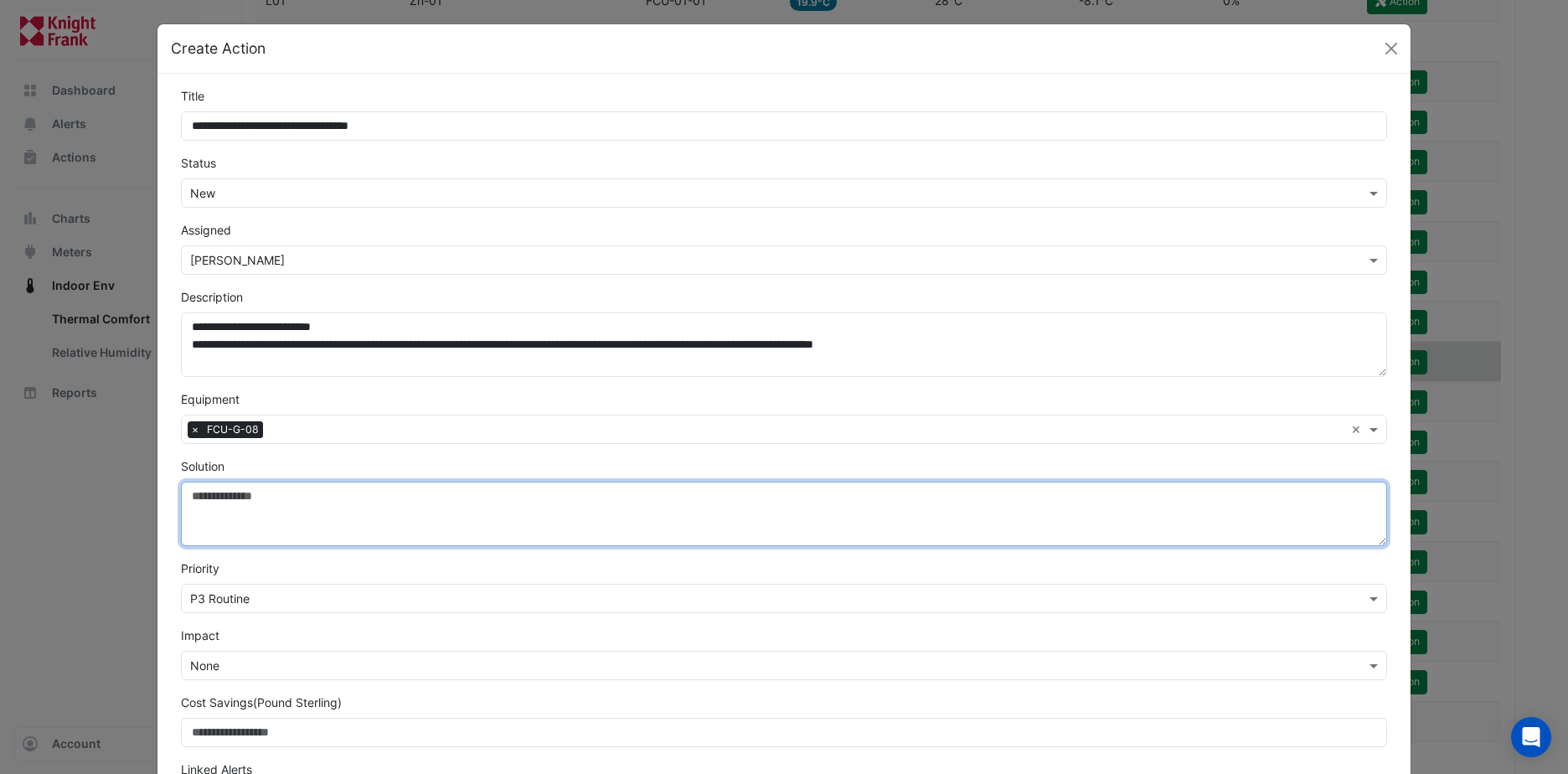
click at [234, 500] on textarea "Solution" at bounding box center [784, 514] width 1206 height 65
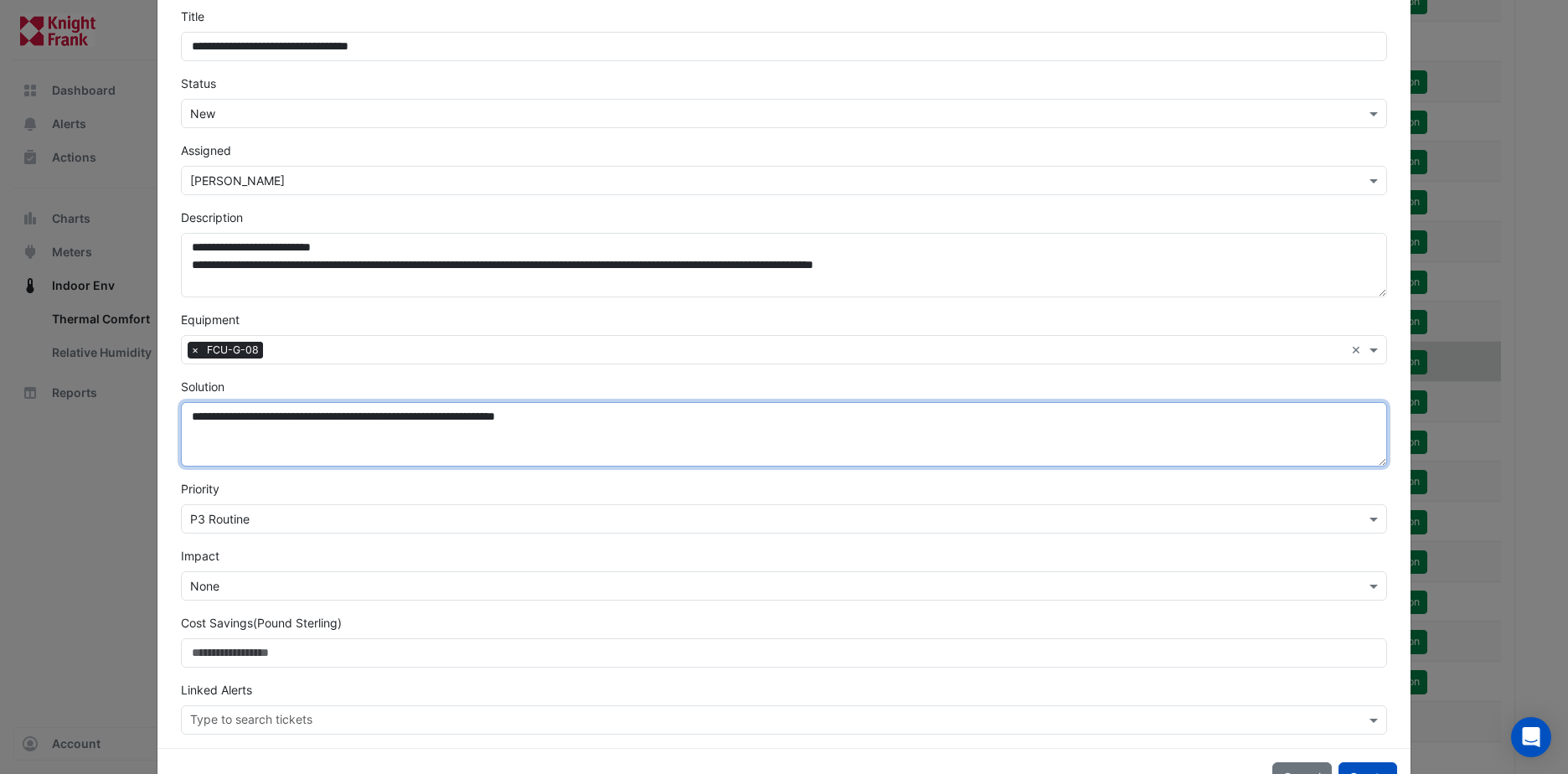
scroll to position [134, 0]
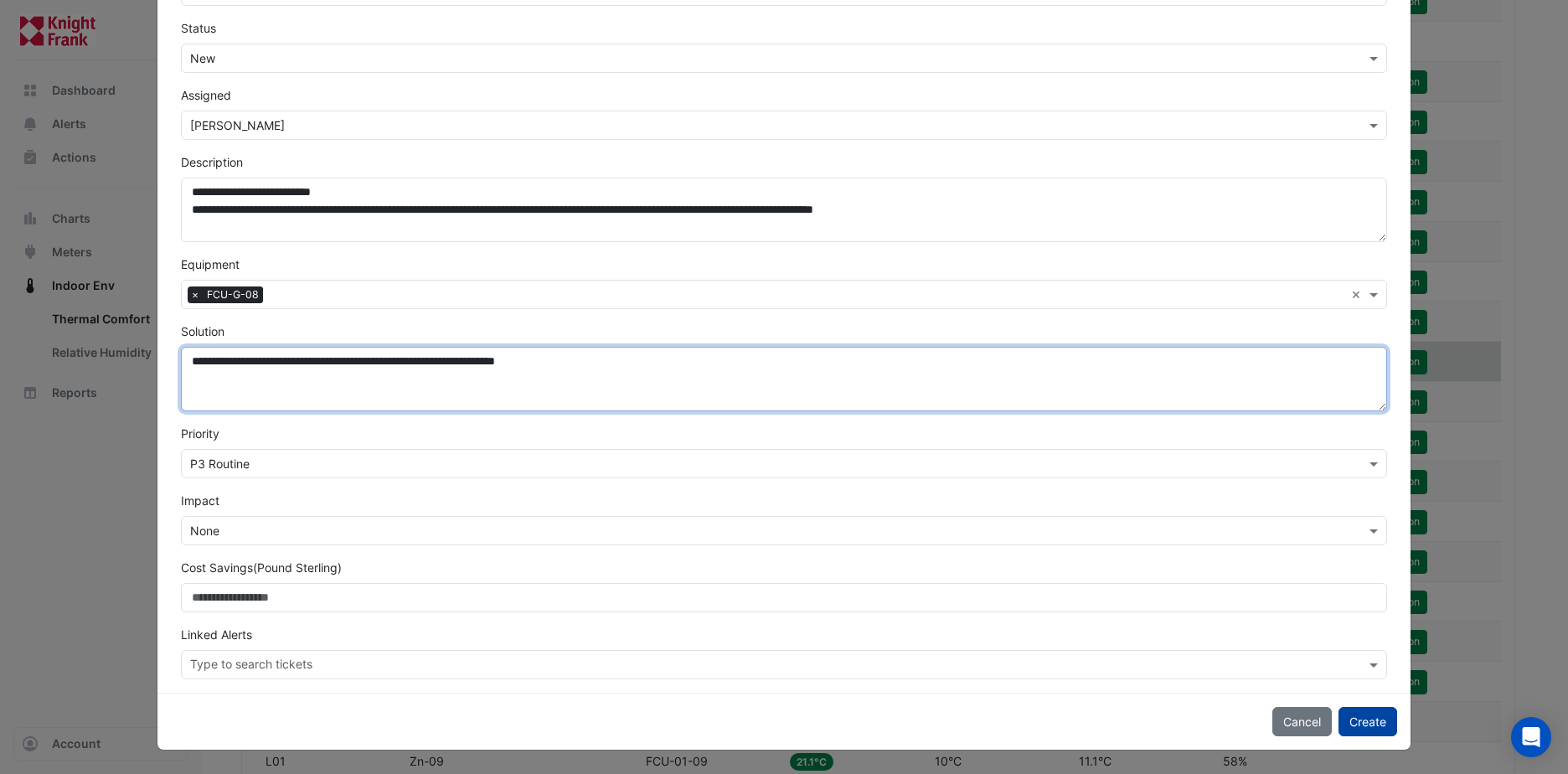
type textarea "**********"
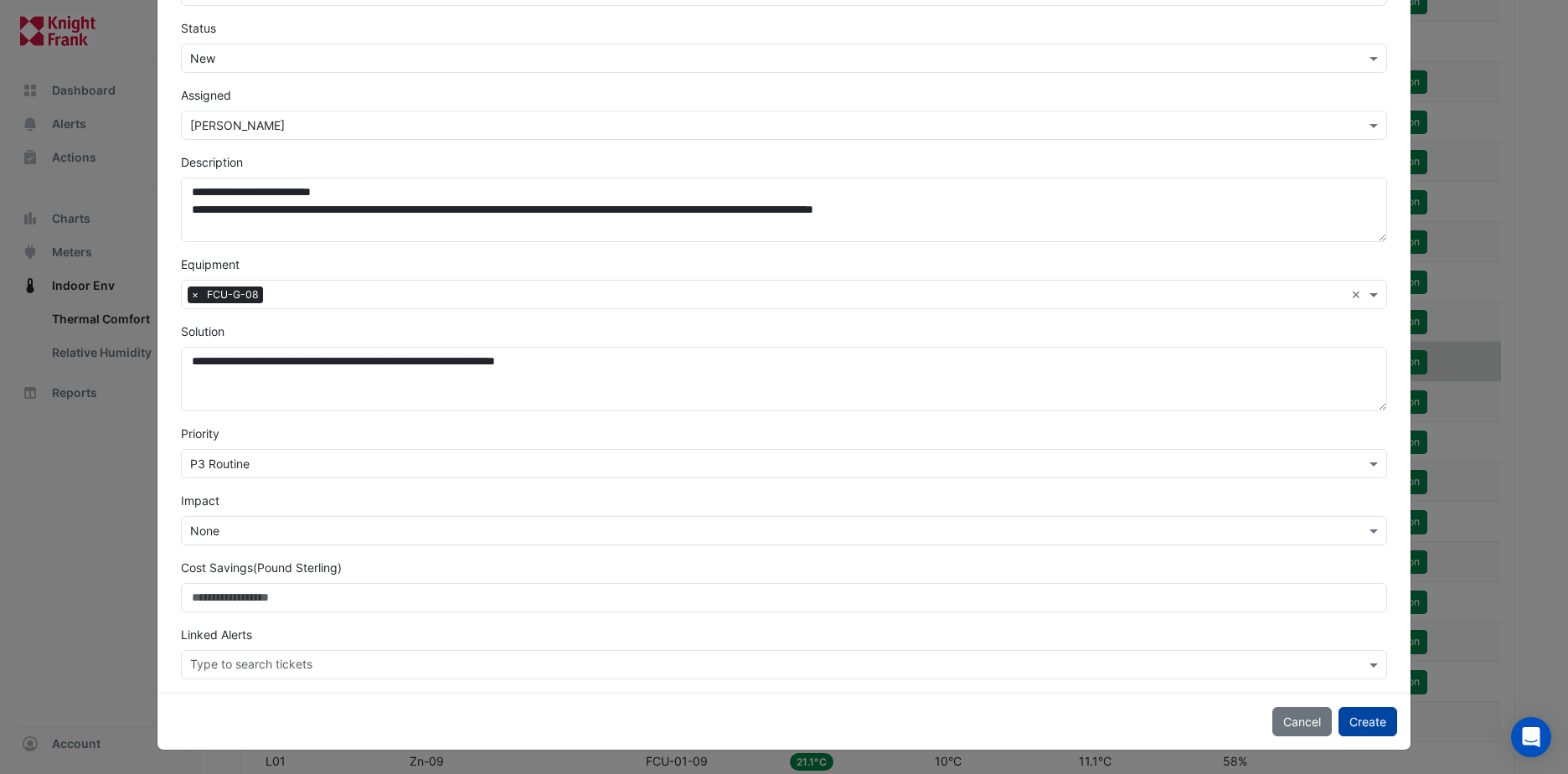
click at [1340, 715] on button "Create" at bounding box center [1367, 721] width 59 height 29
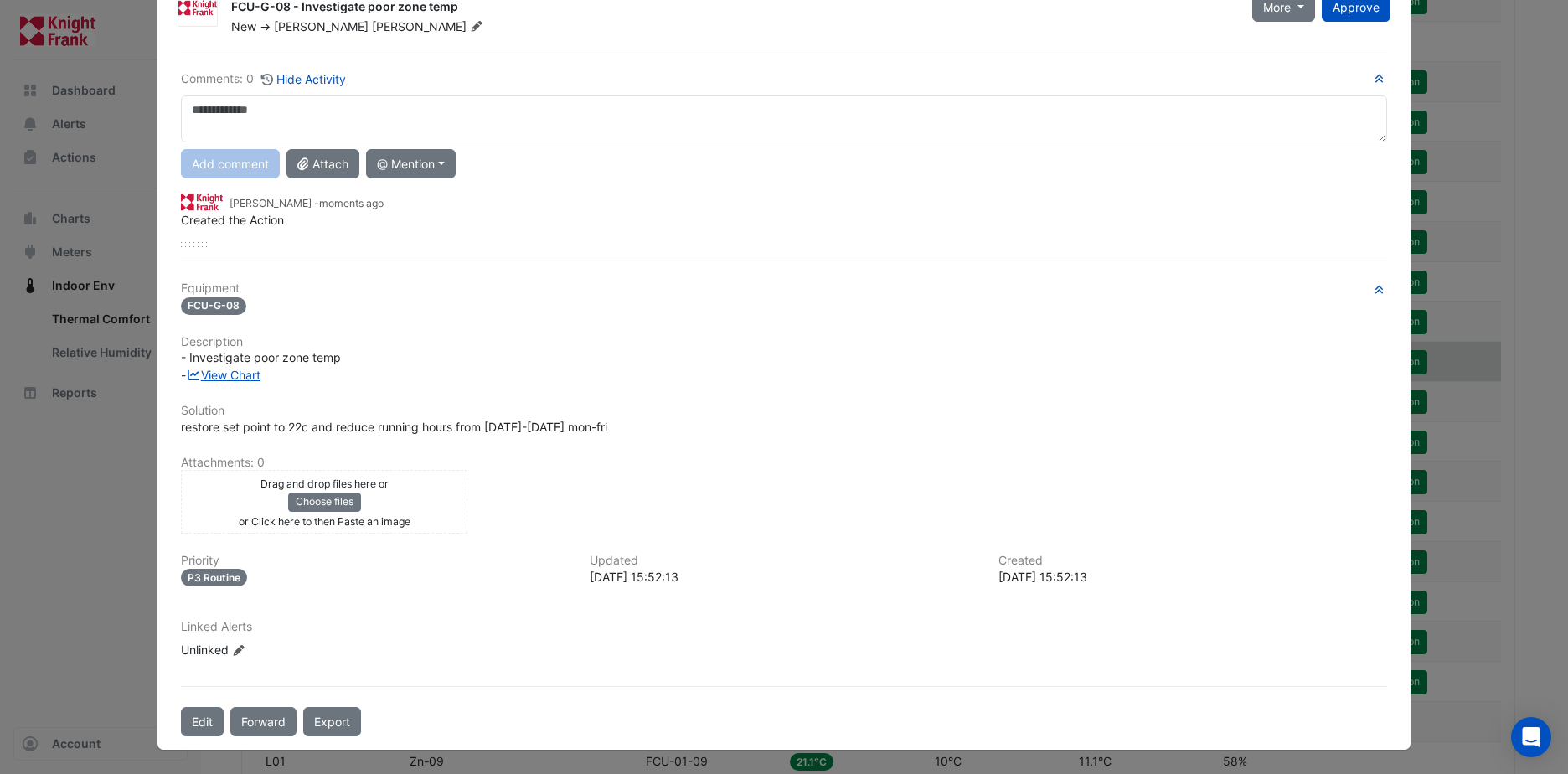
scroll to position [0, 0]
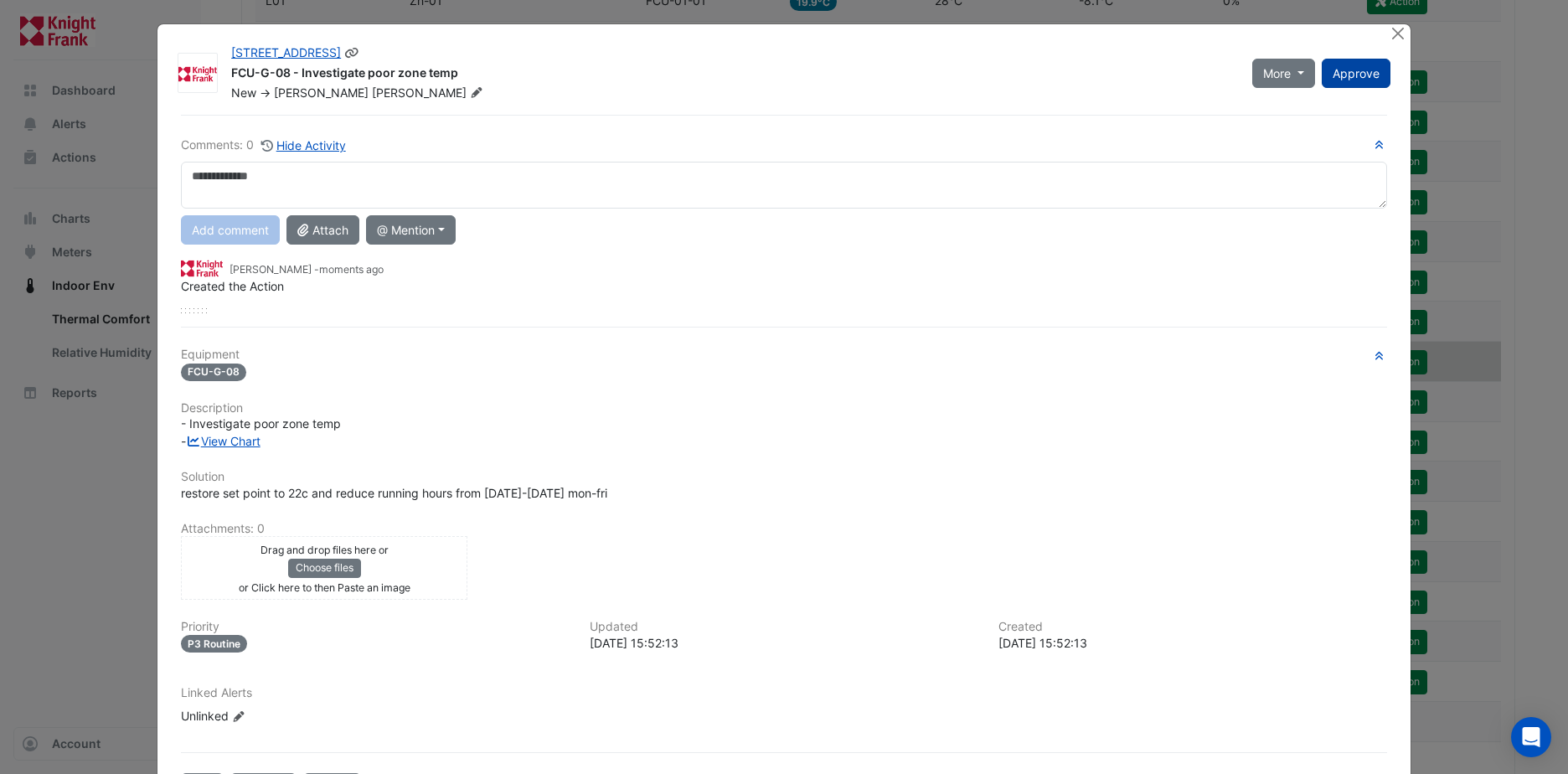
click at [1366, 67] on span "Approve" at bounding box center [1355, 73] width 47 height 14
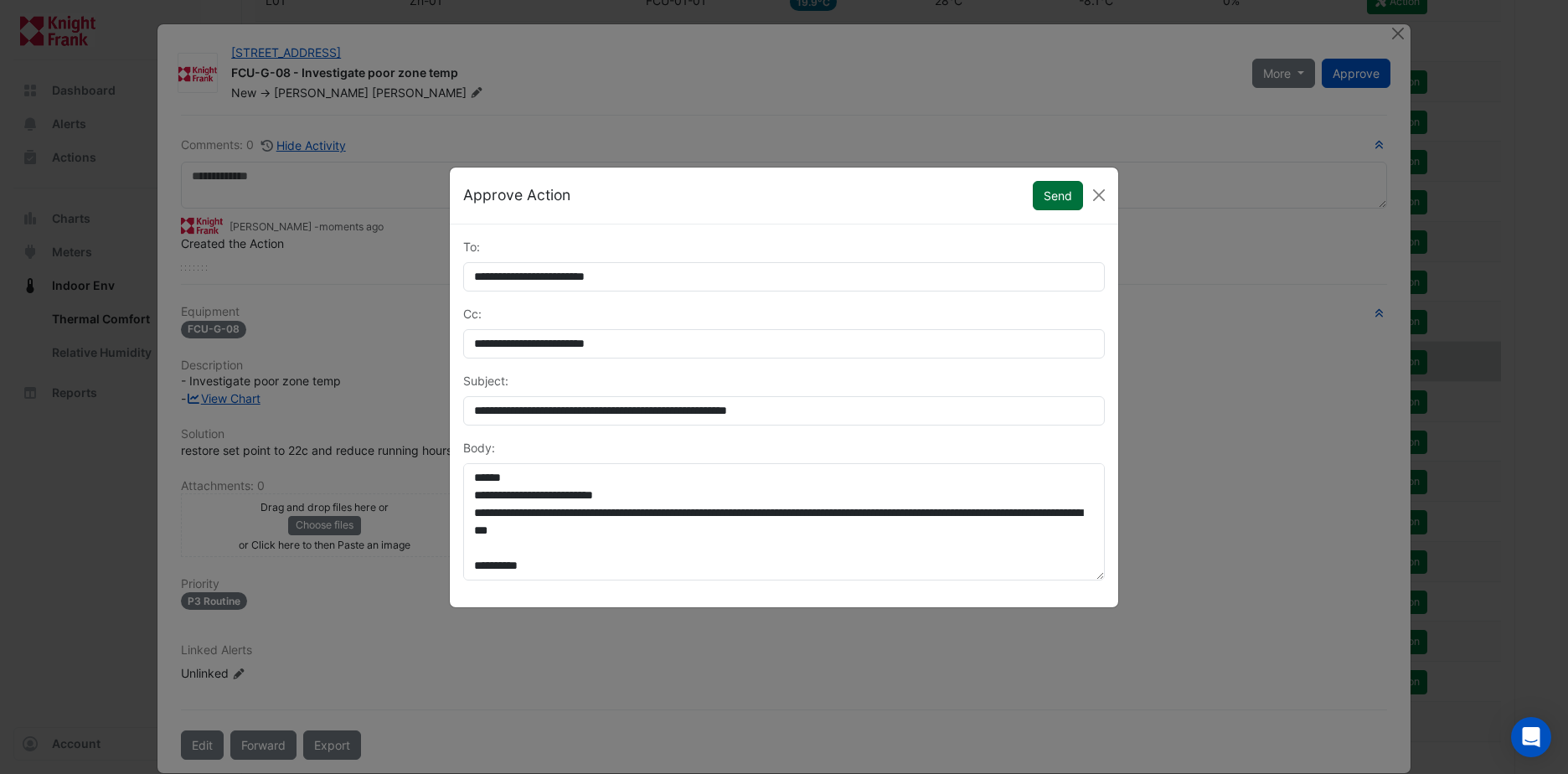
click at [1060, 199] on button "Send" at bounding box center [1058, 196] width 50 height 29
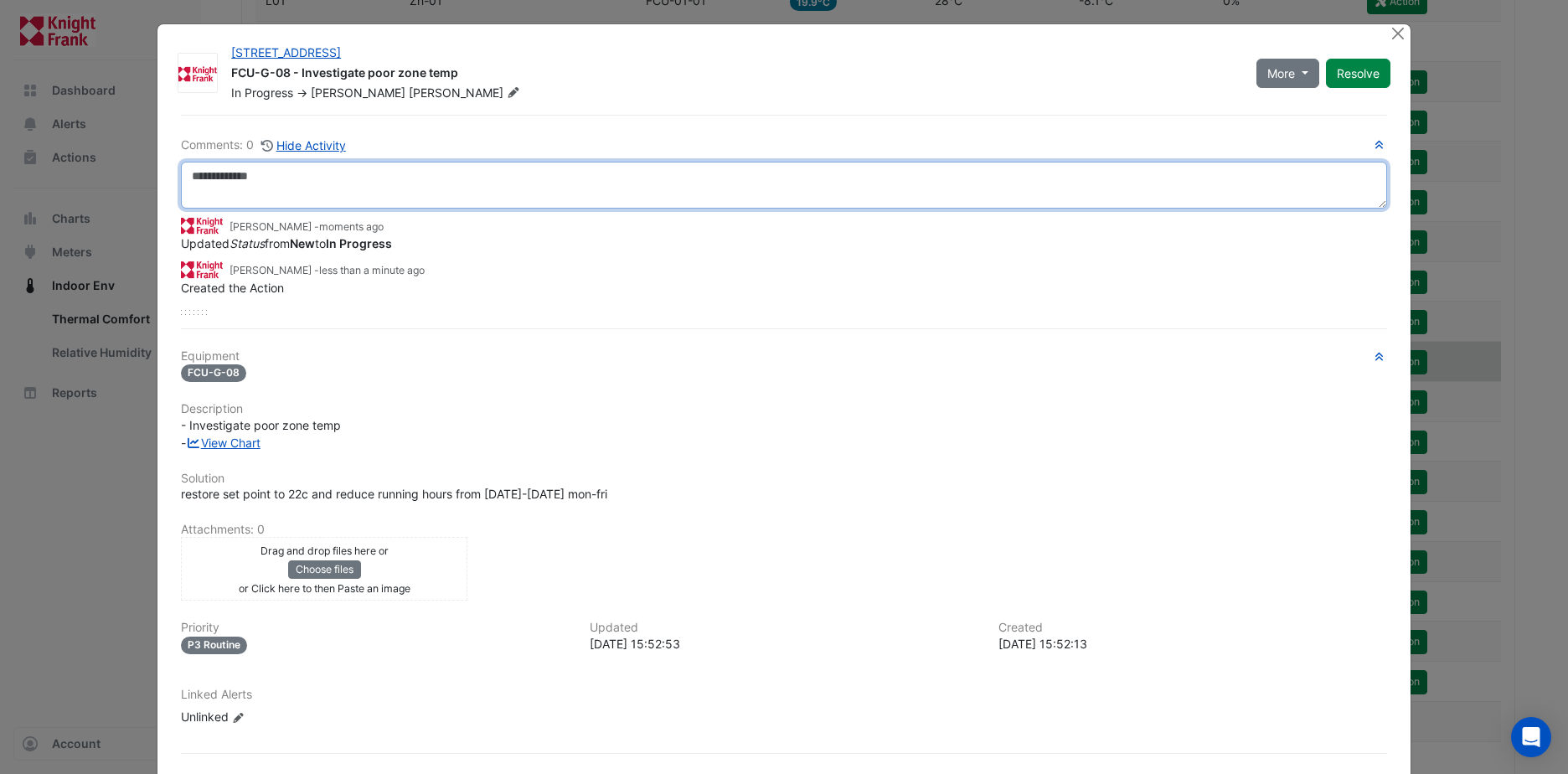
click at [214, 176] on textarea at bounding box center [784, 185] width 1206 height 47
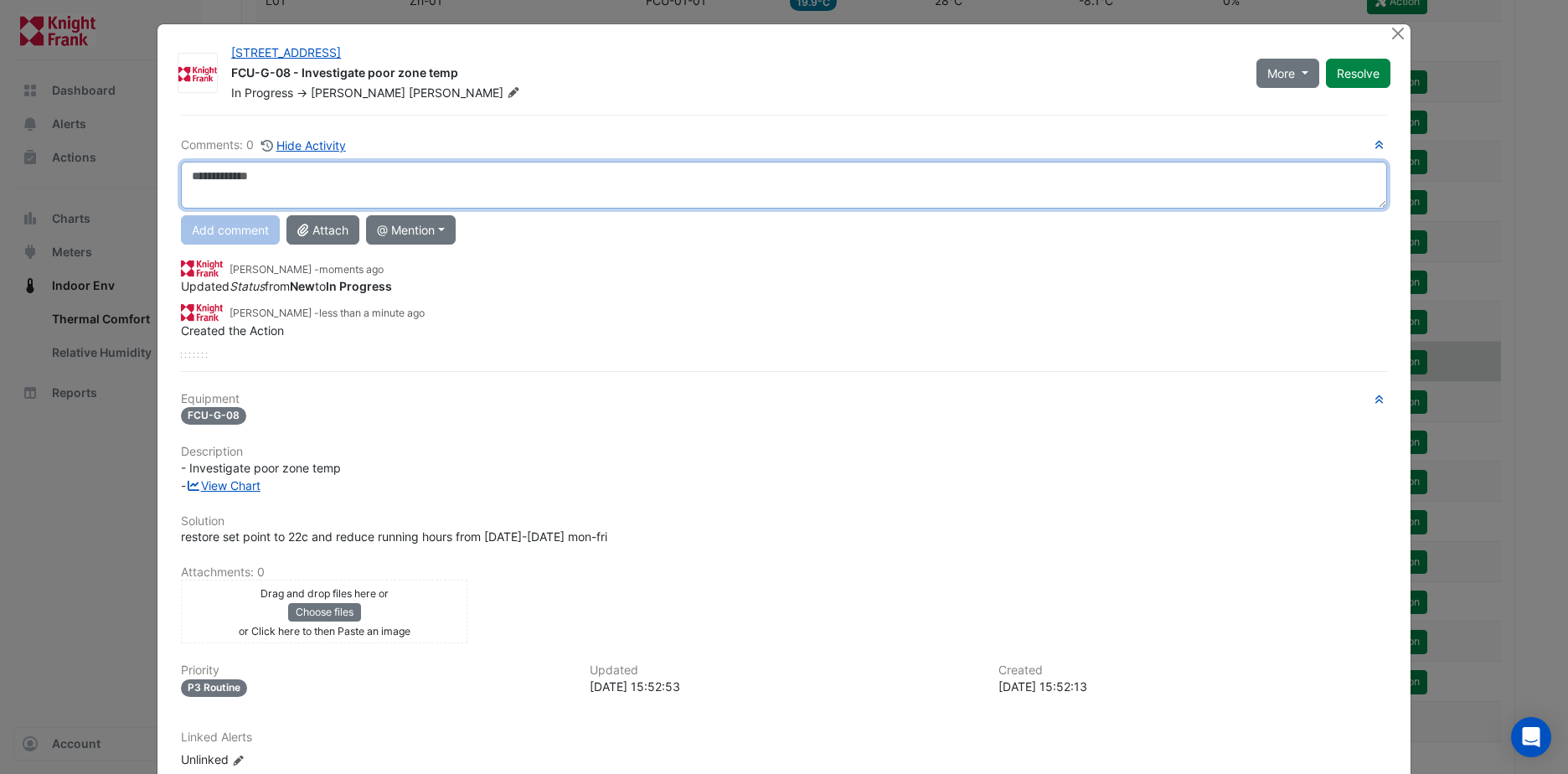
click at [247, 169] on textarea at bounding box center [784, 185] width 1206 height 47
type textarea "**********"
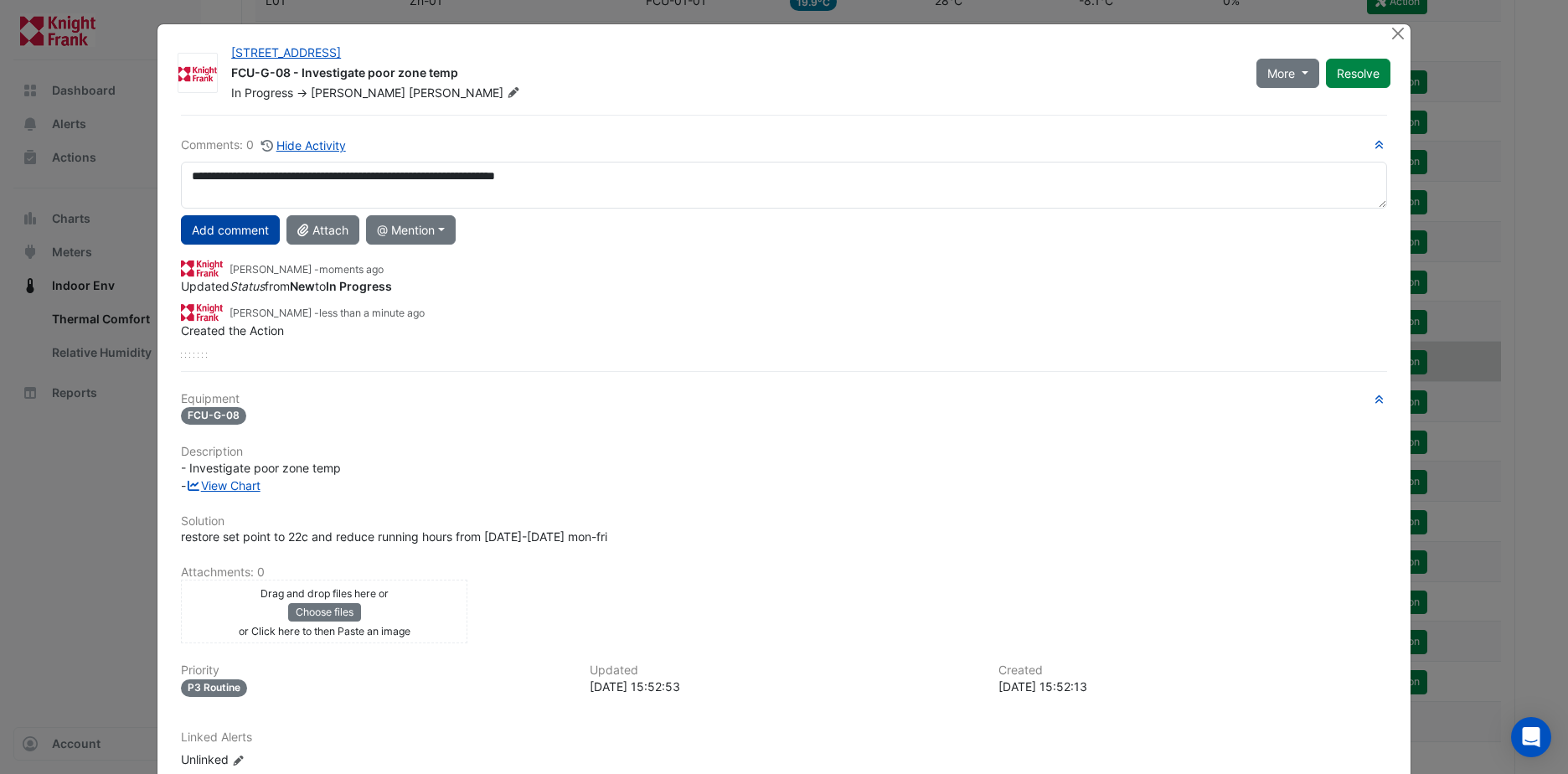
click at [210, 231] on button "Add comment" at bounding box center [231, 230] width 99 height 29
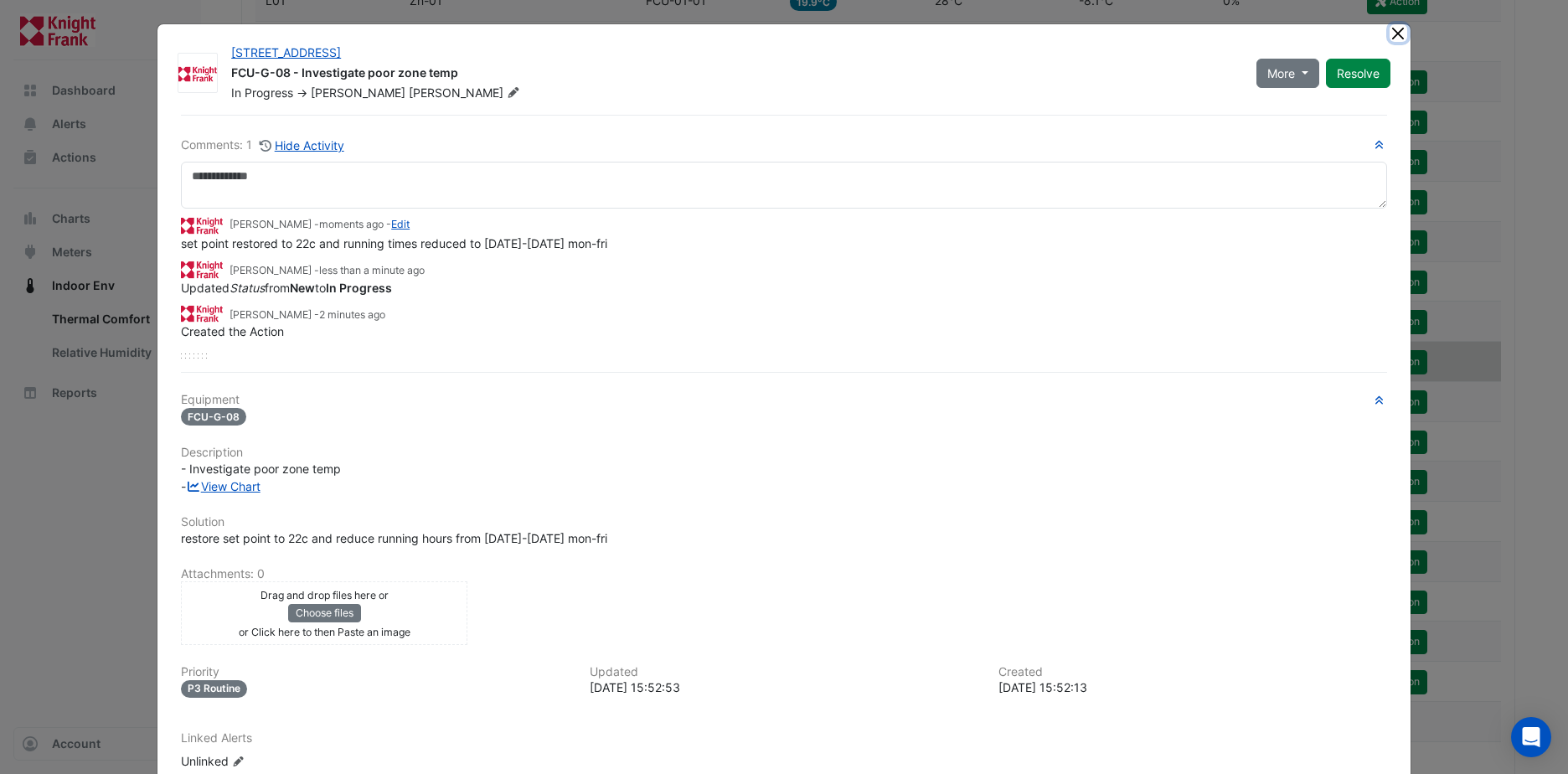
click at [1391, 31] on button "Close" at bounding box center [1398, 33] width 18 height 18
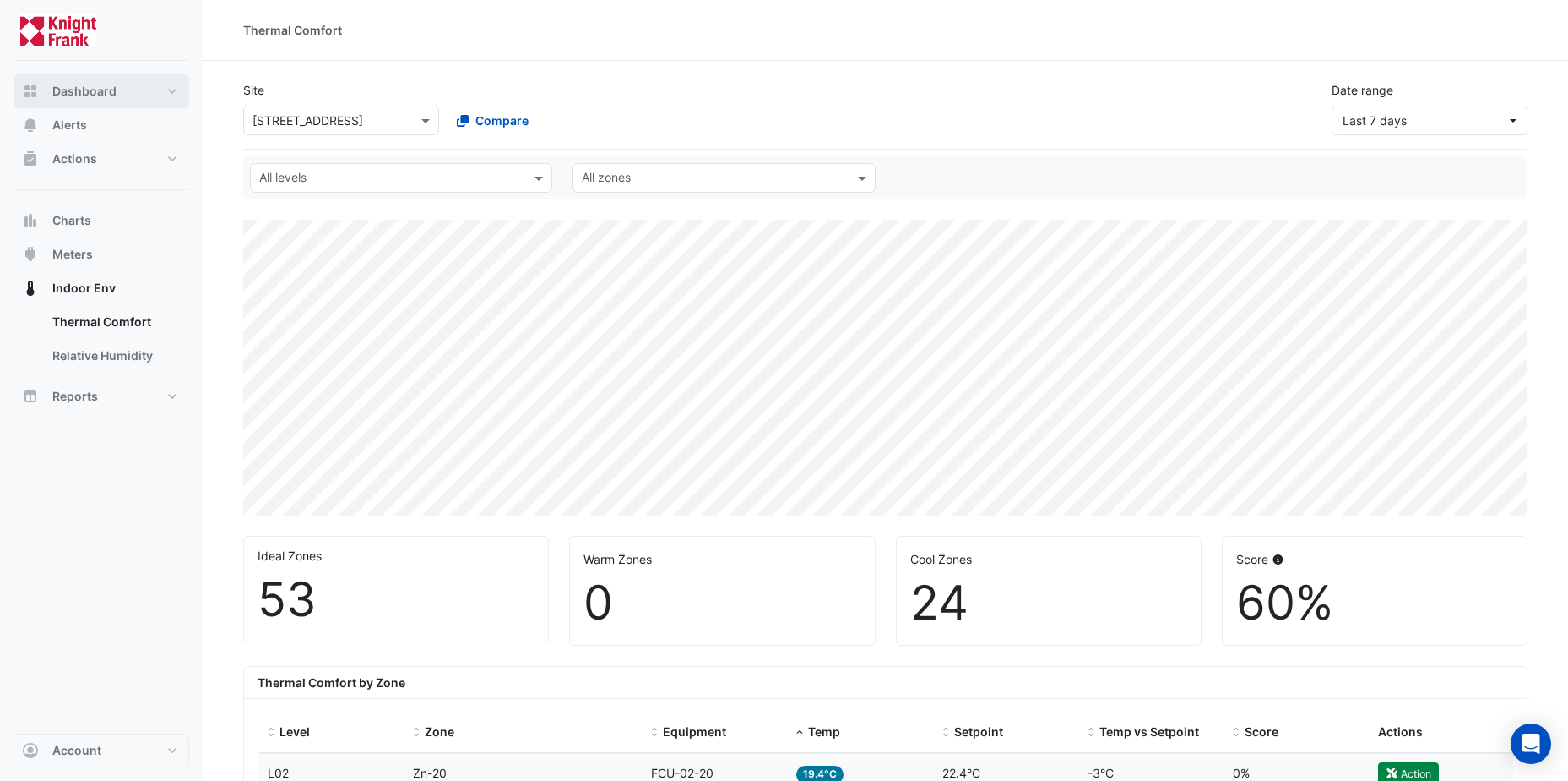
click at [140, 89] on button "Dashboard" at bounding box center [101, 91] width 176 height 33
select select "**"
